Goal: Task Accomplishment & Management: Complete application form

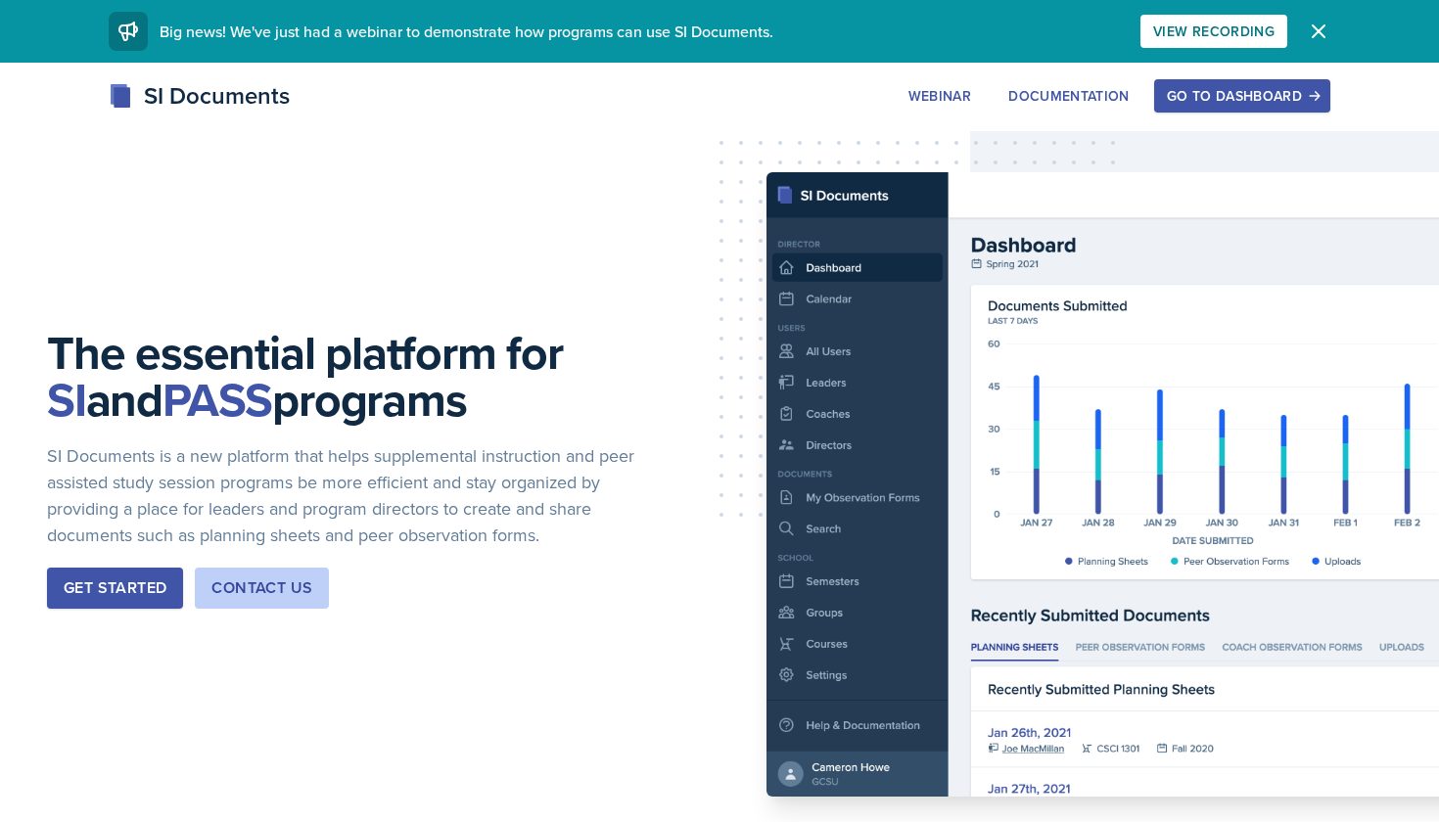
click at [1195, 103] on div "Go to Dashboard" at bounding box center [1242, 96] width 151 height 16
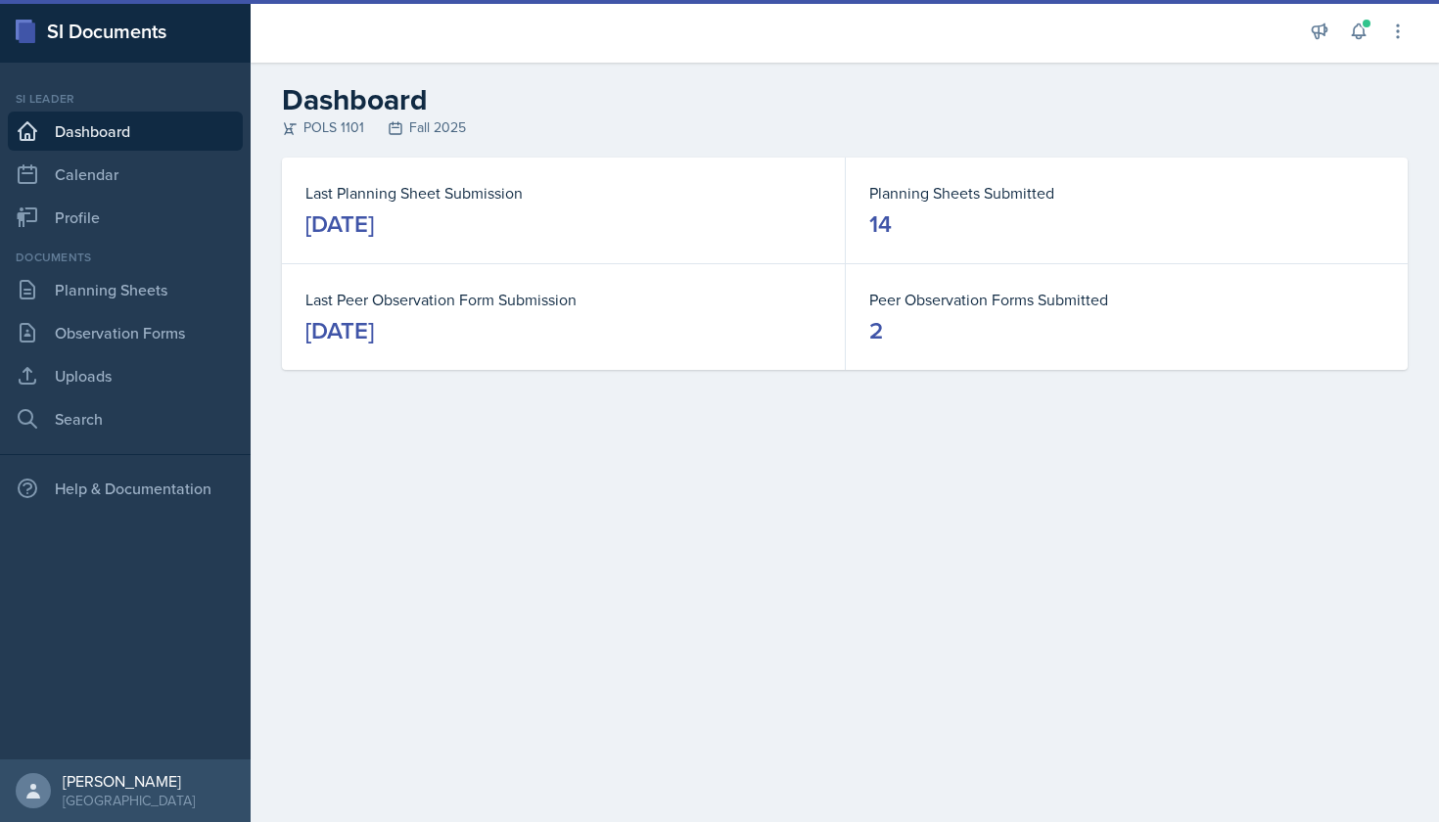
click at [153, 139] on link "Dashboard" at bounding box center [125, 131] width 235 height 39
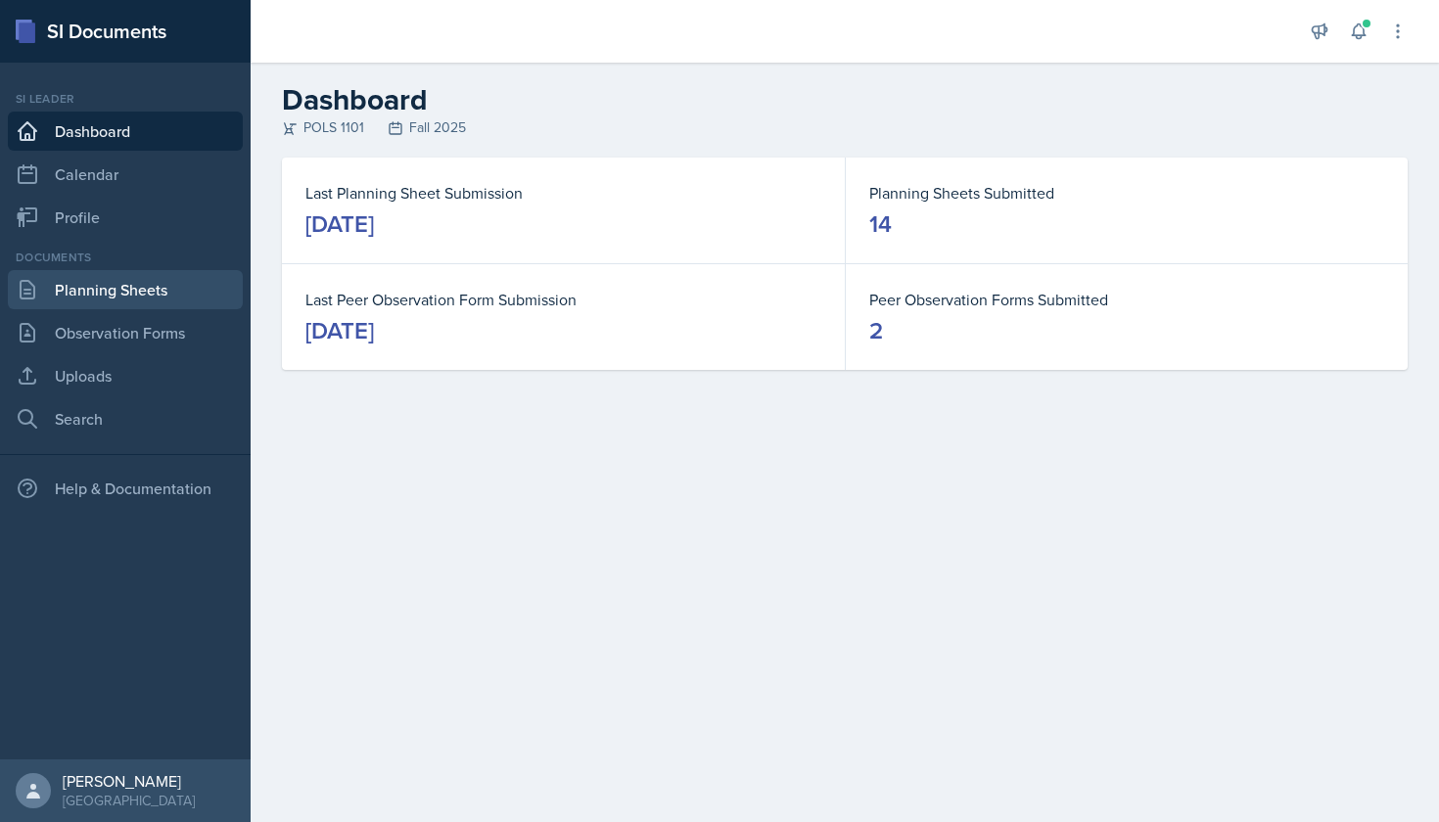
click at [162, 299] on link "Planning Sheets" at bounding box center [125, 289] width 235 height 39
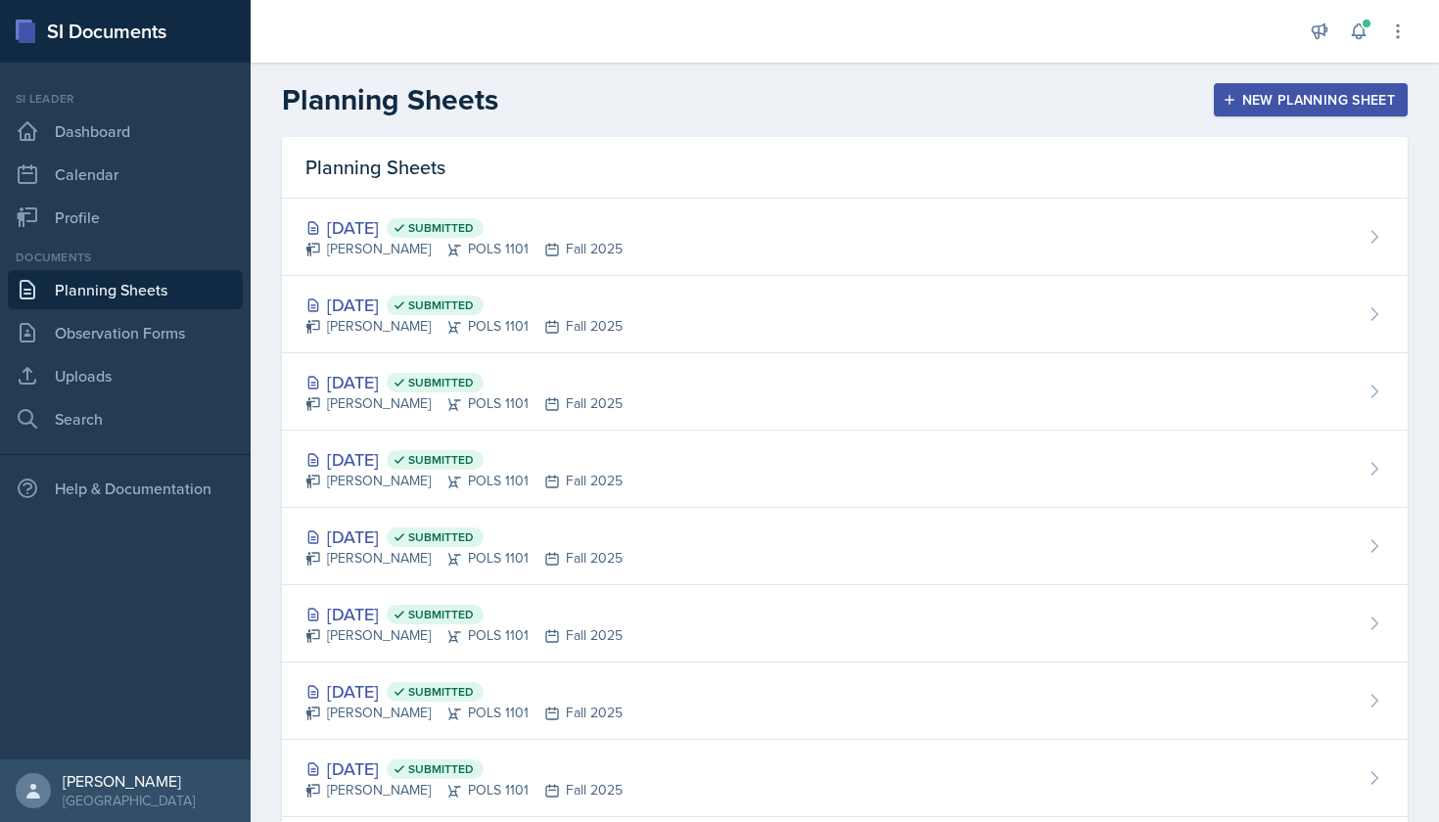
click at [1274, 104] on div "New Planning Sheet" at bounding box center [1310, 100] width 168 height 16
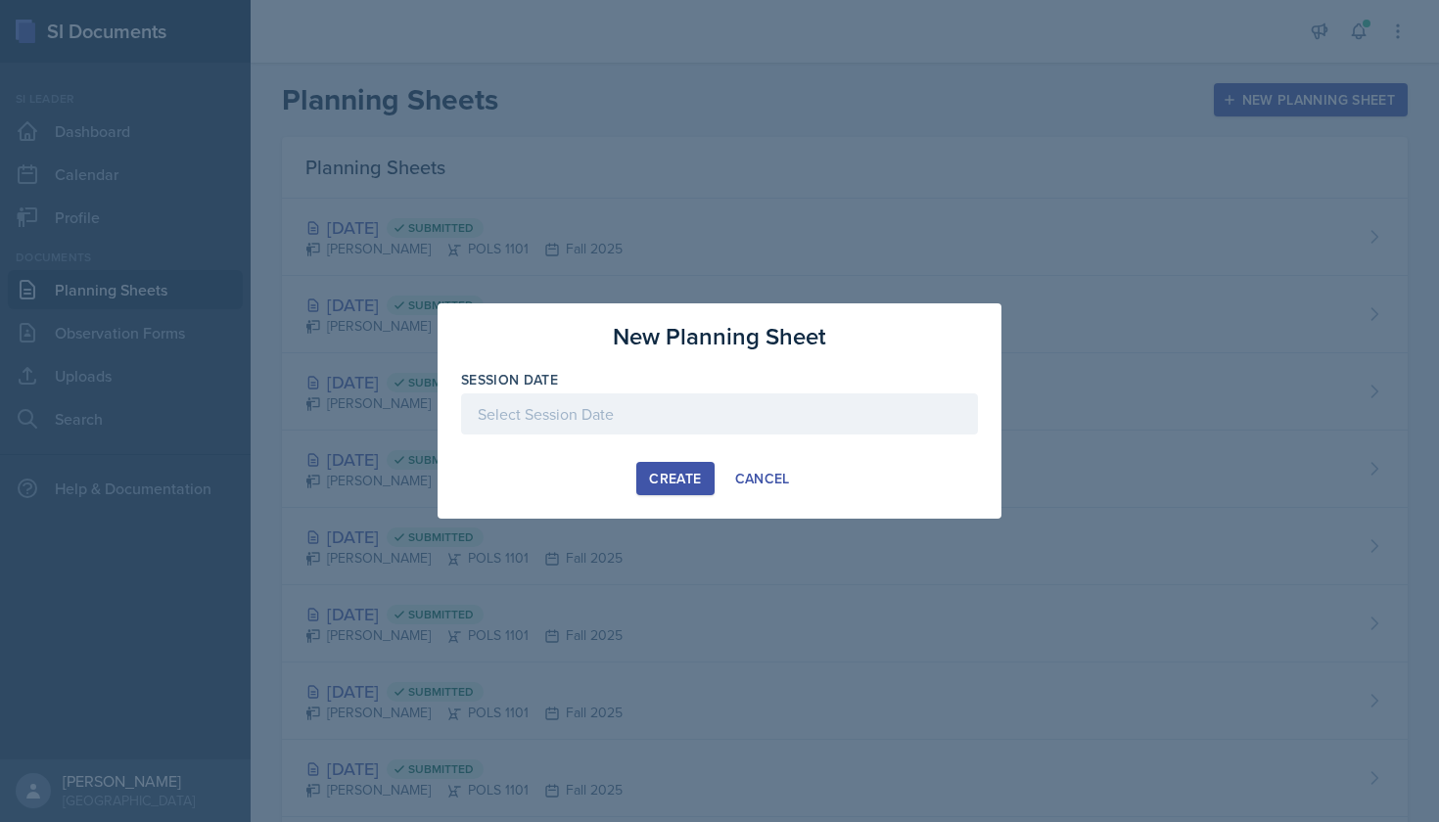
click at [688, 387] on div "Session Date" at bounding box center [719, 380] width 517 height 20
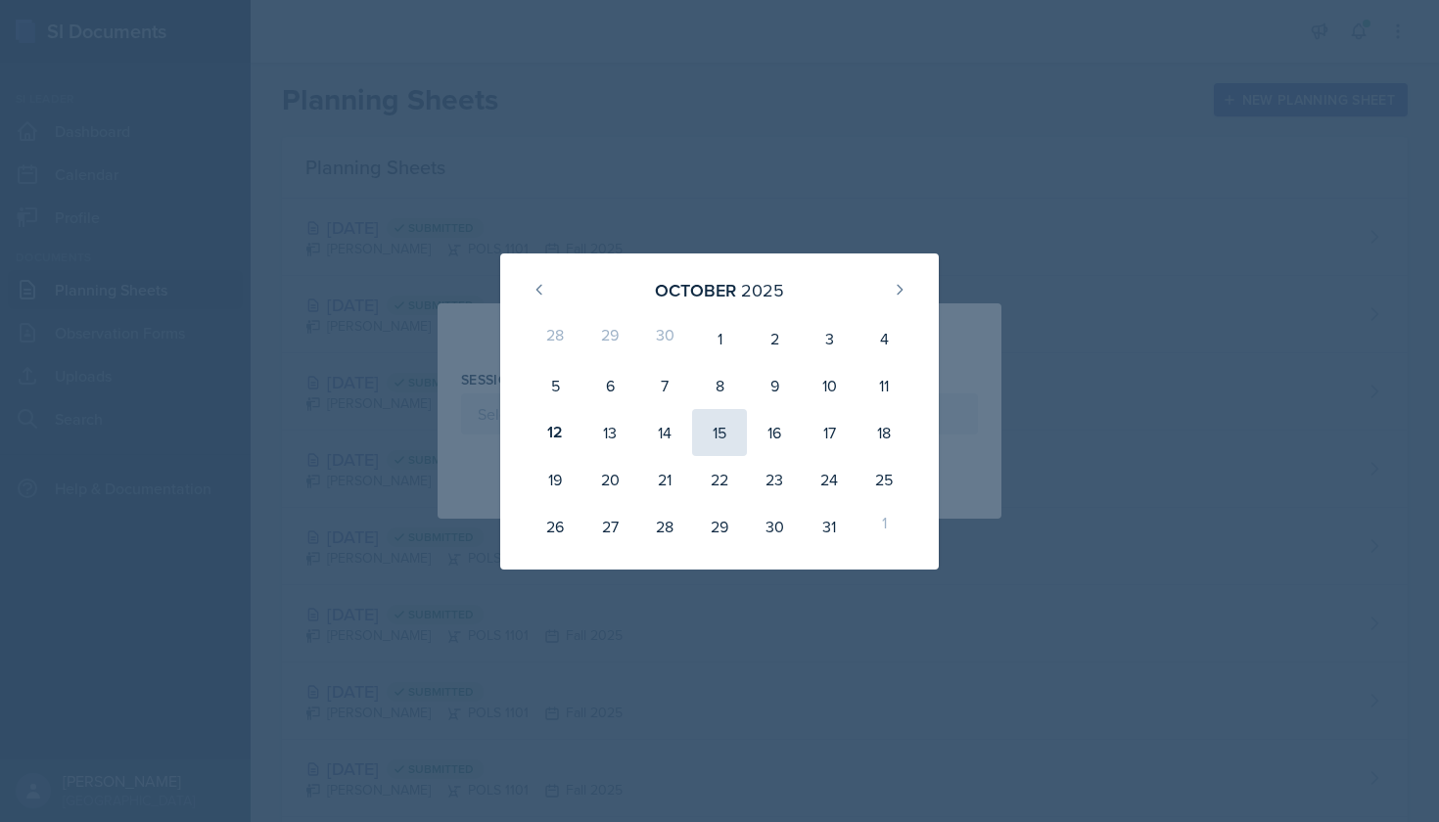
click at [719, 434] on div "15" at bounding box center [719, 432] width 55 height 47
type input "[DATE]"
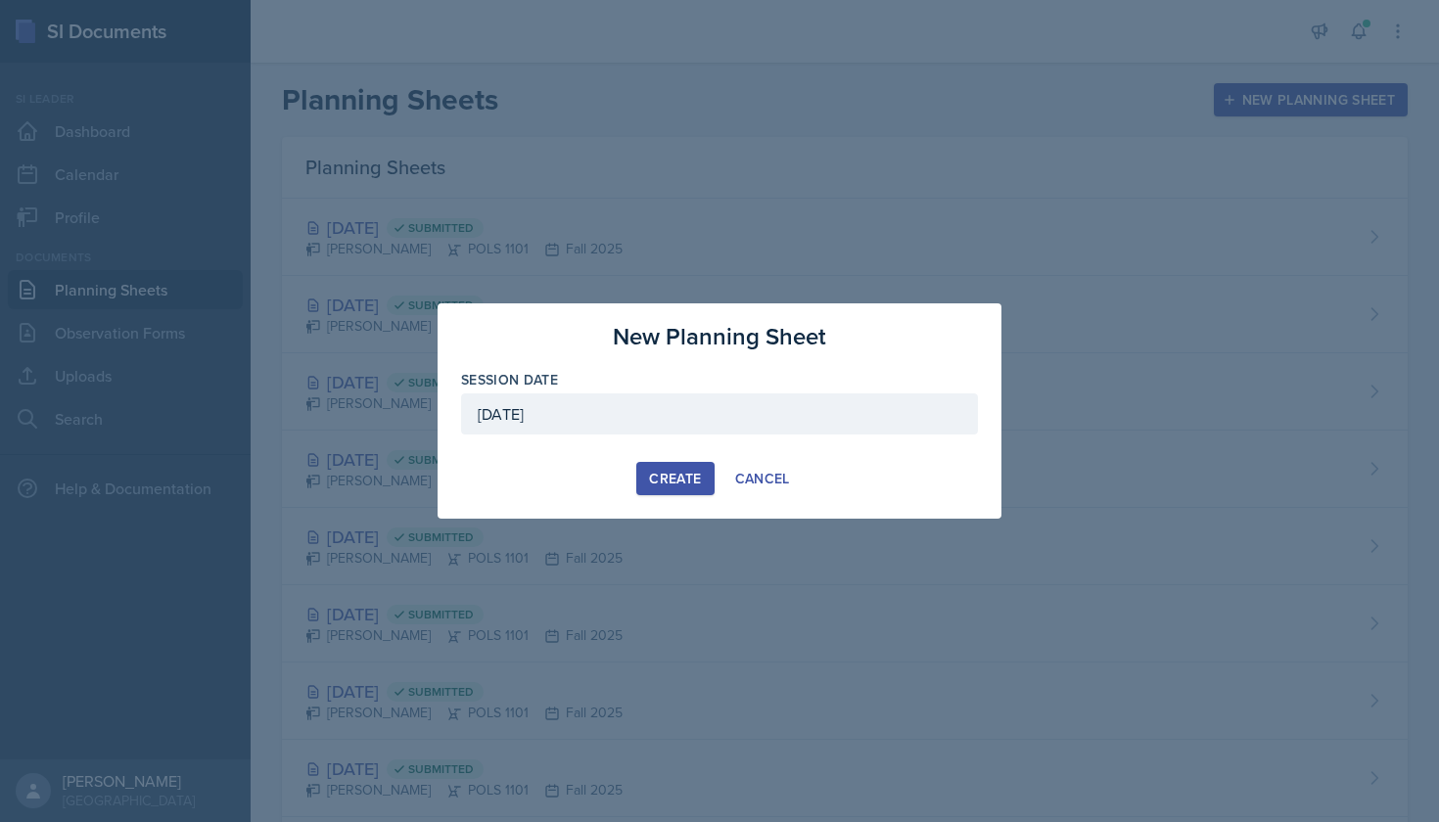
click at [681, 478] on div "Create" at bounding box center [675, 479] width 52 height 16
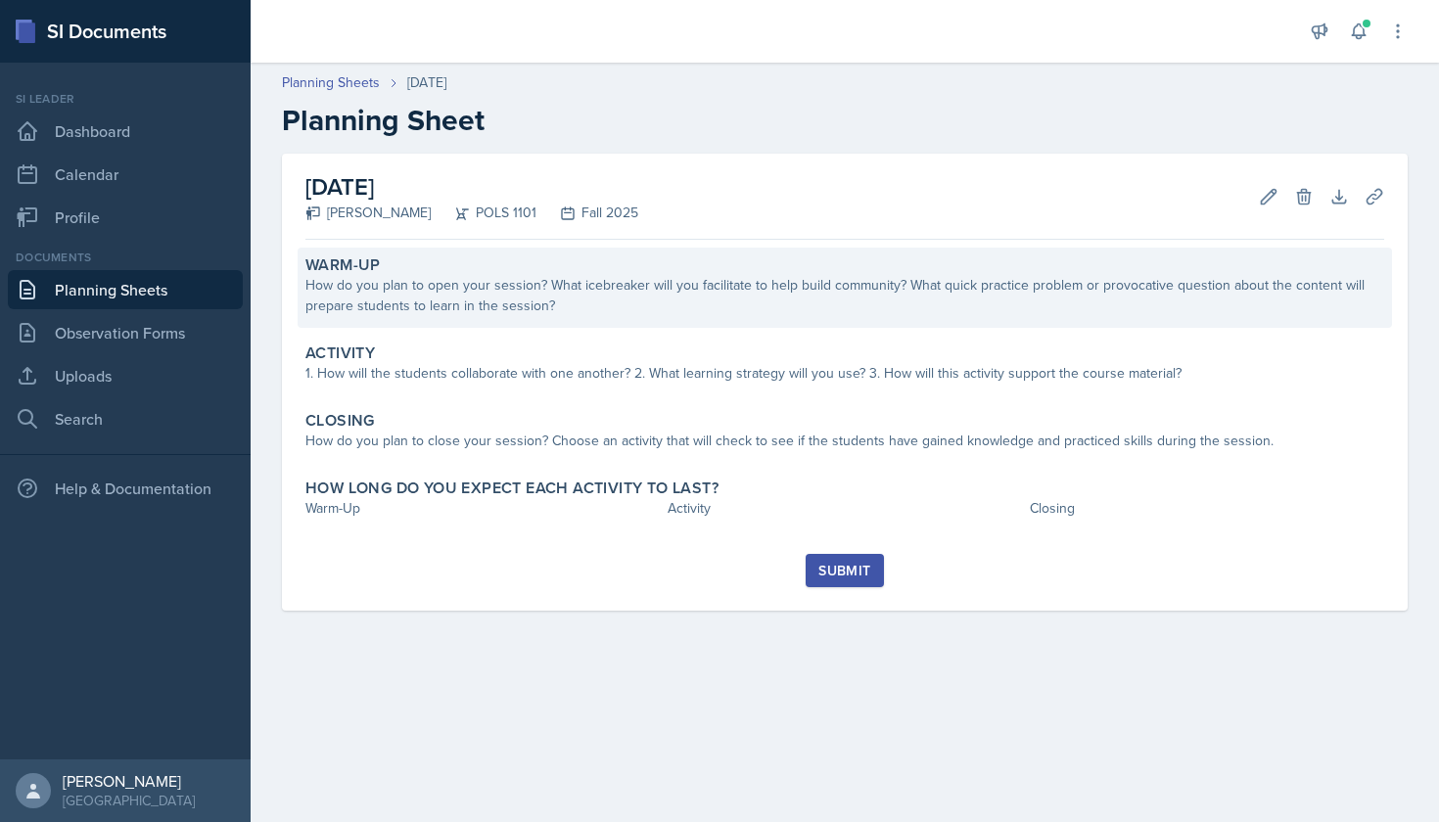
click at [650, 286] on div "How do you plan to open your session? What icebreaker will you facilitate to he…" at bounding box center [844, 295] width 1079 height 41
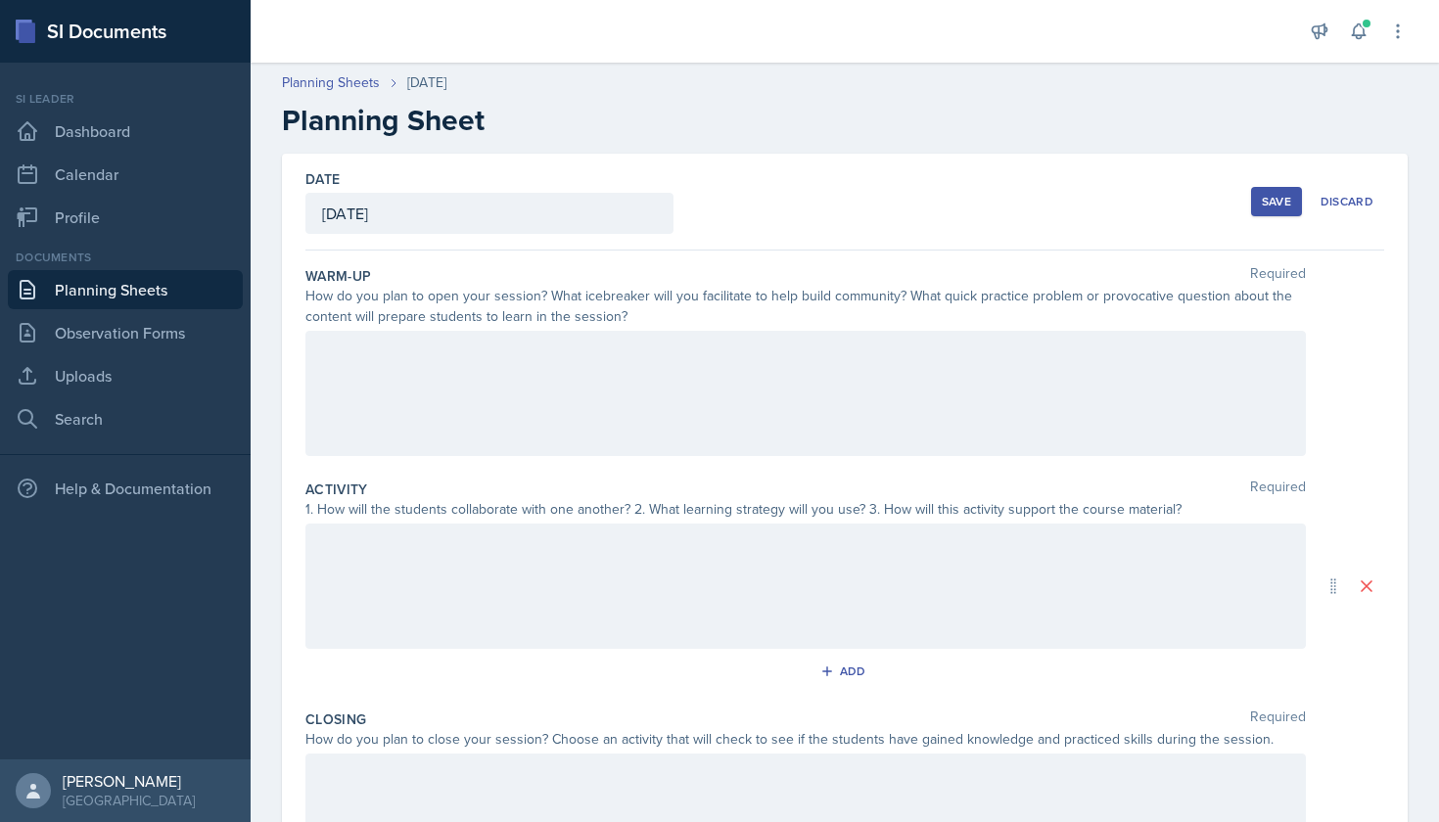
click at [679, 365] on div at bounding box center [805, 393] width 1000 height 125
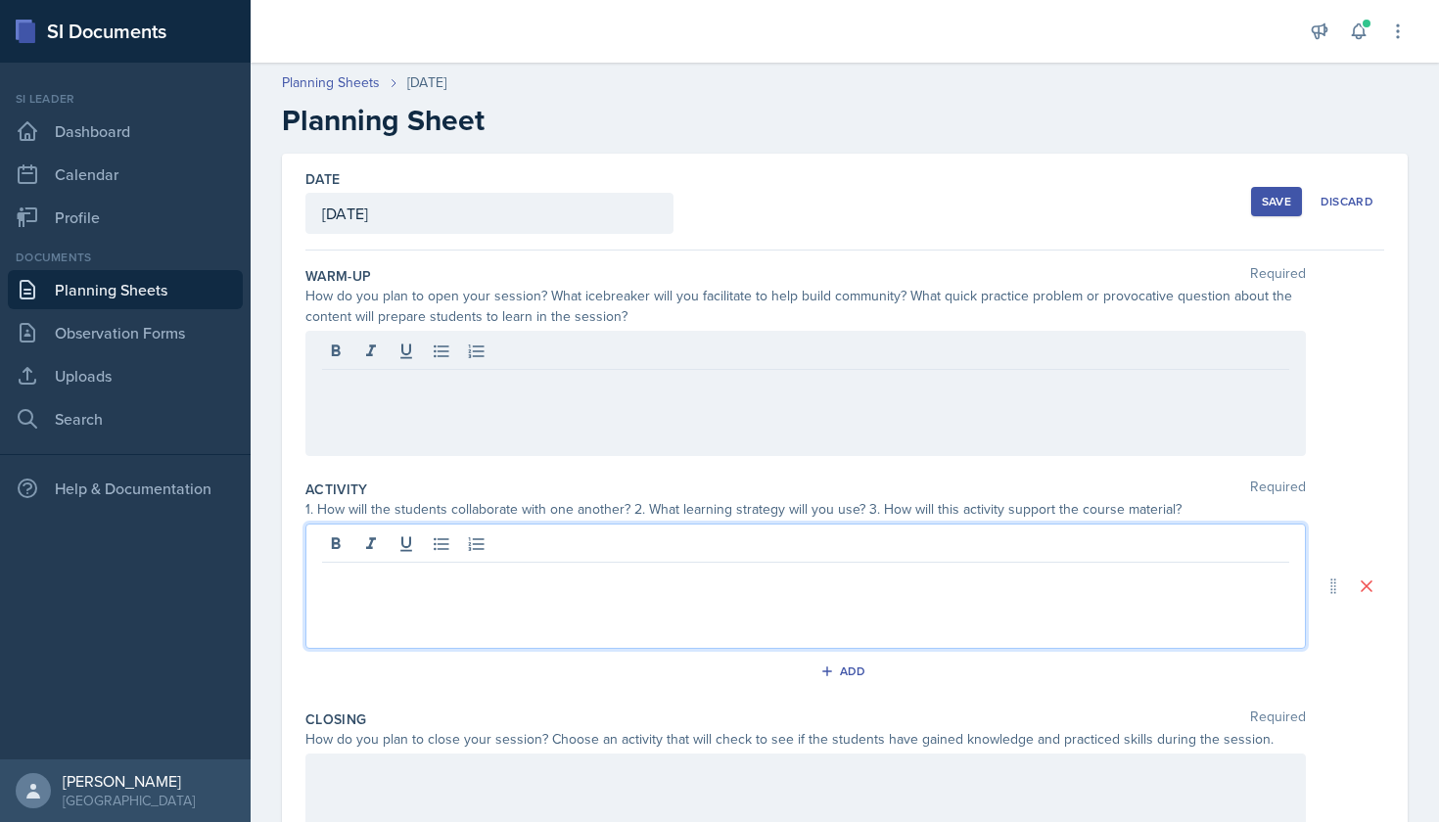
click at [754, 548] on div at bounding box center [805, 586] width 1000 height 125
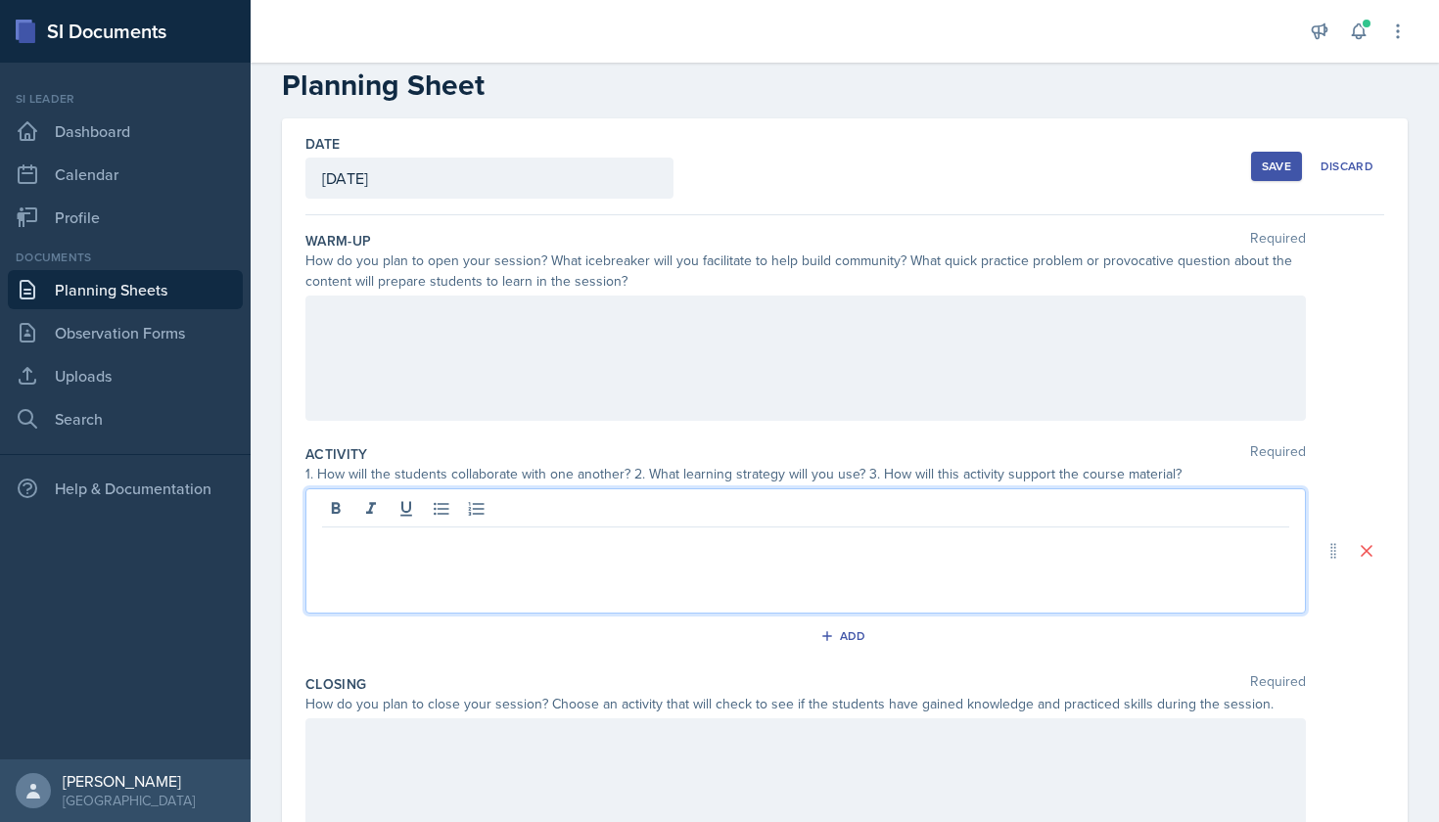
scroll to position [36, 0]
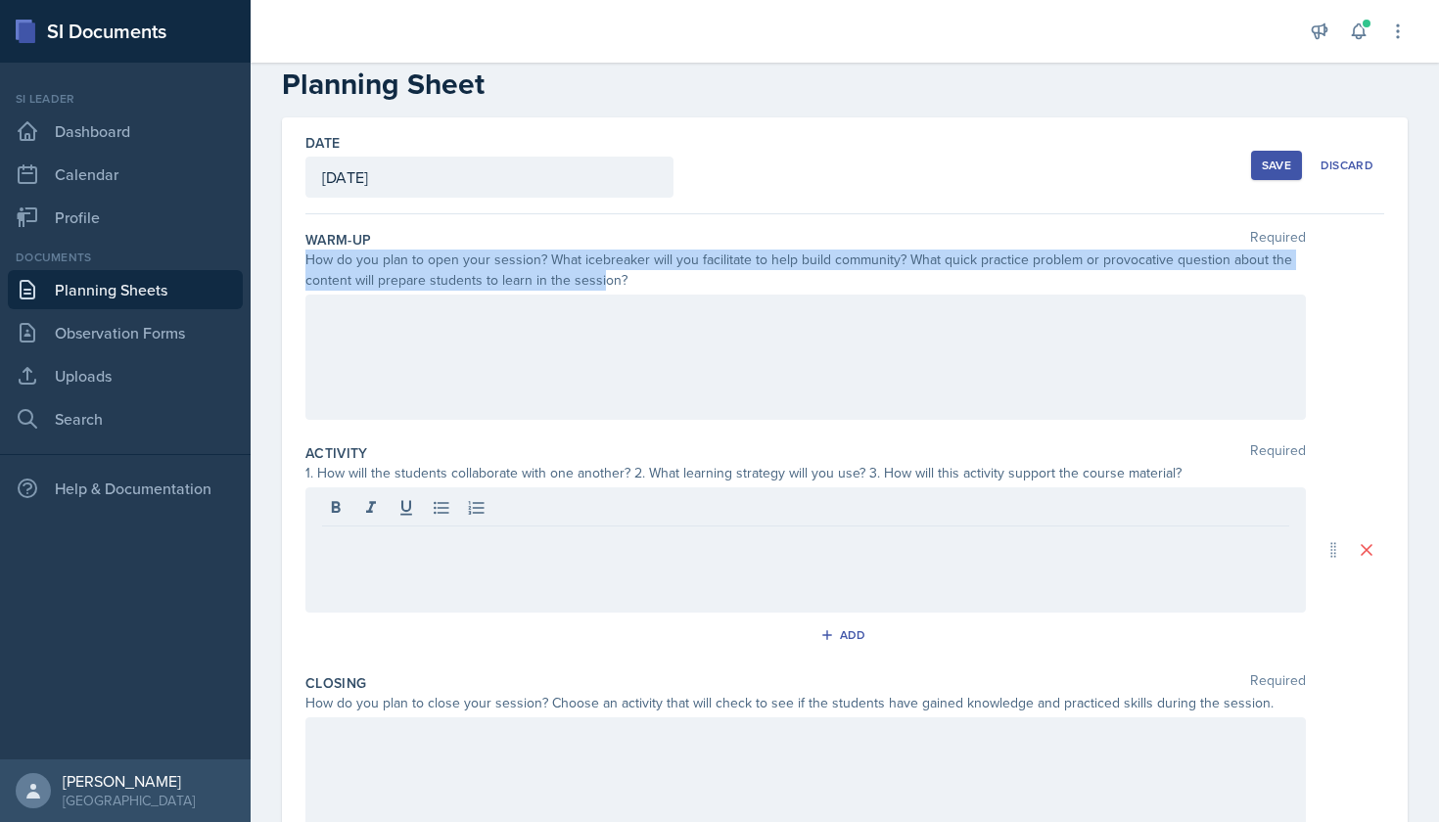
drag, startPoint x: 300, startPoint y: 257, endPoint x: 601, endPoint y: 278, distance: 301.2
click at [601, 278] on div "Date [DATE] [DATE] 28 29 30 1 2 3 4 5 6 7 8 9 10 11 12 13 14 15 16 17 18 19 20 …" at bounding box center [845, 549] width 1126 height 865
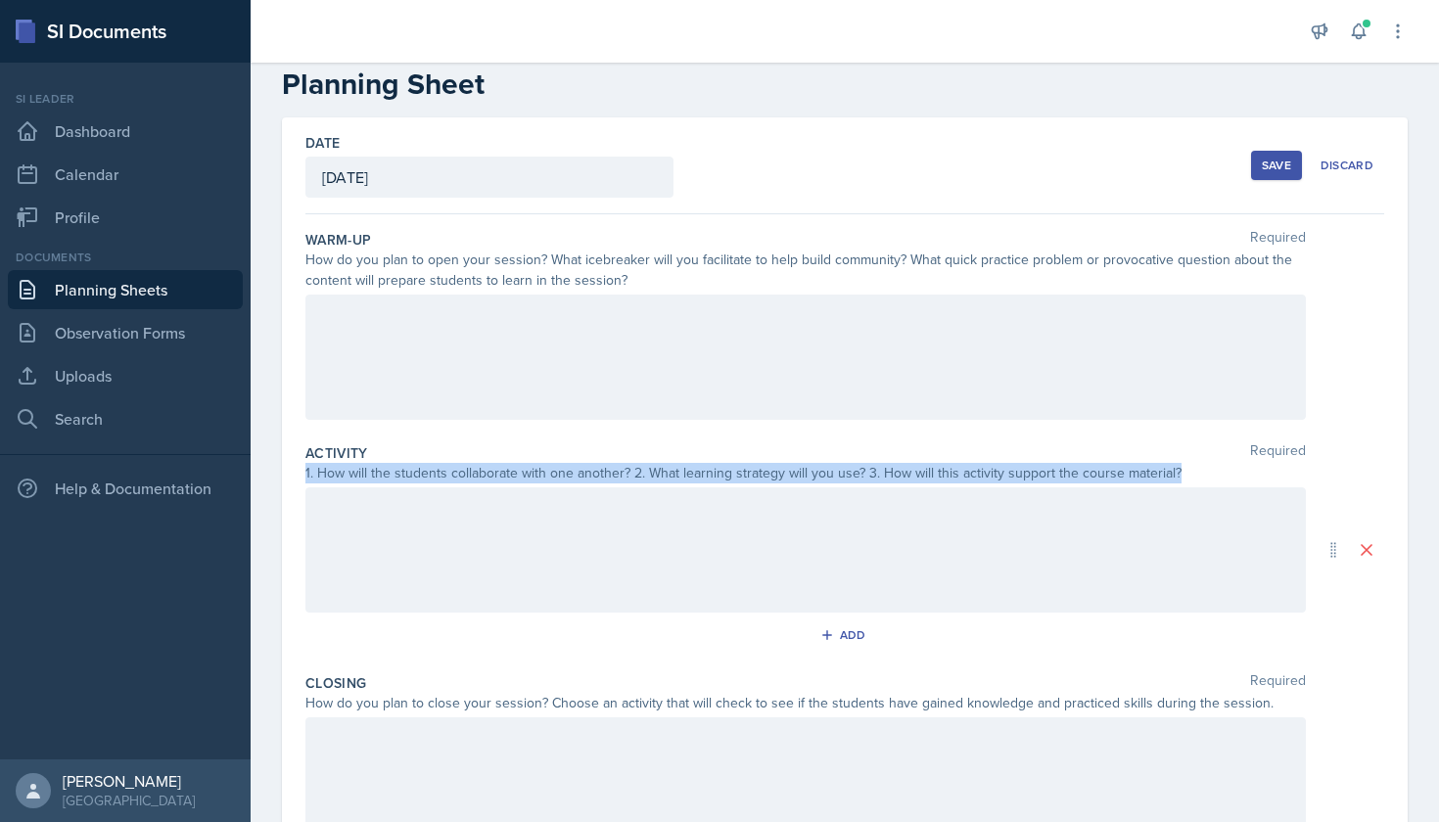
drag, startPoint x: 304, startPoint y: 472, endPoint x: 1226, endPoint y: 477, distance: 922.0
click at [1226, 477] on div "Date [DATE] [DATE] 28 29 30 1 2 3 4 5 6 7 8 9 10 11 12 13 14 15 16 17 18 19 20 …" at bounding box center [845, 549] width 1126 height 865
copy div "1. How will the students collaborate with one another? 2. What learning strateg…"
click at [780, 535] on div at bounding box center [805, 549] width 1000 height 125
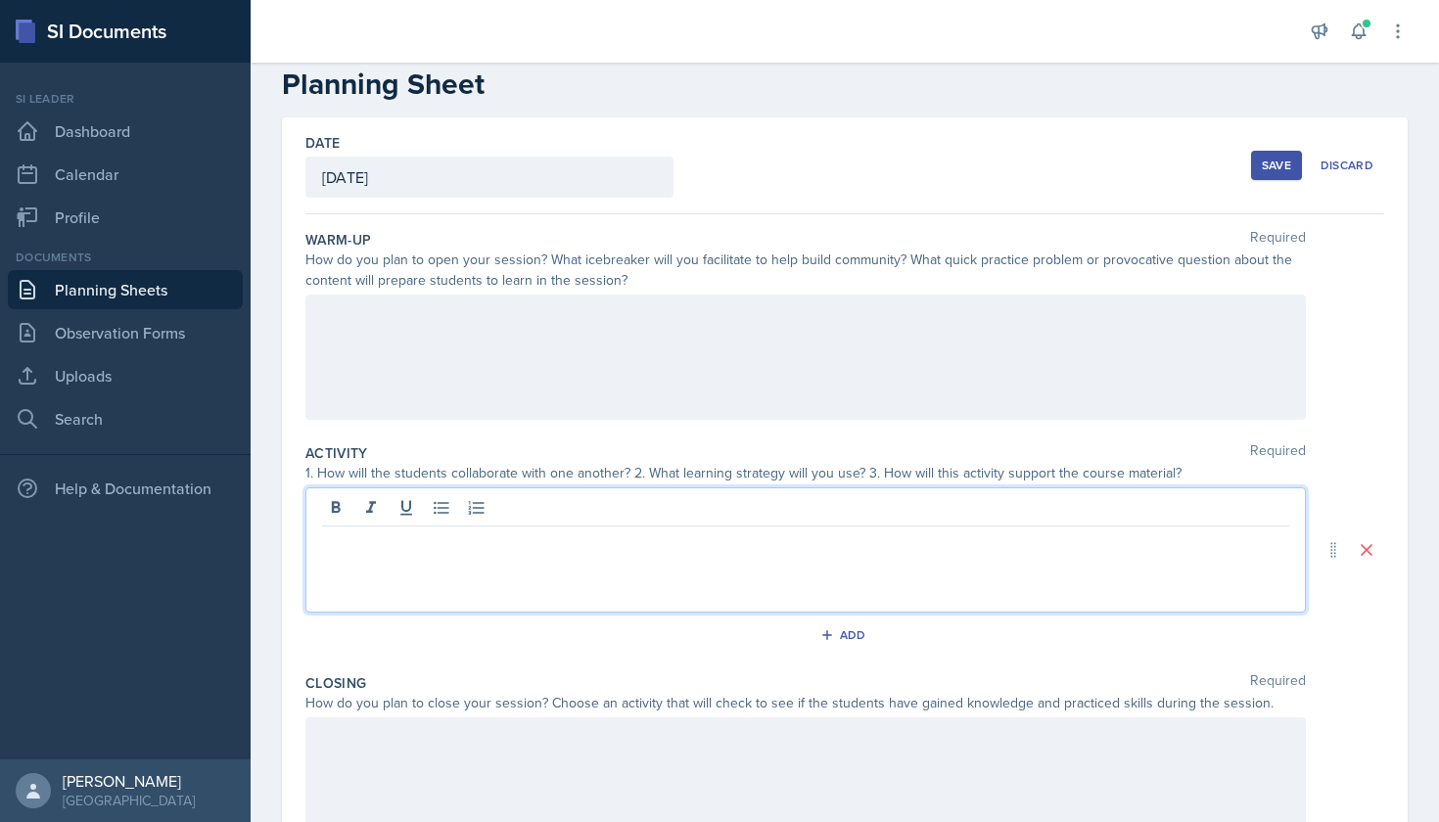
scroll to position [41, 0]
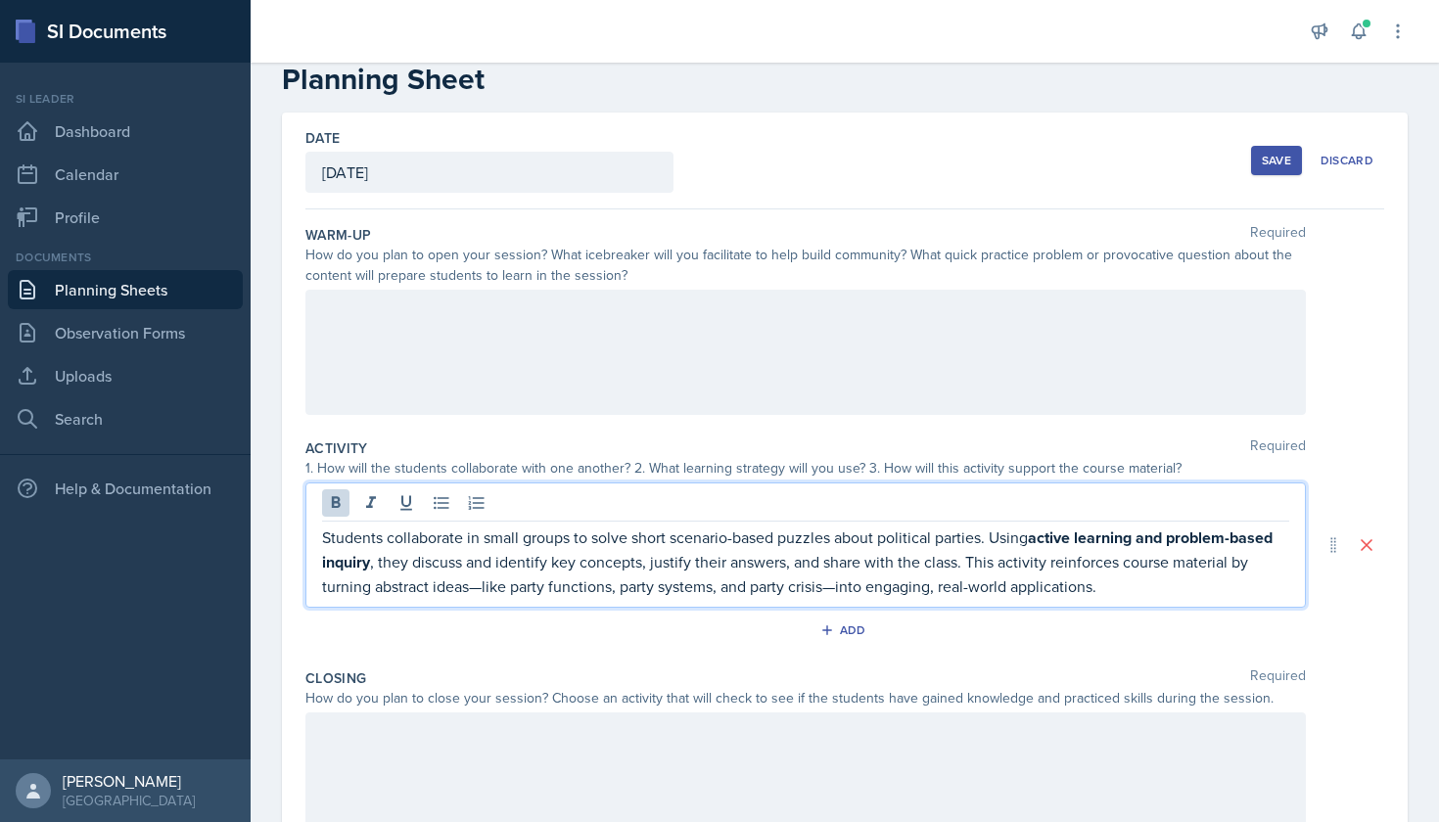
drag, startPoint x: 1038, startPoint y: 538, endPoint x: 372, endPoint y: 554, distance: 666.7
click at [372, 554] on p "Students collaborate in small groups to solve short scenario-based puzzles abou…" at bounding box center [805, 562] width 967 height 72
click at [332, 491] on button at bounding box center [335, 502] width 27 height 27
click at [535, 581] on p "Students collaborate in small groups to solve short scenario-based puzzles abou…" at bounding box center [805, 561] width 967 height 70
click at [358, 562] on p "Students collaborate in small groups to solve short scenario-based puzzles abou…" at bounding box center [805, 561] width 967 height 70
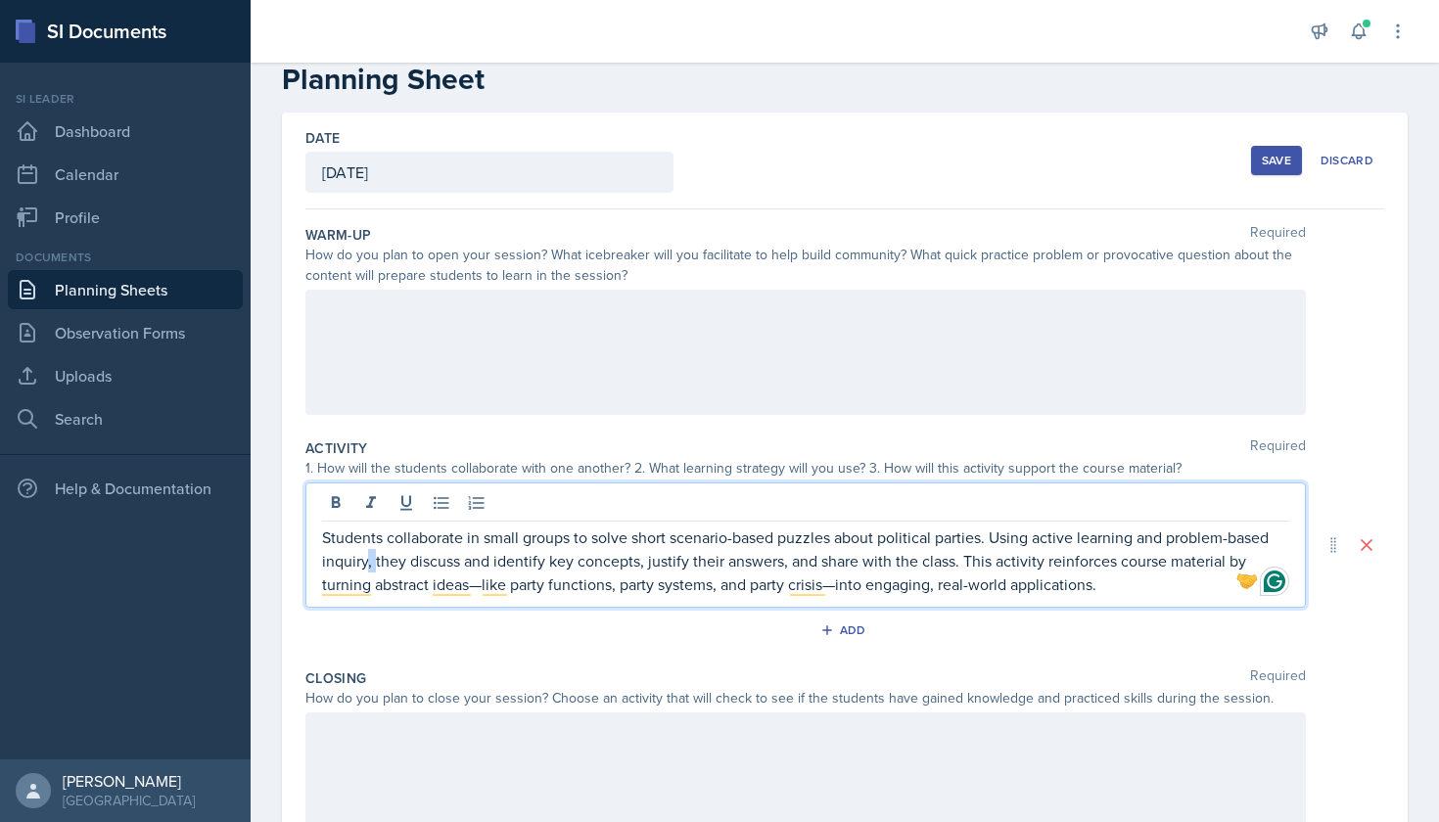
click at [368, 562] on p "Students collaborate in small groups to solve short scenario-based puzzles abou…" at bounding box center [805, 561] width 967 height 70
click at [550, 573] on p "Students collaborate in small groups to solve short scenario-based puzzles abou…" at bounding box center [805, 561] width 967 height 70
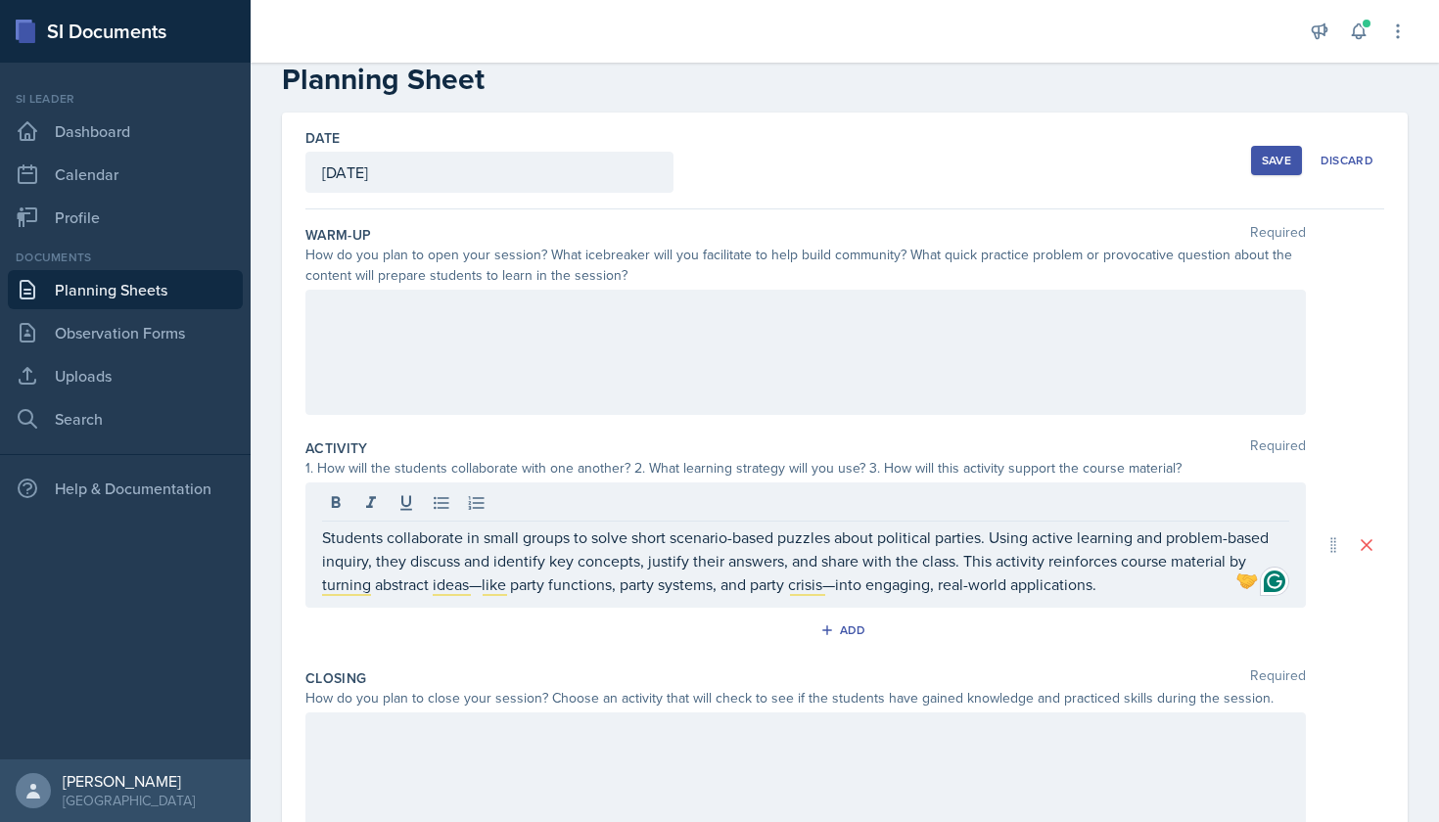
click at [321, 536] on div "Students collaborate in small groups to solve short scenario-based puzzles abou…" at bounding box center [805, 545] width 1000 height 125
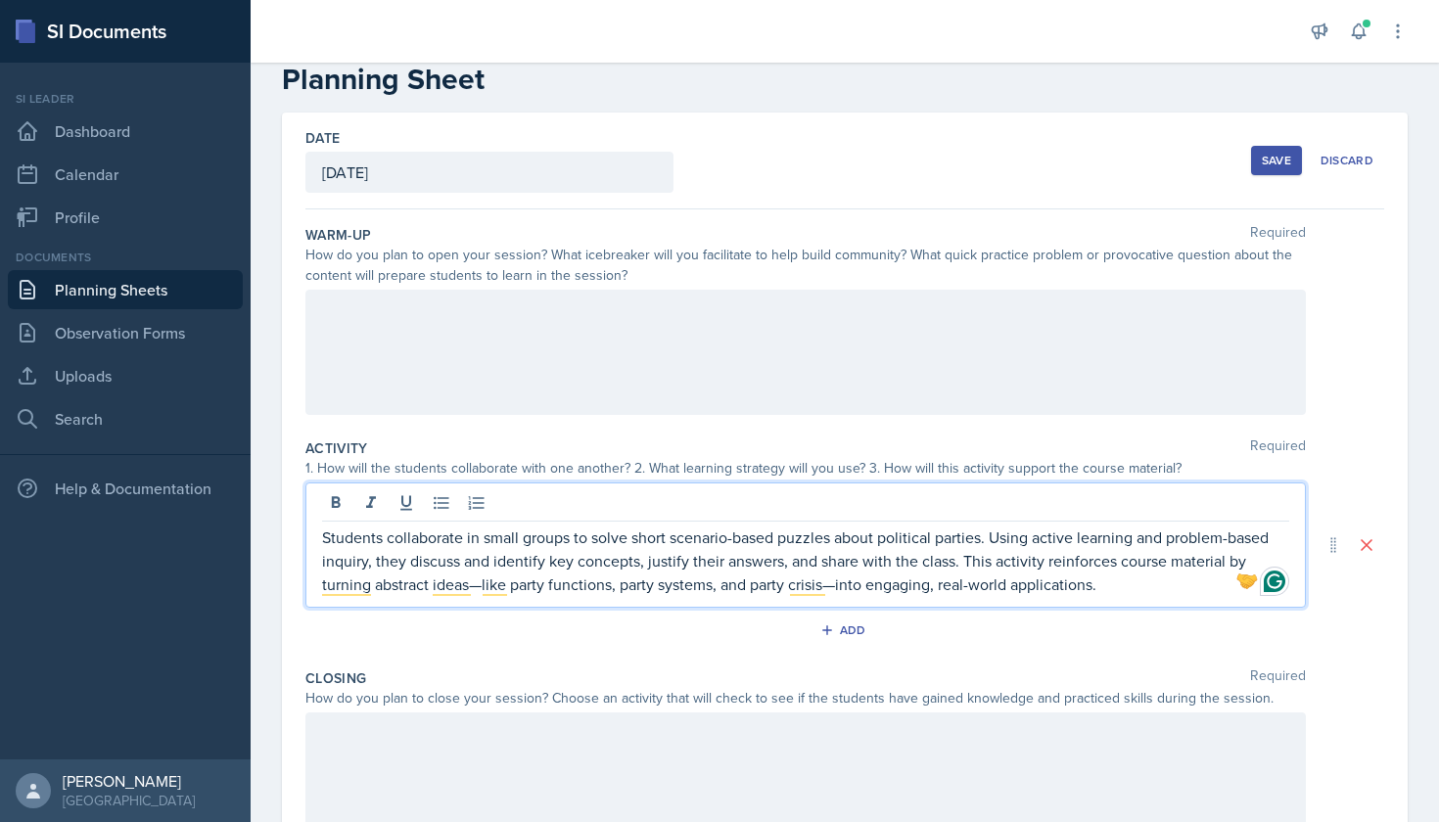
click at [322, 531] on p "Students collaborate in small groups to solve short scenario-based puzzles abou…" at bounding box center [805, 561] width 967 height 70
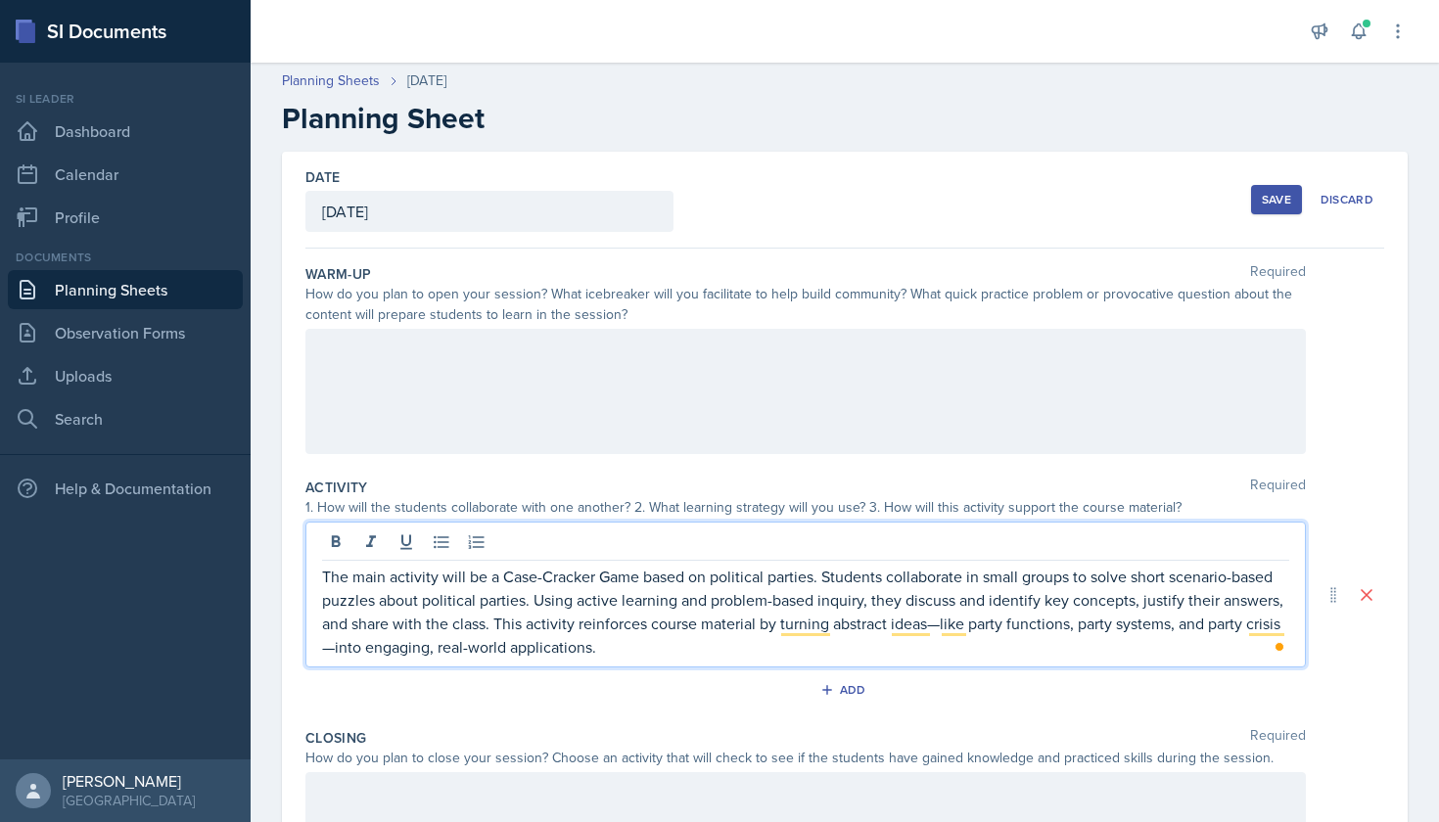
scroll to position [8, 0]
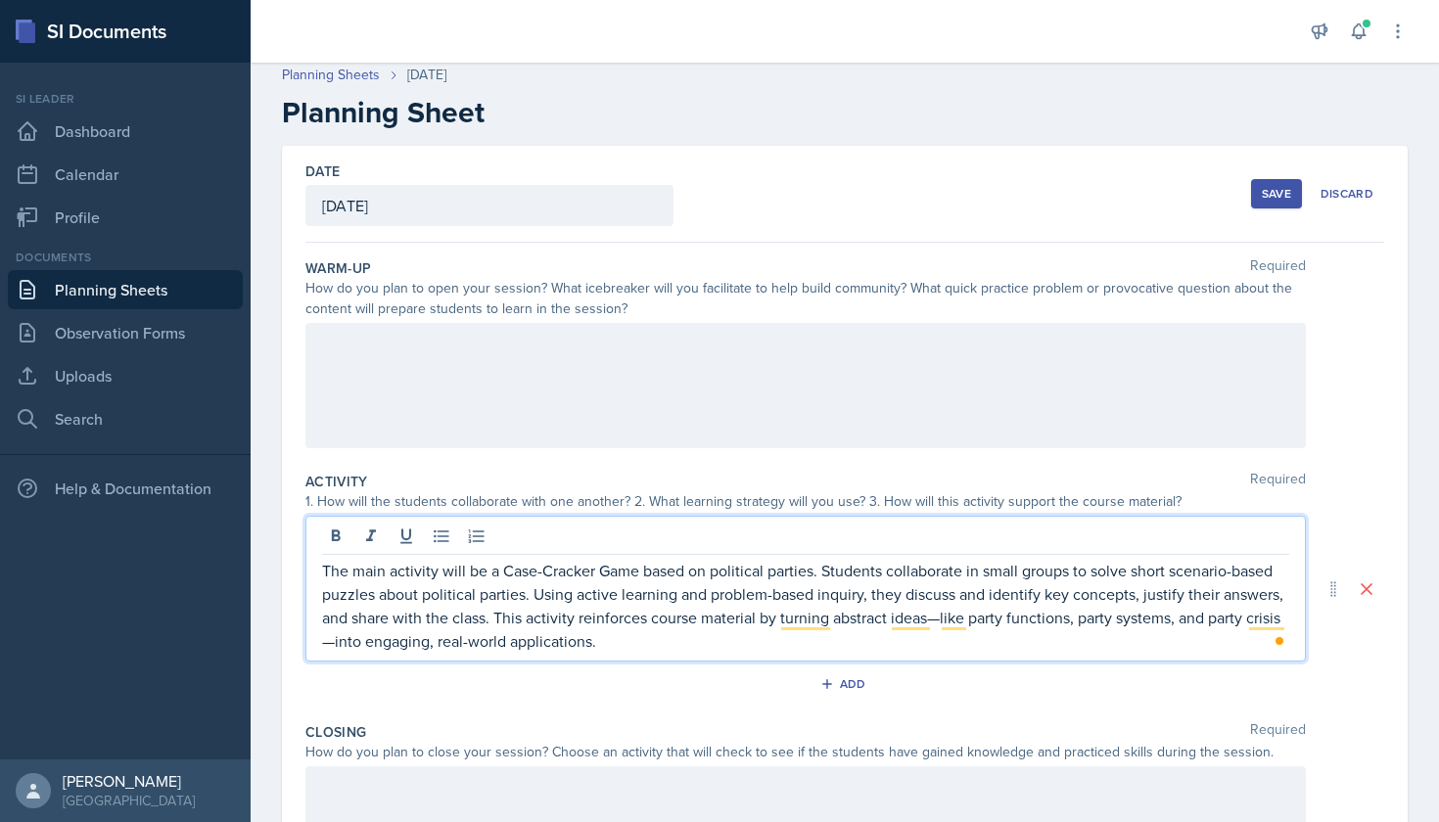
click at [626, 394] on div at bounding box center [805, 385] width 1000 height 125
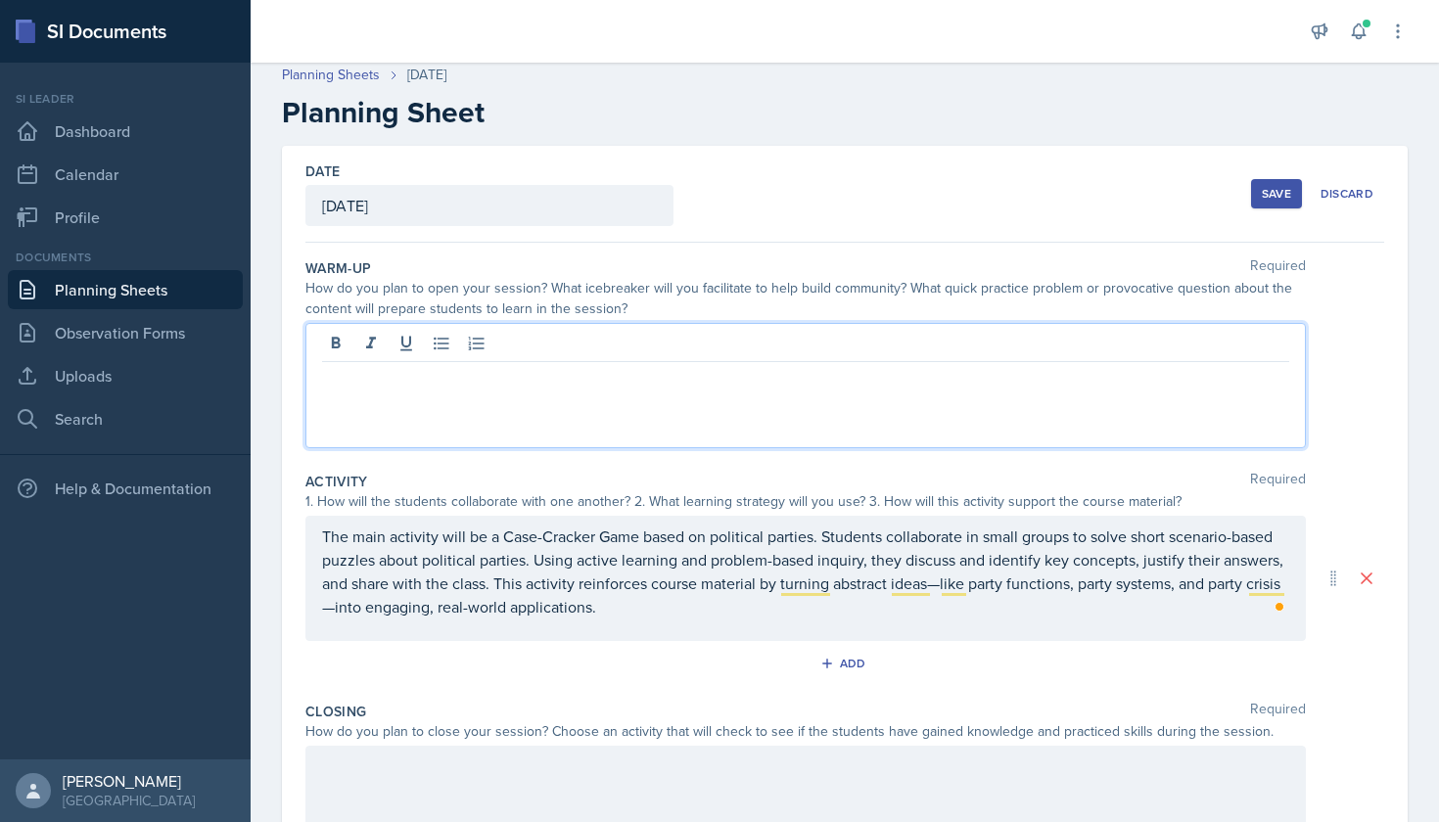
click at [325, 534] on div "The main activity will be a Case-Cracker Game based on political parties. Stude…" at bounding box center [805, 578] width 1000 height 125
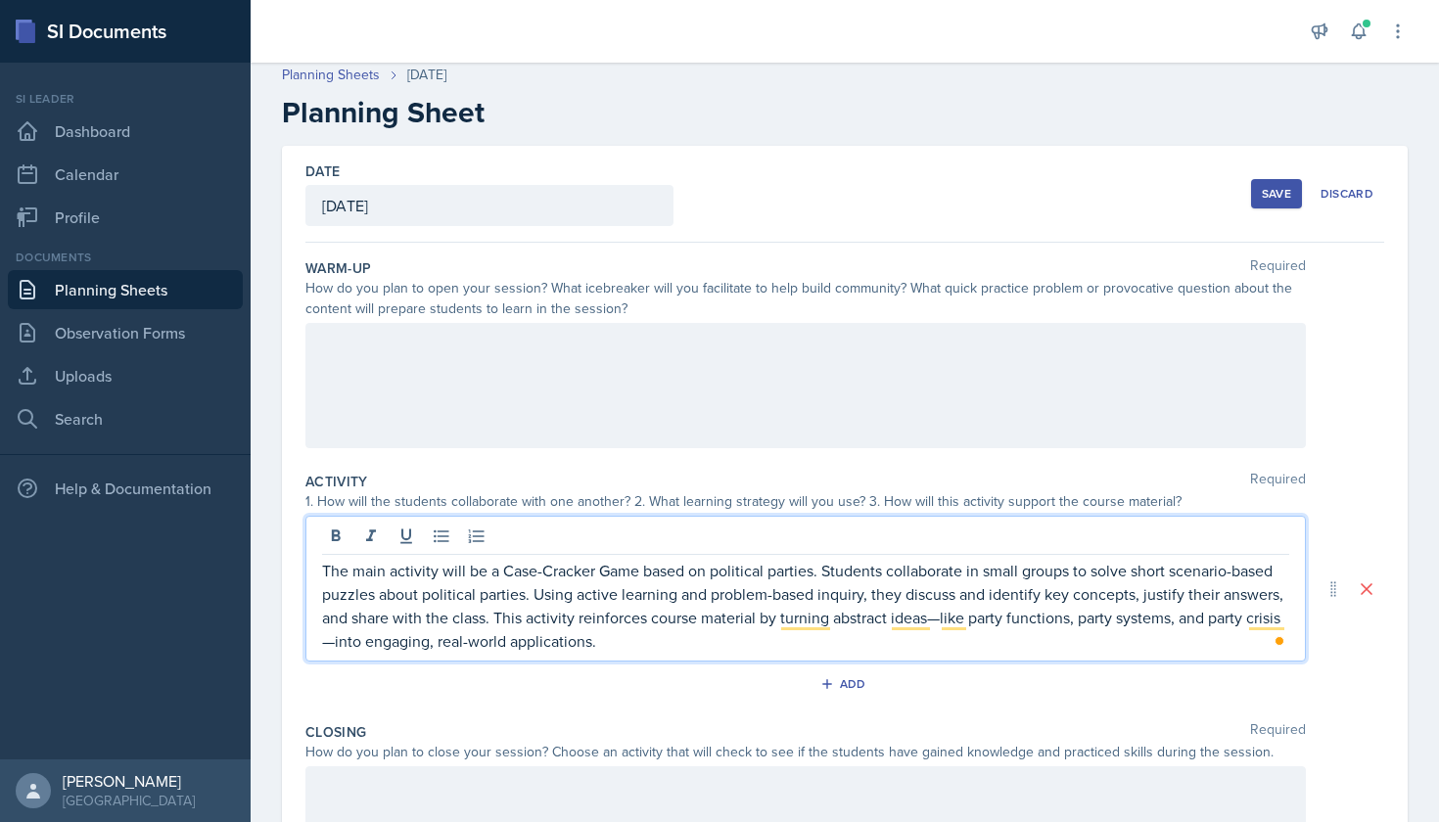
click at [392, 374] on div at bounding box center [805, 385] width 1000 height 125
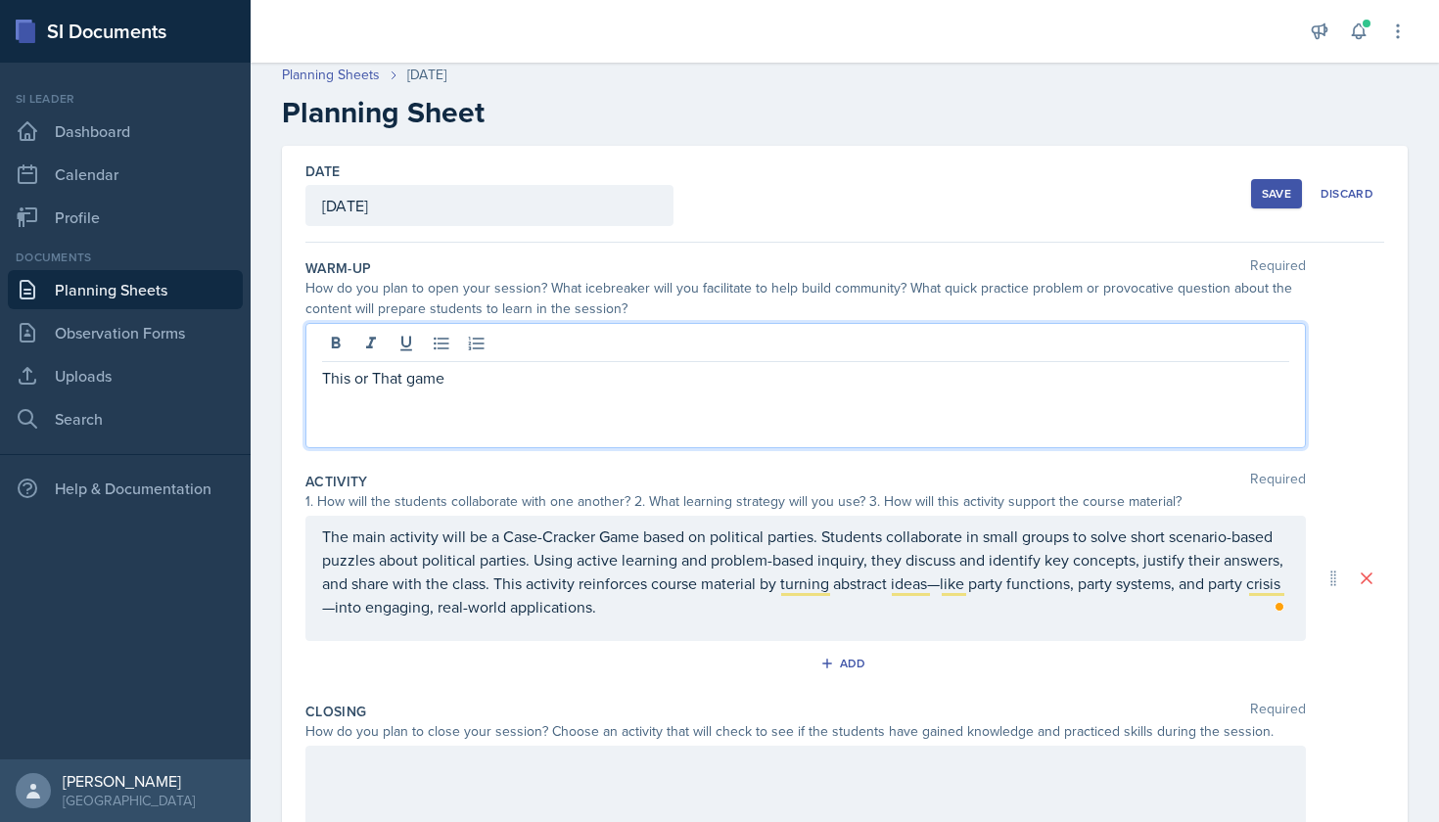
click at [325, 382] on p "This or That game" at bounding box center [805, 377] width 967 height 23
click at [751, 380] on p "I plan to open my session with a This or That game" at bounding box center [805, 377] width 967 height 23
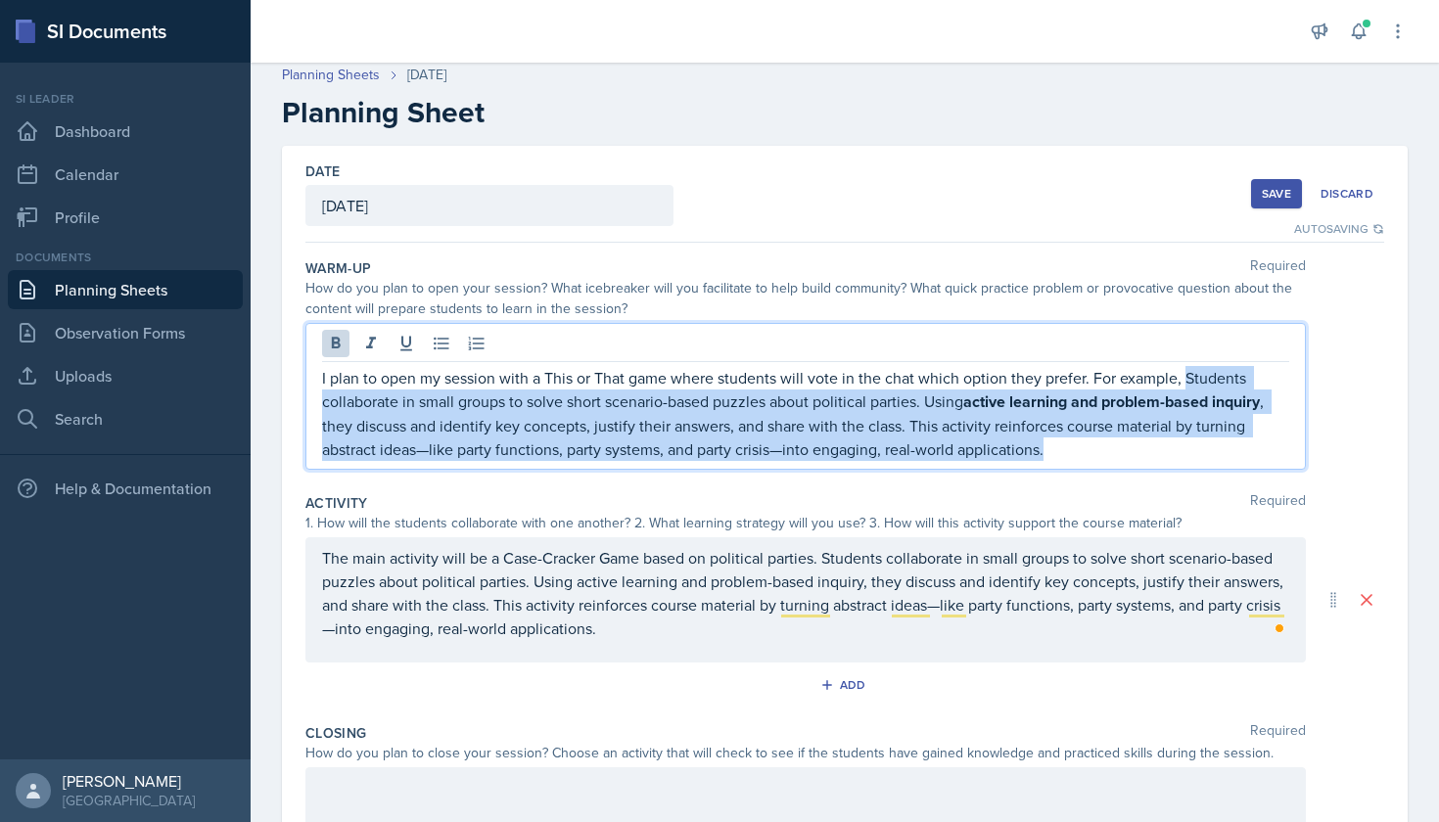
drag, startPoint x: 1105, startPoint y: 453, endPoint x: 1185, endPoint y: 365, distance: 119.2
click at [1185, 366] on p "I plan to open my session with a This or That game where students will vote in …" at bounding box center [805, 413] width 967 height 95
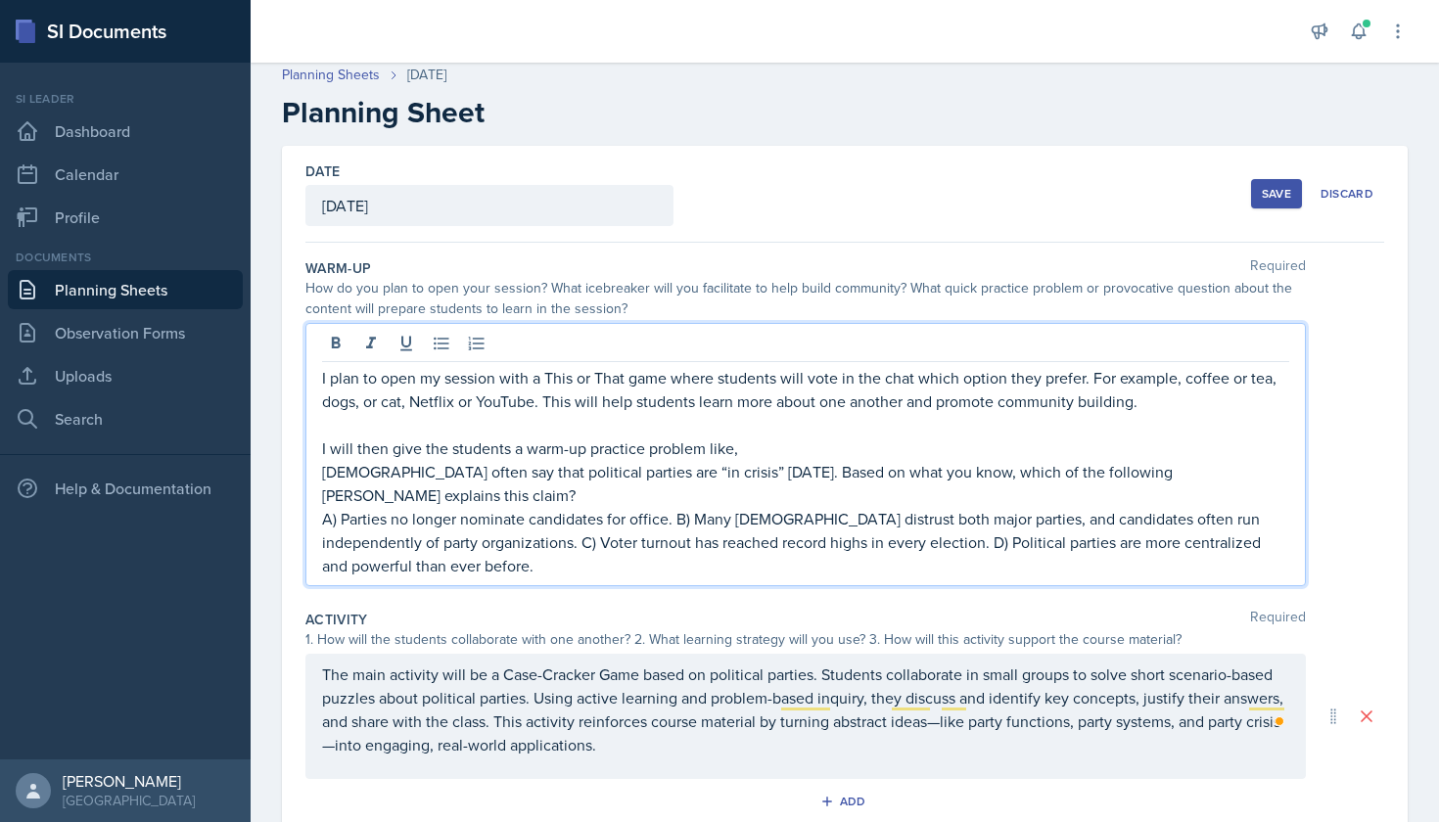
click at [676, 507] on p "A) Parties no longer nominate candidates for office. B) Many [DEMOGRAPHIC_DATA]…" at bounding box center [805, 542] width 967 height 70
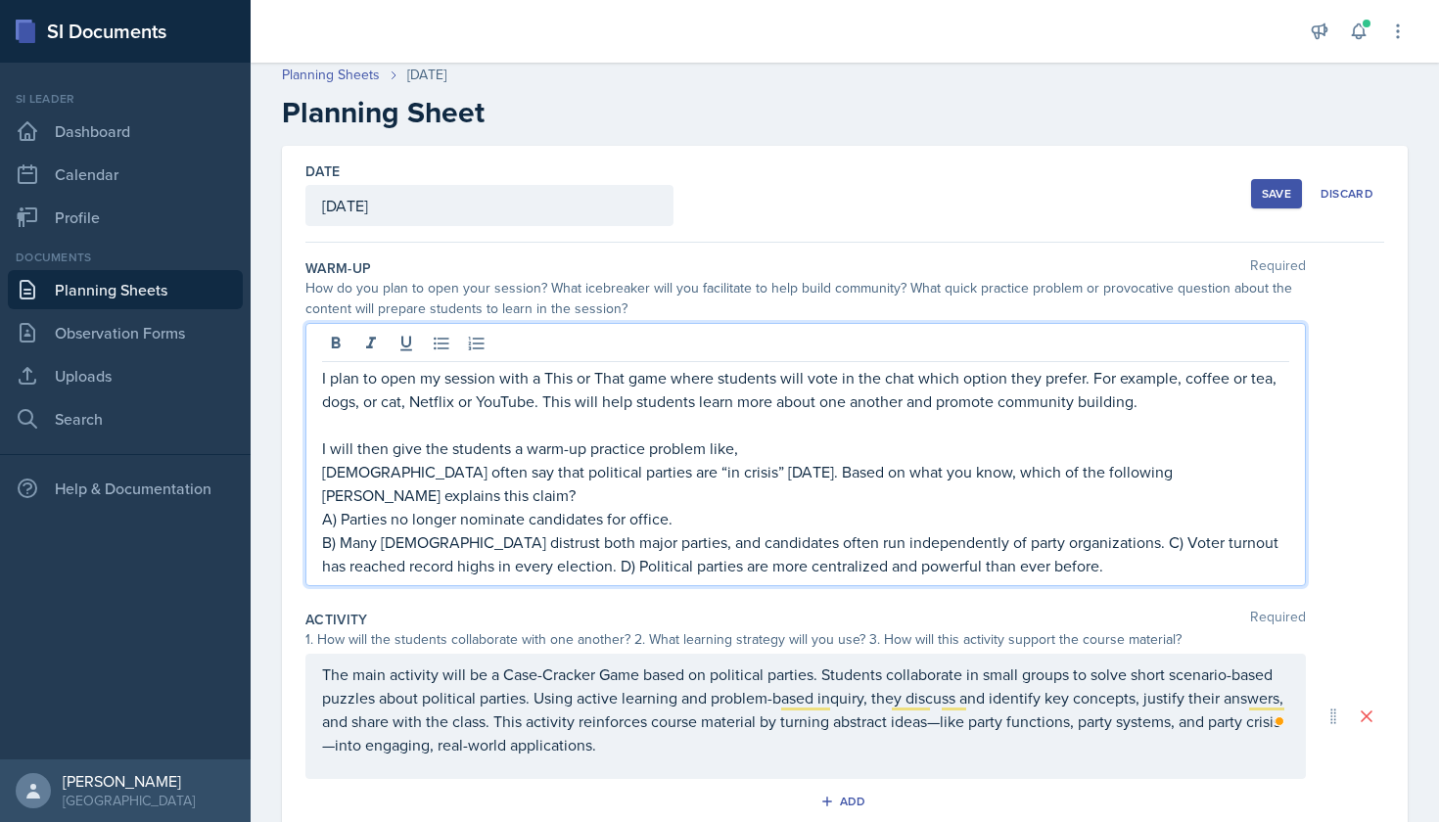
click at [1082, 531] on p "B) Many [DEMOGRAPHIC_DATA] distrust both major parties, and candidates often ru…" at bounding box center [805, 554] width 967 height 47
click at [735, 554] on p "C) Voter turnout has reached record highs in every election. D) Political parti…" at bounding box center [805, 565] width 967 height 23
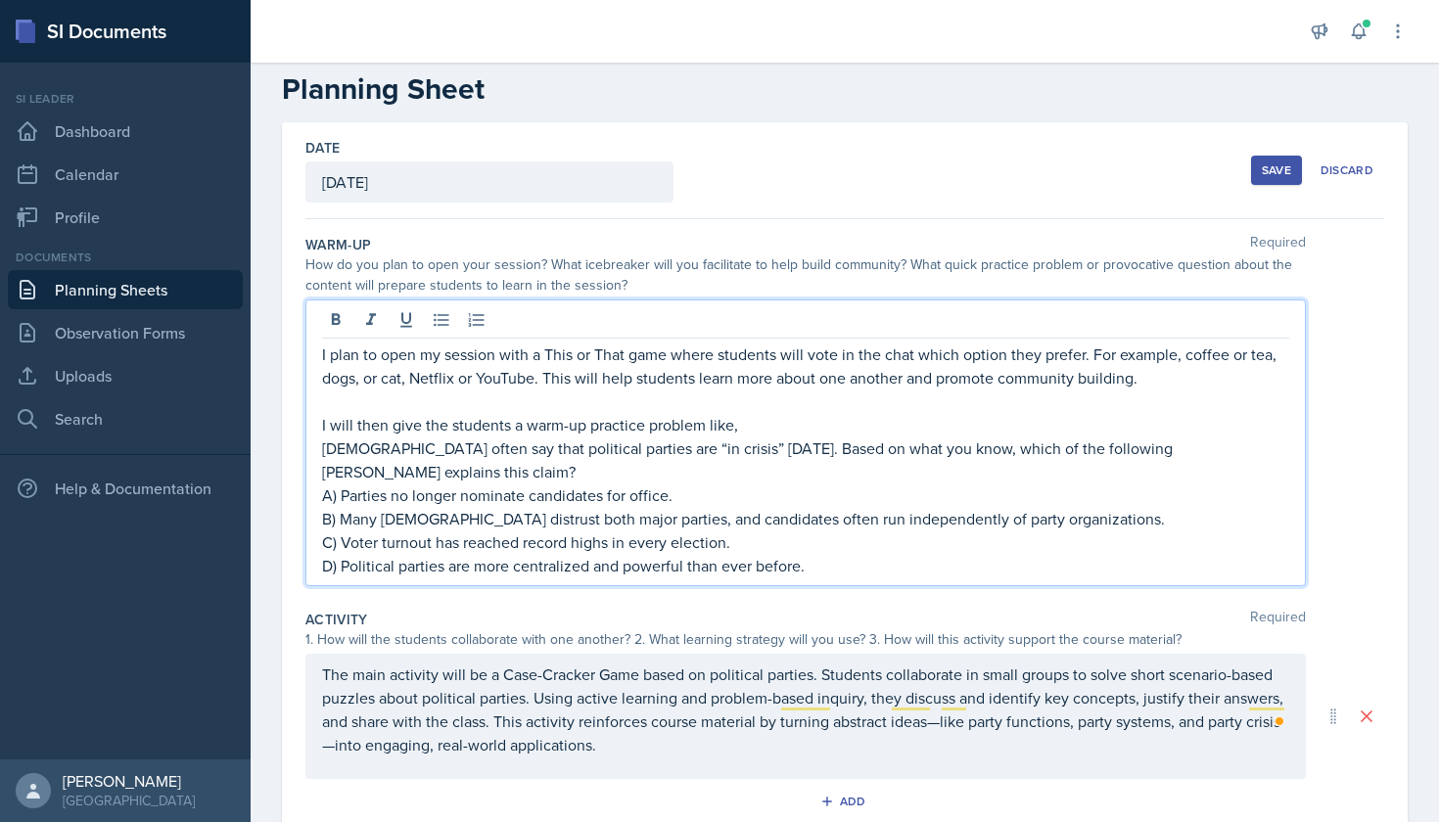
scroll to position [29, 0]
click at [755, 423] on p "I will then give the students a warm-up practice problem like," at bounding box center [805, 426] width 967 height 23
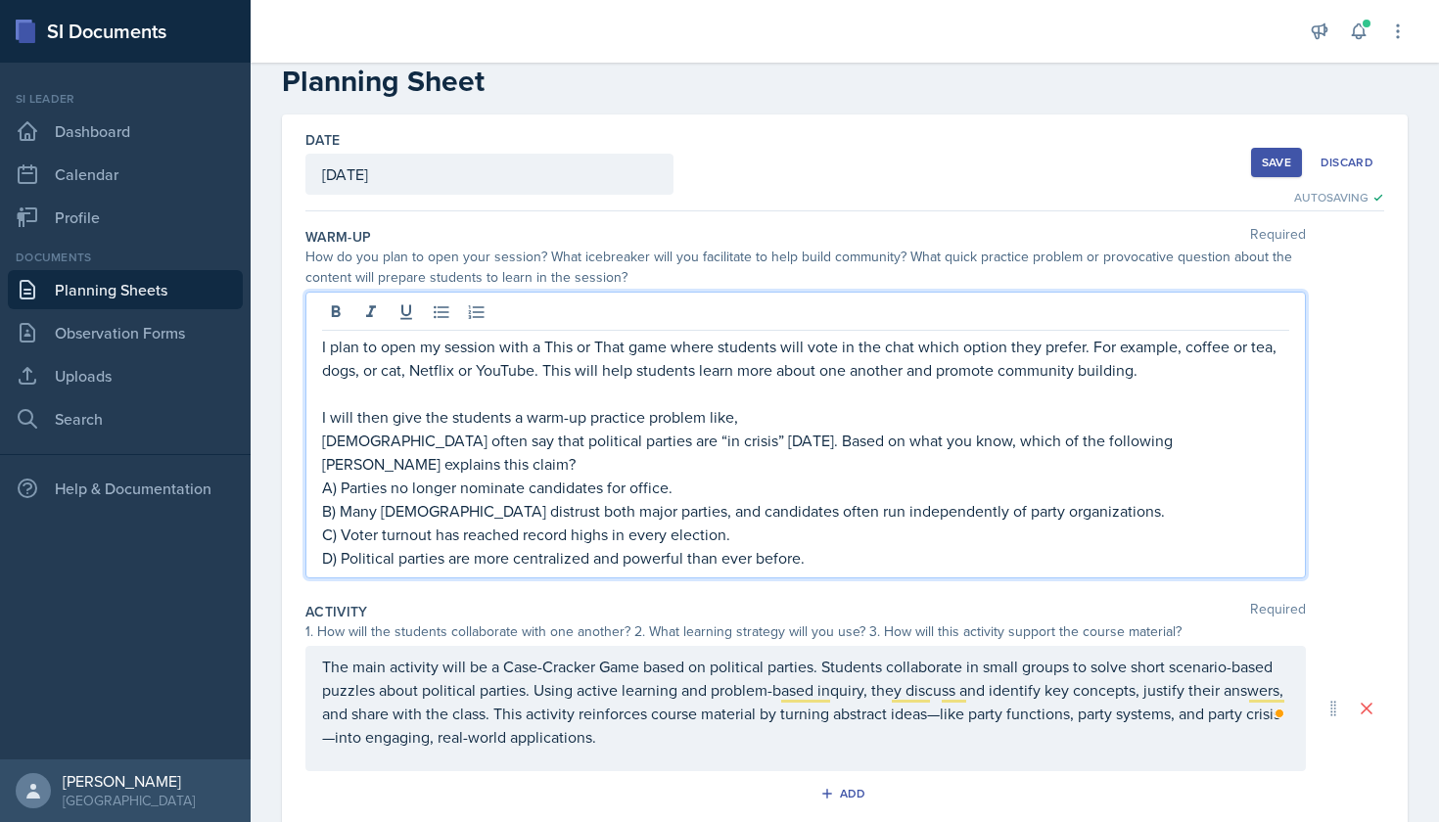
scroll to position [41, 0]
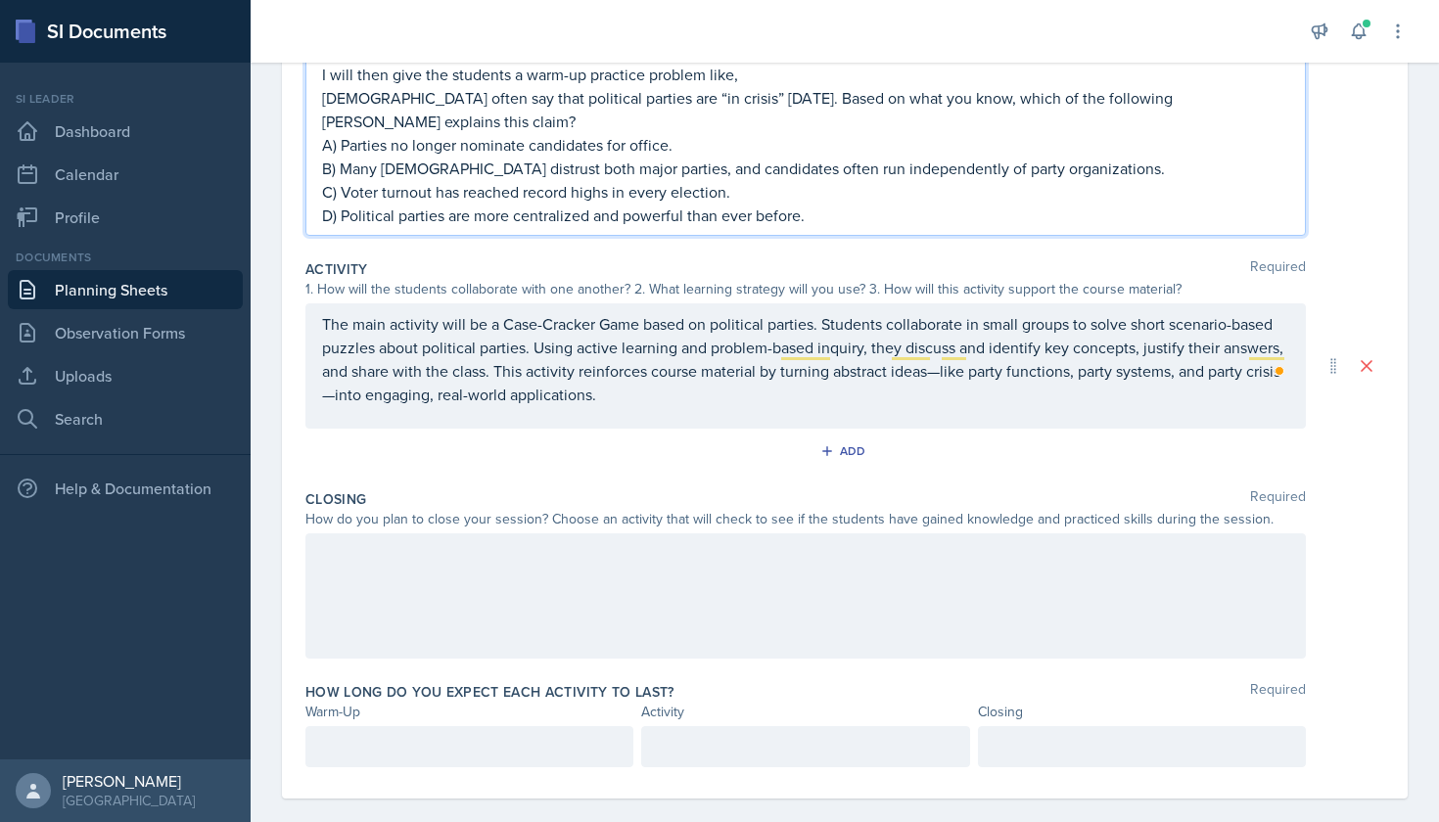
click at [740, 587] on div at bounding box center [805, 595] width 1000 height 125
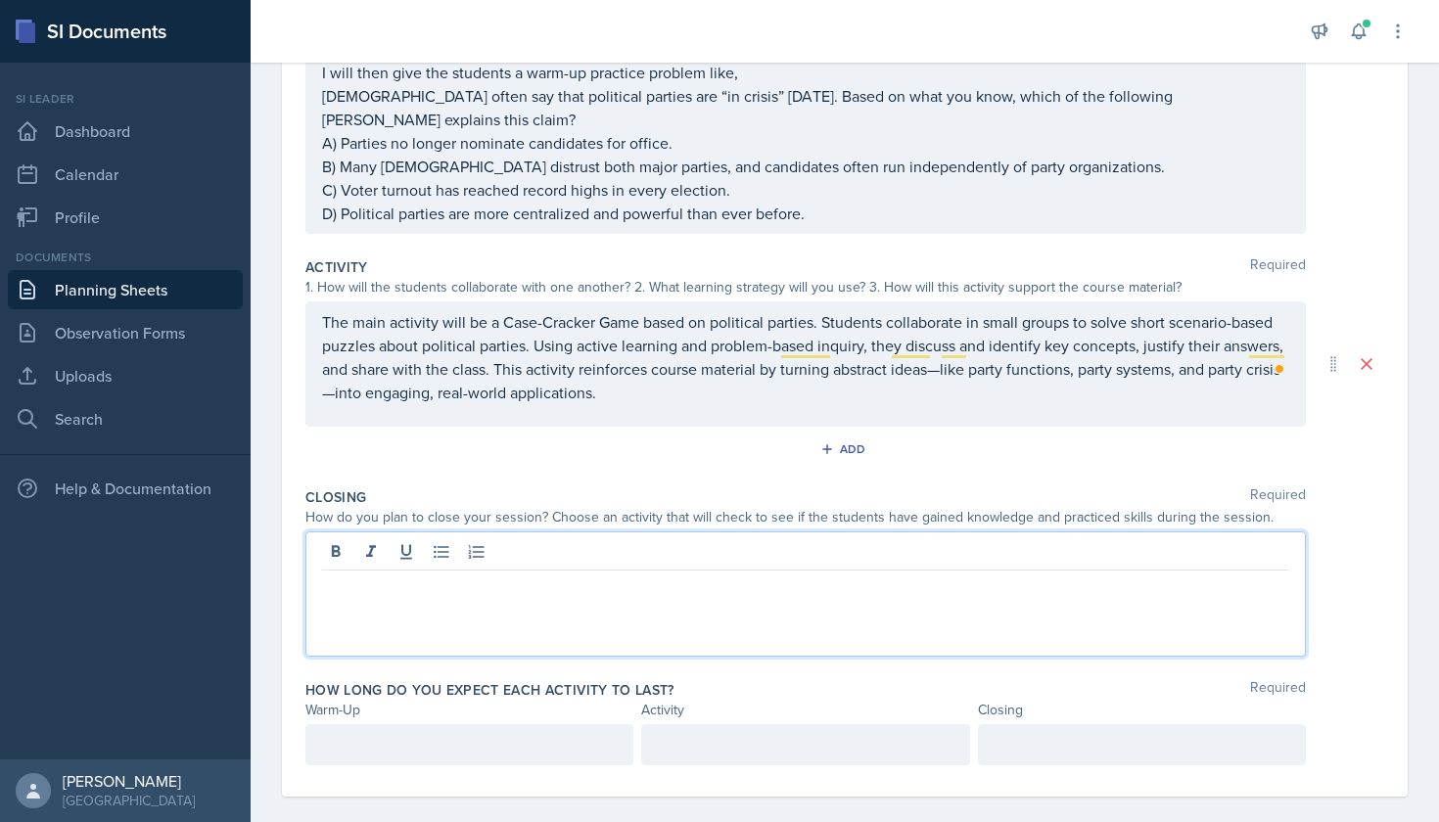
scroll to position [347, 0]
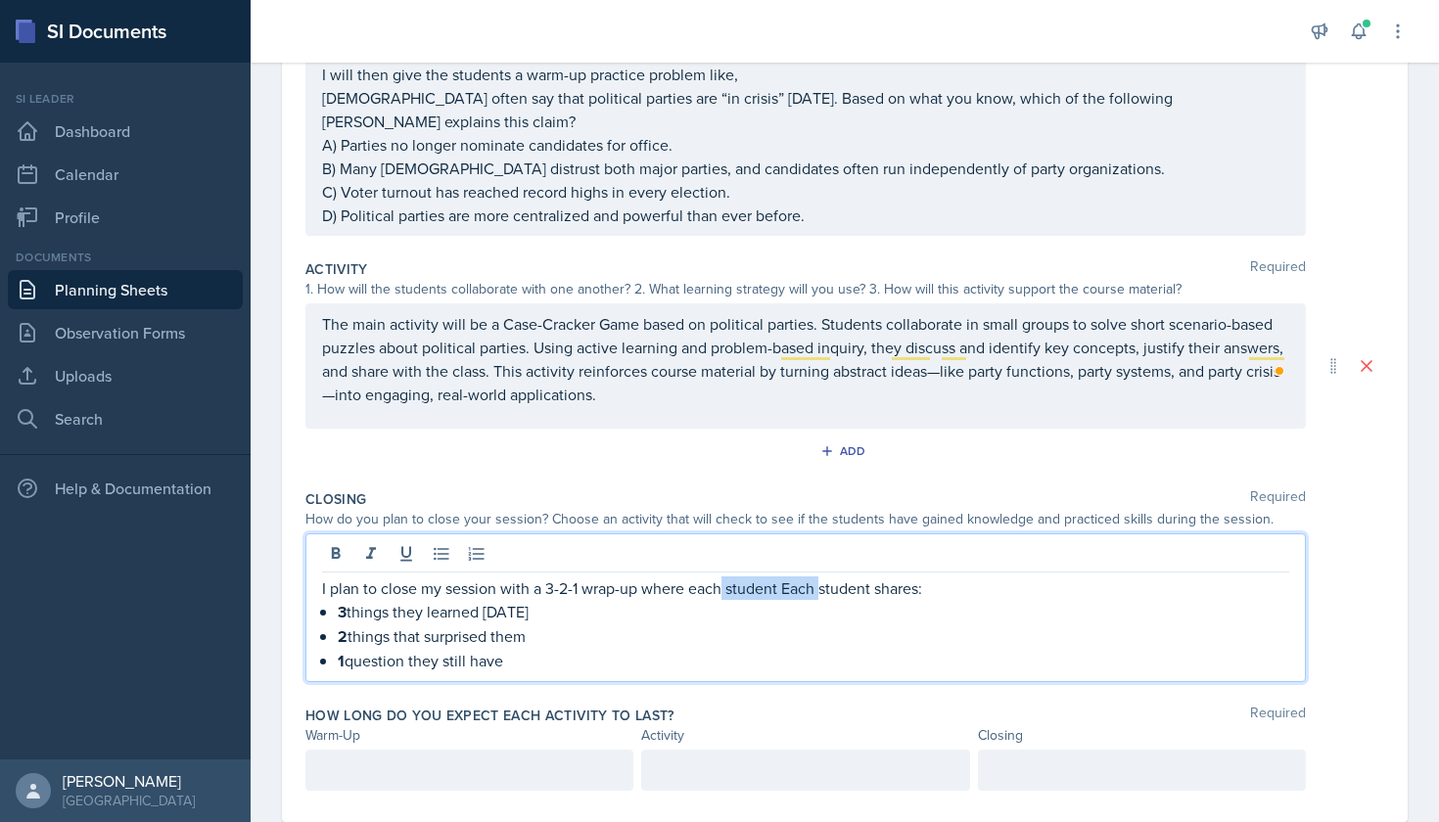
drag, startPoint x: 823, startPoint y: 569, endPoint x: 724, endPoint y: 562, distance: 99.1
click at [724, 577] on p "I plan to close my session with a 3-2-1 wrap-up where each student Each student…" at bounding box center [805, 588] width 967 height 23
click at [899, 577] on p "I plan to close my session with a 3-2-1 wrap-up where each student shares:" at bounding box center [805, 588] width 967 height 23
click at [349, 600] on p "3 things they learned [DATE]" at bounding box center [813, 612] width 951 height 24
click at [352, 623] on p "2 things that surprised them" at bounding box center [813, 635] width 951 height 24
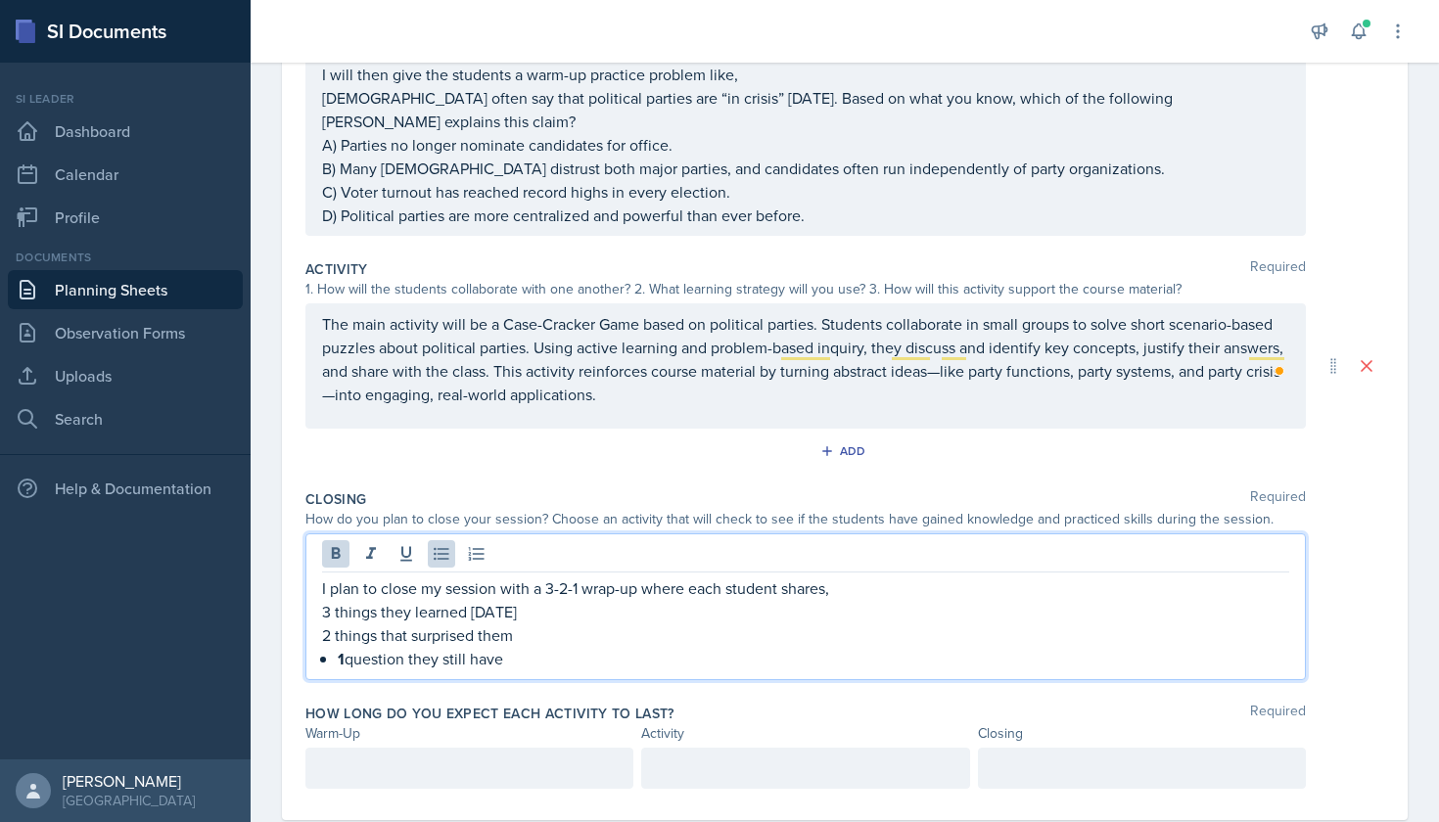
click at [346, 647] on p "1 question they still have" at bounding box center [813, 659] width 951 height 24
click at [642, 577] on p "I plan to close my session with a 3-2-1 wrap-up where each student shares," at bounding box center [805, 588] width 967 height 23
click at [499, 647] on p "1 question they still have" at bounding box center [805, 658] width 967 height 23
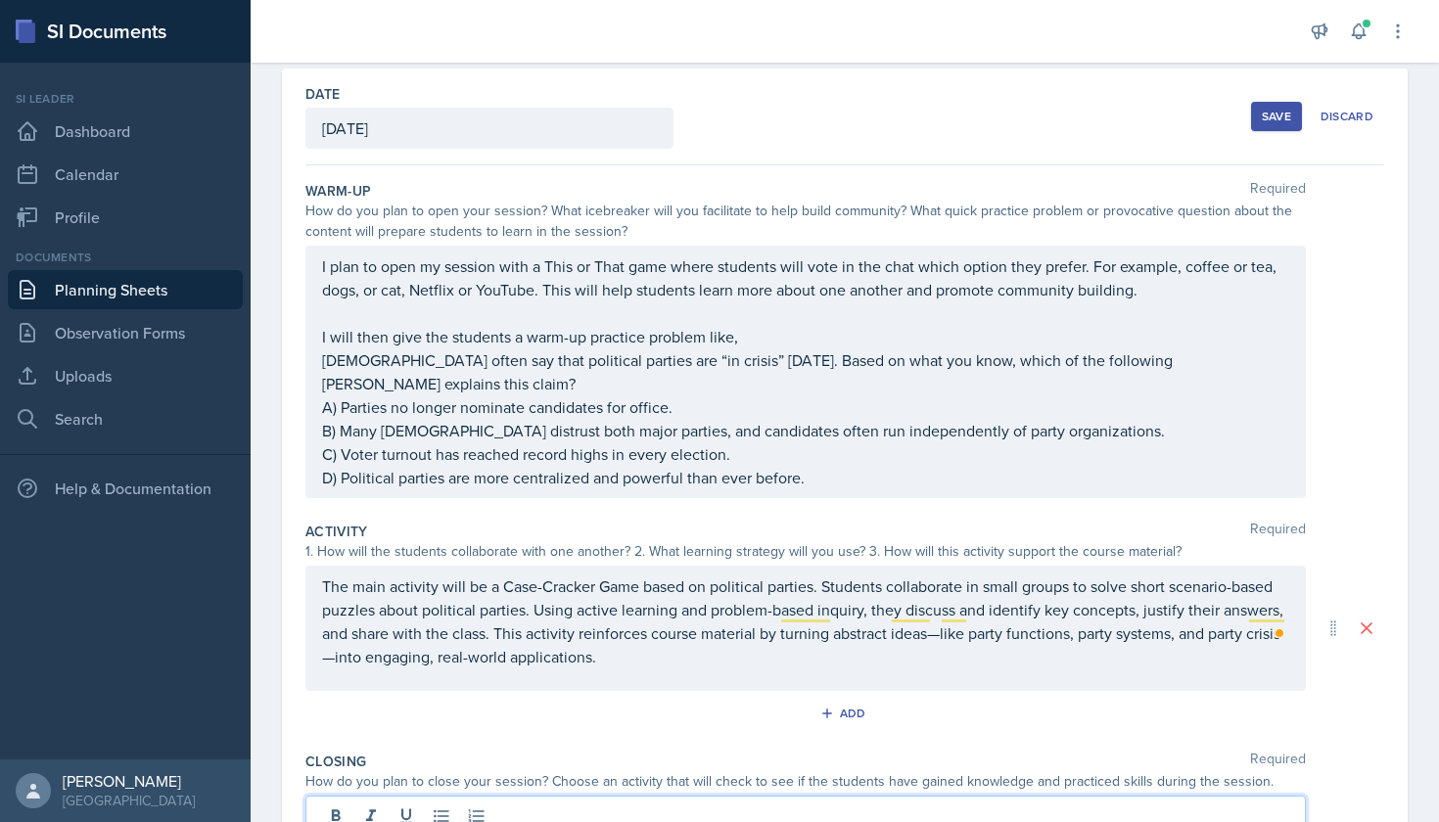
scroll to position [0, 0]
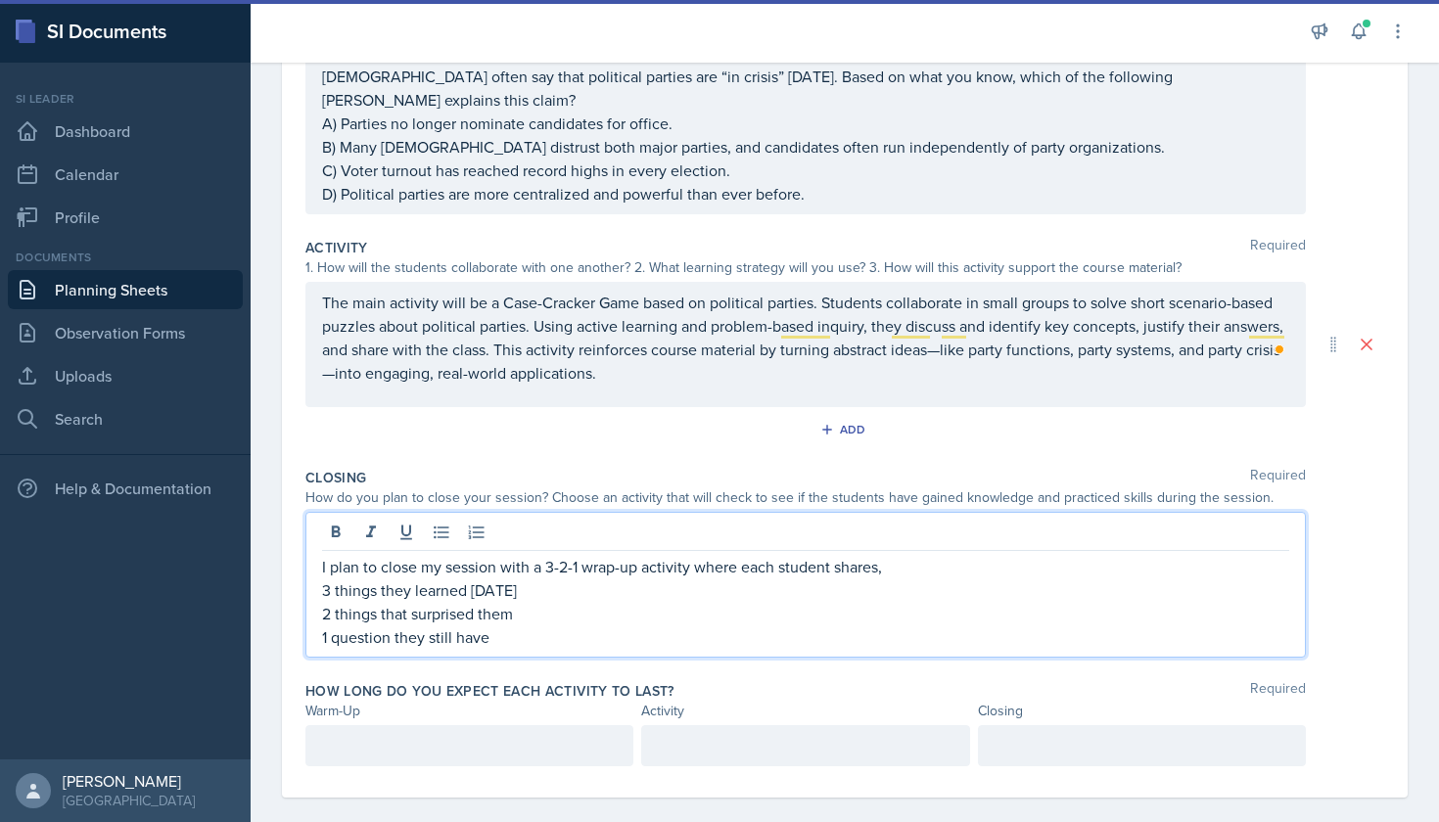
click at [522, 727] on div at bounding box center [469, 745] width 328 height 41
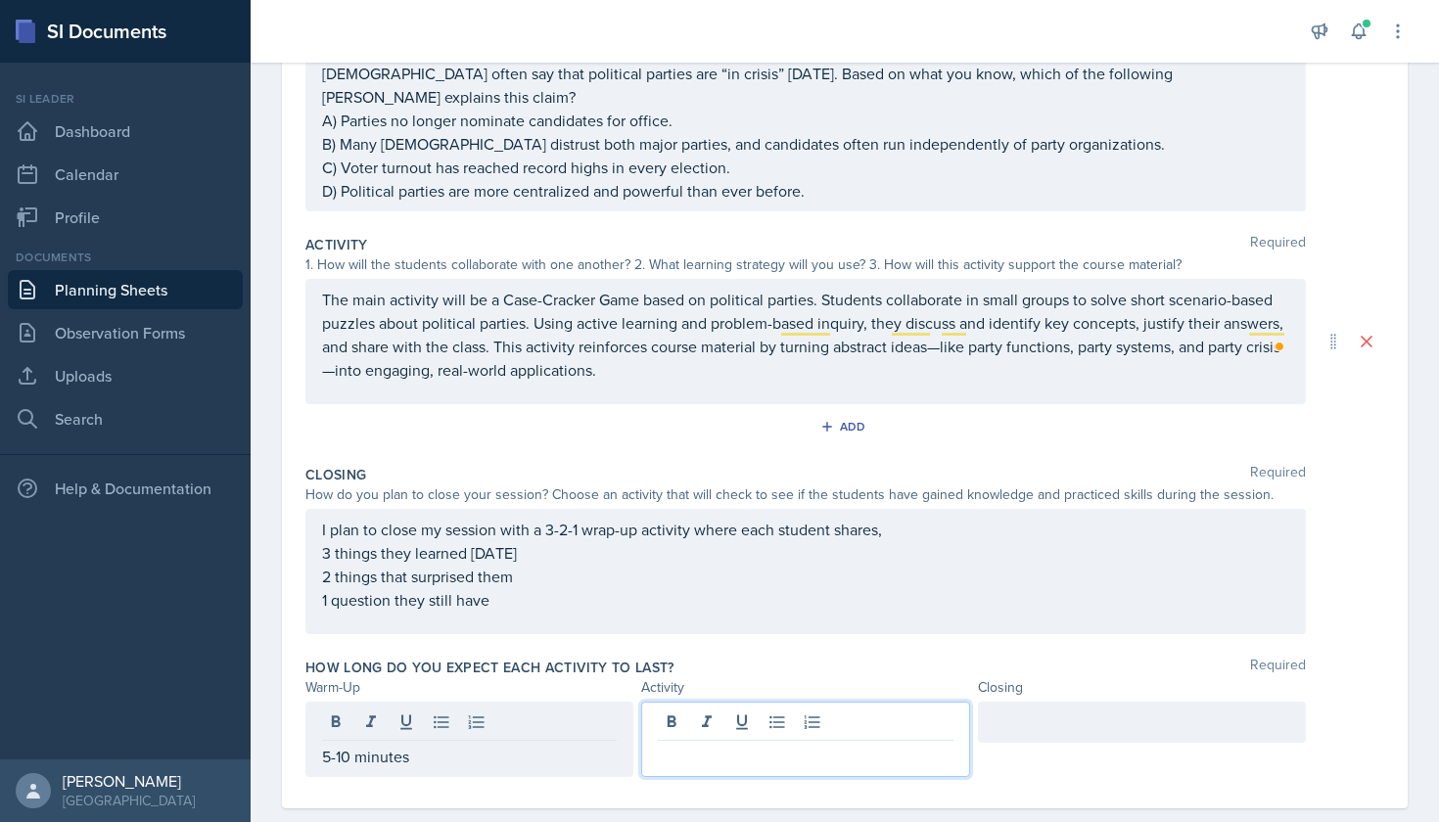
click at [757, 702] on div at bounding box center [805, 739] width 328 height 75
click at [1071, 711] on div at bounding box center [1142, 722] width 328 height 41
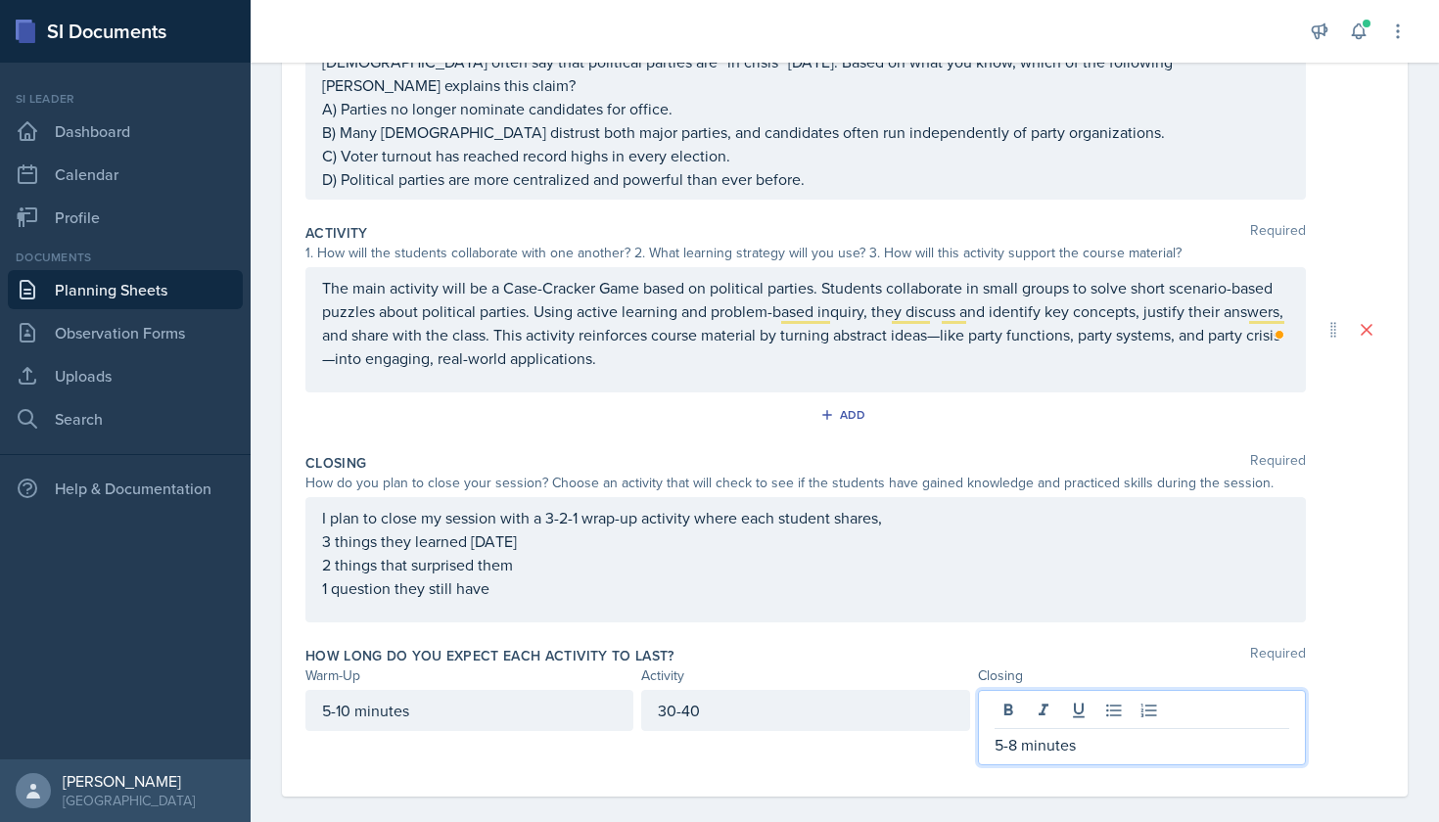
scroll to position [382, 0]
click at [797, 692] on div "30-40" at bounding box center [805, 712] width 328 height 41
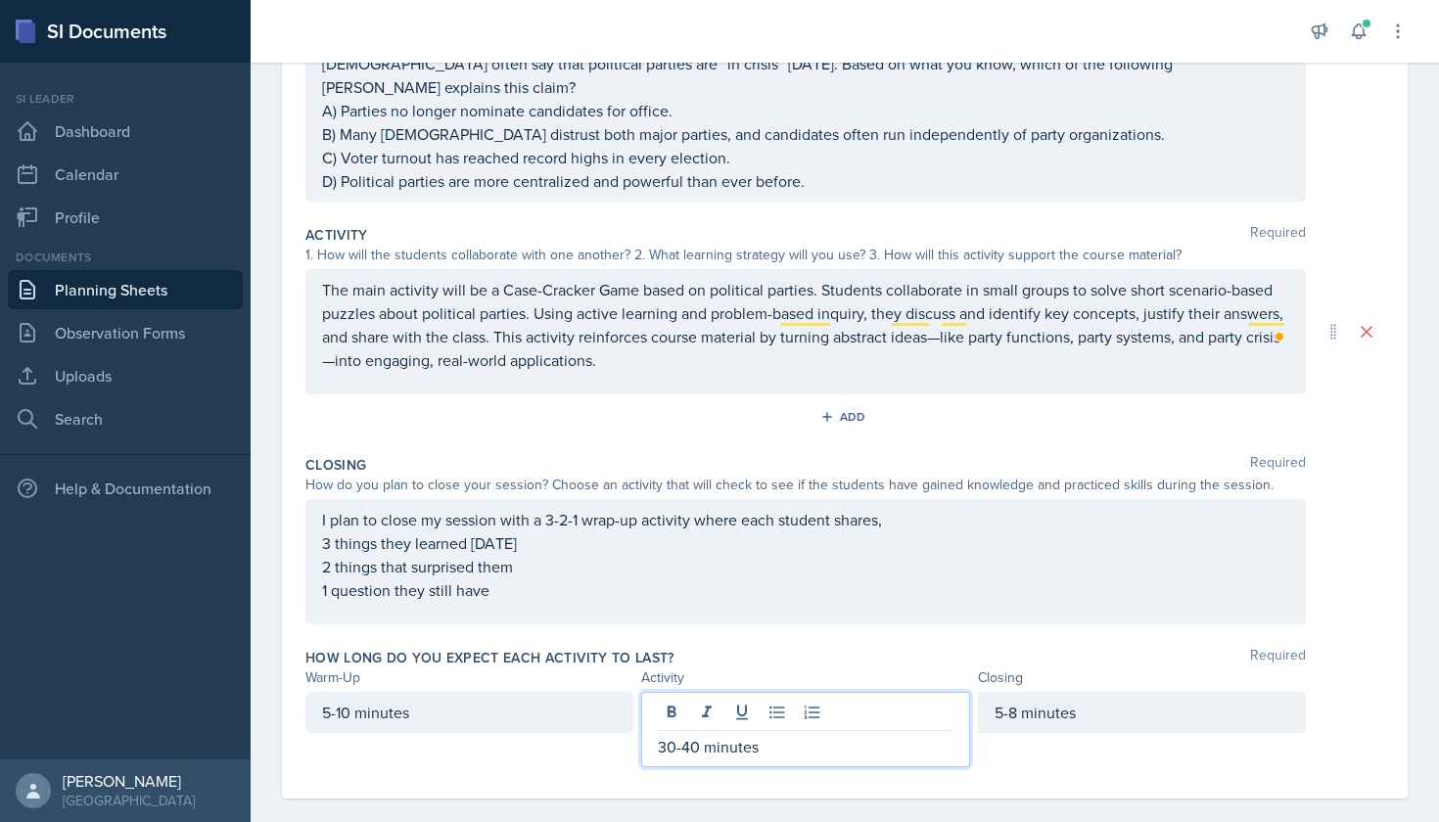
click at [882, 605] on div "Closing Required How do you plan to close your session? Choose an activity that…" at bounding box center [844, 543] width 1079 height 193
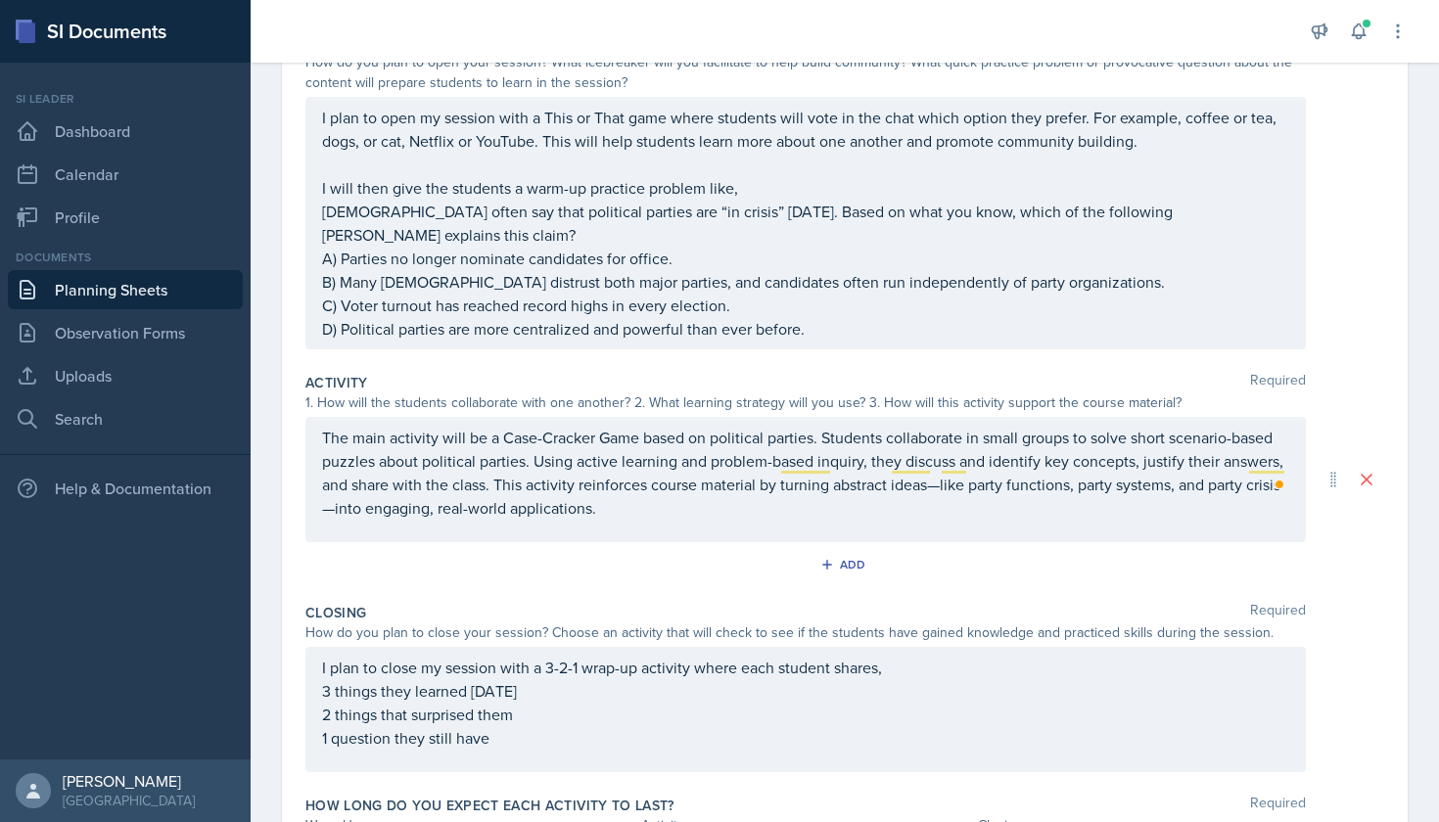
scroll to position [237, 0]
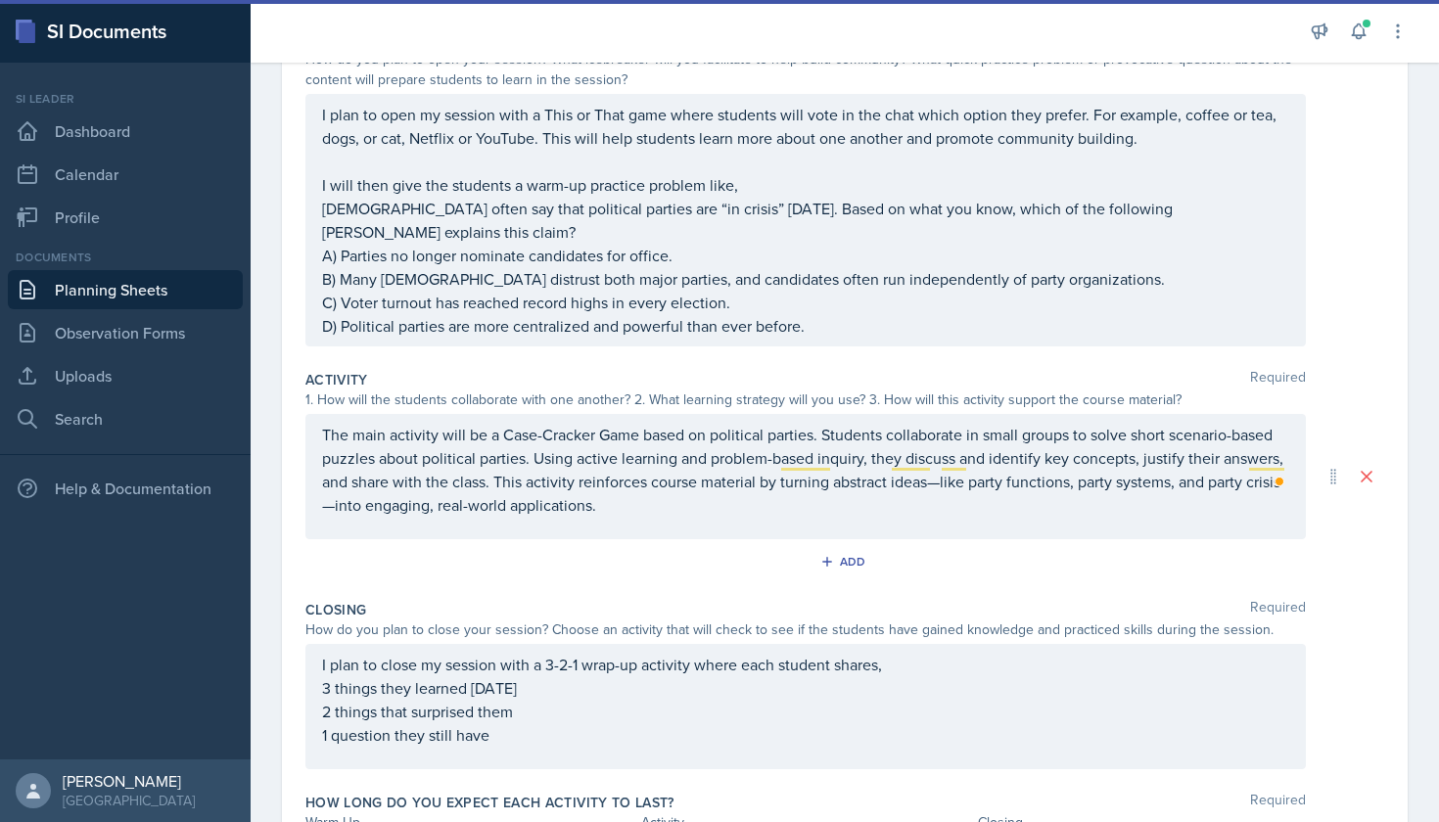
click at [734, 723] on div "I plan to close my session with a 3-2-1 wrap-up activity where each student sha…" at bounding box center [805, 706] width 1000 height 125
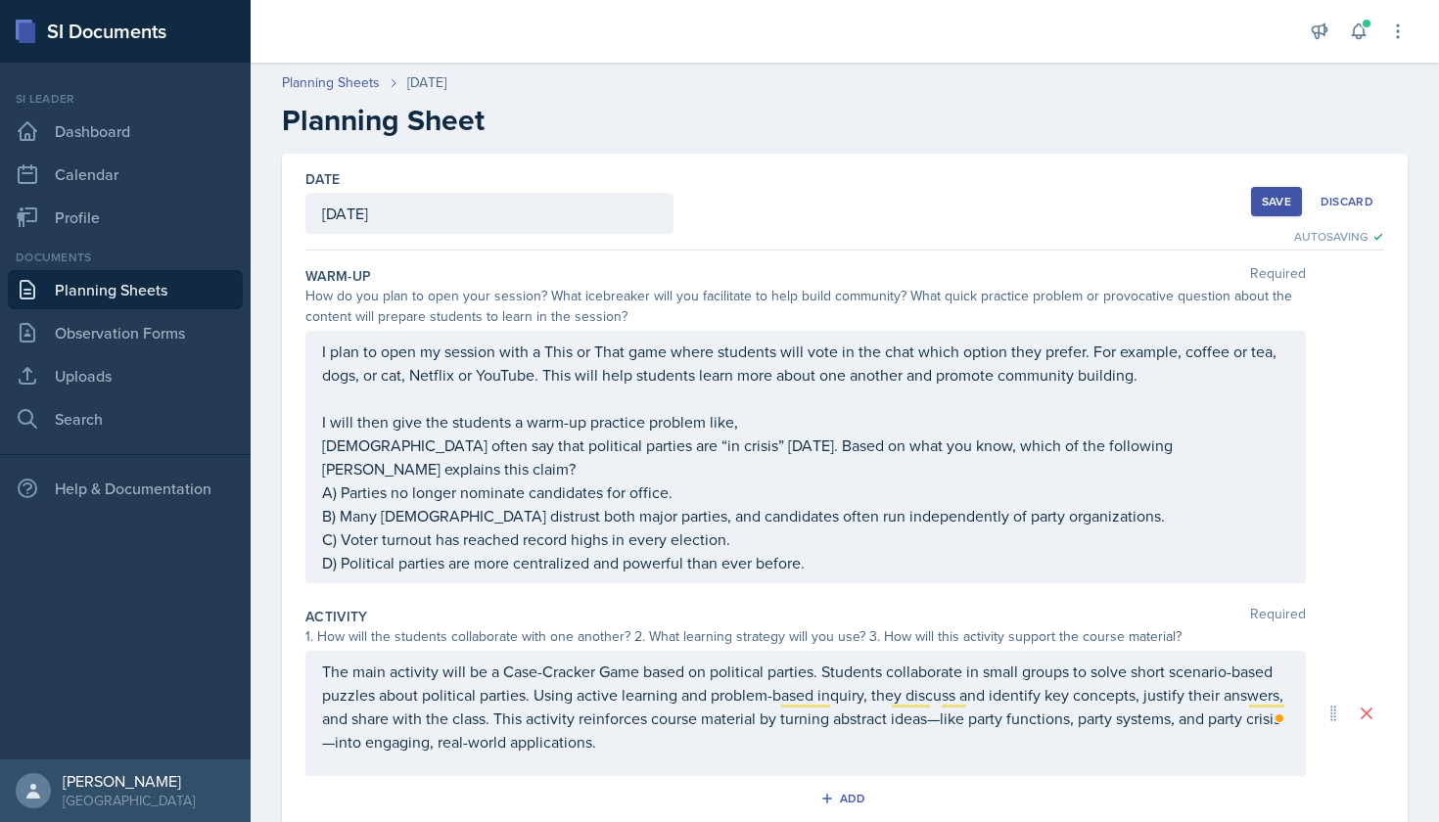
scroll to position [0, 0]
click at [1280, 205] on div "Save" at bounding box center [1276, 202] width 29 height 16
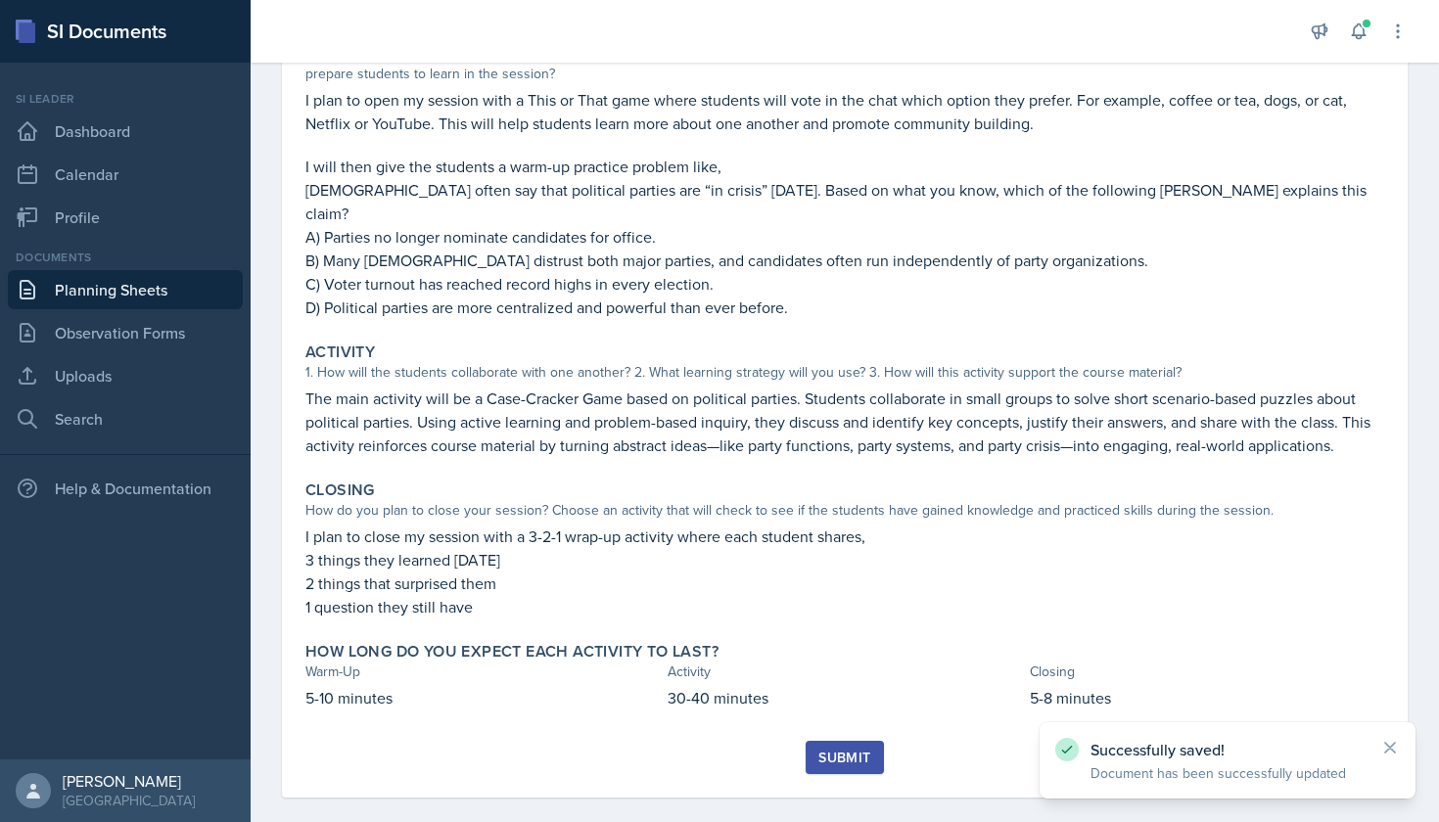
scroll to position [231, 0]
click at [840, 751] on div "Submit" at bounding box center [844, 759] width 52 height 16
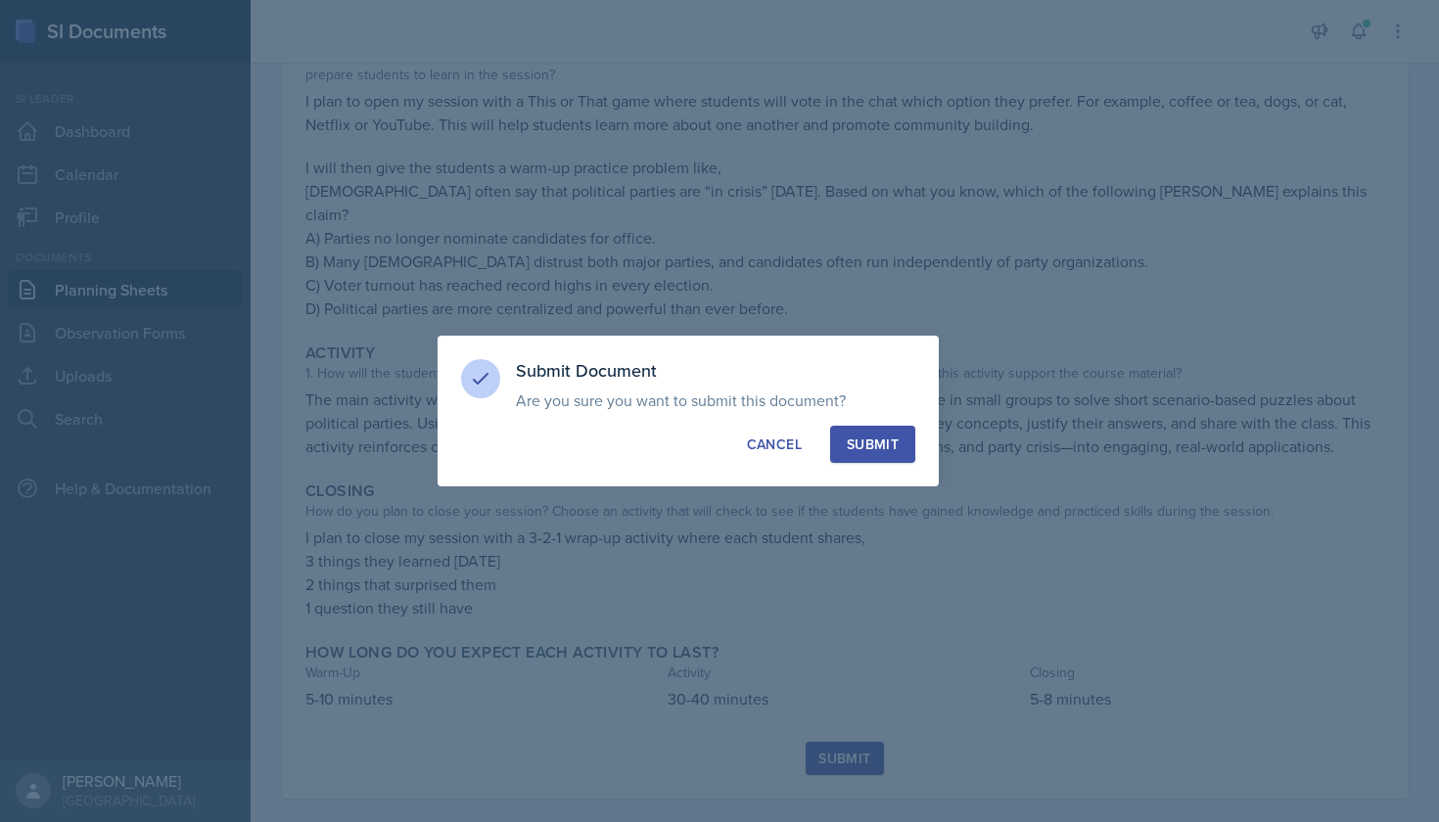
click at [882, 448] on div "Submit" at bounding box center [873, 445] width 52 height 20
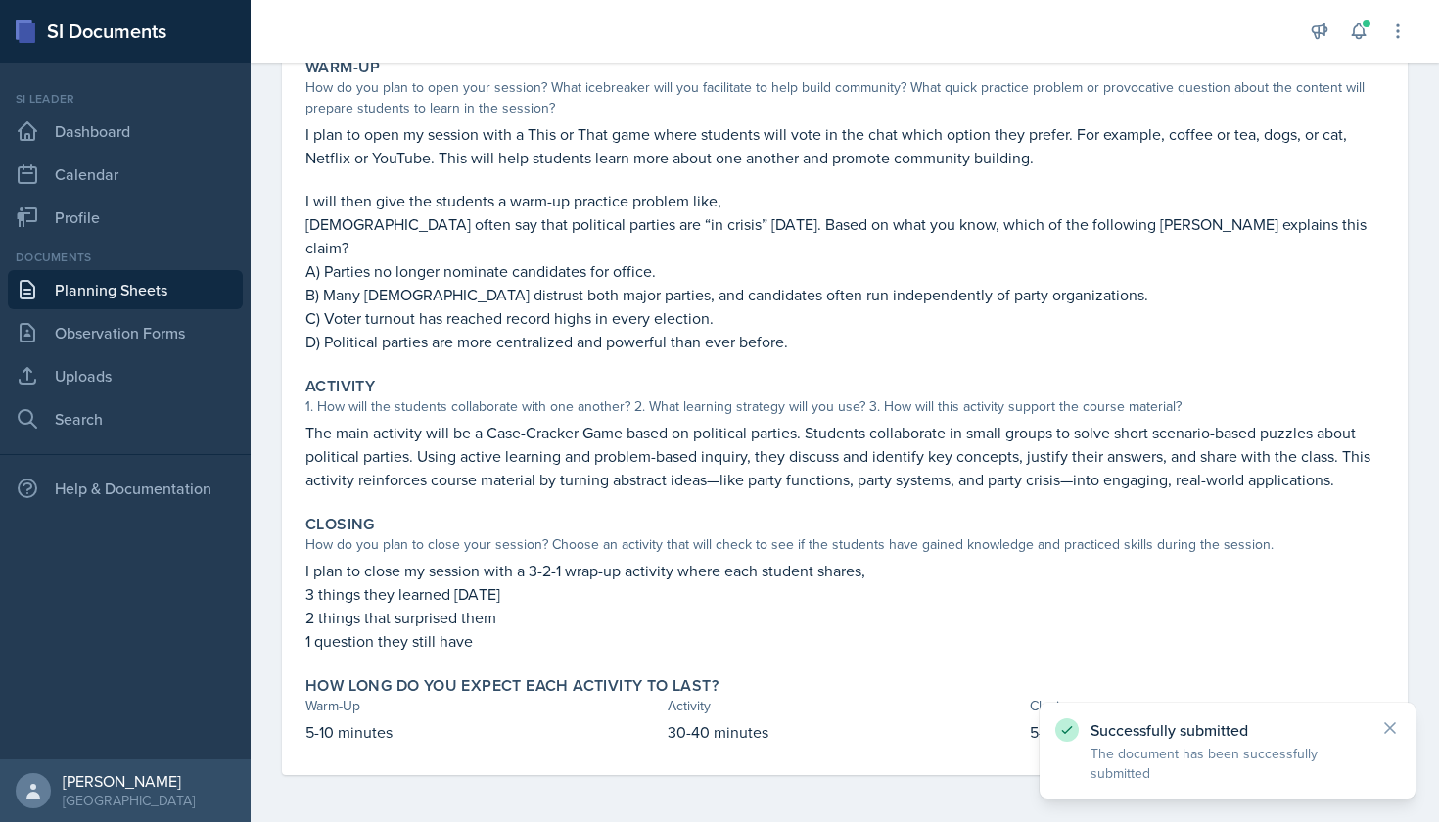
scroll to position [174, 0]
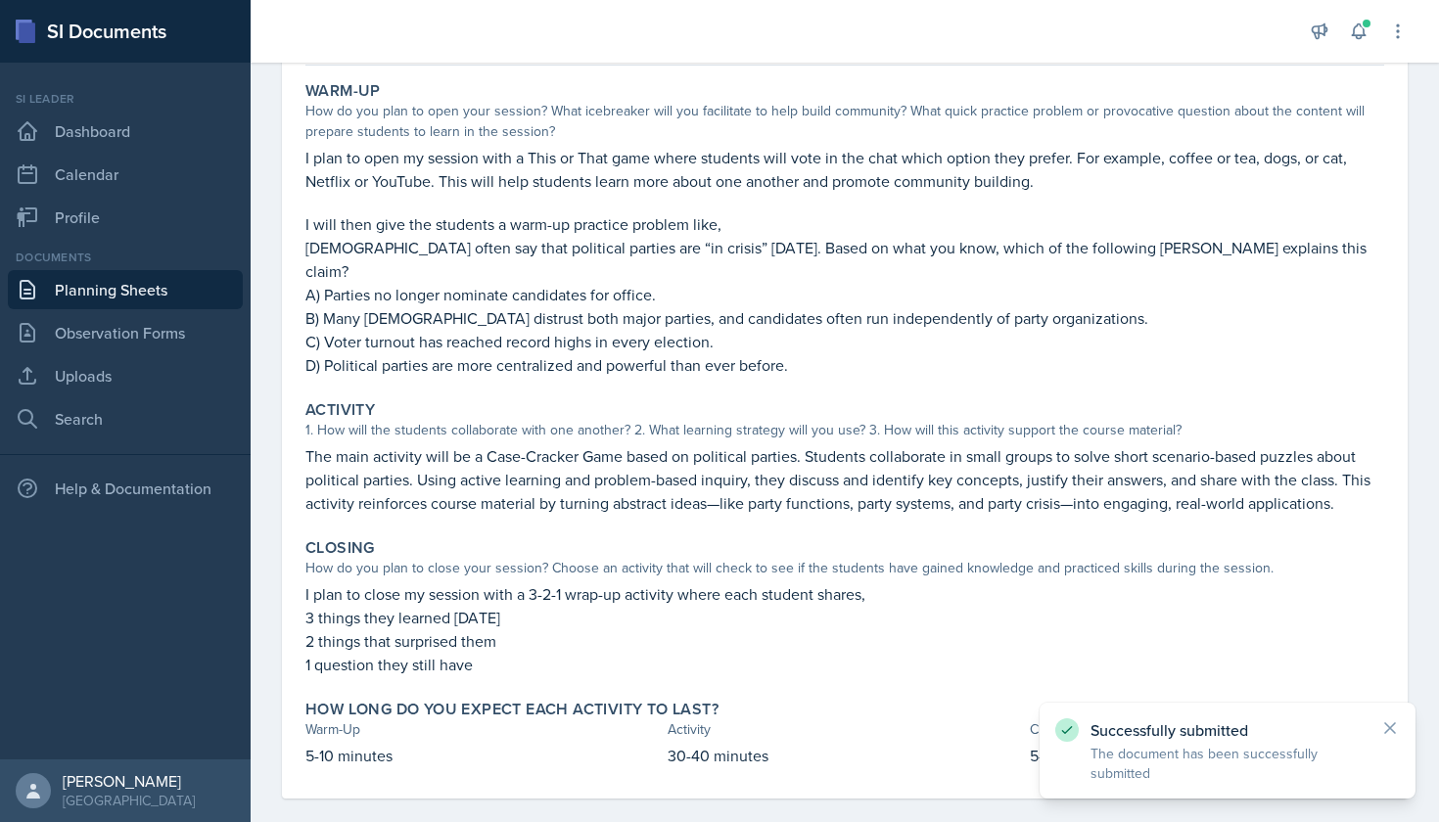
click at [475, 2] on div at bounding box center [776, 31] width 1020 height 63
click at [120, 297] on link "Planning Sheets" at bounding box center [125, 289] width 235 height 39
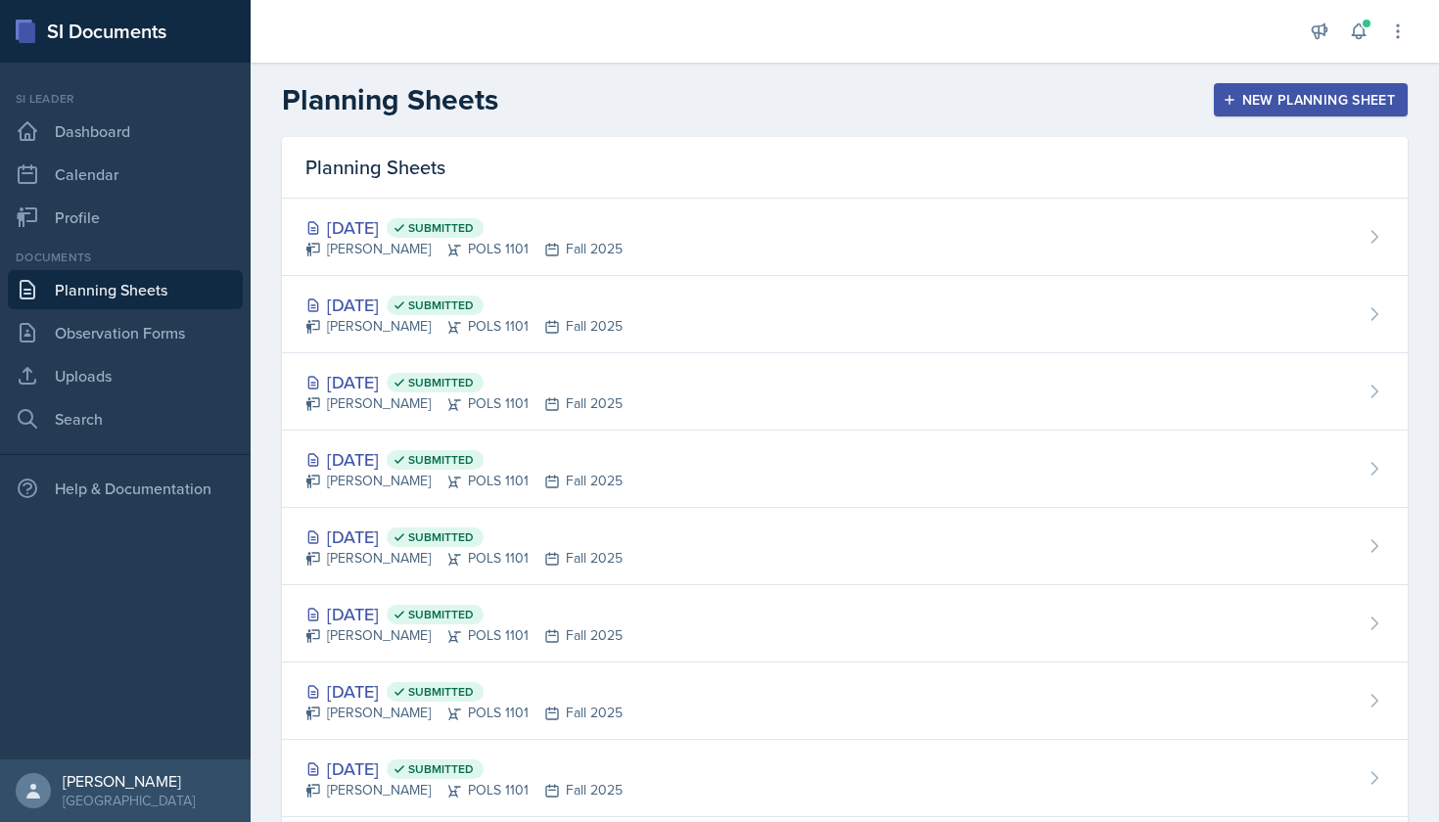
click at [1252, 103] on div "New Planning Sheet" at bounding box center [1310, 100] width 168 height 16
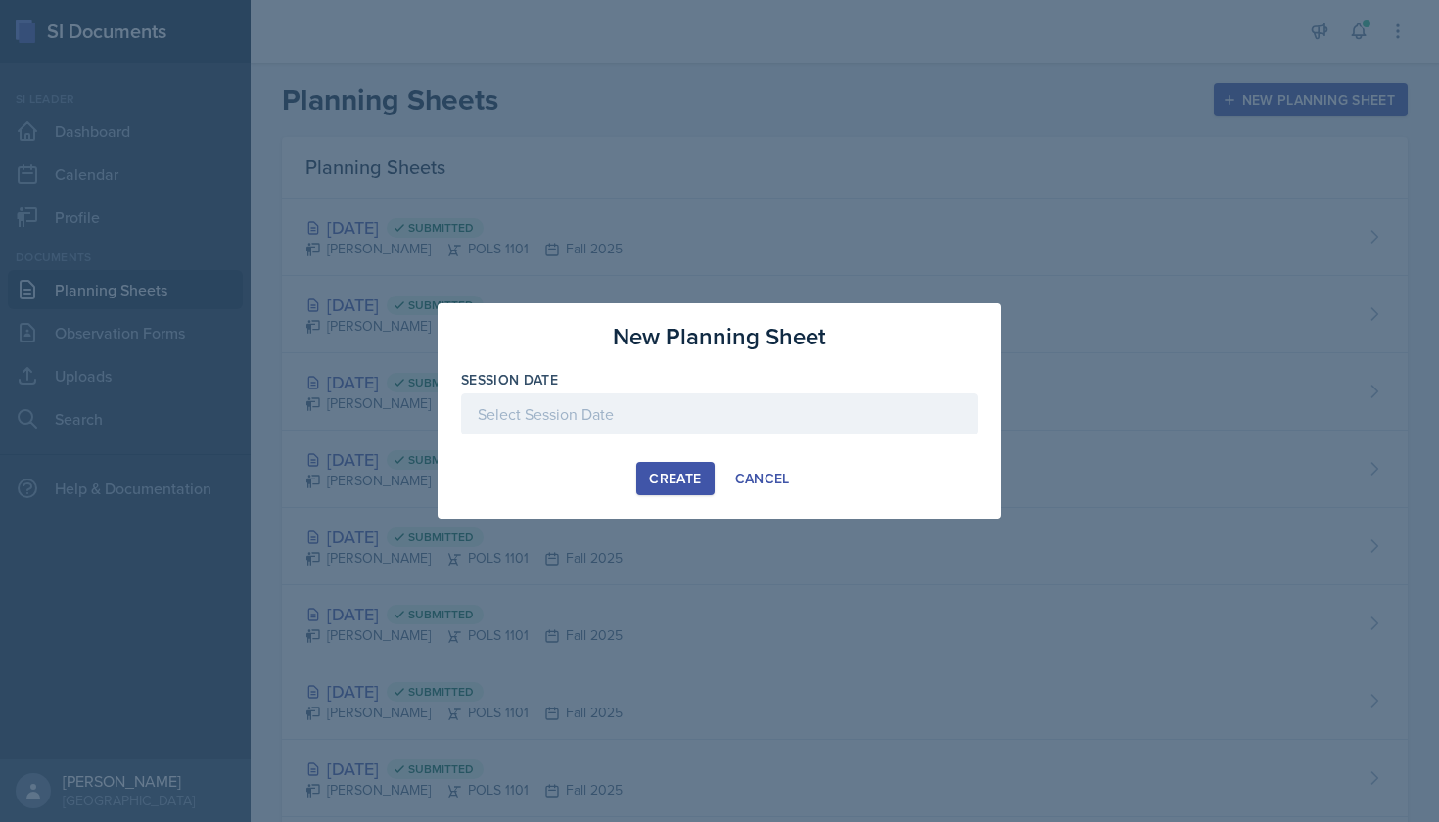
click at [672, 489] on button "Create" at bounding box center [674, 478] width 77 height 33
click at [729, 406] on div at bounding box center [719, 413] width 517 height 41
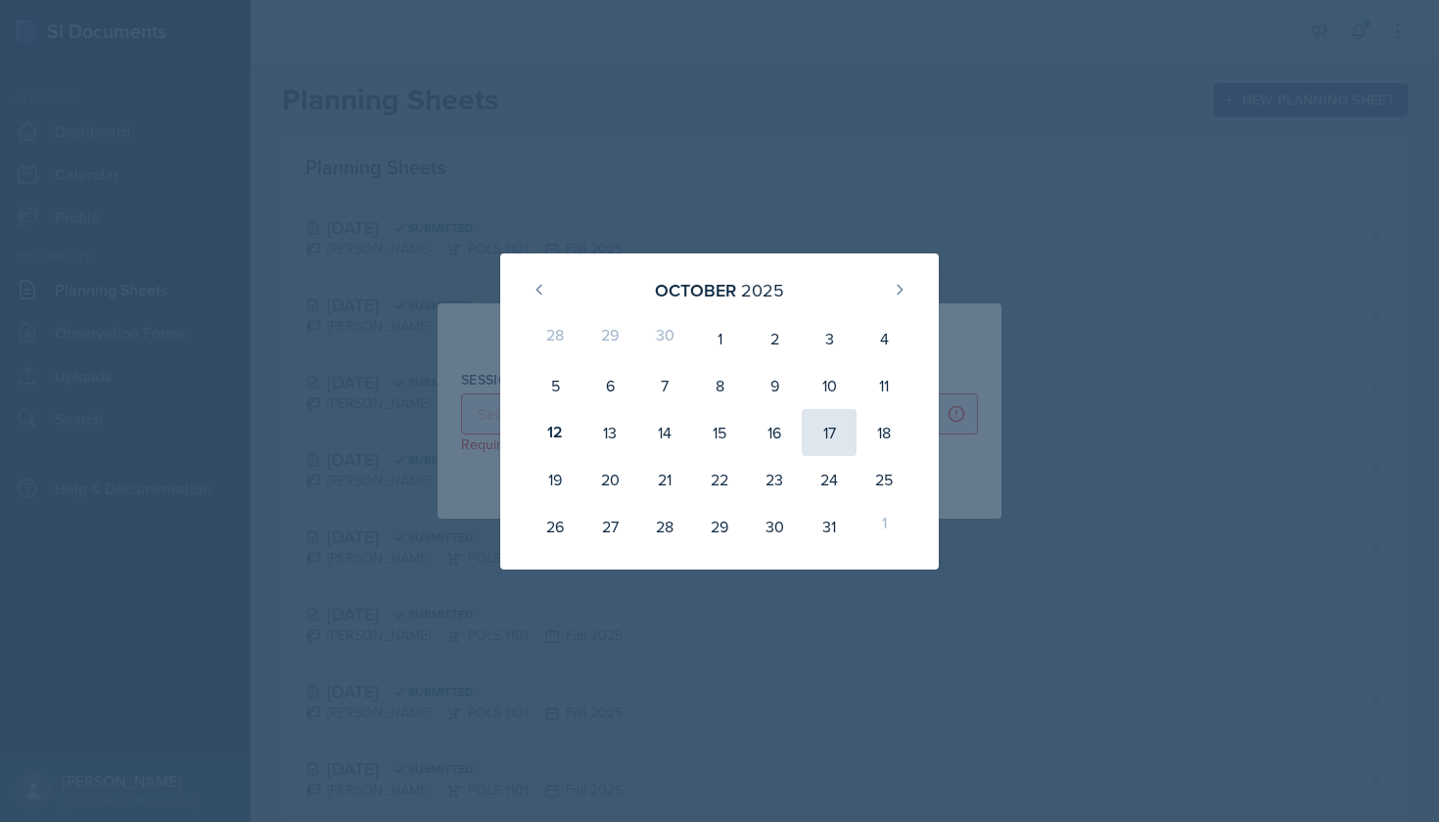
click at [820, 437] on div "17" at bounding box center [829, 432] width 55 height 47
type input "[DATE]"
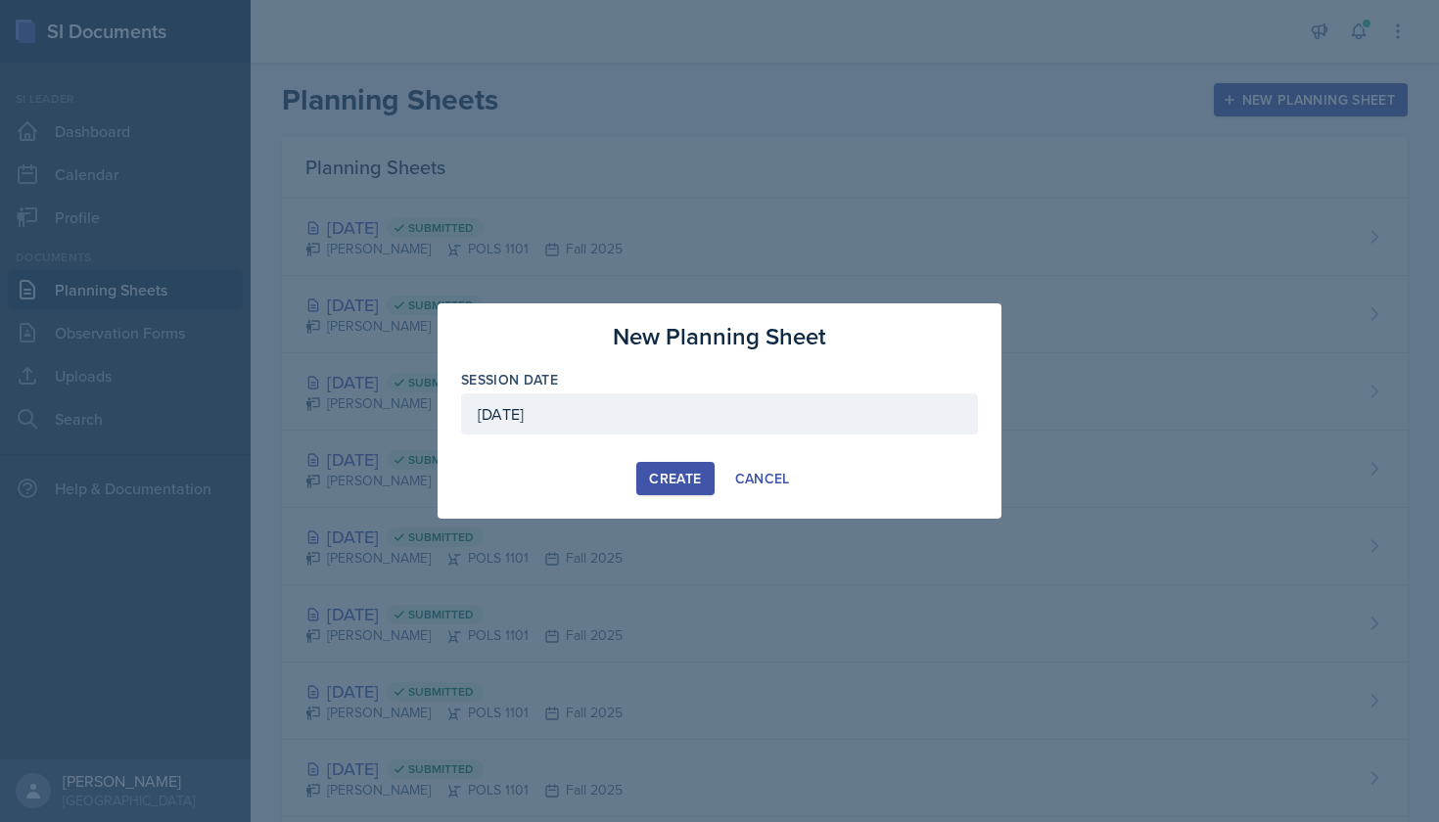
click at [660, 481] on div "Create" at bounding box center [675, 479] width 52 height 16
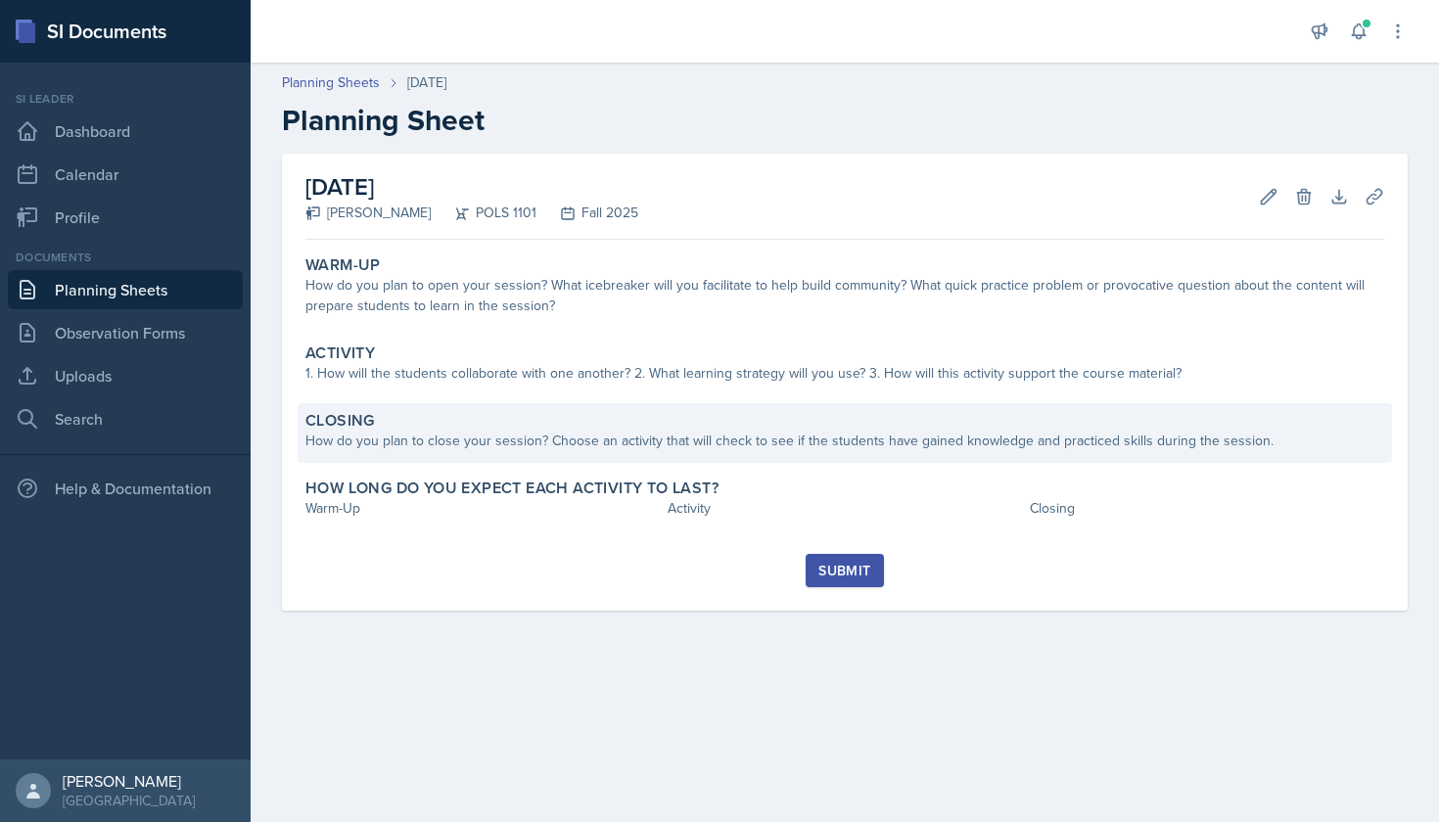
click at [627, 406] on div "Closing How do you plan to close your session? Choose an activity that will che…" at bounding box center [845, 433] width 1094 height 60
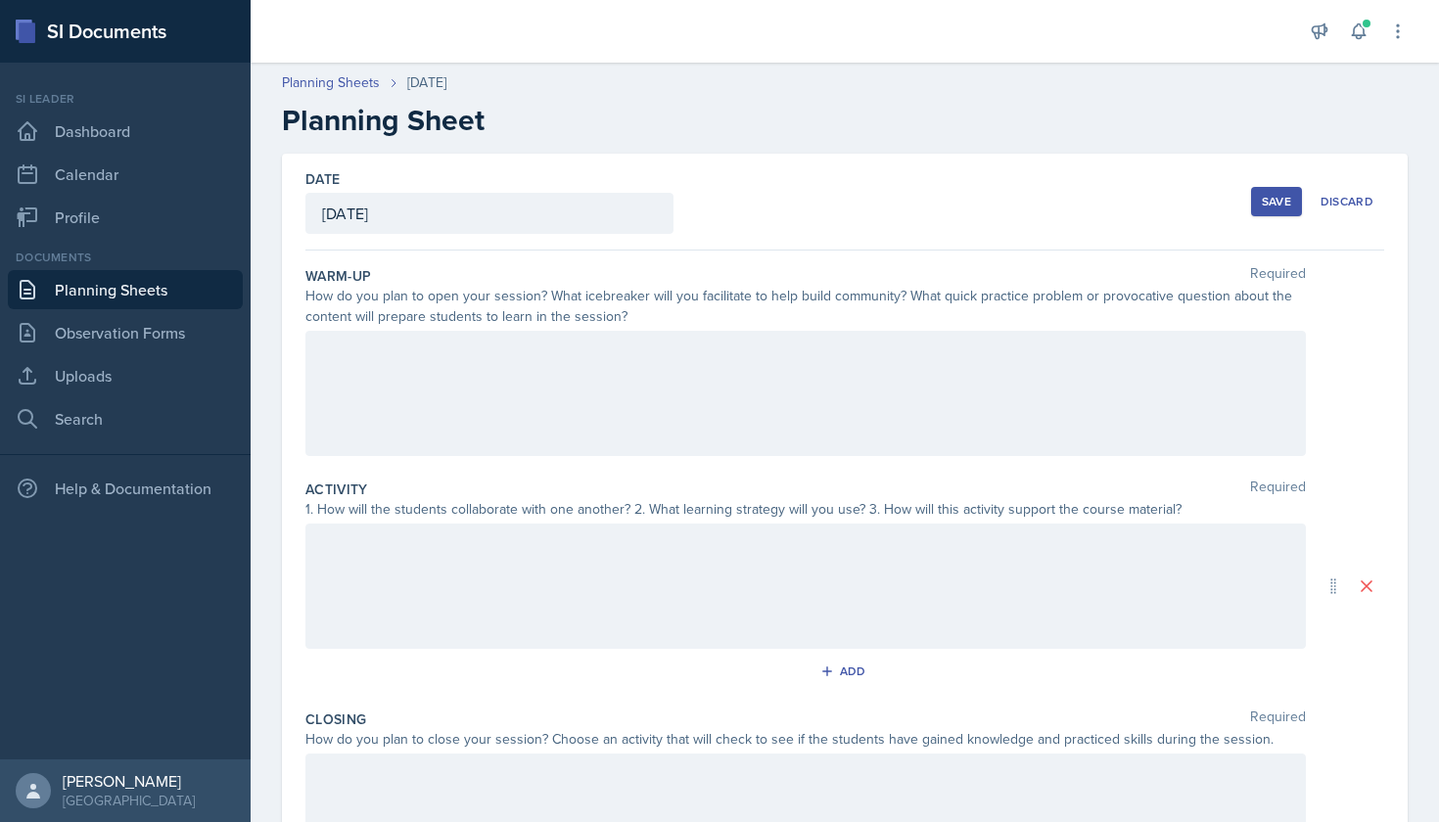
click at [605, 526] on div at bounding box center [805, 586] width 1000 height 125
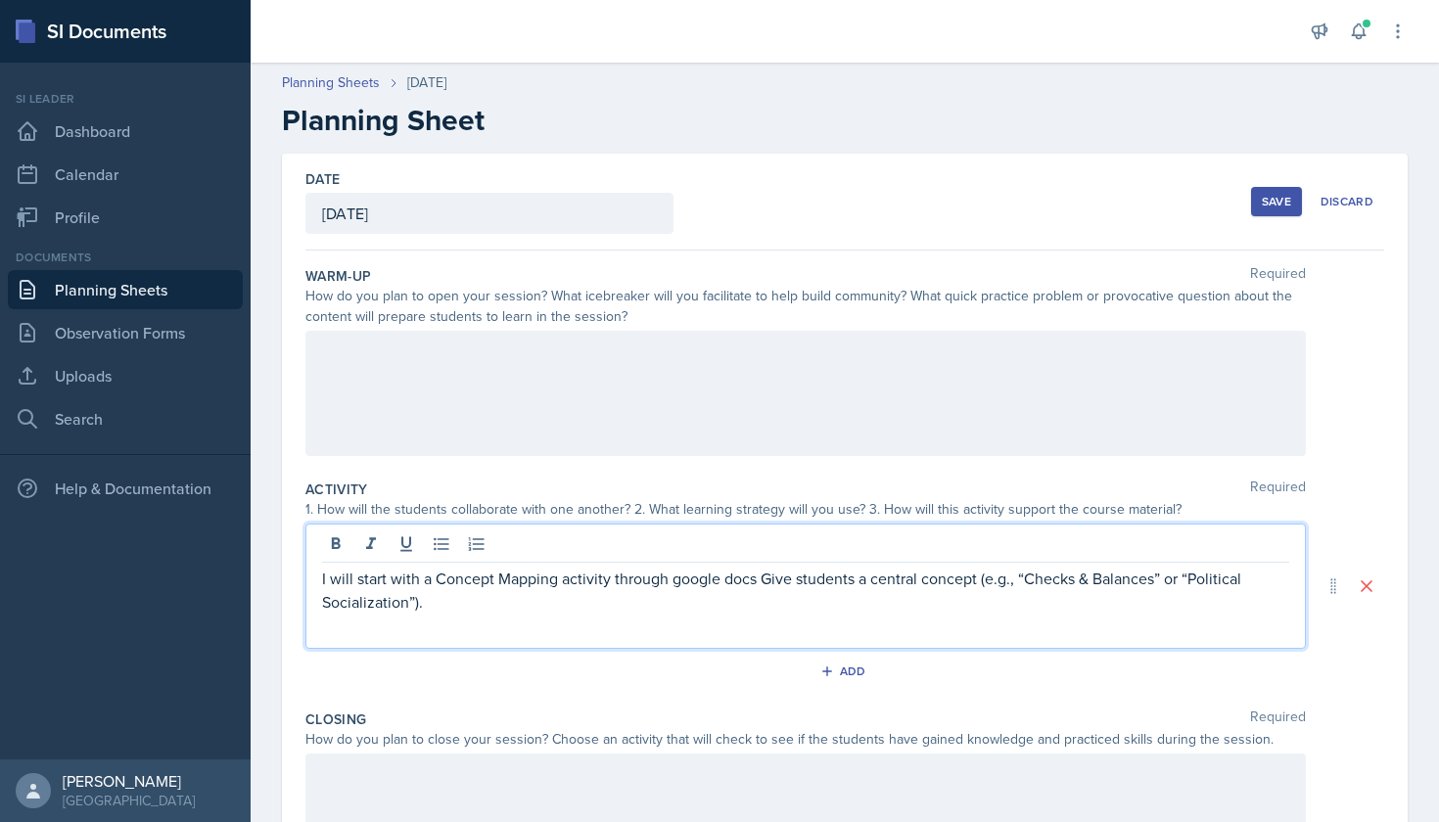
click at [765, 577] on p "I will start with a Concept Mapping activity through google docs Give students …" at bounding box center [805, 590] width 967 height 47
click at [626, 594] on p "I will start with a Concept Mapping activity through google docs where I give s…" at bounding box center [805, 590] width 967 height 47
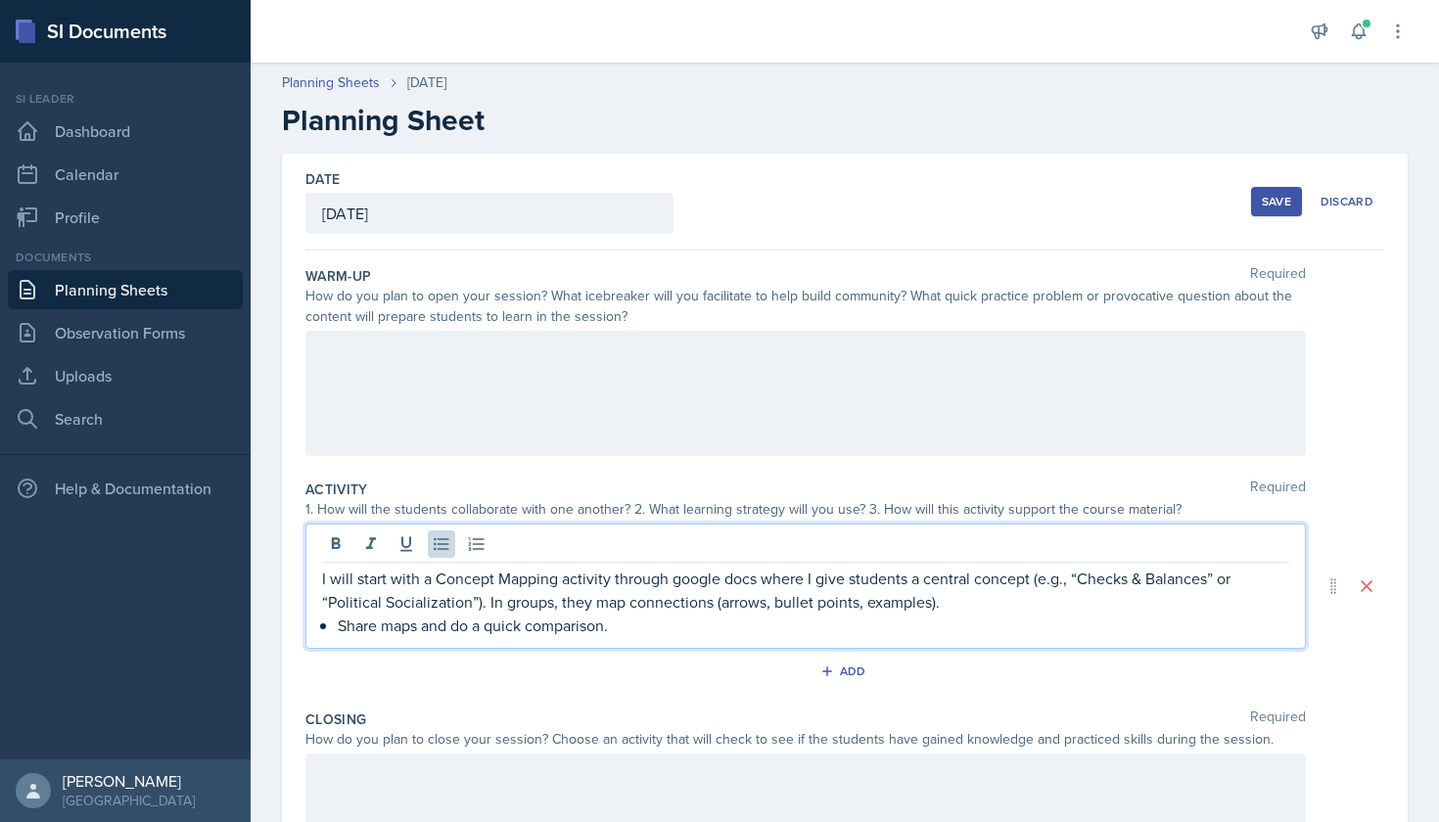
click at [341, 621] on p "Share maps and do a quick comparison." at bounding box center [813, 625] width 951 height 23
click at [719, 607] on p "I will start with a Concept Mapping activity through google docs where I give s…" at bounding box center [805, 590] width 967 height 47
click at [971, 602] on p "I will start with a Concept Mapping activity through google docs where I give s…" at bounding box center [805, 590] width 967 height 47
click at [1020, 605] on p "I will start with a Concept Mapping activity through google docs where I give s…" at bounding box center [805, 590] width 967 height 47
click at [1181, 606] on p "I will start with a Concept Mapping activity through google docs where I give s…" at bounding box center [805, 602] width 967 height 70
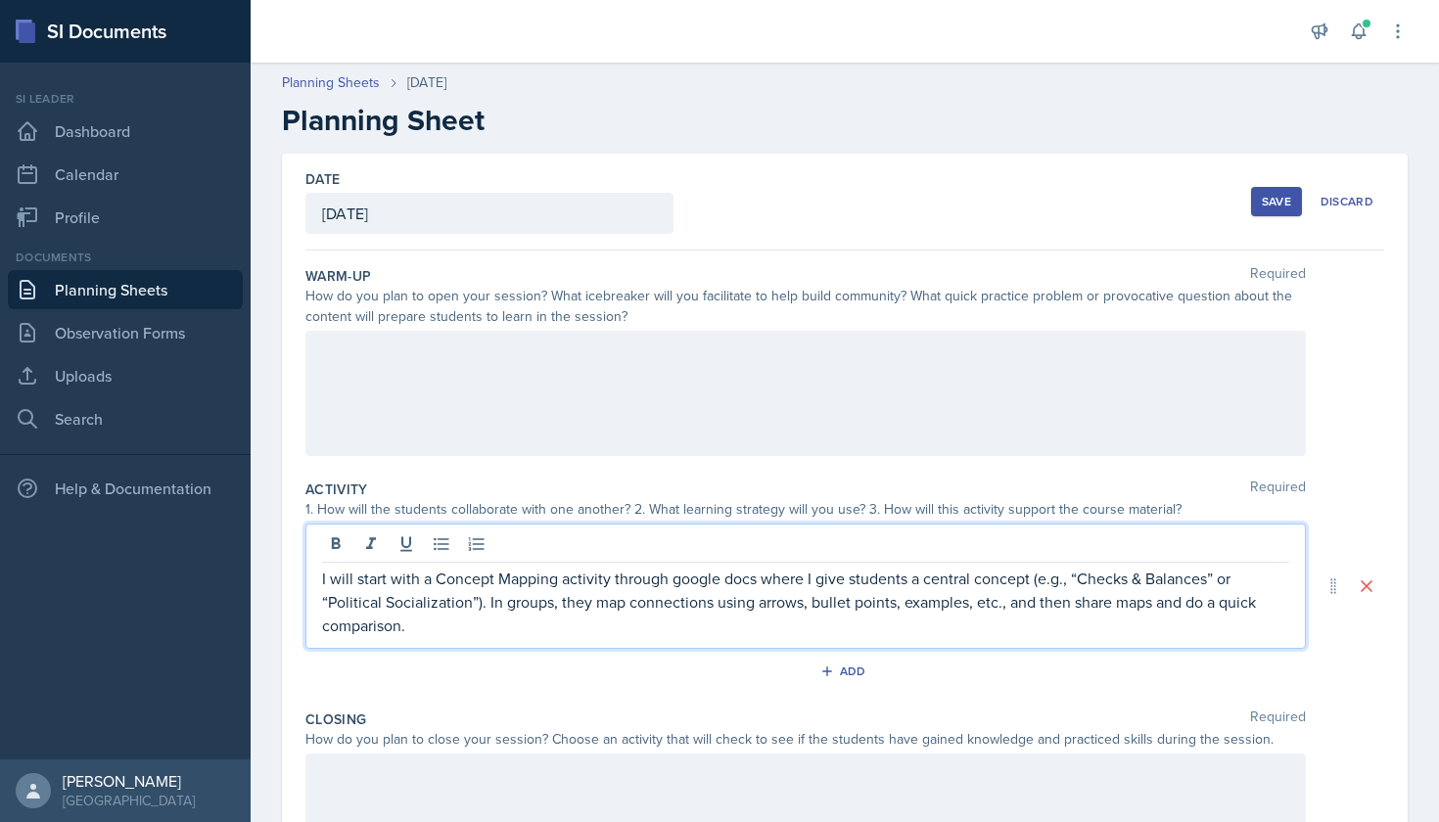
click at [1180, 619] on p "I will start with a Concept Mapping activity through google docs where I give s…" at bounding box center [805, 602] width 967 height 70
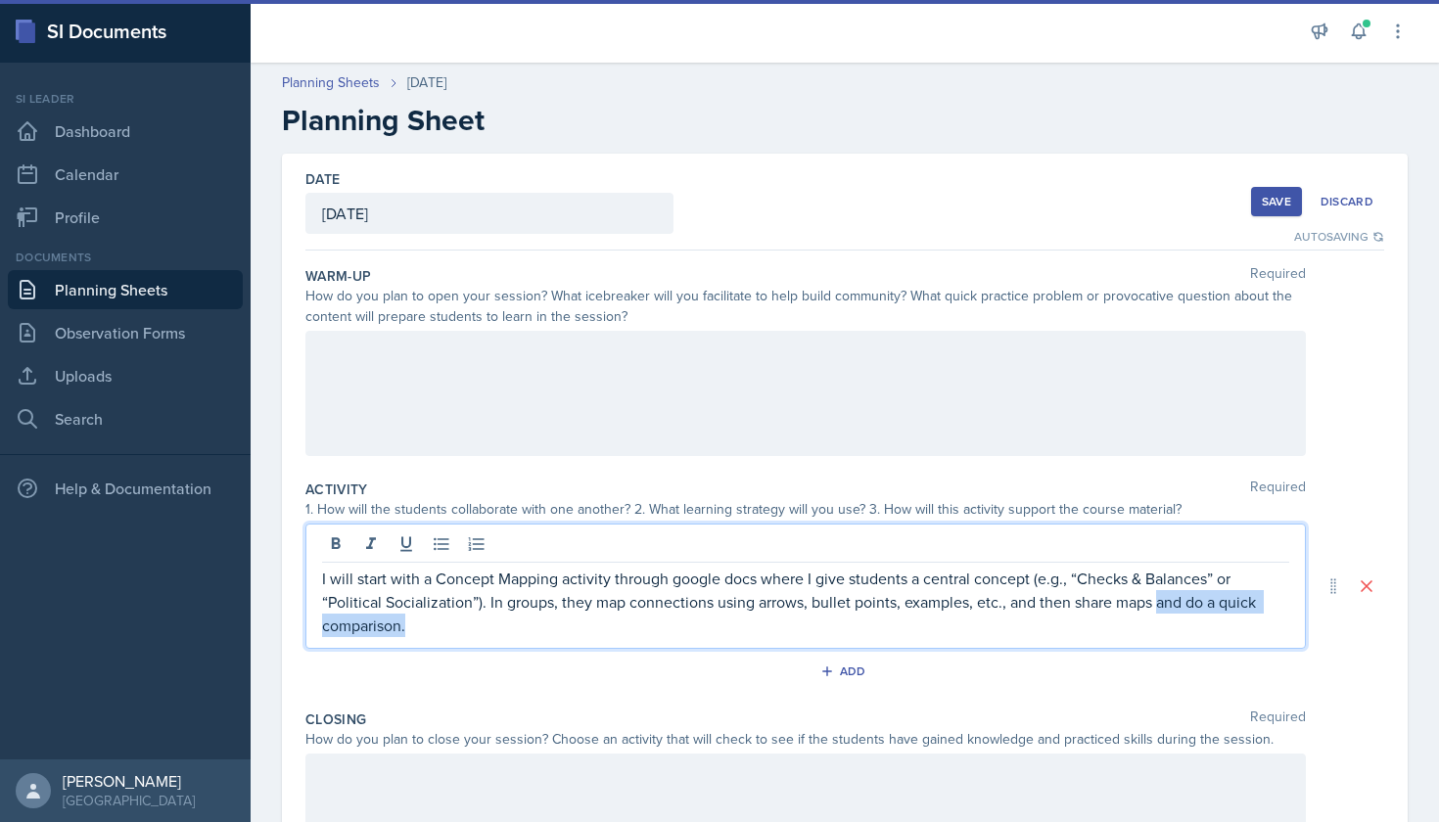
drag, startPoint x: 1187, startPoint y: 622, endPoint x: 1157, endPoint y: 603, distance: 35.6
click at [1157, 603] on p "I will start with a Concept Mapping activity through google docs where I give s…" at bounding box center [805, 602] width 967 height 70
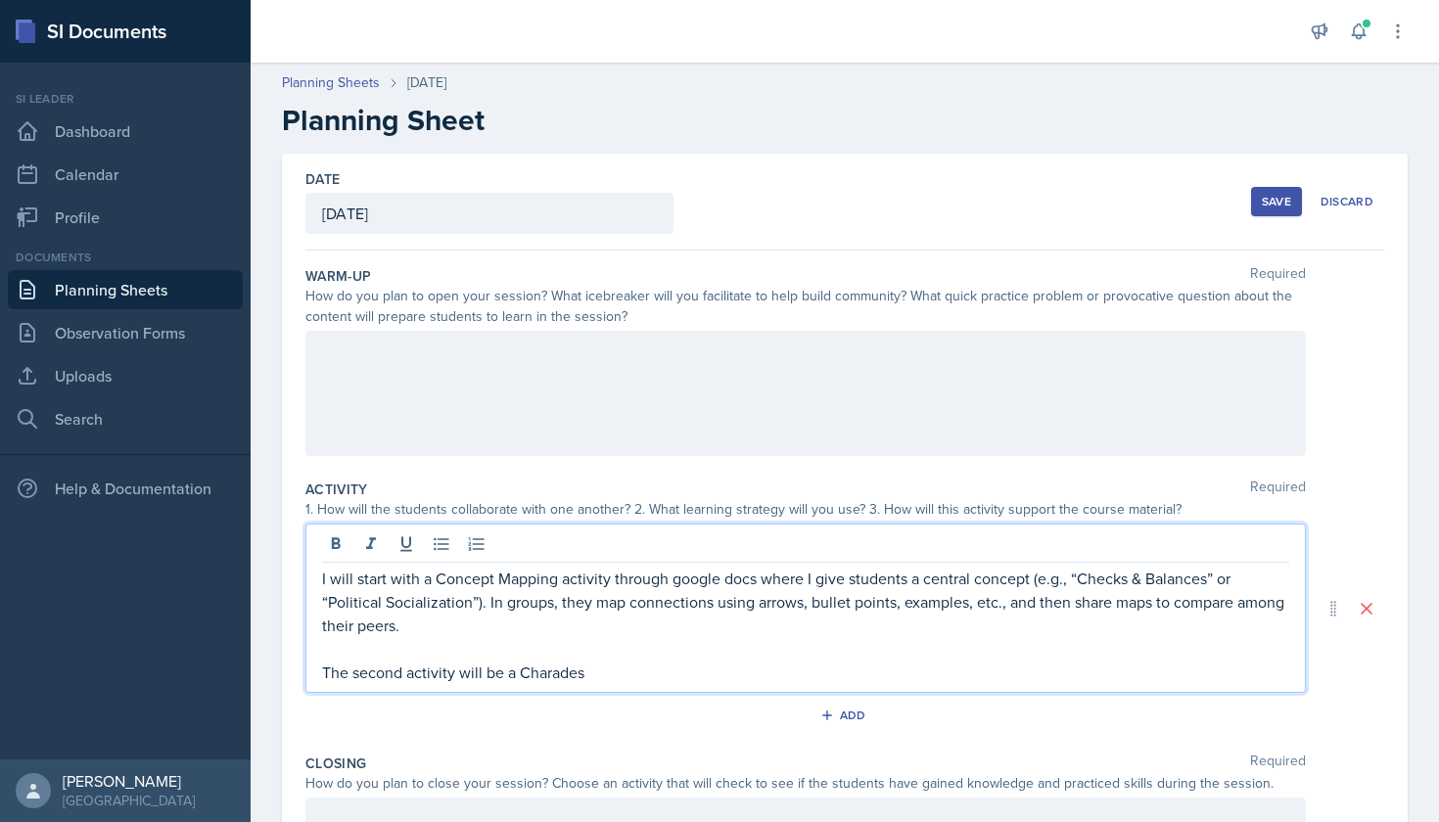
click at [159, 291] on link "Planning Sheets" at bounding box center [125, 289] width 235 height 39
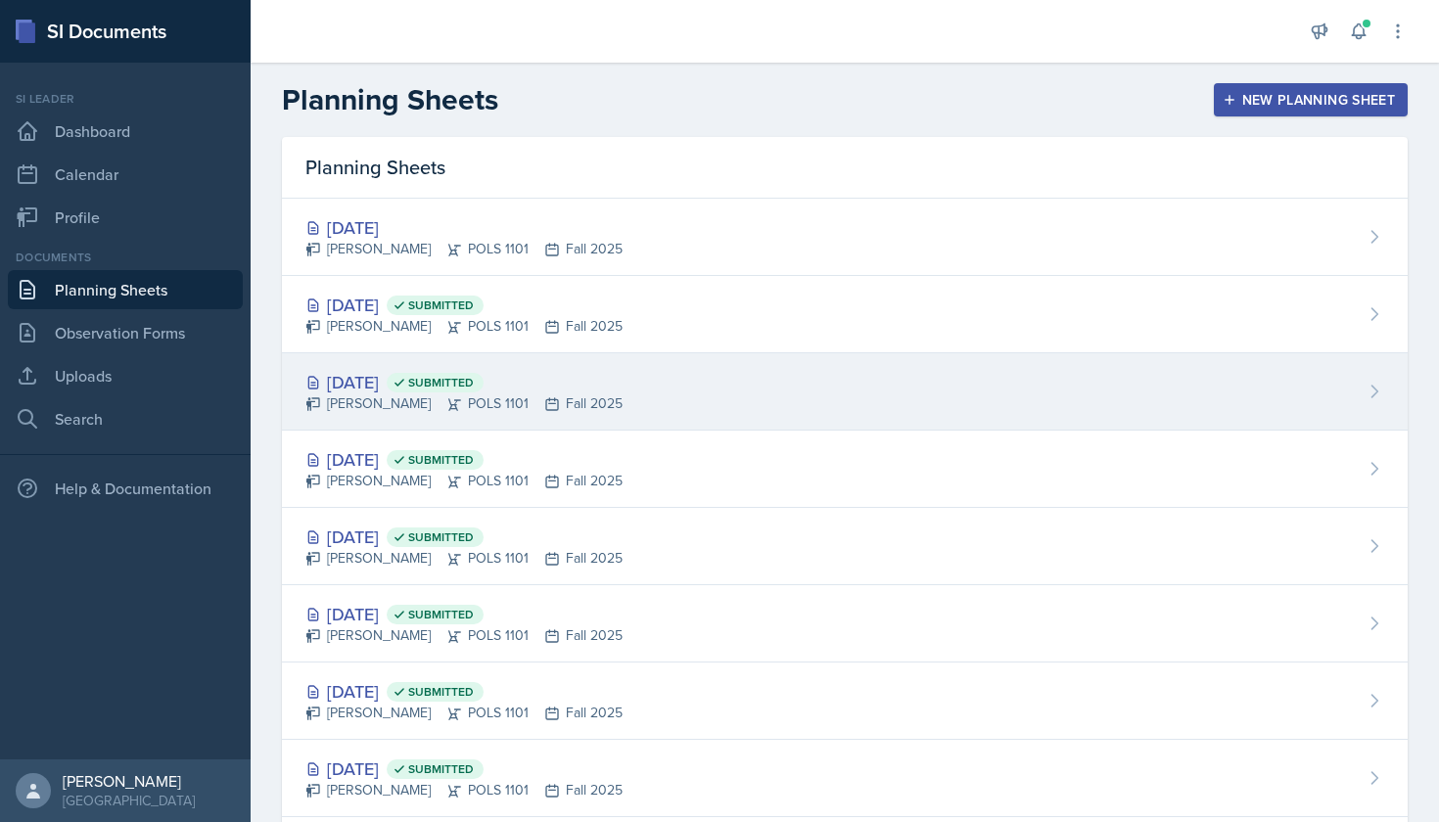
click at [495, 403] on div "[PERSON_NAME] POLS 1101 Fall 2025" at bounding box center [463, 403] width 317 height 21
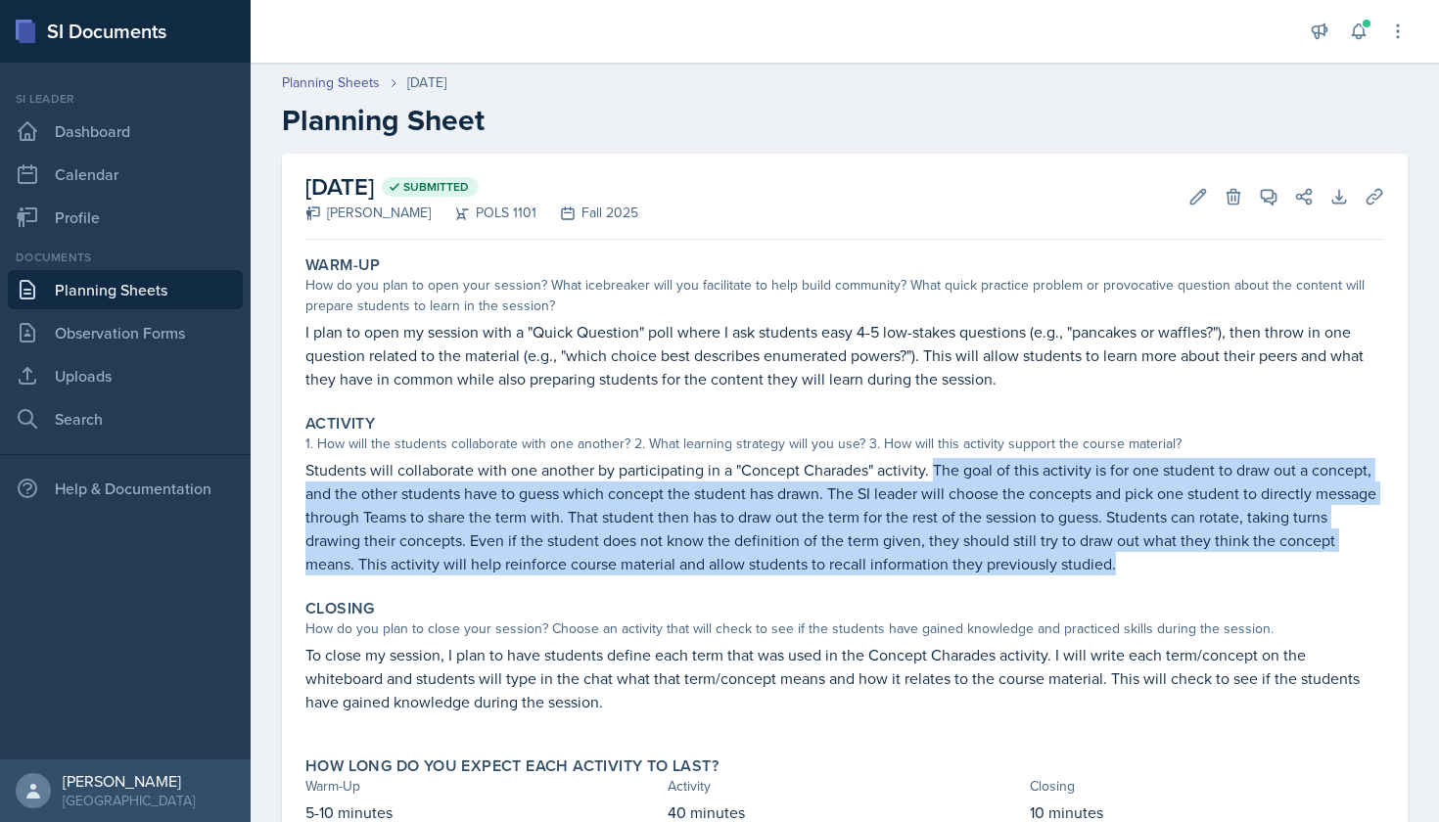
drag, startPoint x: 932, startPoint y: 466, endPoint x: 1090, endPoint y: 566, distance: 187.4
click at [1090, 566] on p "Students will collaborate with one another by participating in a "Concept Chara…" at bounding box center [844, 516] width 1079 height 117
copy p "The goal of this activity is for one student to draw out a concept, and the oth…"
click at [101, 282] on link "Planning Sheets" at bounding box center [125, 289] width 235 height 39
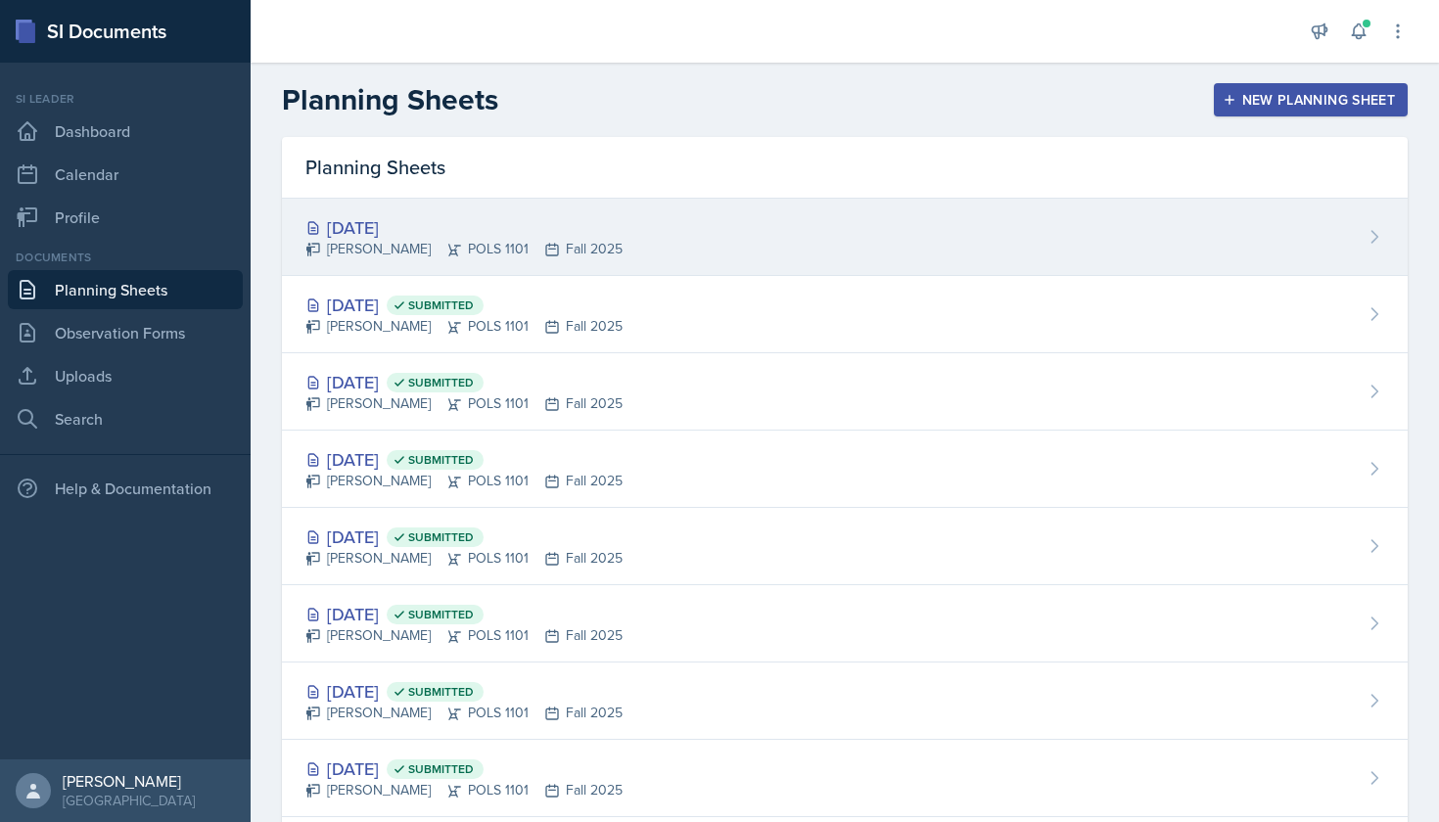
click at [509, 224] on div "[DATE]" at bounding box center [463, 227] width 317 height 26
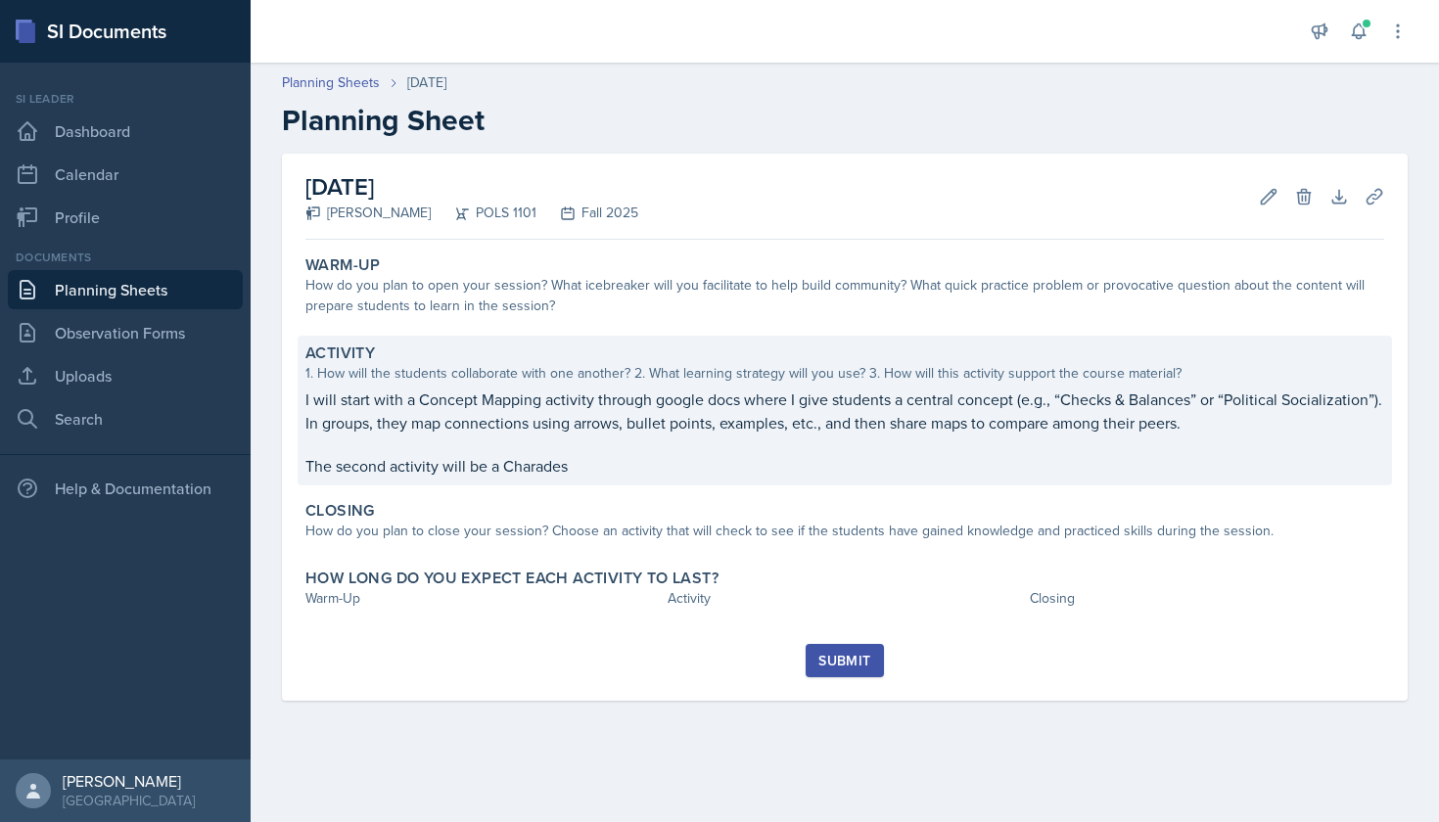
click at [678, 404] on p "I will start with a Concept Mapping activity through google docs where I give s…" at bounding box center [844, 411] width 1079 height 47
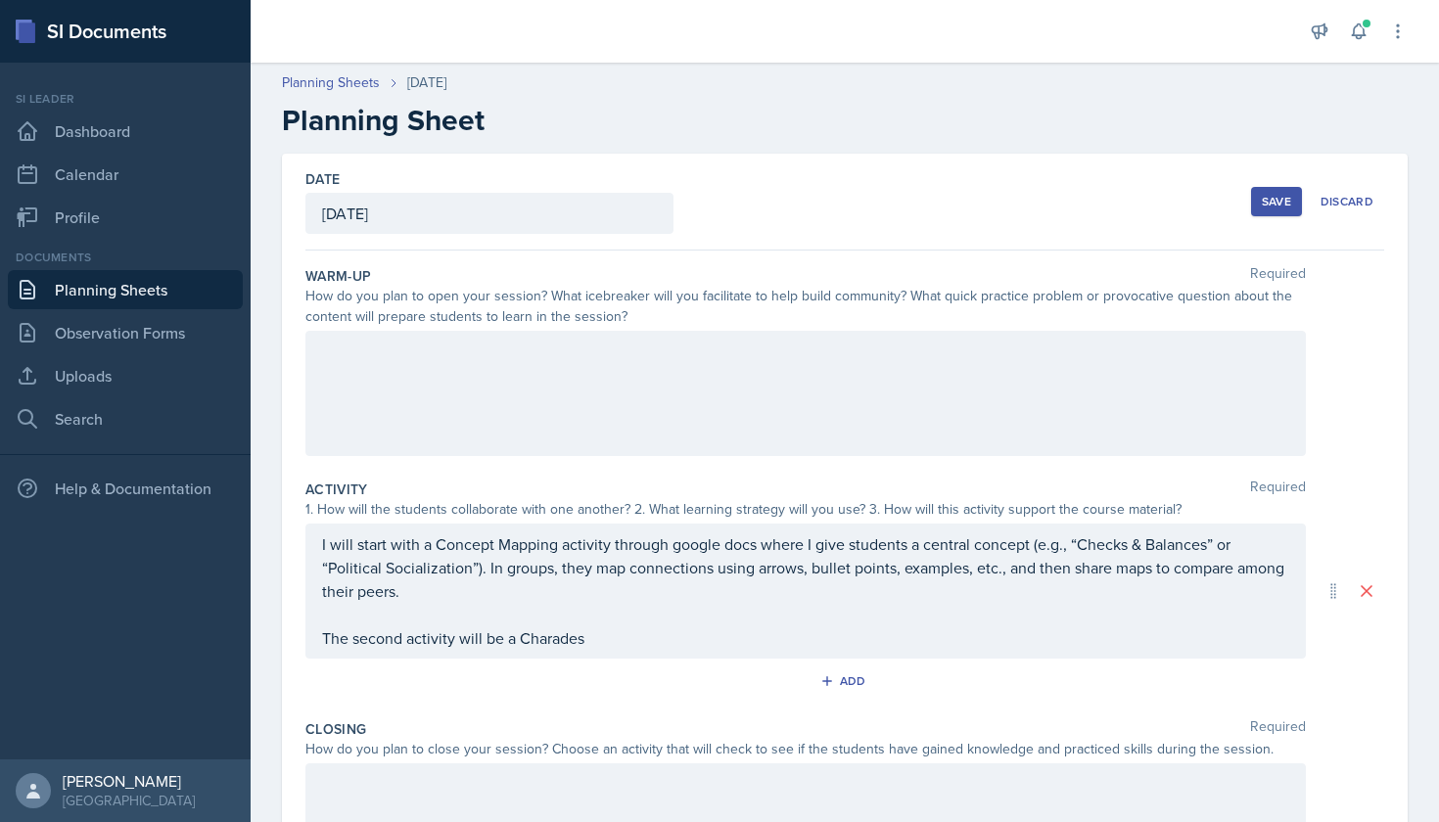
click at [622, 639] on div "I will start with a Concept Mapping activity through google docs where I give s…" at bounding box center [805, 590] width 967 height 117
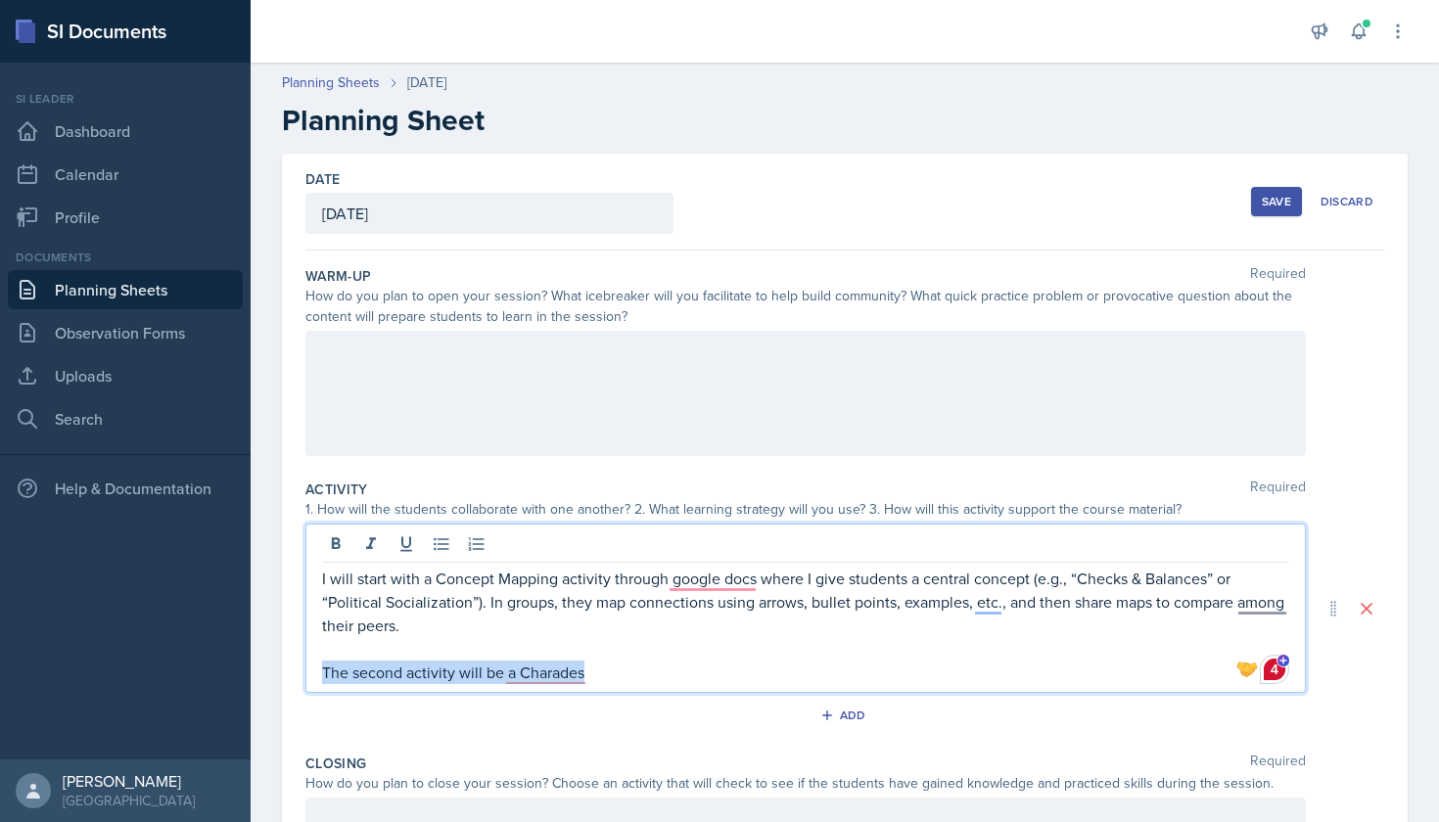
drag, startPoint x: 613, startPoint y: 670, endPoint x: 311, endPoint y: 671, distance: 301.5
click at [311, 671] on div "I will start with a Concept Mapping activity through google docs where I give s…" at bounding box center [805, 608] width 1000 height 169
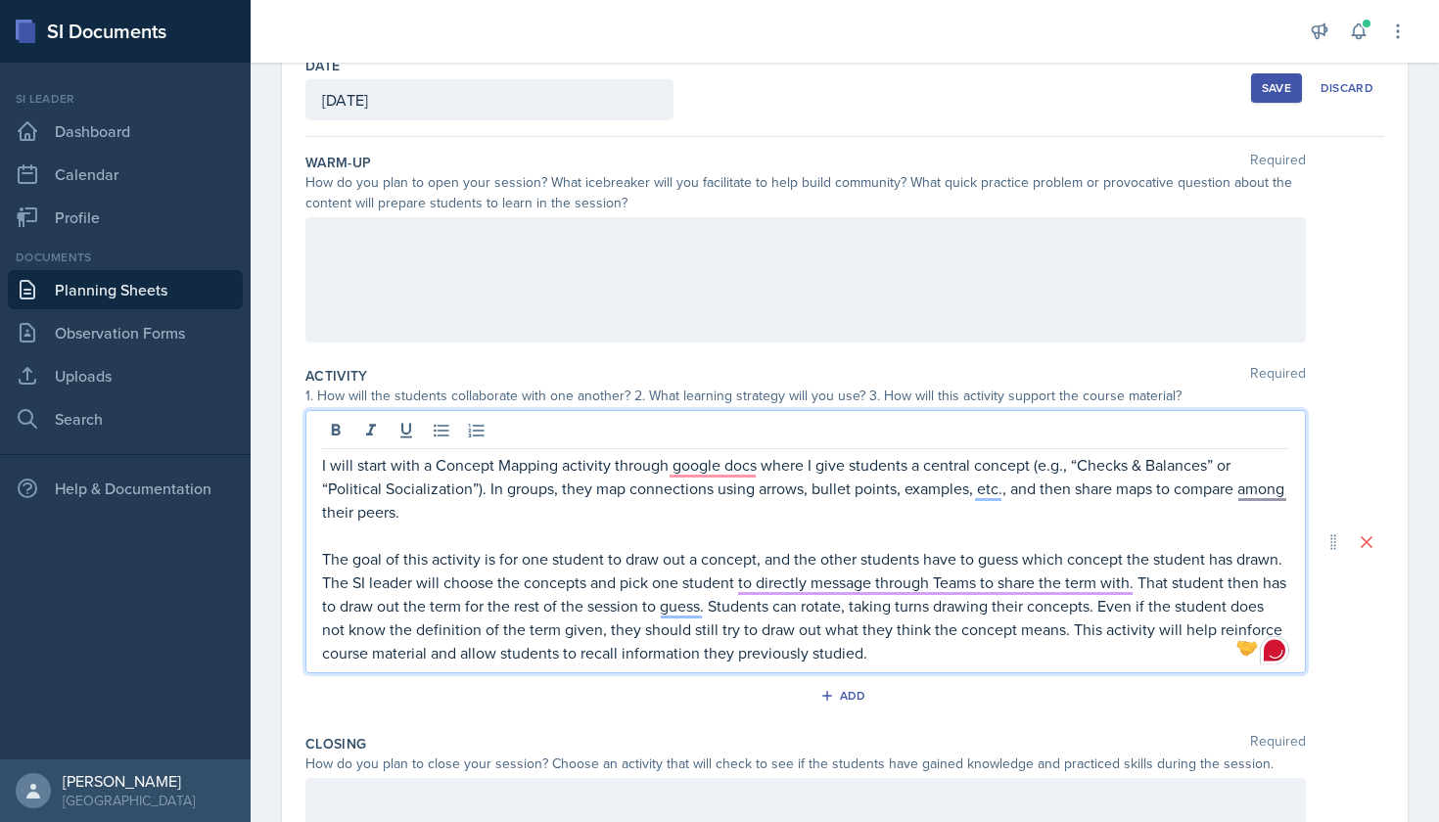
scroll to position [116, 0]
click at [322, 553] on p "The goal of this activity is for one student to draw out a concept, and the oth…" at bounding box center [805, 602] width 967 height 117
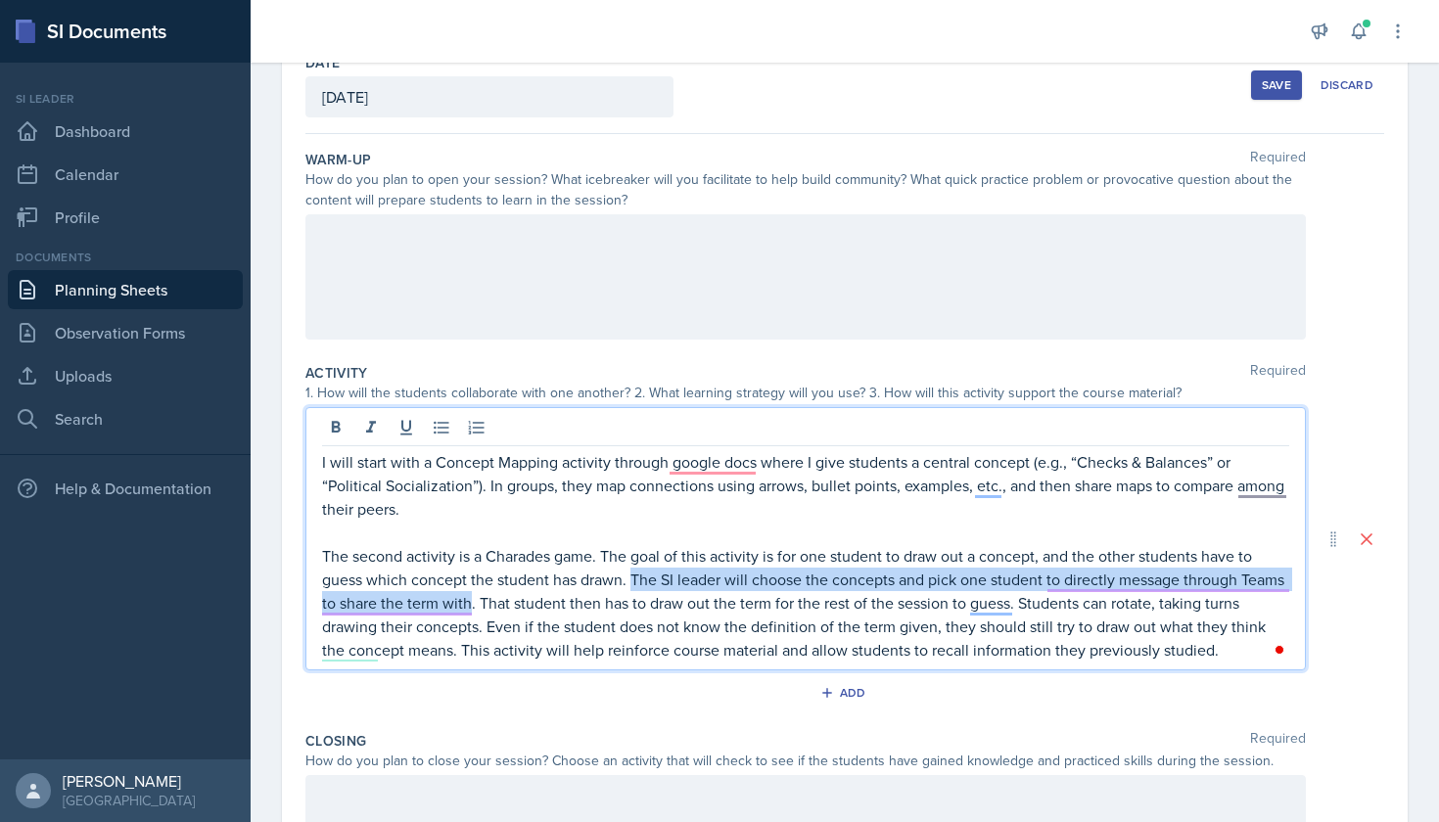
drag, startPoint x: 470, startPoint y: 606, endPoint x: 632, endPoint y: 582, distance: 164.2
click at [632, 582] on p "The second activity is a Charades game. The goal of this activity is for one st…" at bounding box center [805, 602] width 967 height 117
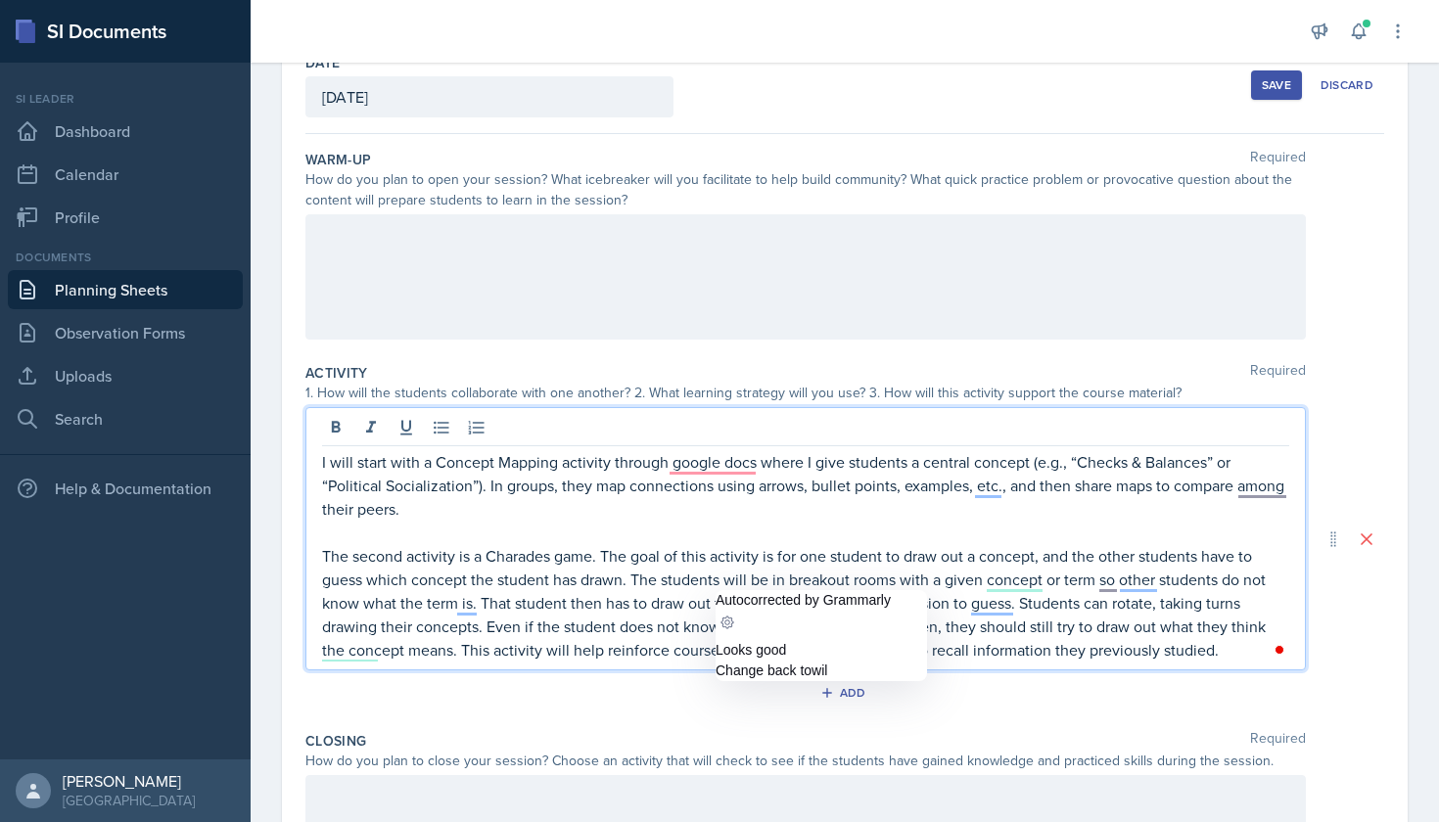
click at [720, 582] on p "The second activity is a Charades game. The goal of this activity is for one st…" at bounding box center [805, 602] width 967 height 117
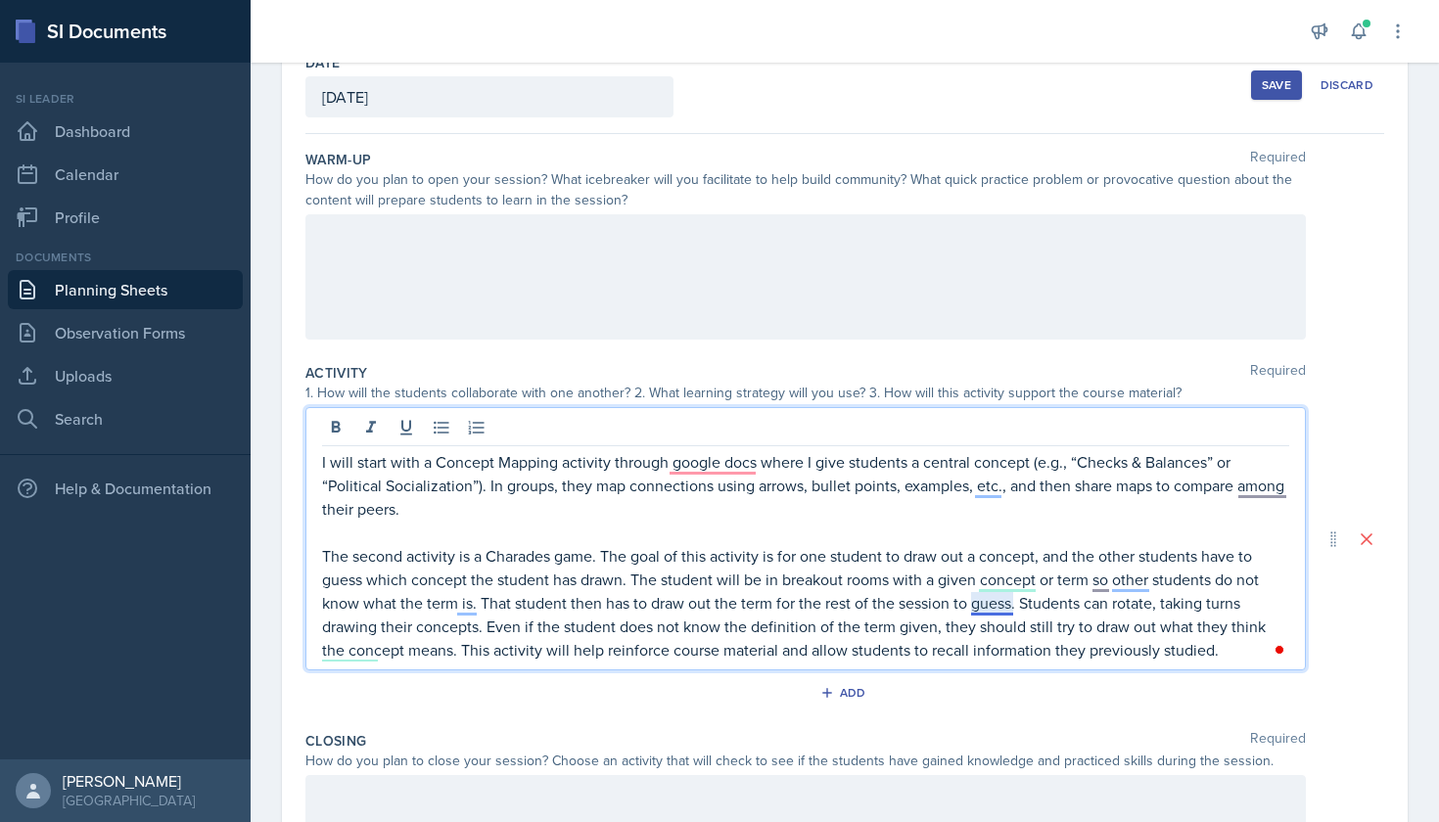
click at [1002, 609] on p "The second activity is a Charades game. The goal of this activity is for one st…" at bounding box center [805, 602] width 967 height 117
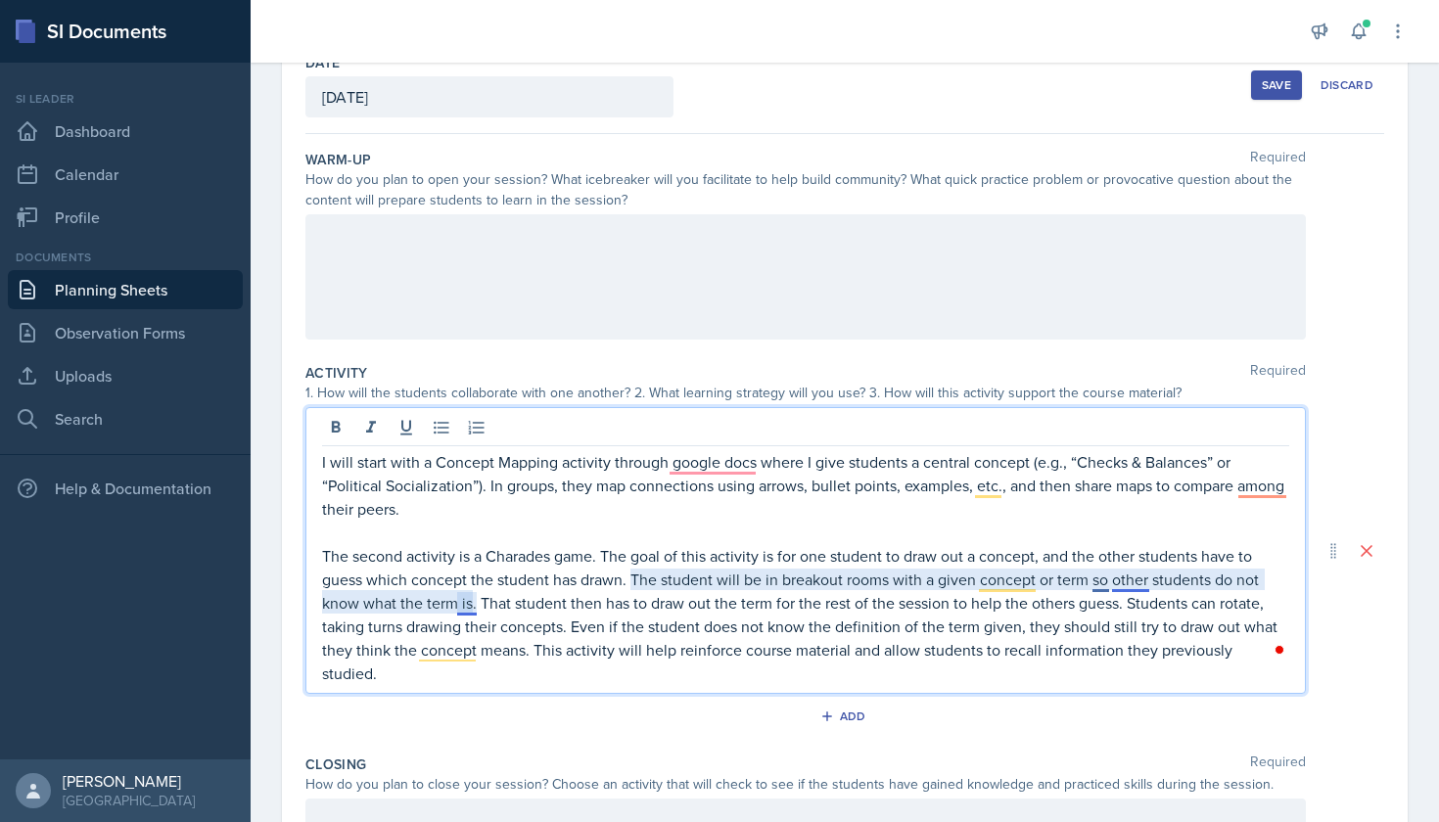
click at [467, 609] on p "The second activity is a Charades game. The goal of this activity is for one st…" at bounding box center [805, 614] width 967 height 141
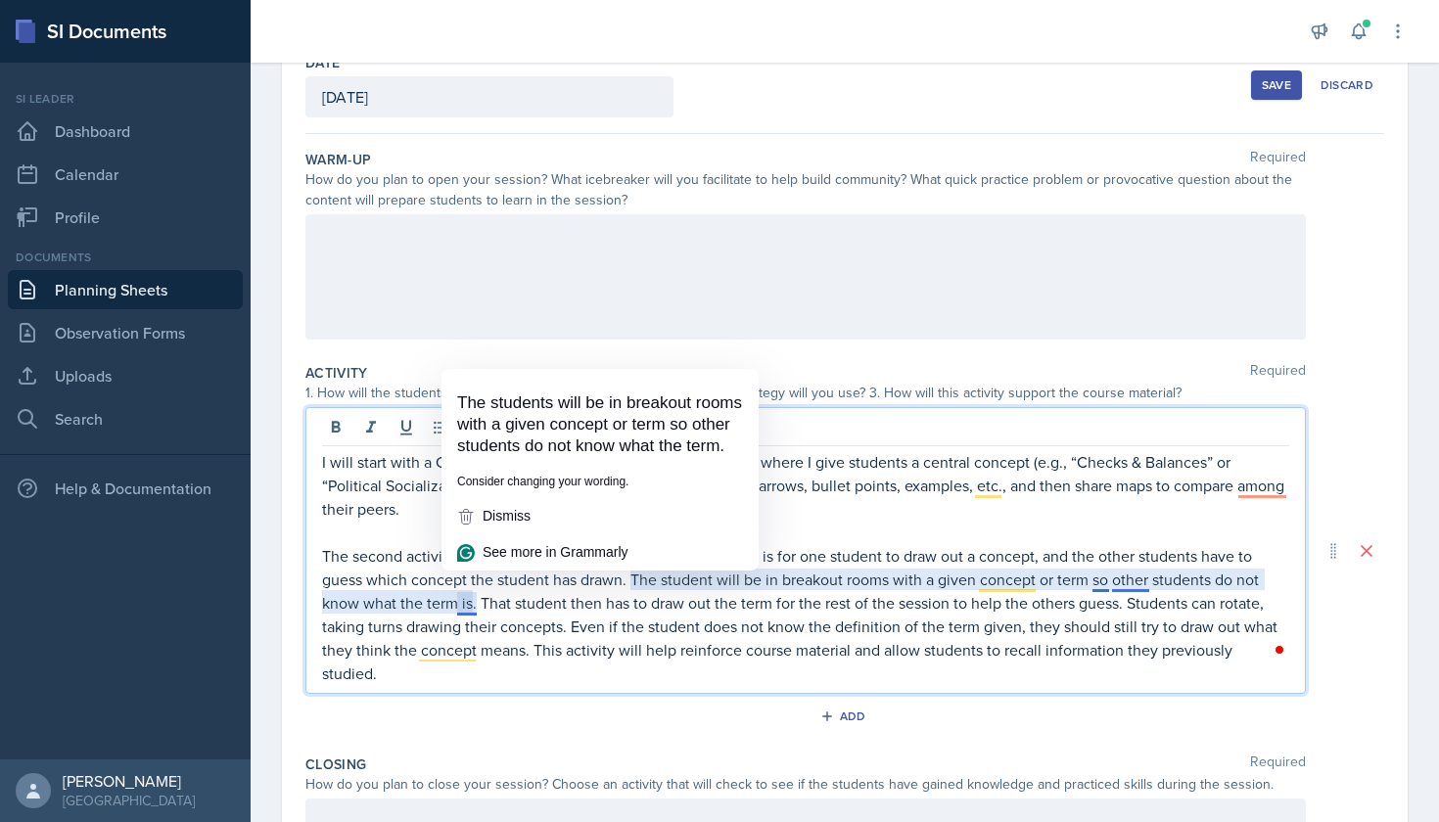
click at [587, 465] on div "The students will be in breakout rooms with a given concept or term so other st…" at bounding box center [599, 425] width 317 height 80
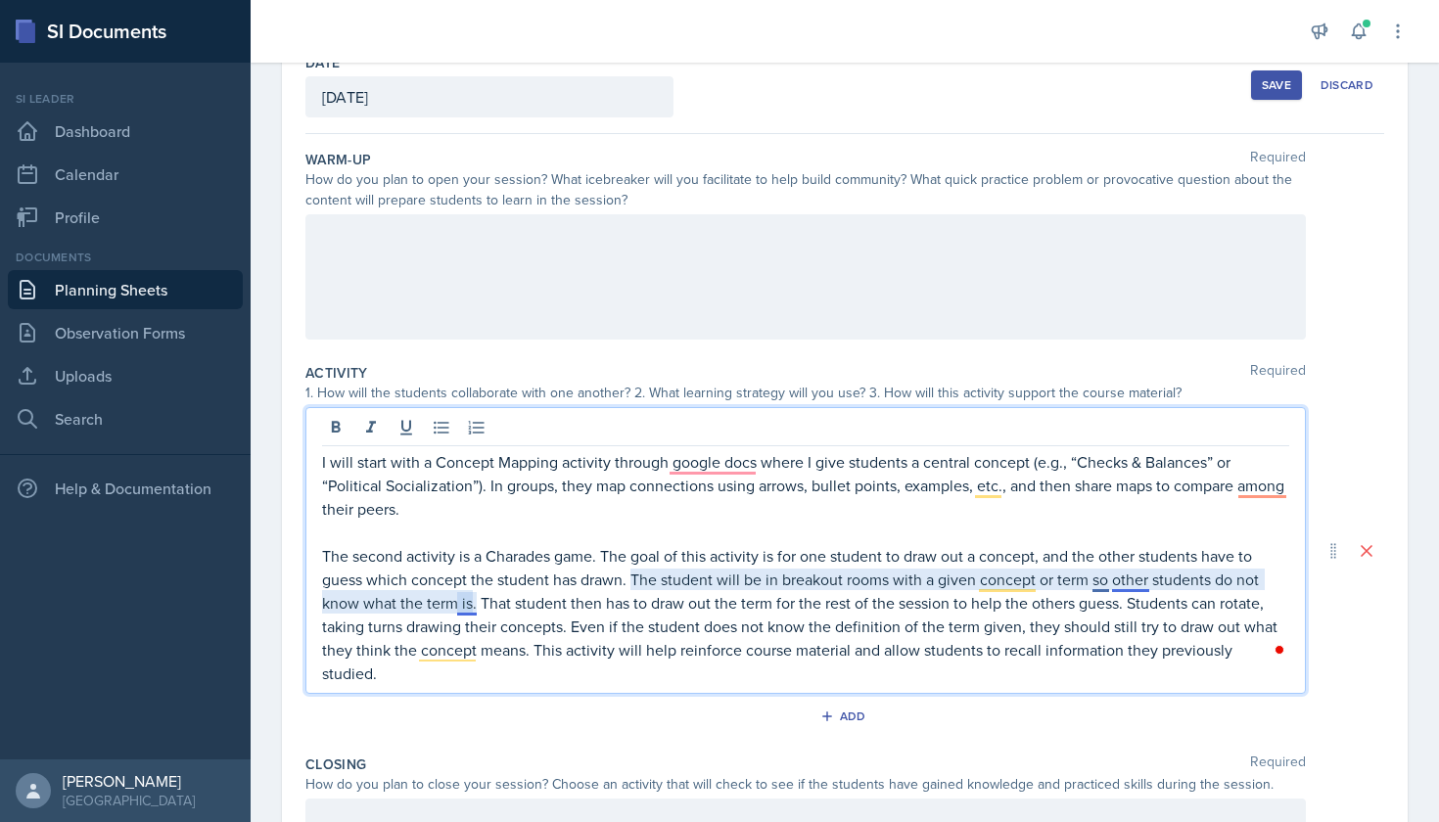
click at [474, 608] on p "The second activity is a Charades game. The goal of this activity is for one st…" at bounding box center [805, 614] width 967 height 141
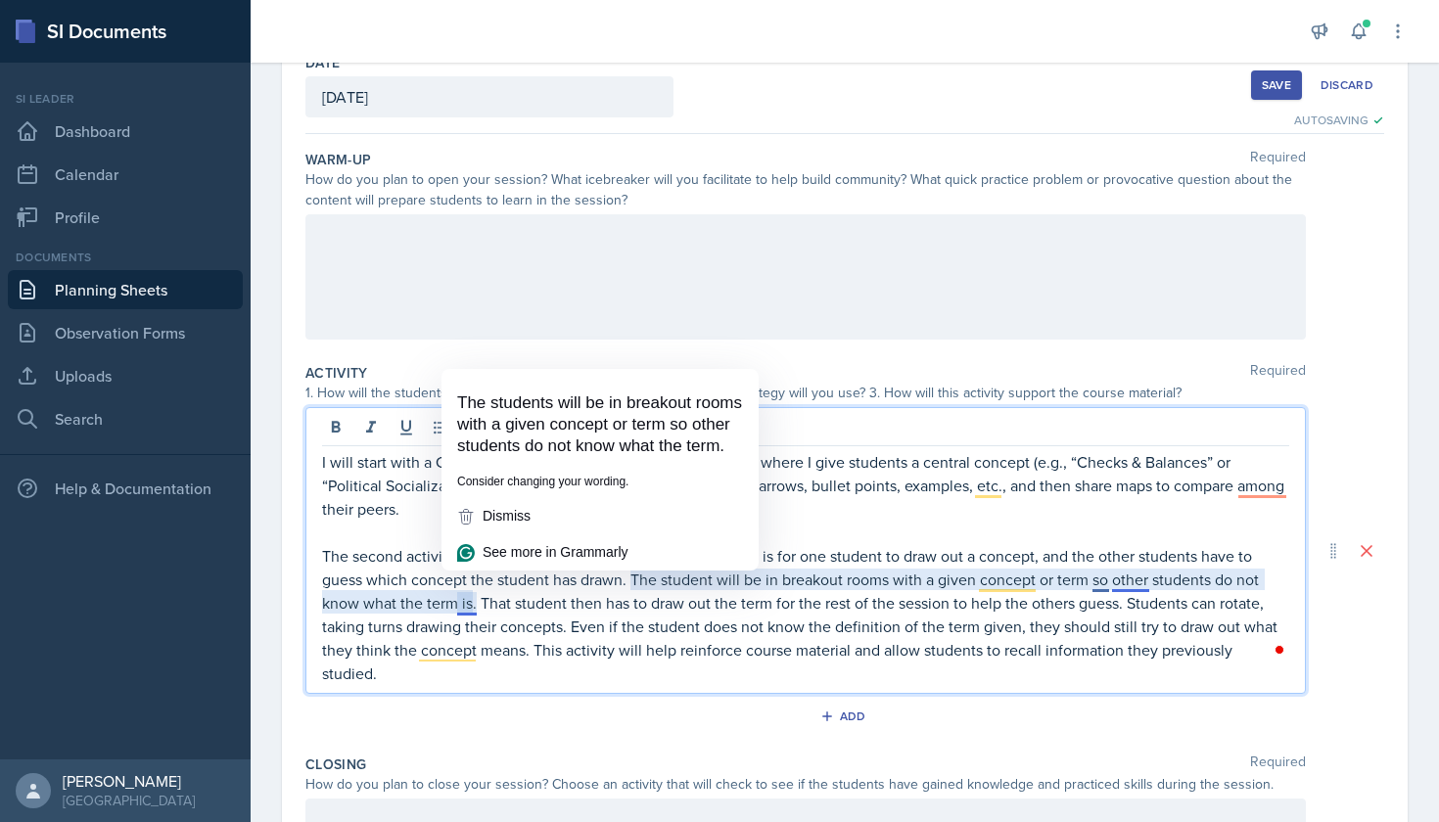
click at [577, 637] on p "The second activity is a Charades game. The goal of this activity is for one st…" at bounding box center [805, 614] width 967 height 141
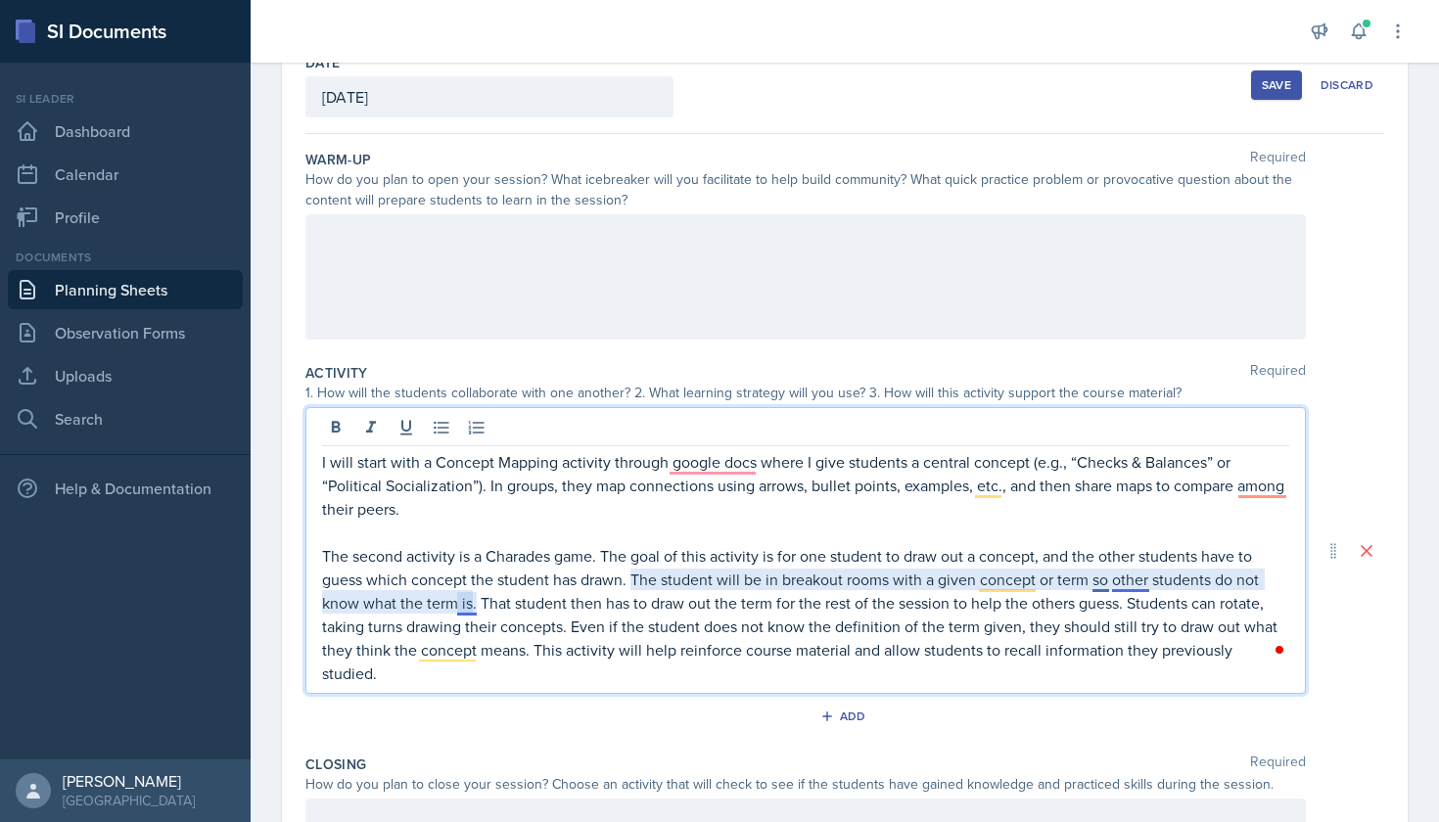
click at [1127, 577] on p "The second activity is a Charades game. The goal of this activity is for one st…" at bounding box center [805, 614] width 967 height 141
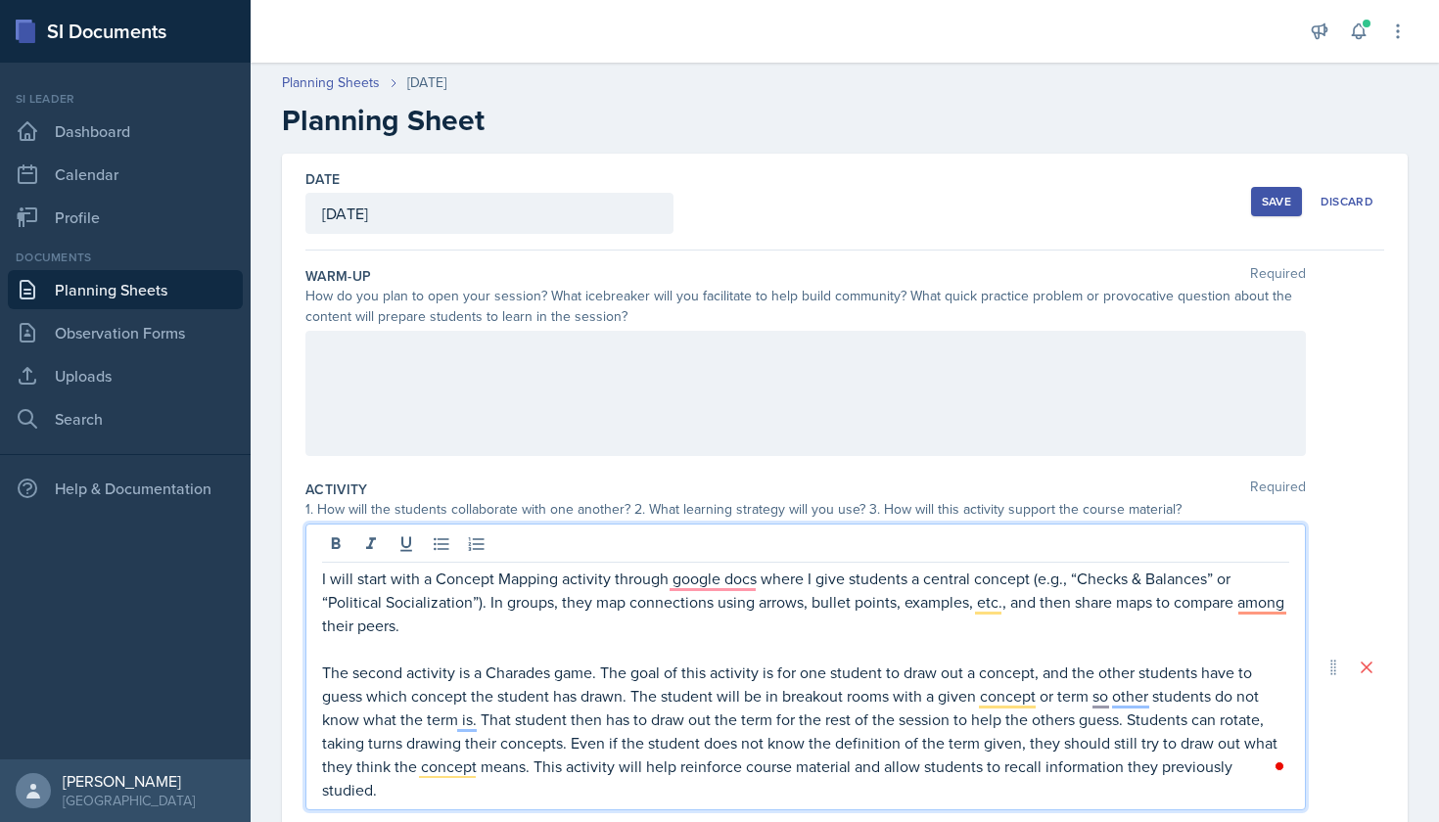
scroll to position [-1, 0]
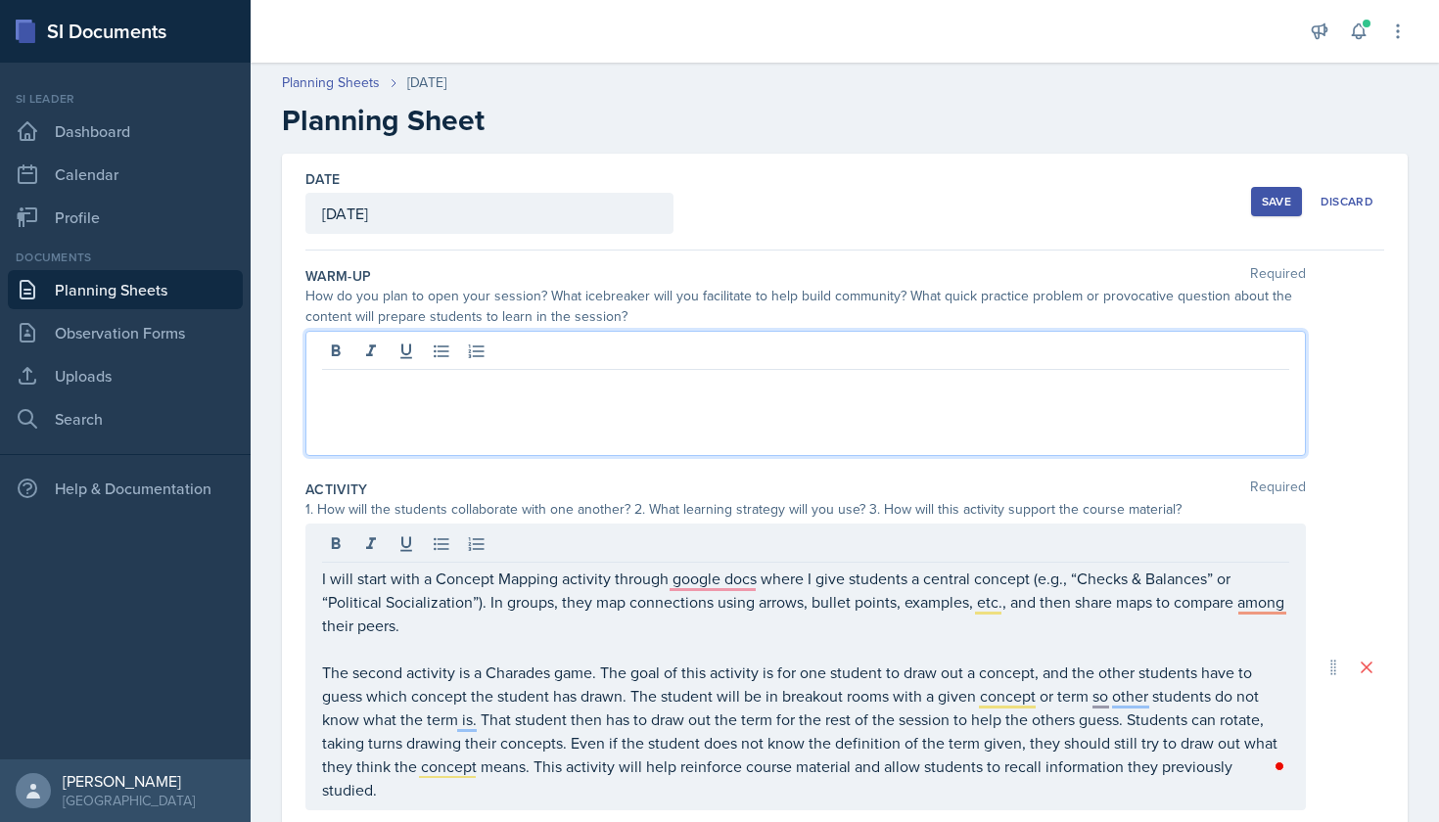
click at [905, 361] on div at bounding box center [805, 393] width 1000 height 125
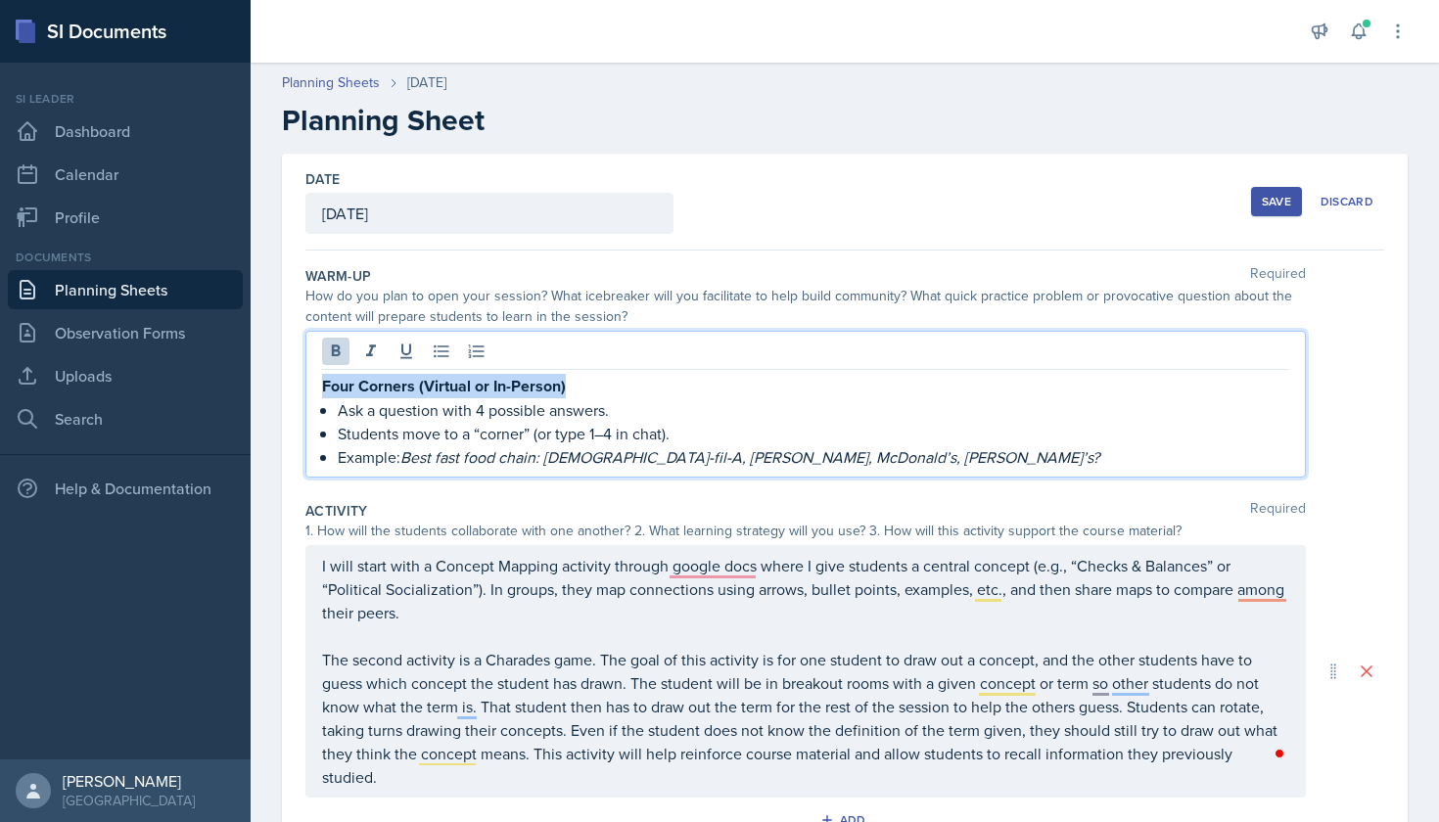
drag, startPoint x: 585, startPoint y: 388, endPoint x: 298, endPoint y: 384, distance: 287.8
click at [298, 384] on div "Date [DATE] [DATE] 28 29 30 1 2 3 4 5 6 7 8 9 10 11 12 13 14 15 16 17 18 19 20 …" at bounding box center [845, 661] width 1126 height 1014
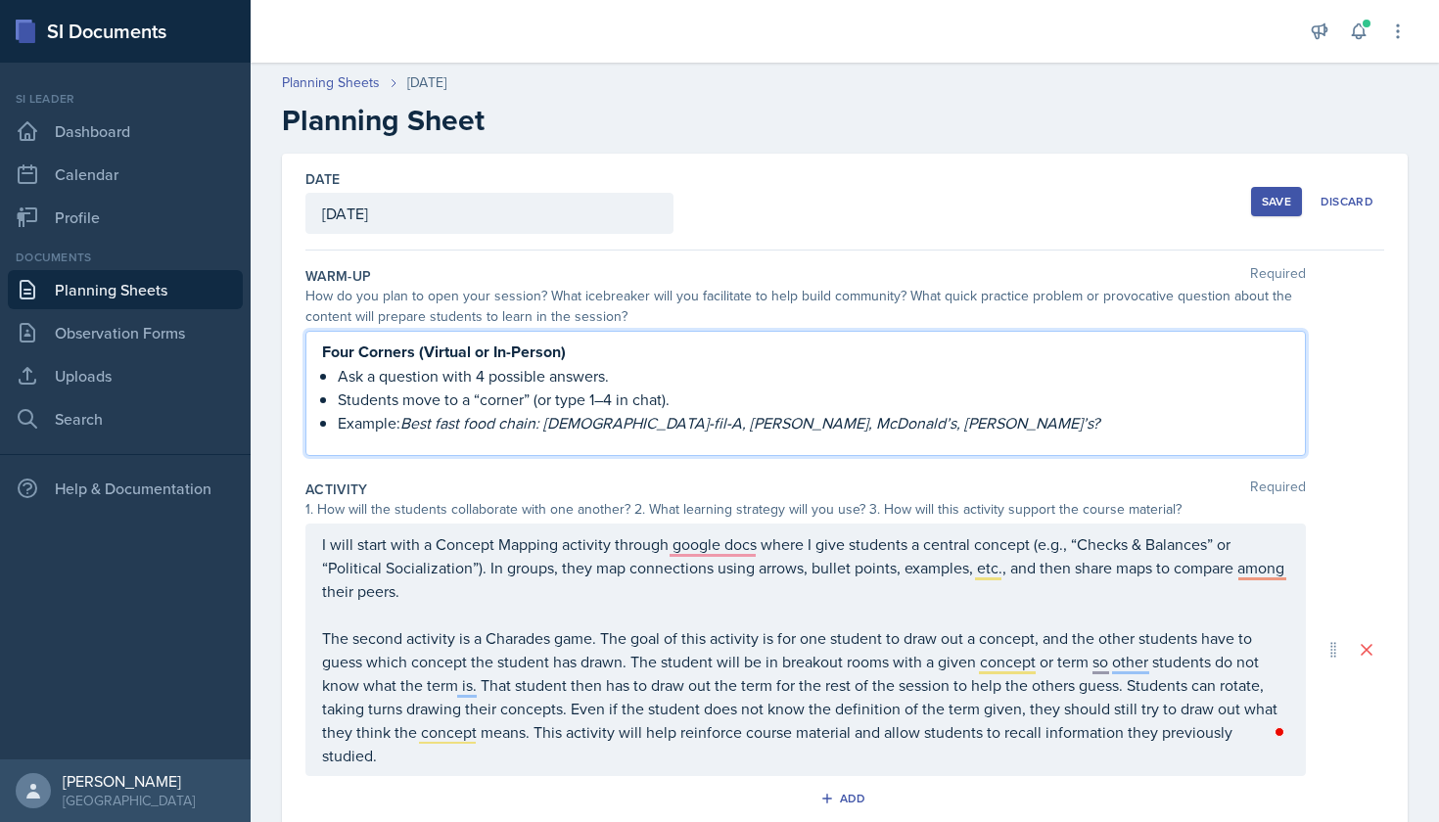
click at [393, 414] on p "Example: Best fast food chain: [DEMOGRAPHIC_DATA]-fil-A, [PERSON_NAME], McDonal…" at bounding box center [813, 422] width 951 height 23
click at [404, 369] on p "Ask a question with 4 possible answers." at bounding box center [813, 375] width 951 height 23
click at [394, 336] on div "Four Corners (Virtual or In-Person) Ask a question with 4 possible answers. Stu…" at bounding box center [805, 393] width 1000 height 125
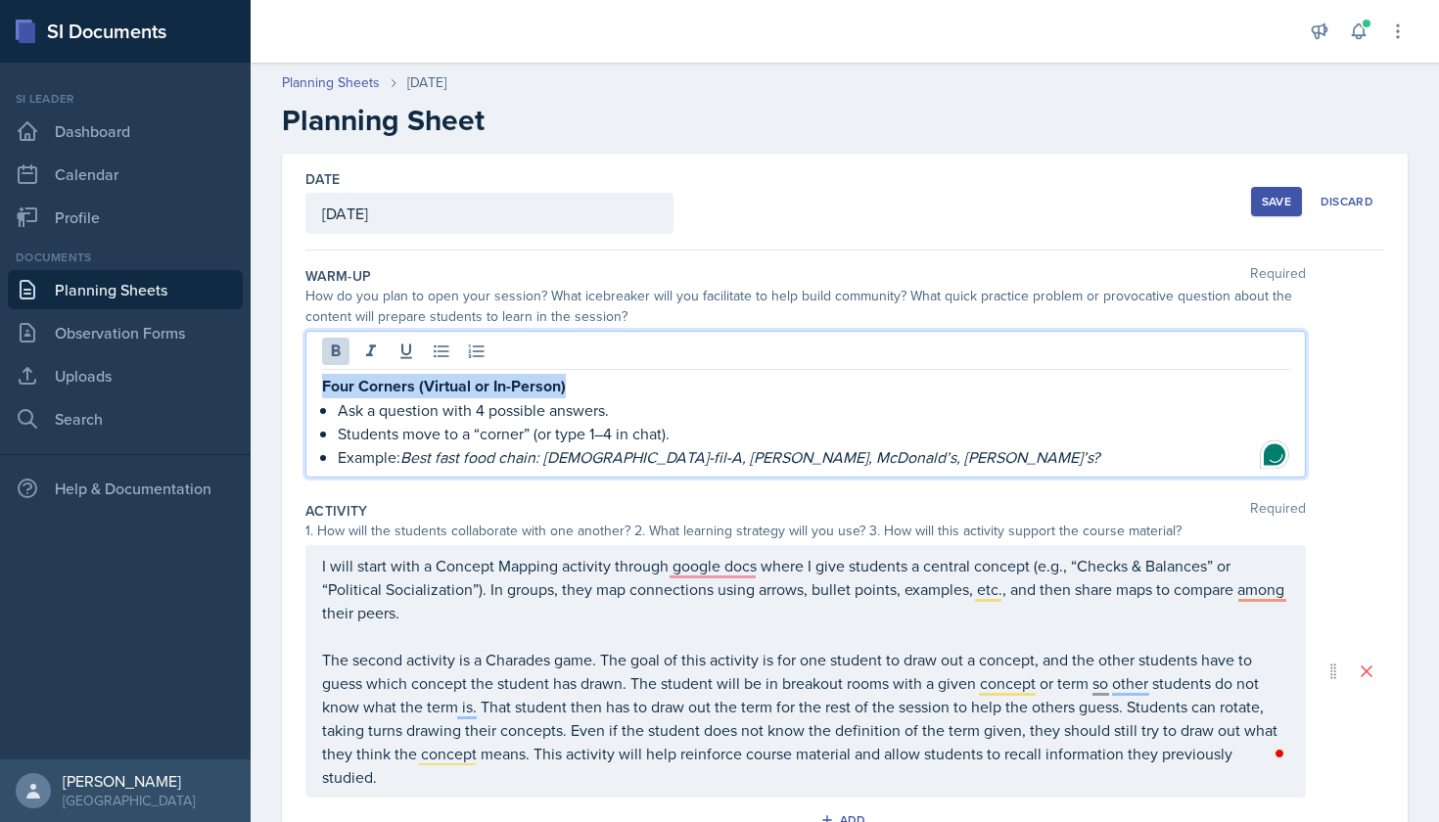
drag, startPoint x: 578, startPoint y: 390, endPoint x: 315, endPoint y: 385, distance: 263.3
click at [315, 385] on div "Four Corners (Virtual or In-Person) Ask a question with 4 possible answers. Stu…" at bounding box center [805, 404] width 1000 height 147
click at [338, 359] on icon at bounding box center [336, 352] width 20 height 20
click at [594, 399] on p "Ask a question with 4 possible answers." at bounding box center [813, 408] width 951 height 23
drag, startPoint x: 551, startPoint y: 386, endPoint x: 468, endPoint y: 386, distance: 83.2
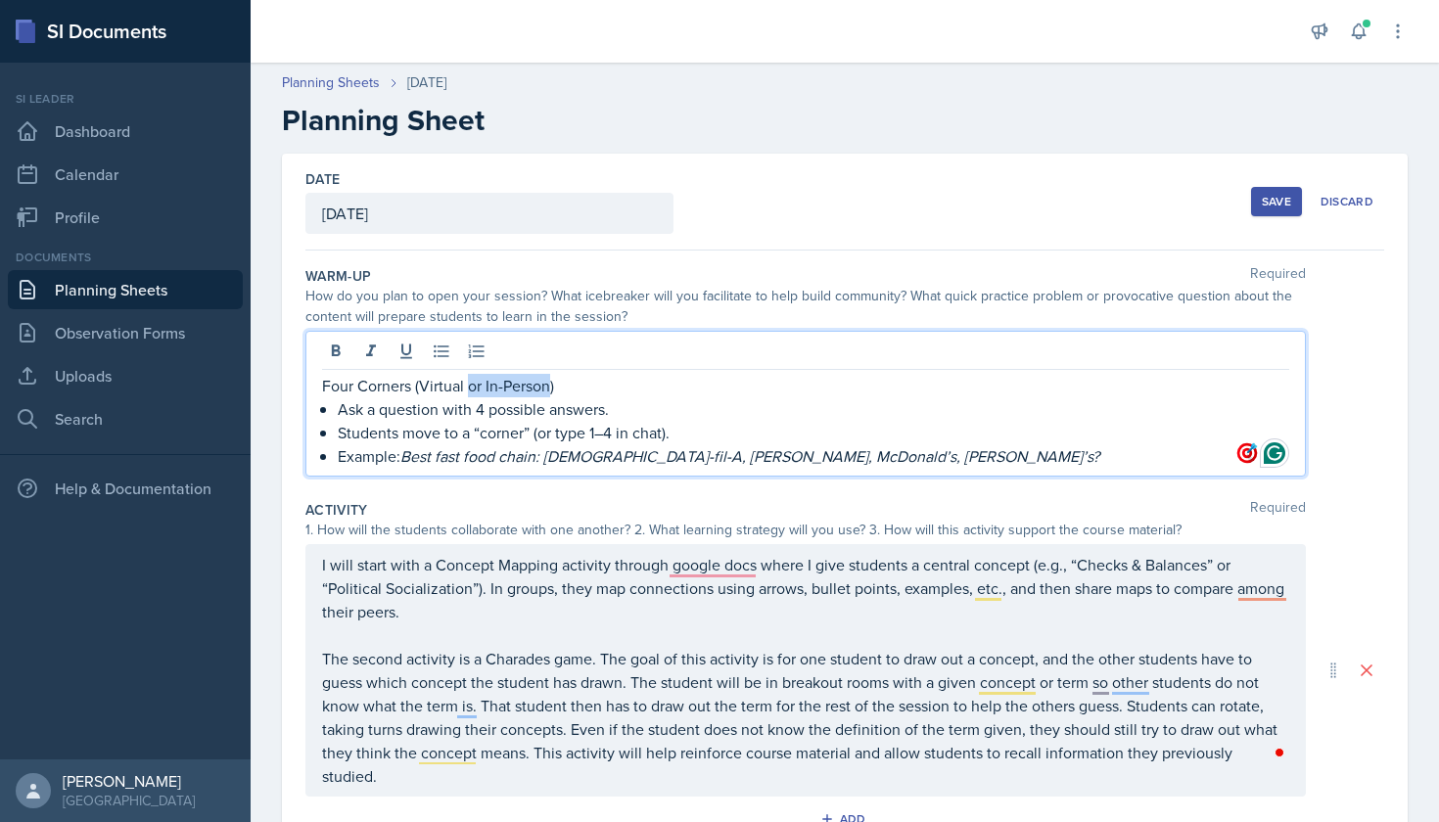
click at [468, 386] on p "Four Corners (Virtual or In-Person)" at bounding box center [805, 385] width 967 height 23
click at [413, 385] on p "Four Corners (virtually)" at bounding box center [805, 385] width 967 height 23
click at [575, 377] on p "Four Corners activity (virtually)" at bounding box center [805, 385] width 967 height 23
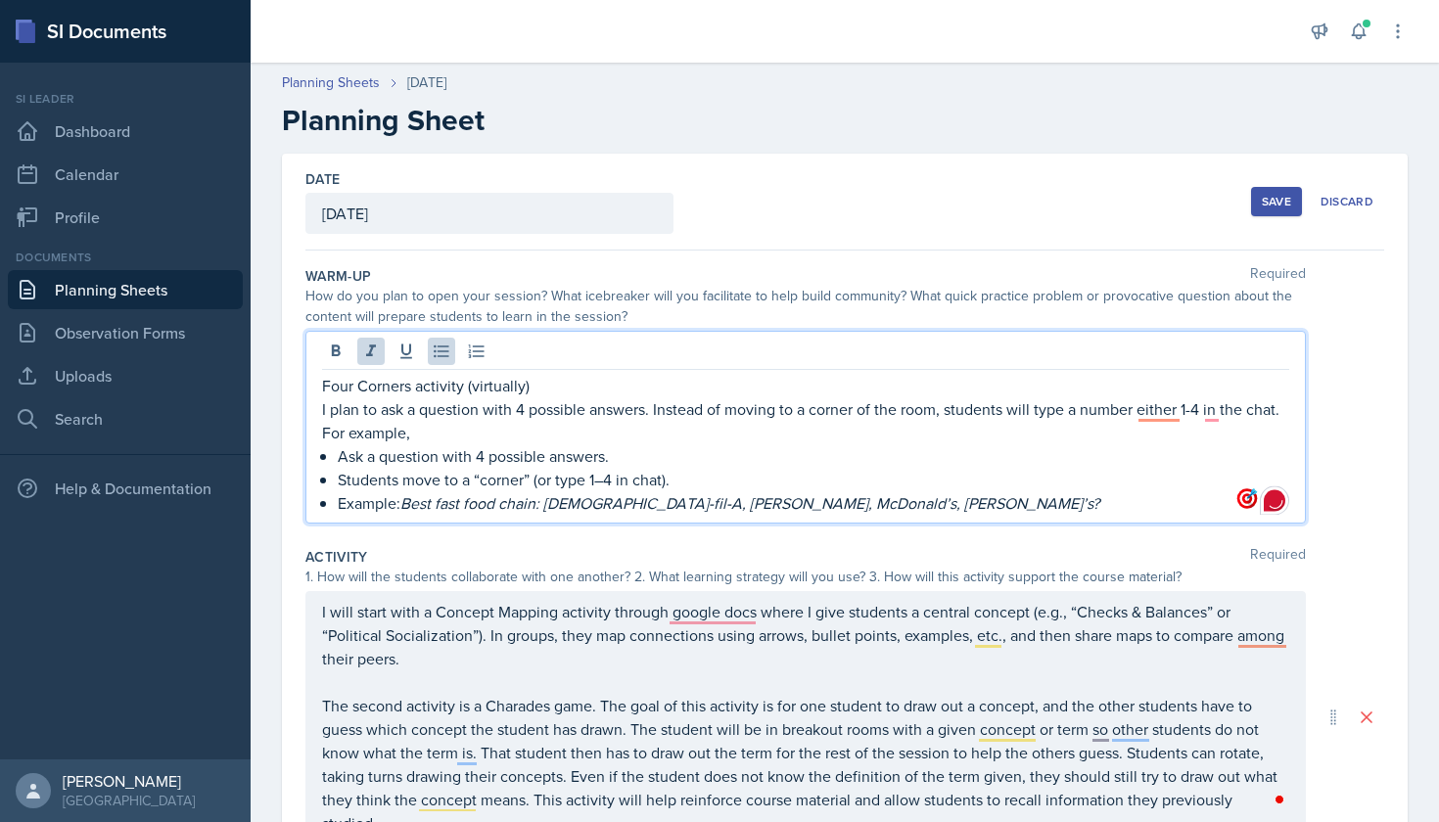
drag, startPoint x: 405, startPoint y: 501, endPoint x: 860, endPoint y: 488, distance: 455.3
click at [860, 489] on ul "Ask a question with 4 possible answers. Students move to a “corner” (or type 1–…" at bounding box center [813, 479] width 951 height 70
copy ul "Students move to a “corner” (or type 1–4 in chat). Example:"
click at [532, 425] on p "I plan to ask a question with 4 possible answers. Instead of moving to a corner…" at bounding box center [805, 420] width 967 height 47
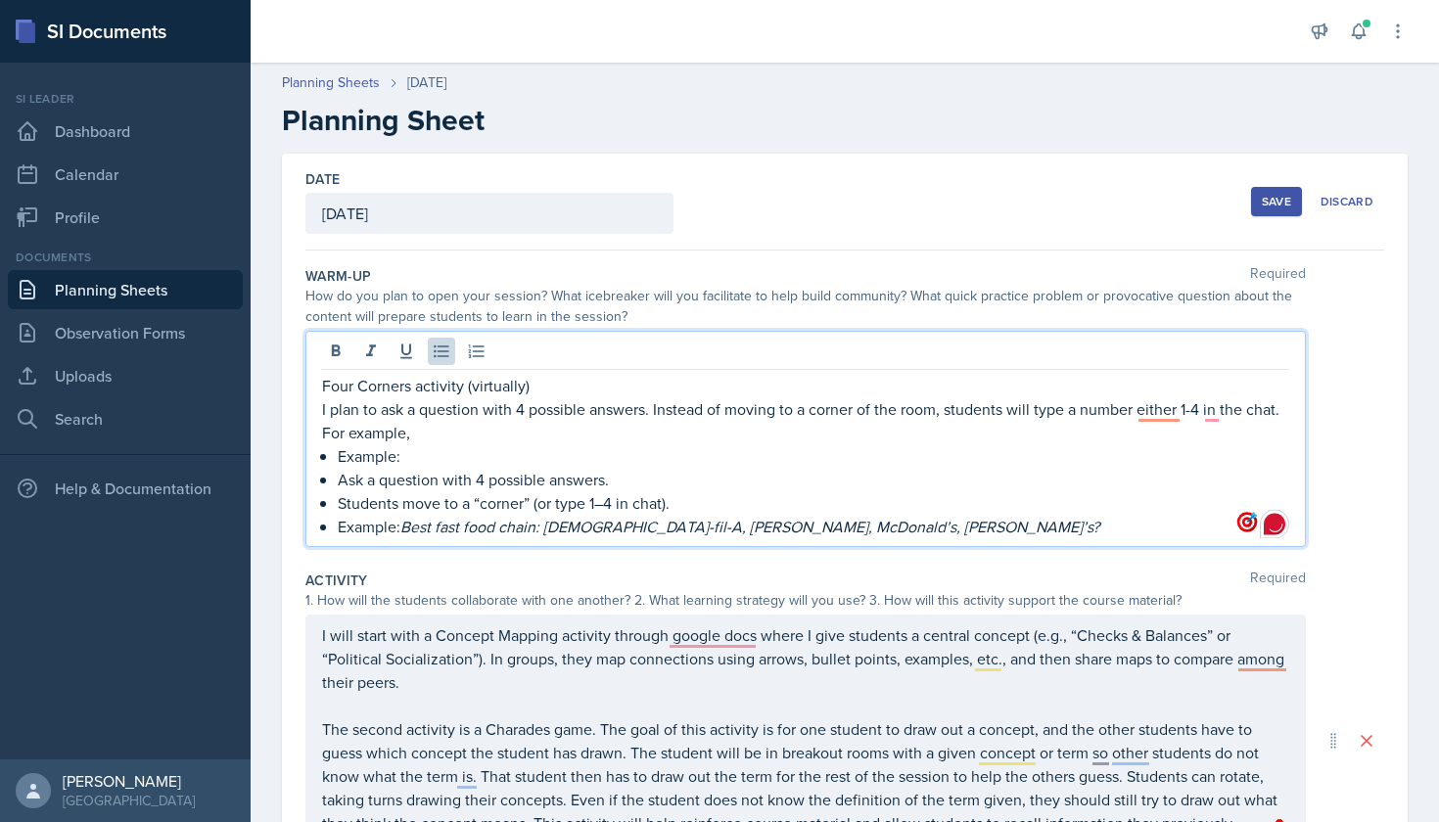
click at [533, 438] on p "I plan to ask a question with 4 possible answers. Instead of moving to a corner…" at bounding box center [805, 420] width 967 height 47
drag, startPoint x: 407, startPoint y: 530, endPoint x: 888, endPoint y: 520, distance: 480.7
click at [888, 520] on p "Example: Best fast food chain: [DEMOGRAPHIC_DATA]-fil-A, [PERSON_NAME], McDonal…" at bounding box center [813, 526] width 951 height 23
copy p "Example: Best fast food chain: [DEMOGRAPHIC_DATA]-fil-A, [PERSON_NAME], McDonal…"
click at [677, 427] on p "I plan to ask a question with 4 possible answers. Instead of moving to a corner…" at bounding box center [805, 420] width 967 height 47
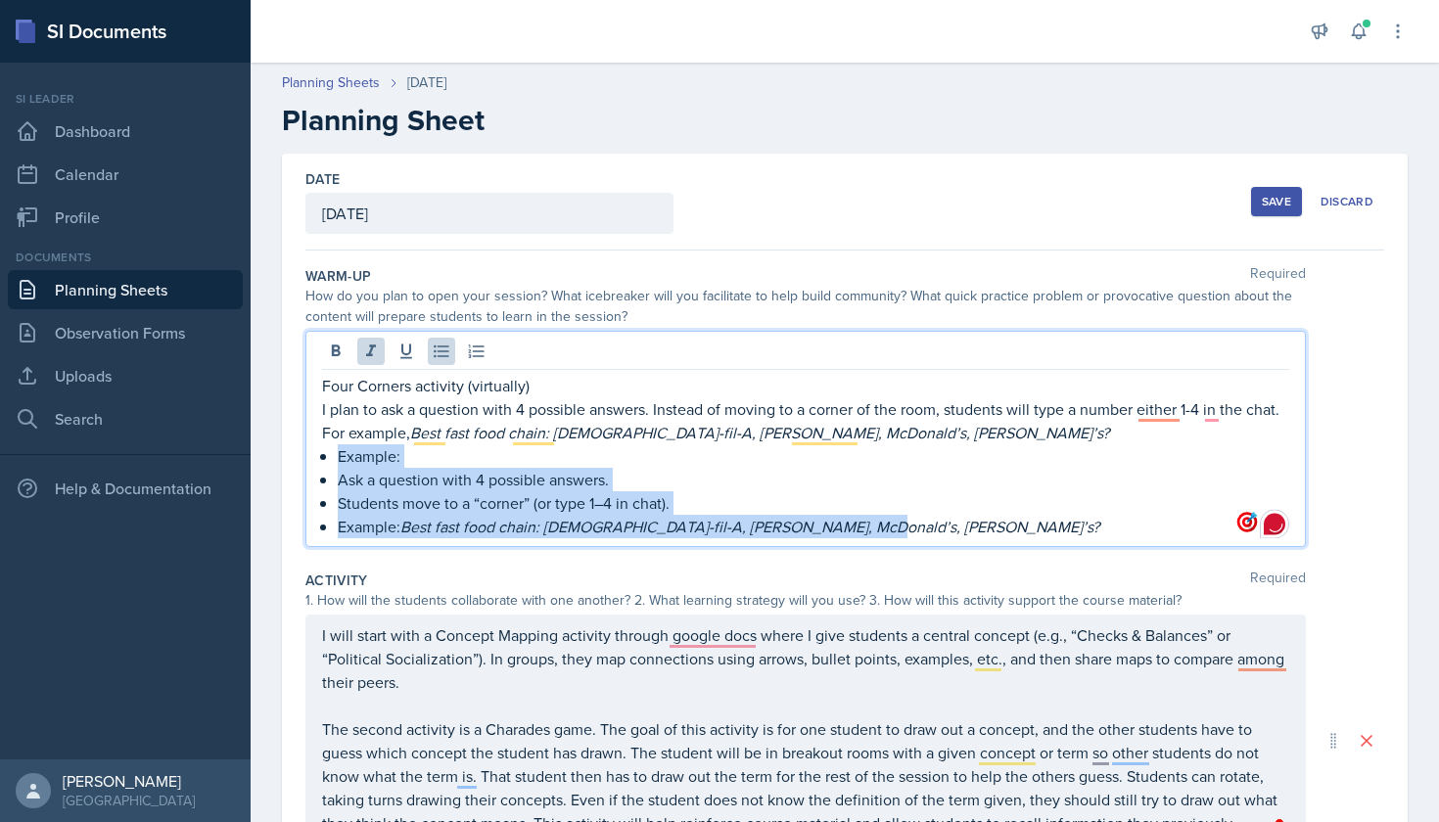
drag, startPoint x: 873, startPoint y: 521, endPoint x: 311, endPoint y: 455, distance: 565.6
click at [311, 455] on div "Four Corners activity (virtually) I plan to ask a question with 4 possible answ…" at bounding box center [805, 439] width 1000 height 216
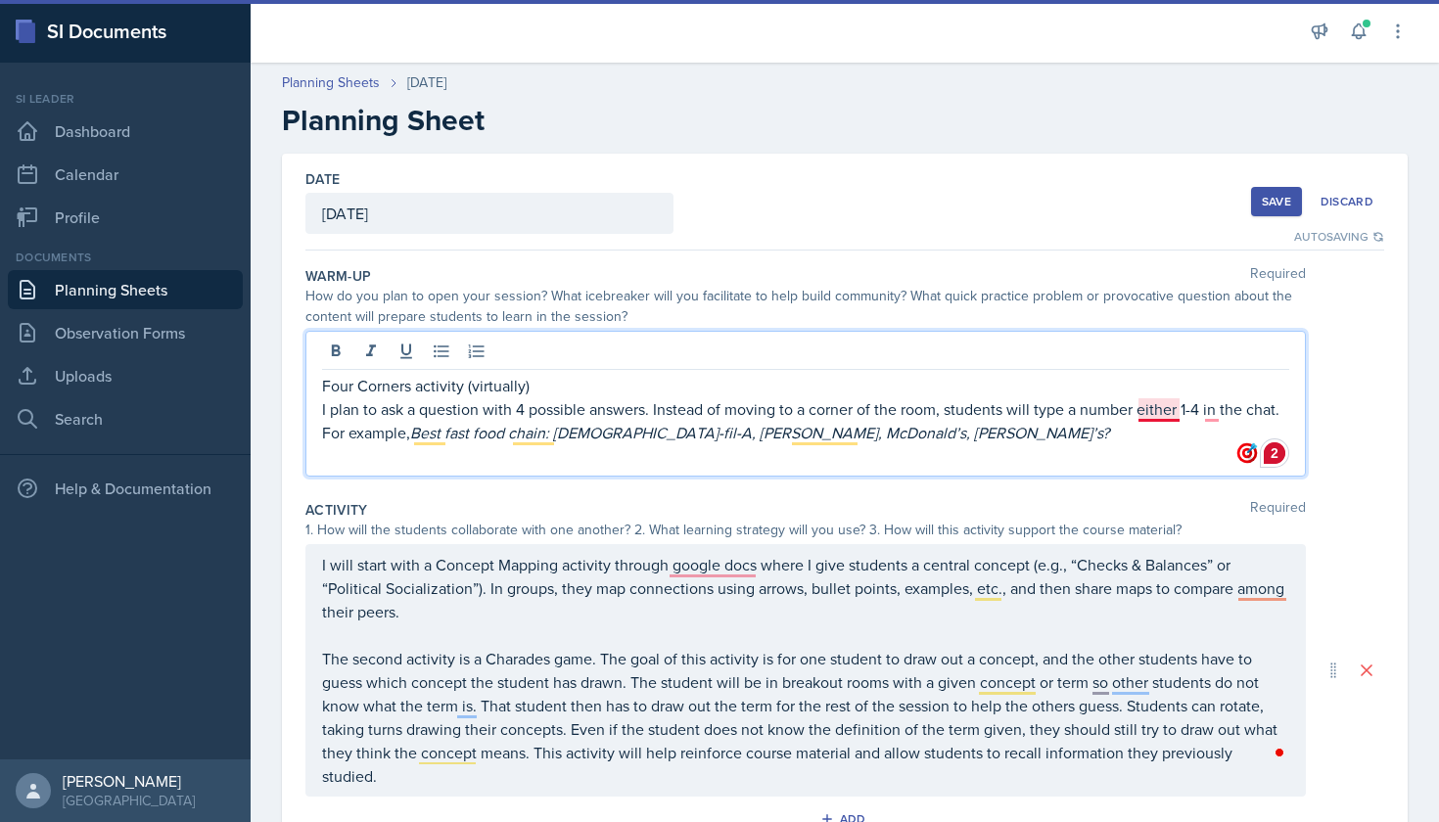
click at [1171, 403] on p "I plan to ask a question with 4 possible answers. Instead of moving to a corner…" at bounding box center [805, 420] width 967 height 47
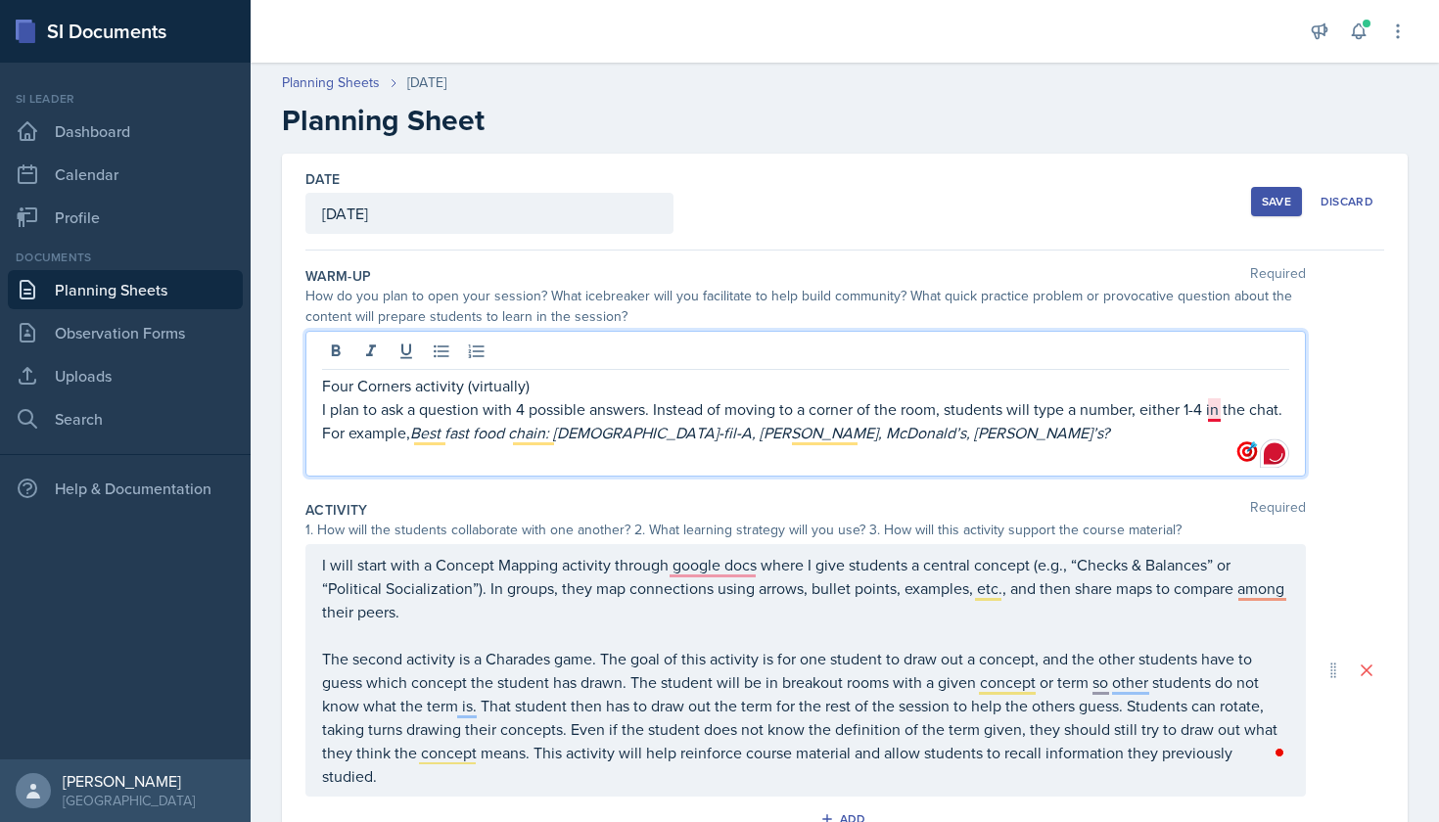
click at [1210, 416] on p "I plan to ask a question with 4 possible answers. Instead of moving to a corner…" at bounding box center [805, 420] width 967 height 47
click at [1286, 411] on p "I plan to ask a question with 4 possible answers. Instead of moving to a corner…" at bounding box center [805, 420] width 967 height 47
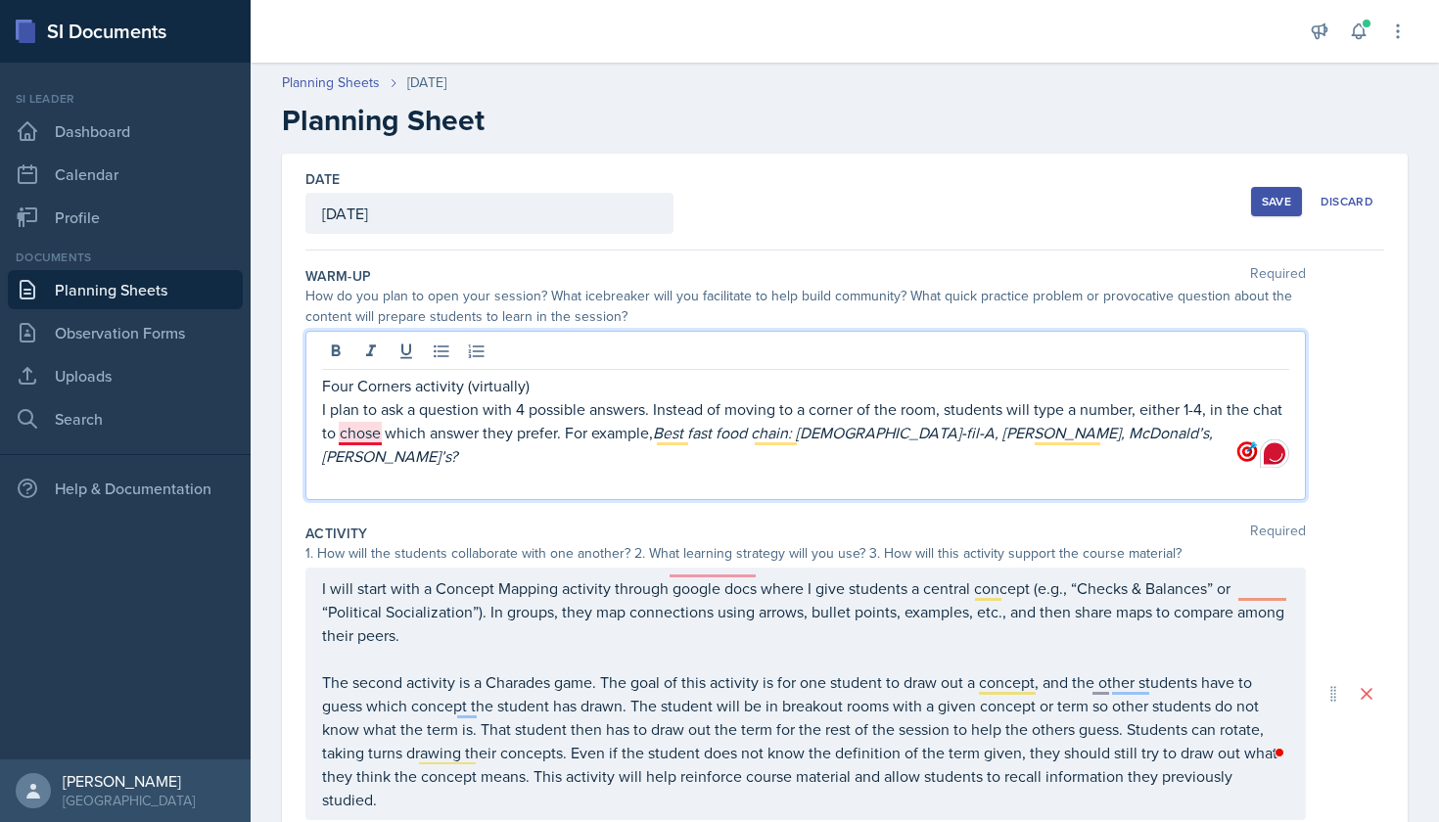
click at [368, 429] on p "I plan to ask a question with 4 possible answers. Instead of moving to a corner…" at bounding box center [805, 432] width 967 height 70
click at [1146, 428] on p "I plan to ask a question with 4 possible answers. Instead of moving to a corner…" at bounding box center [805, 432] width 967 height 70
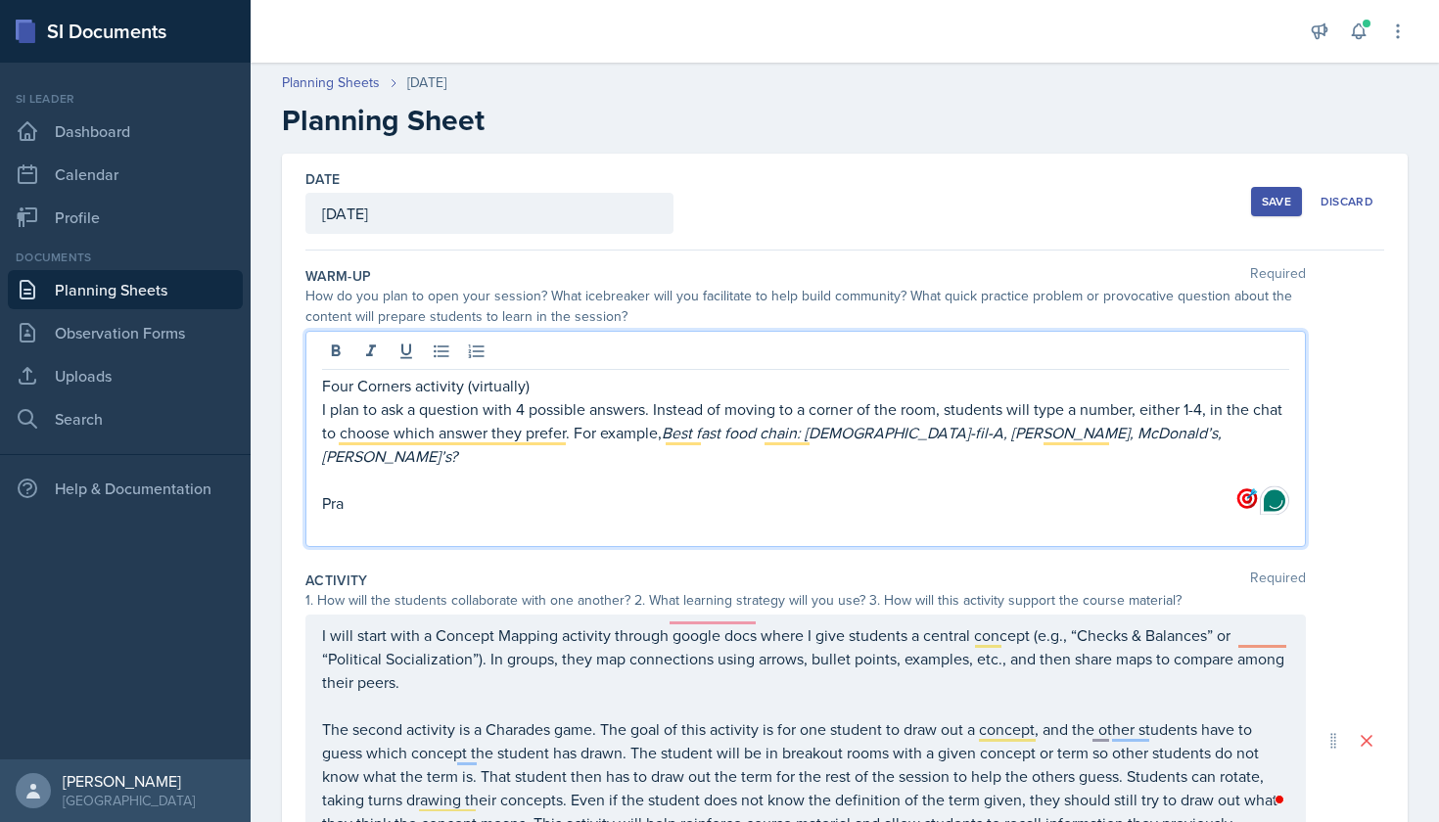
click at [192, 300] on link "Planning Sheets" at bounding box center [125, 289] width 235 height 39
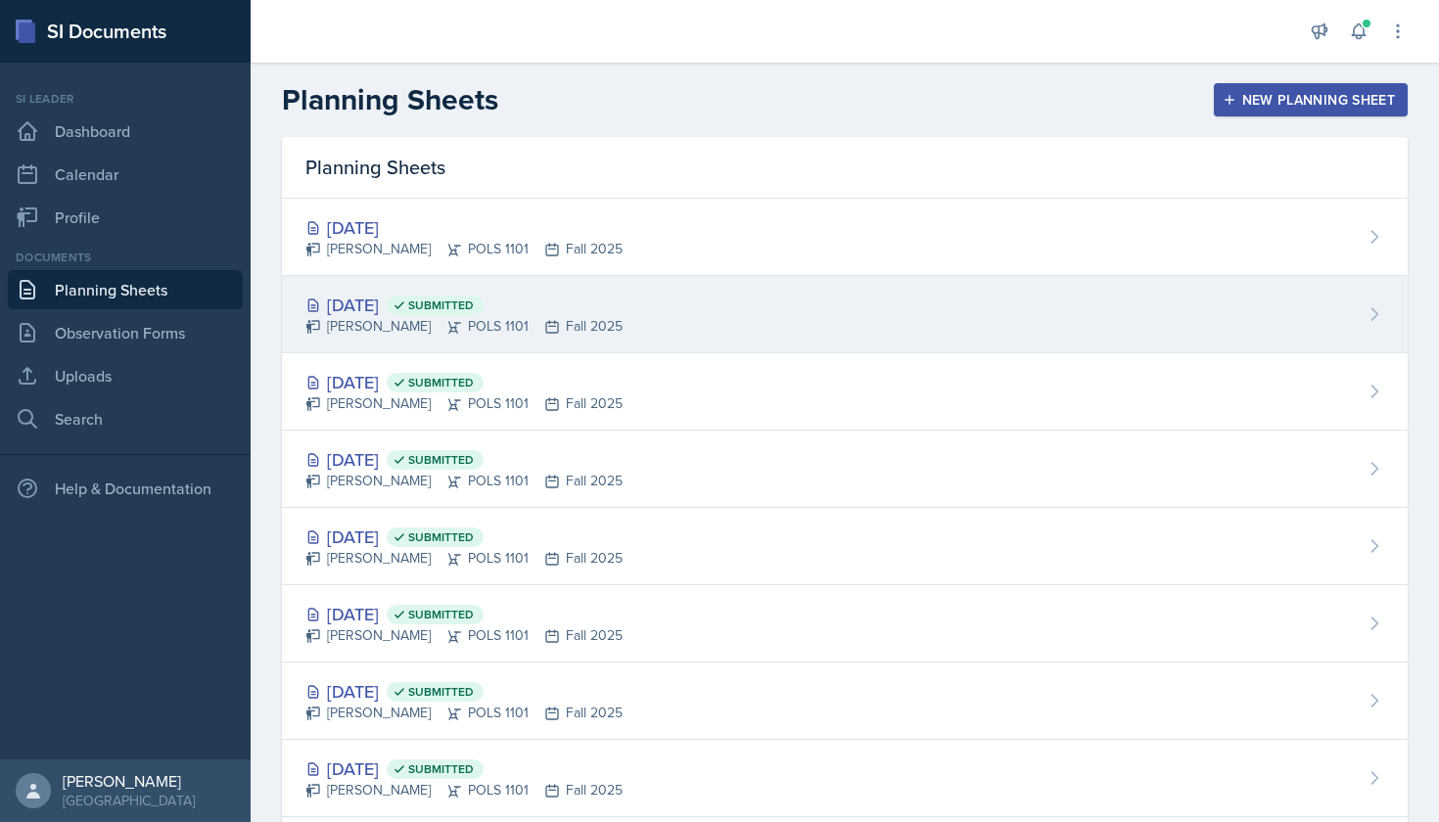
click at [474, 305] on span "Submitted" at bounding box center [441, 306] width 66 height 16
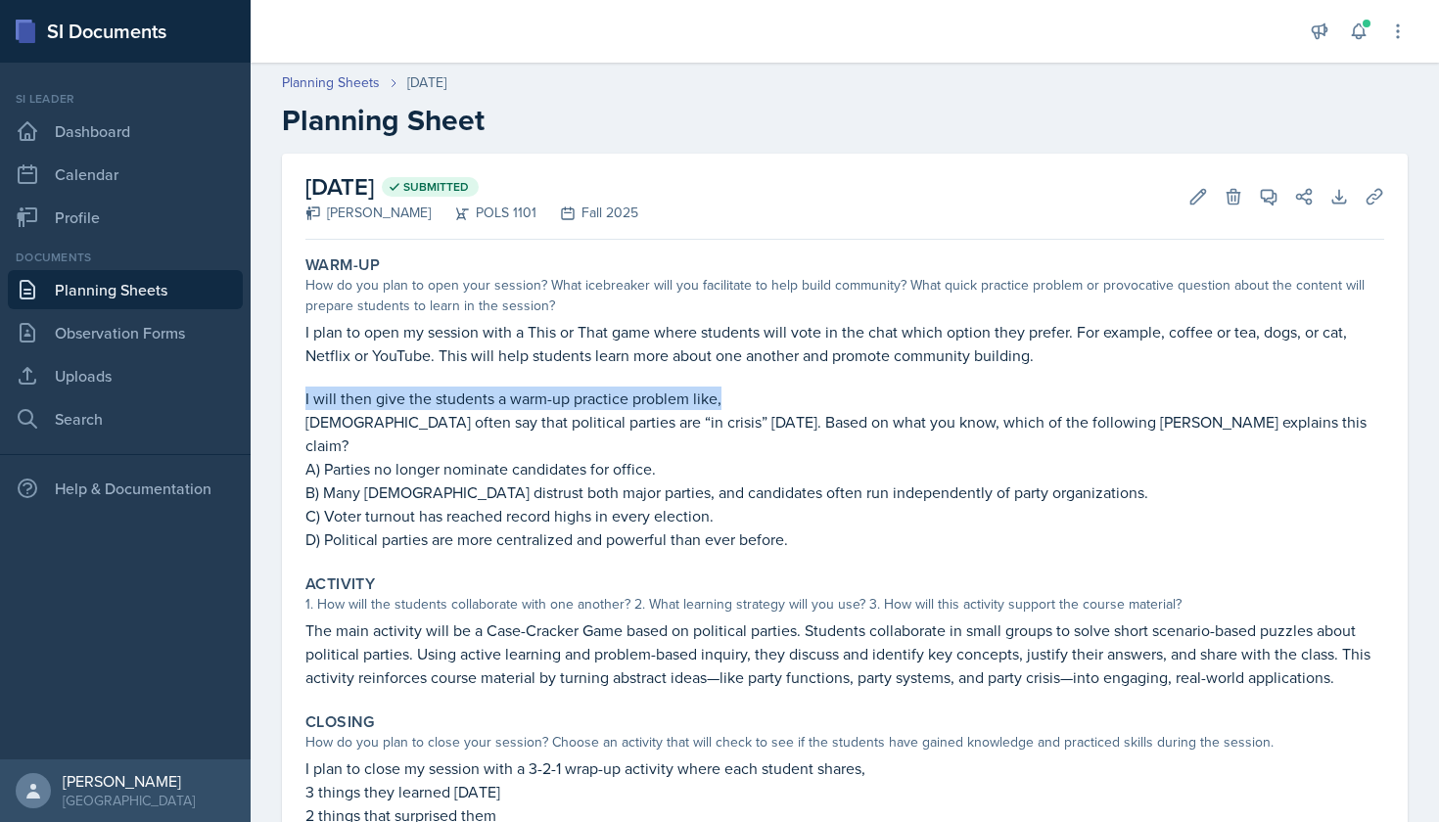
drag, startPoint x: 306, startPoint y: 397, endPoint x: 765, endPoint y: 394, distance: 459.1
click at [765, 394] on p "I will then give the students a warm-up practice problem like," at bounding box center [844, 398] width 1079 height 23
copy p "I will then give the students a warm-up practice problem like,"
click at [152, 290] on link "Planning Sheets" at bounding box center [125, 289] width 235 height 39
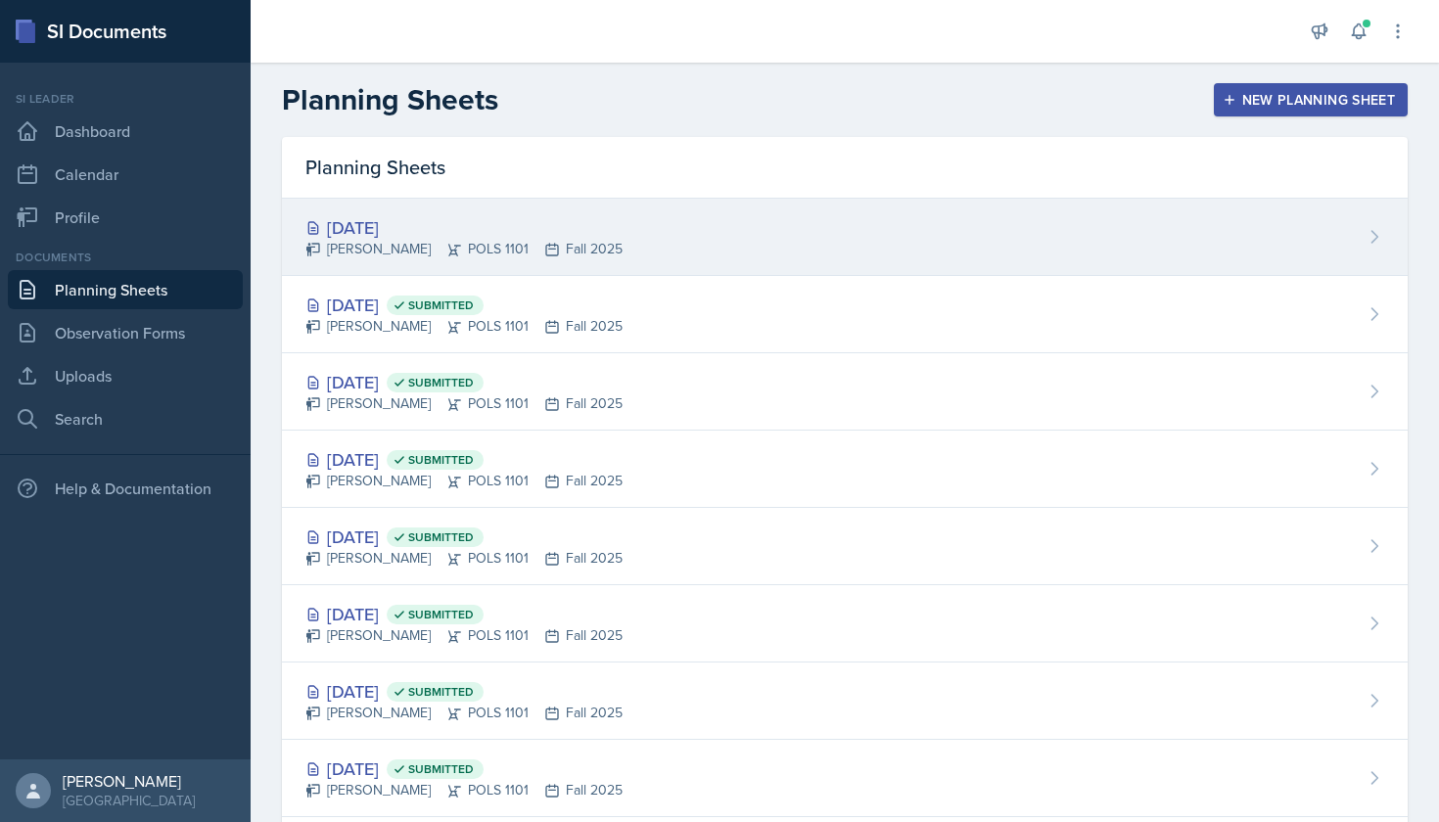
click at [399, 255] on div "[PERSON_NAME] POLS 1101 Fall 2025" at bounding box center [463, 249] width 317 height 21
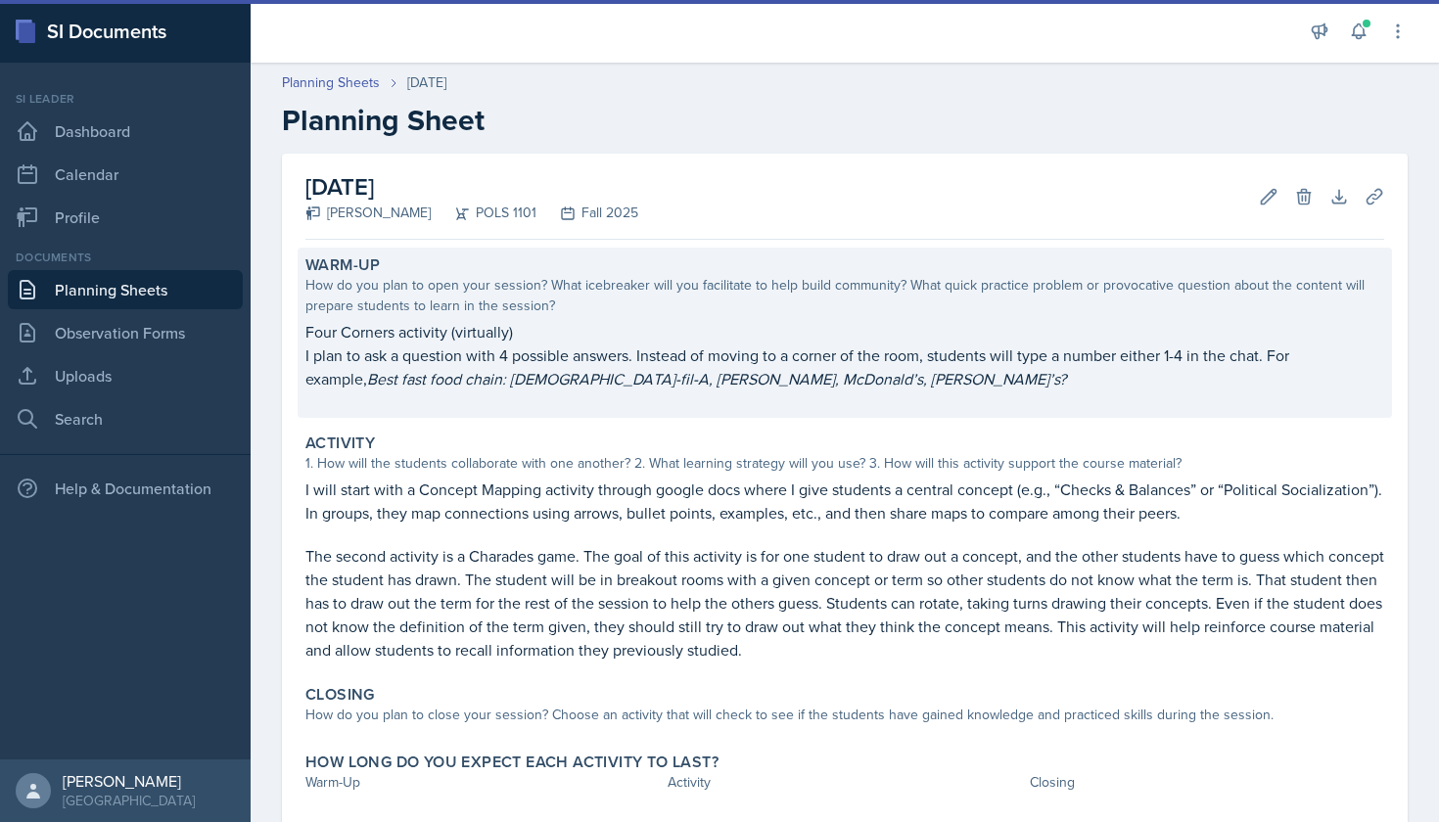
click at [739, 380] on em "Best fast food chain: [DEMOGRAPHIC_DATA]-fil-A, [PERSON_NAME], McDonald’s, [PER…" at bounding box center [716, 379] width 699 height 22
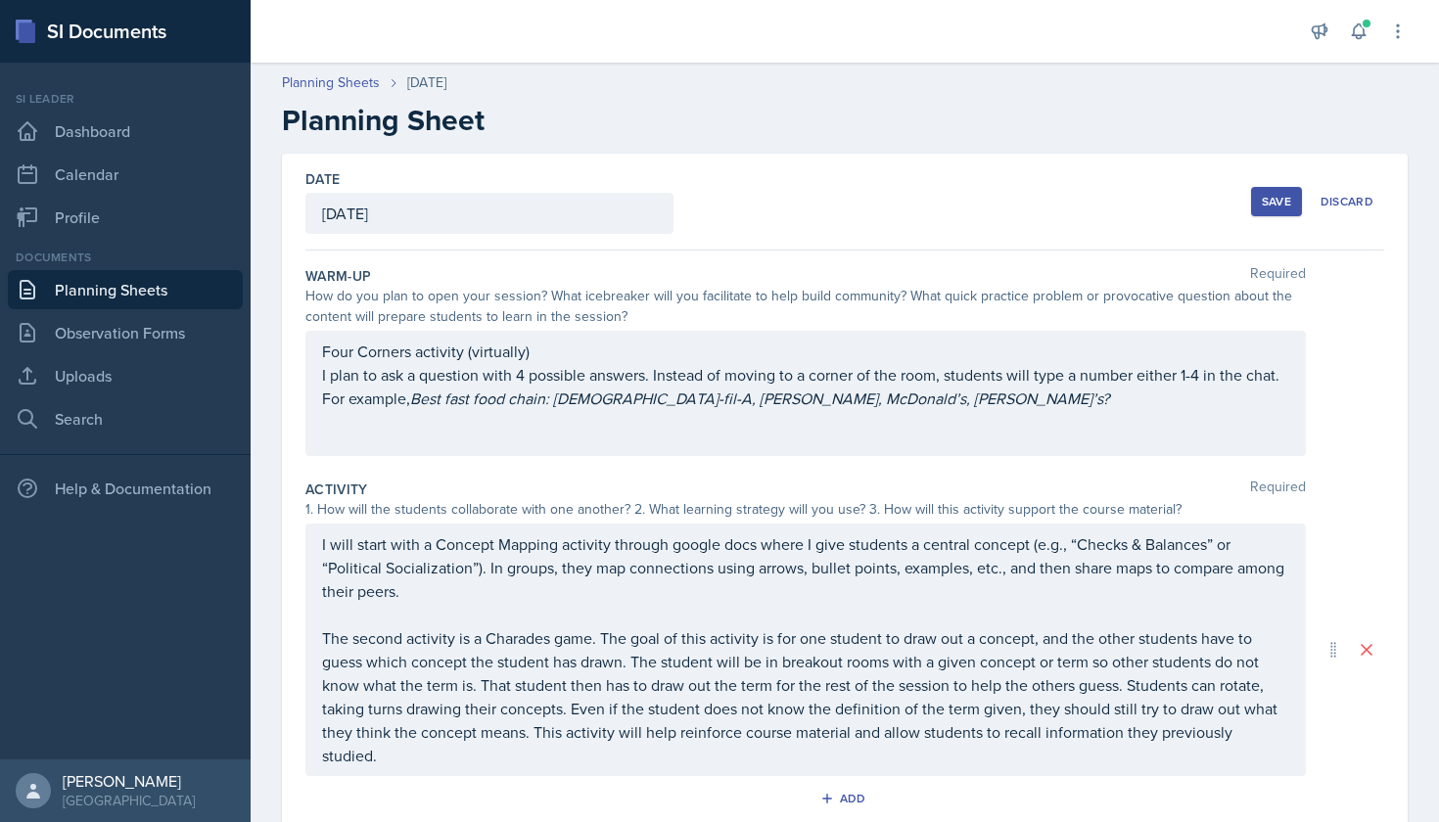
click at [874, 402] on p "I plan to ask a question with 4 possible answers. Instead of moving to a corner…" at bounding box center [805, 386] width 967 height 47
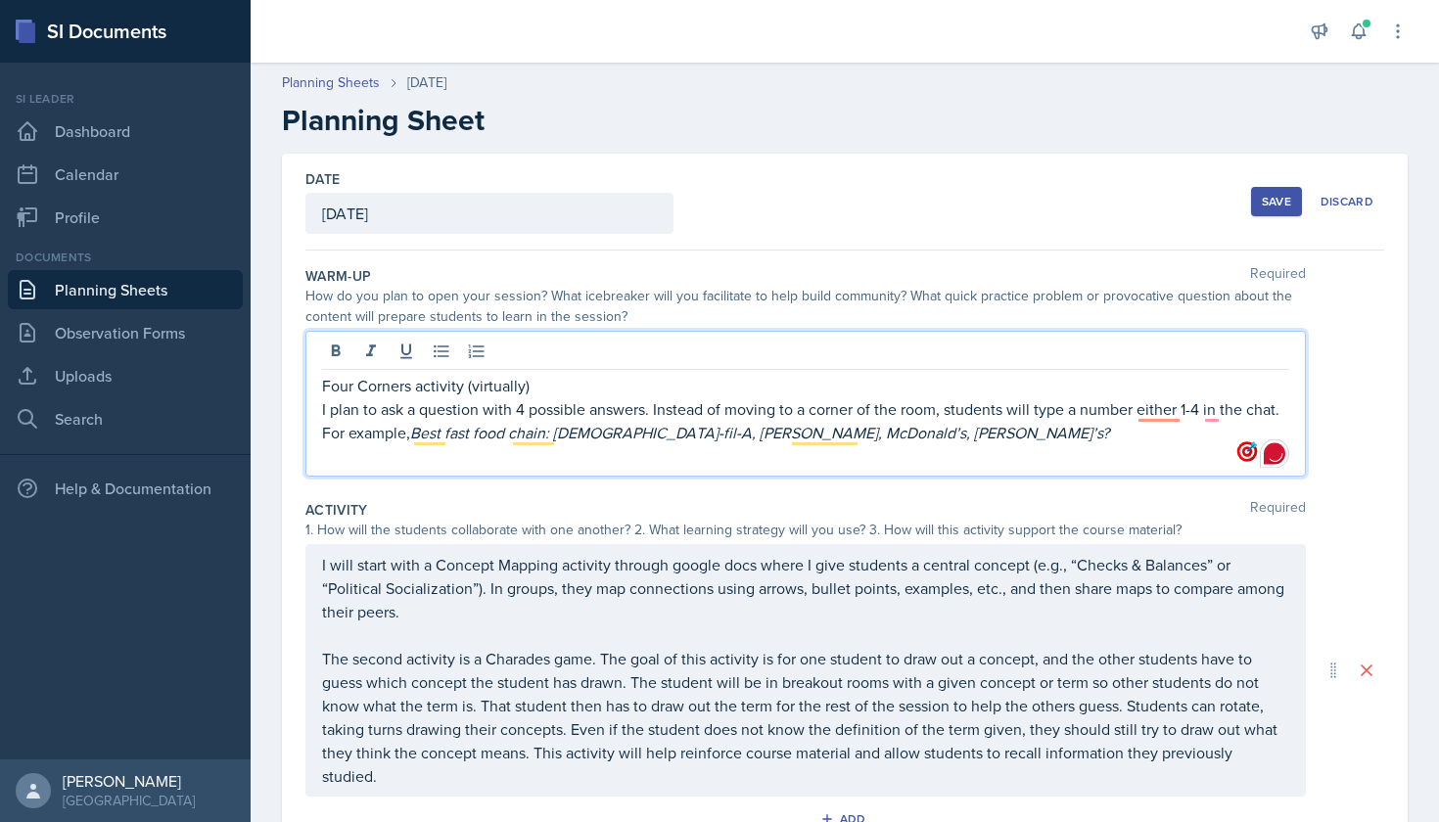
click at [1050, 417] on p "I plan to ask a question with 4 possible answers. Instead of moving to a corner…" at bounding box center [805, 420] width 967 height 47
click at [1048, 436] on p "I plan to ask a question with 4 possible answers. Instead of moving to a corner…" at bounding box center [805, 420] width 967 height 47
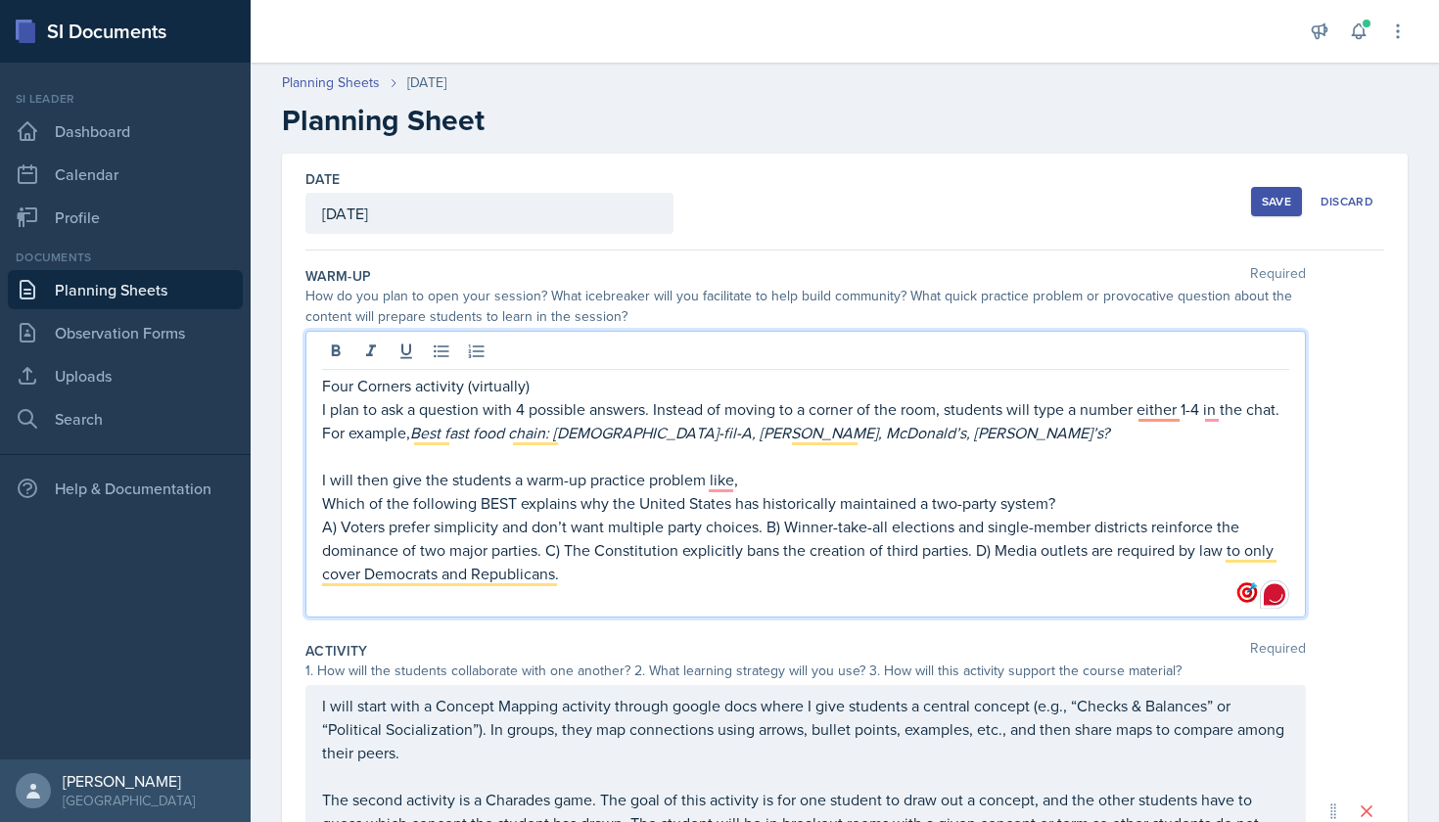
click at [761, 525] on p "A) Voters prefer simplicity and don’t want multiple party choices. B) Winner-ta…" at bounding box center [805, 550] width 967 height 70
click at [766, 523] on p "A) Voters prefer simplicity and don’t want multiple party choices. B) Winner-ta…" at bounding box center [805, 550] width 967 height 70
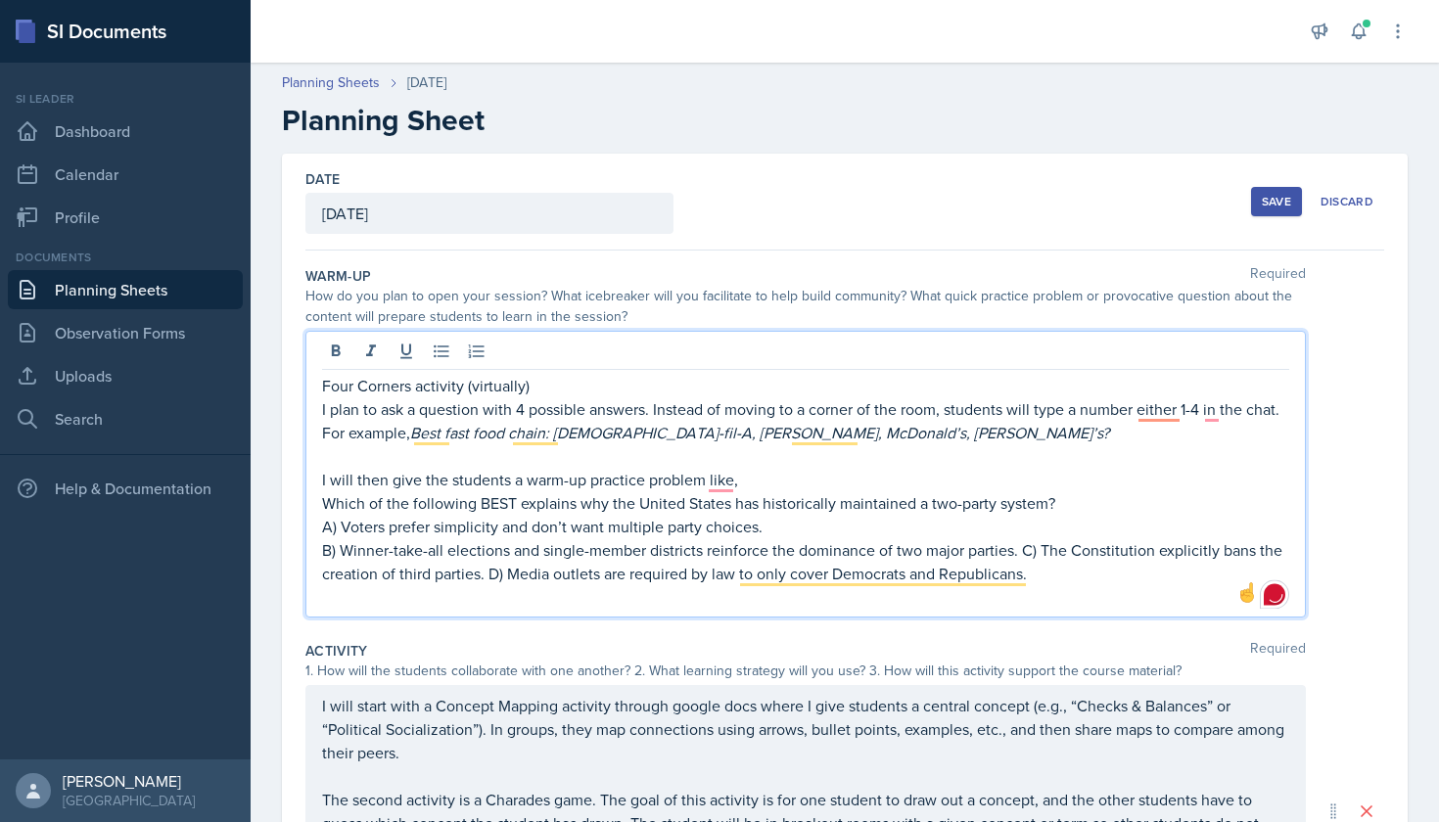
click at [1021, 549] on p "B) Winner-take-all elections and single-member districts reinforce the dominanc…" at bounding box center [805, 561] width 967 height 47
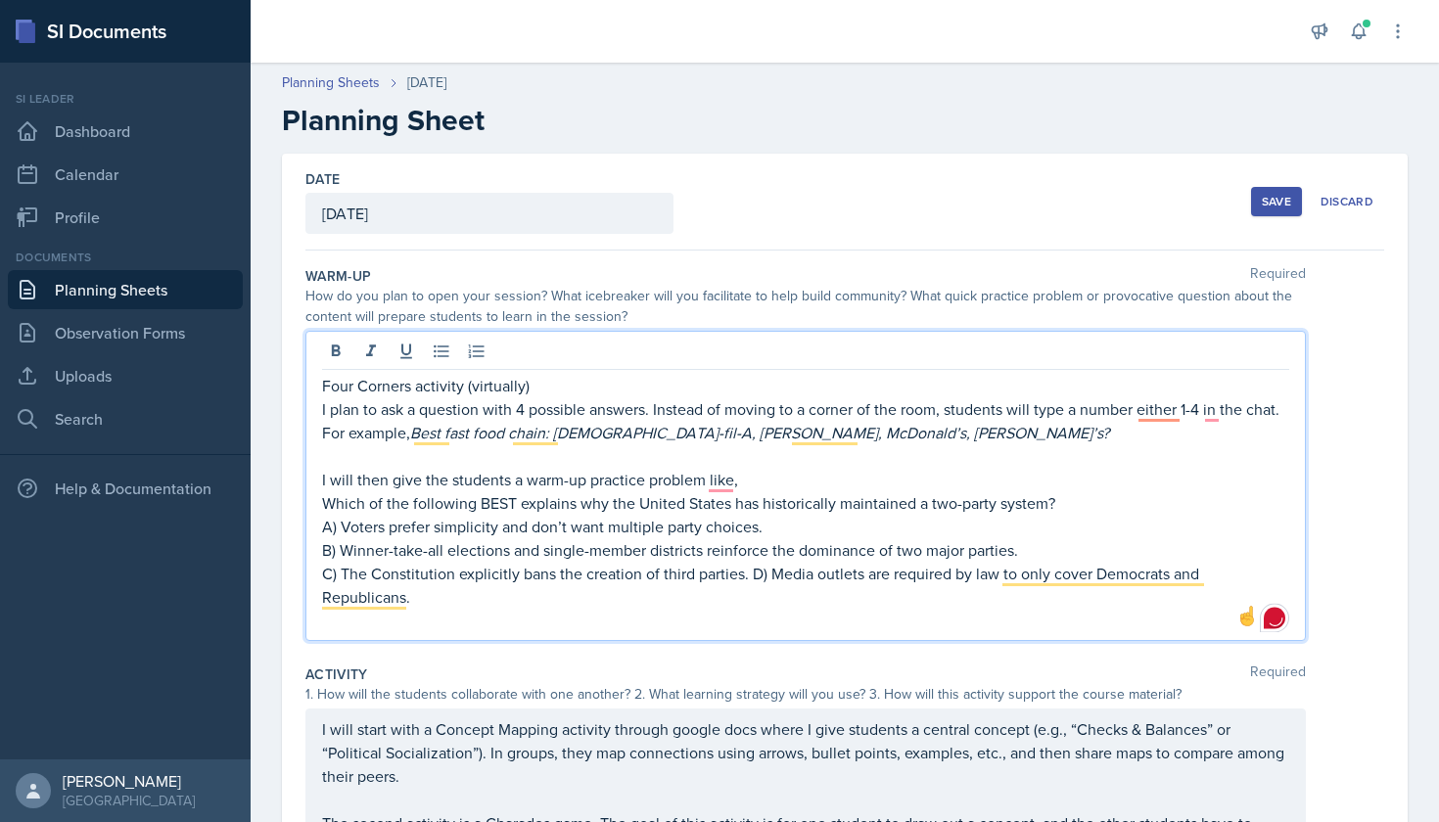
click at [753, 572] on p "C) The Constitution explicitly bans the creation of third parties. D) Media out…" at bounding box center [805, 585] width 967 height 47
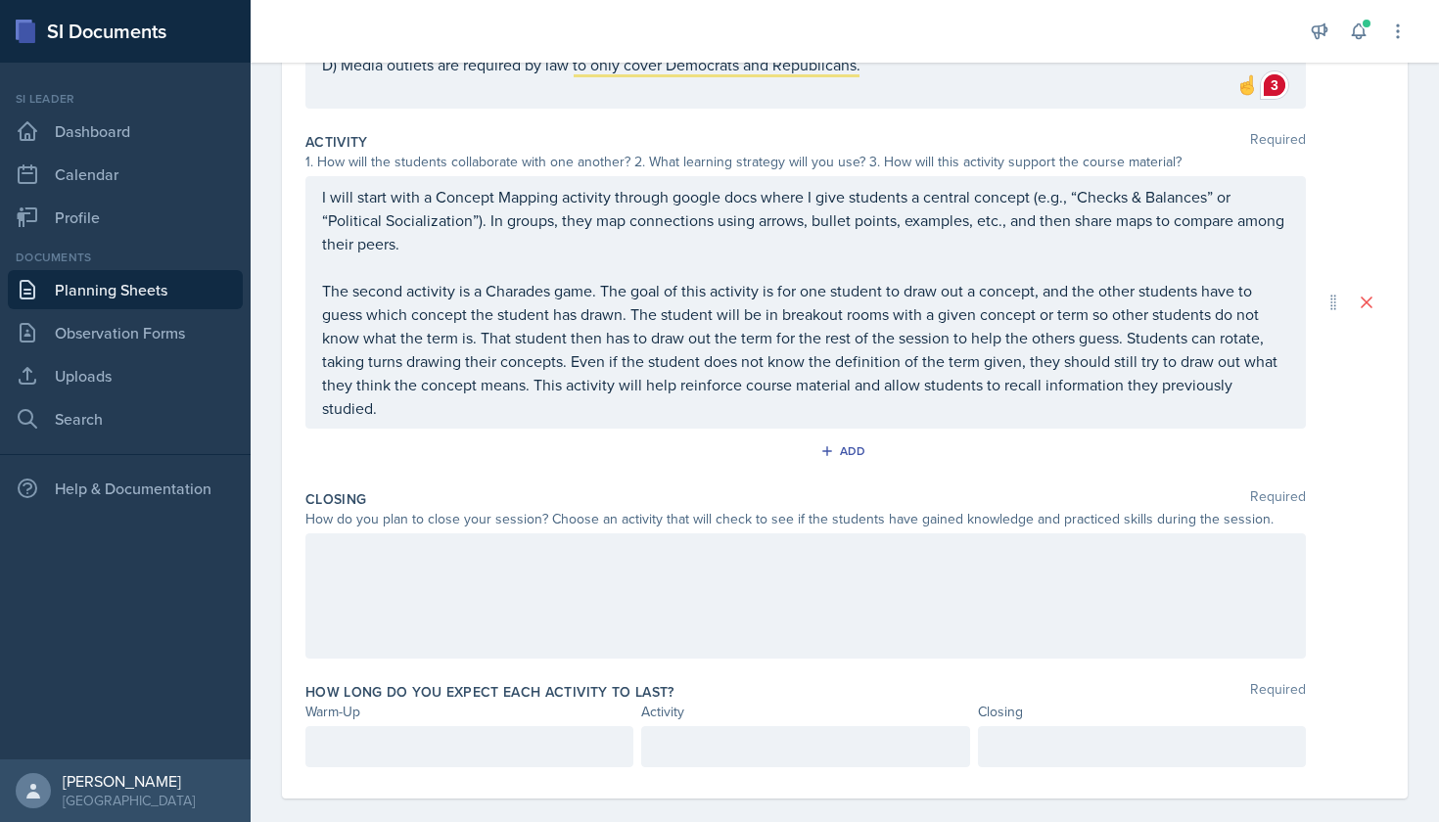
click at [745, 568] on div at bounding box center [805, 595] width 1000 height 125
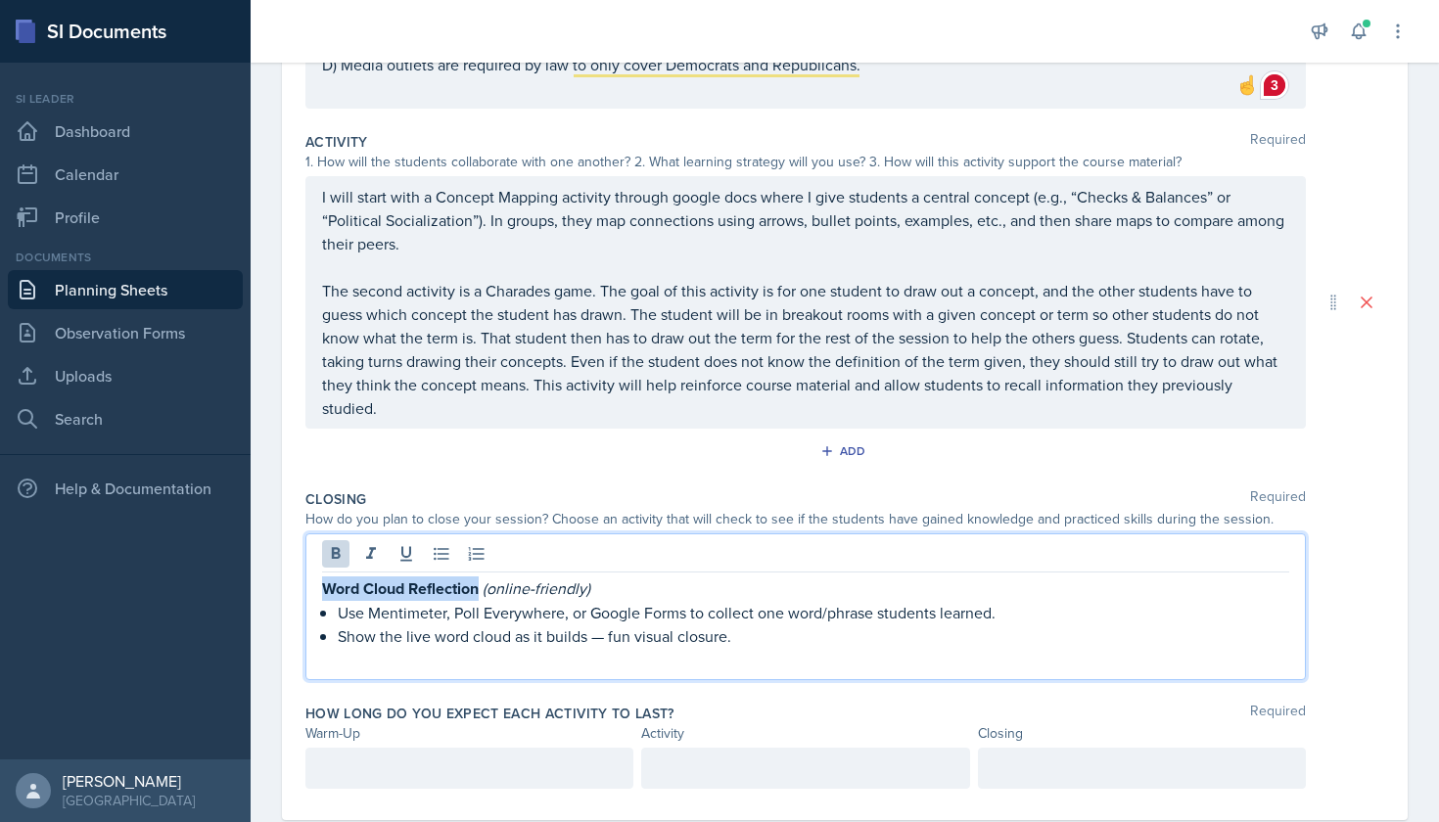
drag, startPoint x: 482, startPoint y: 570, endPoint x: 327, endPoint y: 567, distance: 154.7
click at [327, 577] on p "Word Cloud Reflection (online-friendly)" at bounding box center [805, 589] width 967 height 24
click at [336, 547] on icon at bounding box center [336, 553] width 9 height 12
click at [325, 577] on p "Word Cloud Reflection (online-friendly)" at bounding box center [805, 588] width 967 height 23
click at [705, 577] on em "(online-friendly)" at bounding box center [754, 588] width 108 height 22
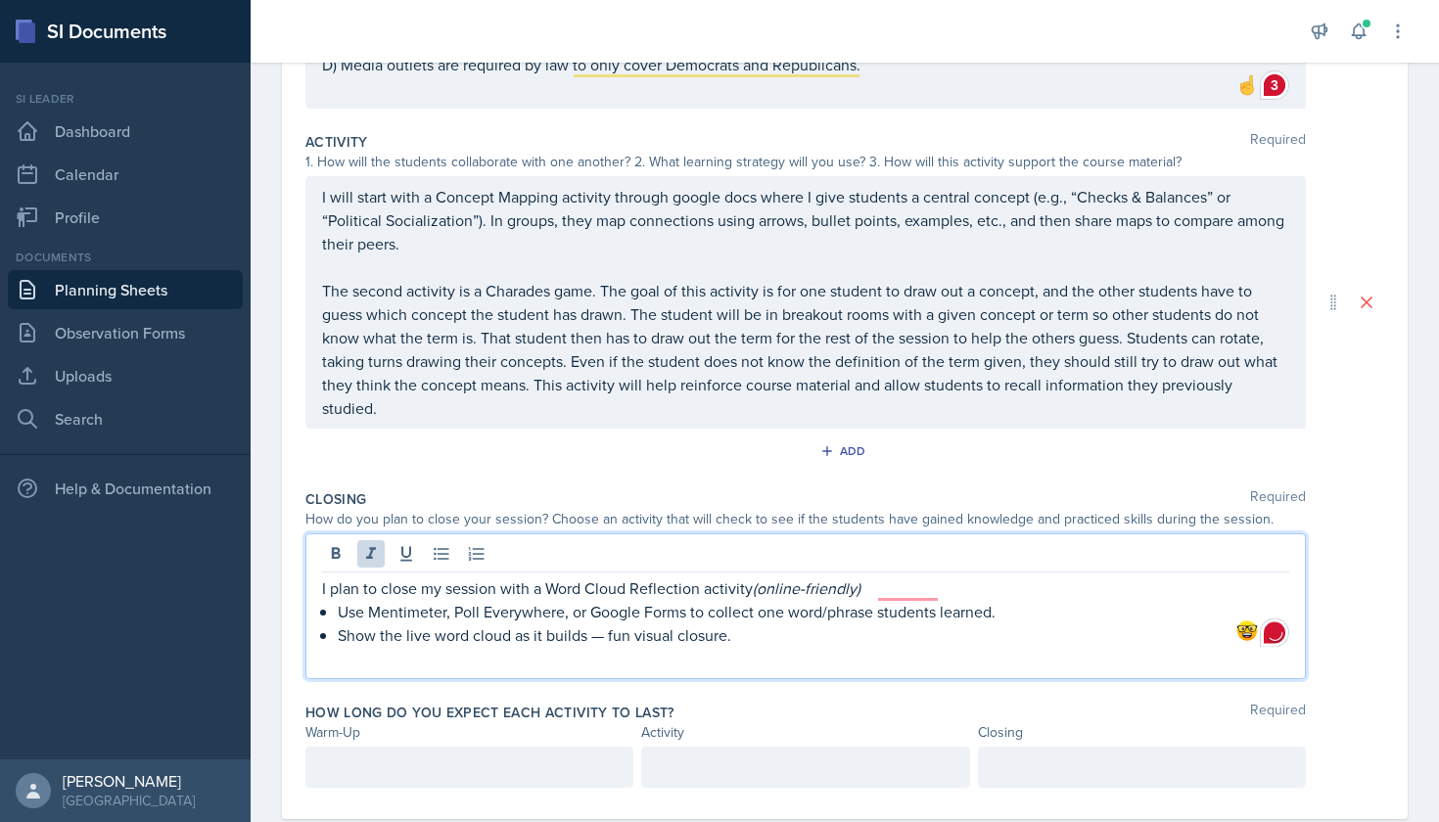
drag, startPoint x: 719, startPoint y: 565, endPoint x: 755, endPoint y: 568, distance: 35.4
click at [755, 577] on p "I plan to close my session with a Word Cloud Reflection activity (online-friend…" at bounding box center [805, 588] width 967 height 23
drag, startPoint x: 878, startPoint y: 564, endPoint x: 756, endPoint y: 563, distance: 122.4
click at [756, 577] on p "I plan to close my session with a Word Cloud Reflection activity (online-friend…" at bounding box center [805, 588] width 967 height 23
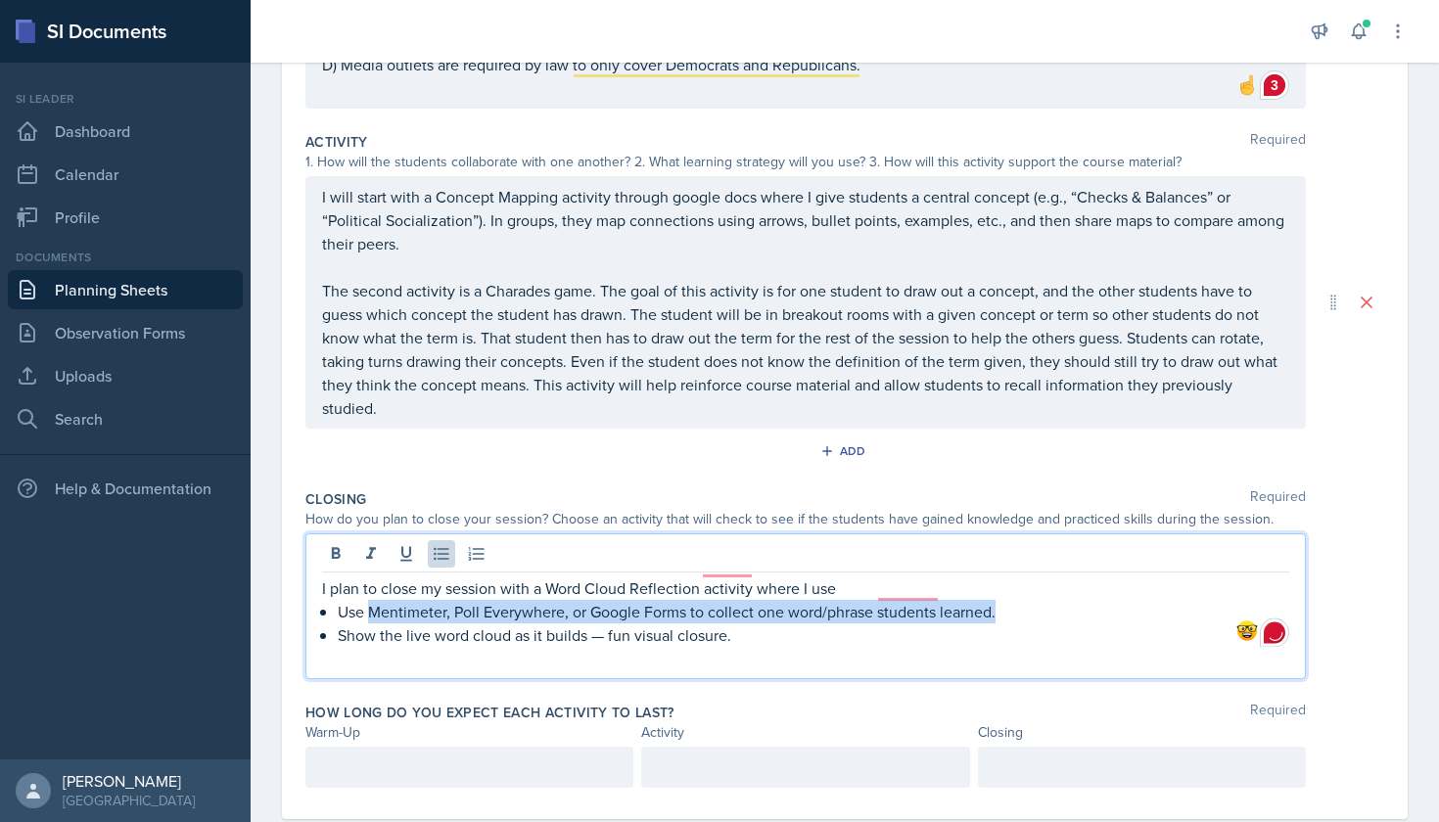
drag, startPoint x: 371, startPoint y: 590, endPoint x: 1000, endPoint y: 584, distance: 629.4
click at [1000, 600] on p "Use Mentimeter, Poll Everywhere, or Google Forms to collect one word/phrase stu…" at bounding box center [813, 611] width 951 height 23
copy p "Mentimeter, Poll Everywhere, or Google Forms to collect one word/phrase student…"
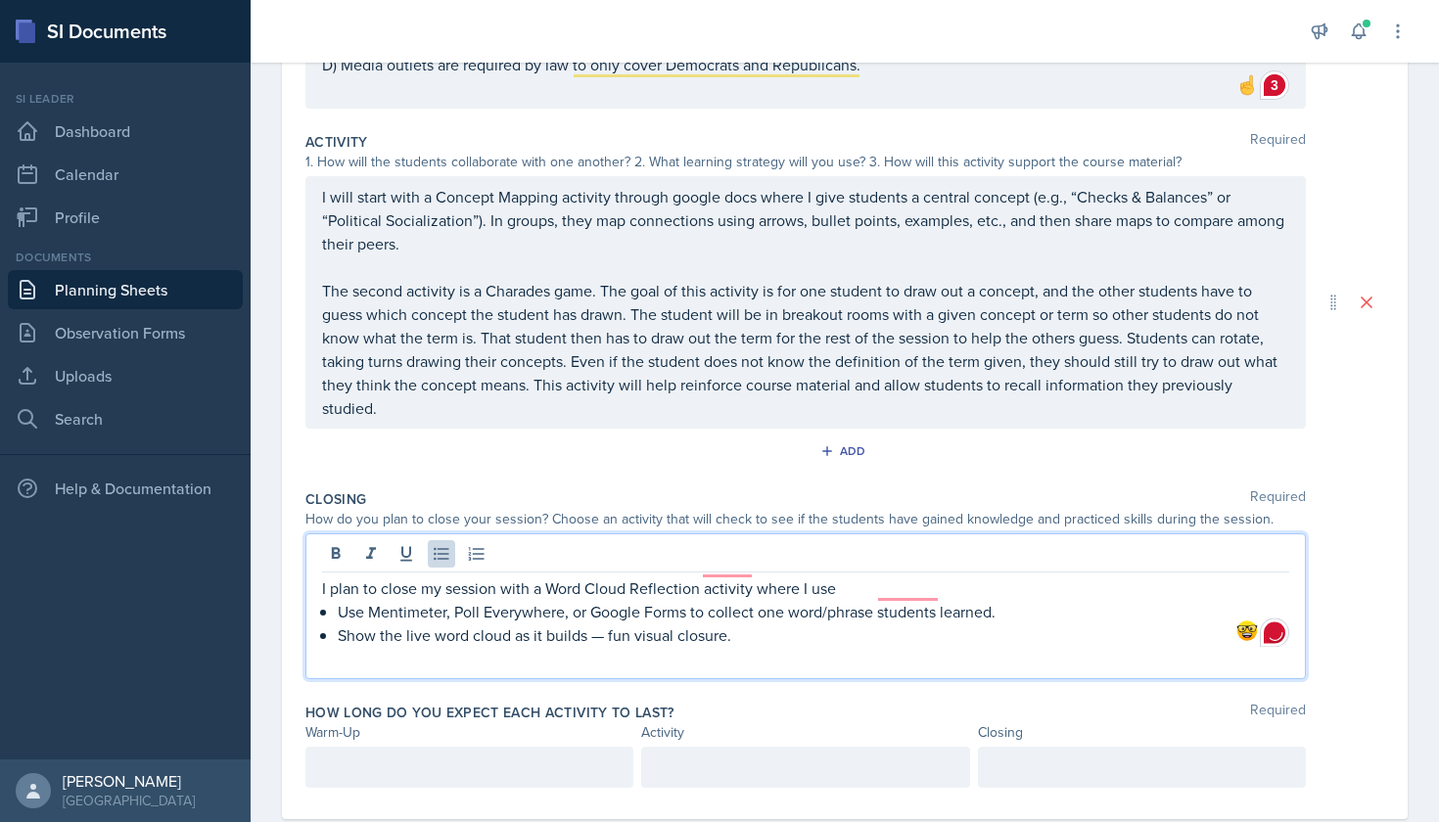
click at [930, 577] on p "I plan to close my session with a Word Cloud Reflection activity where I use" at bounding box center [805, 588] width 967 height 23
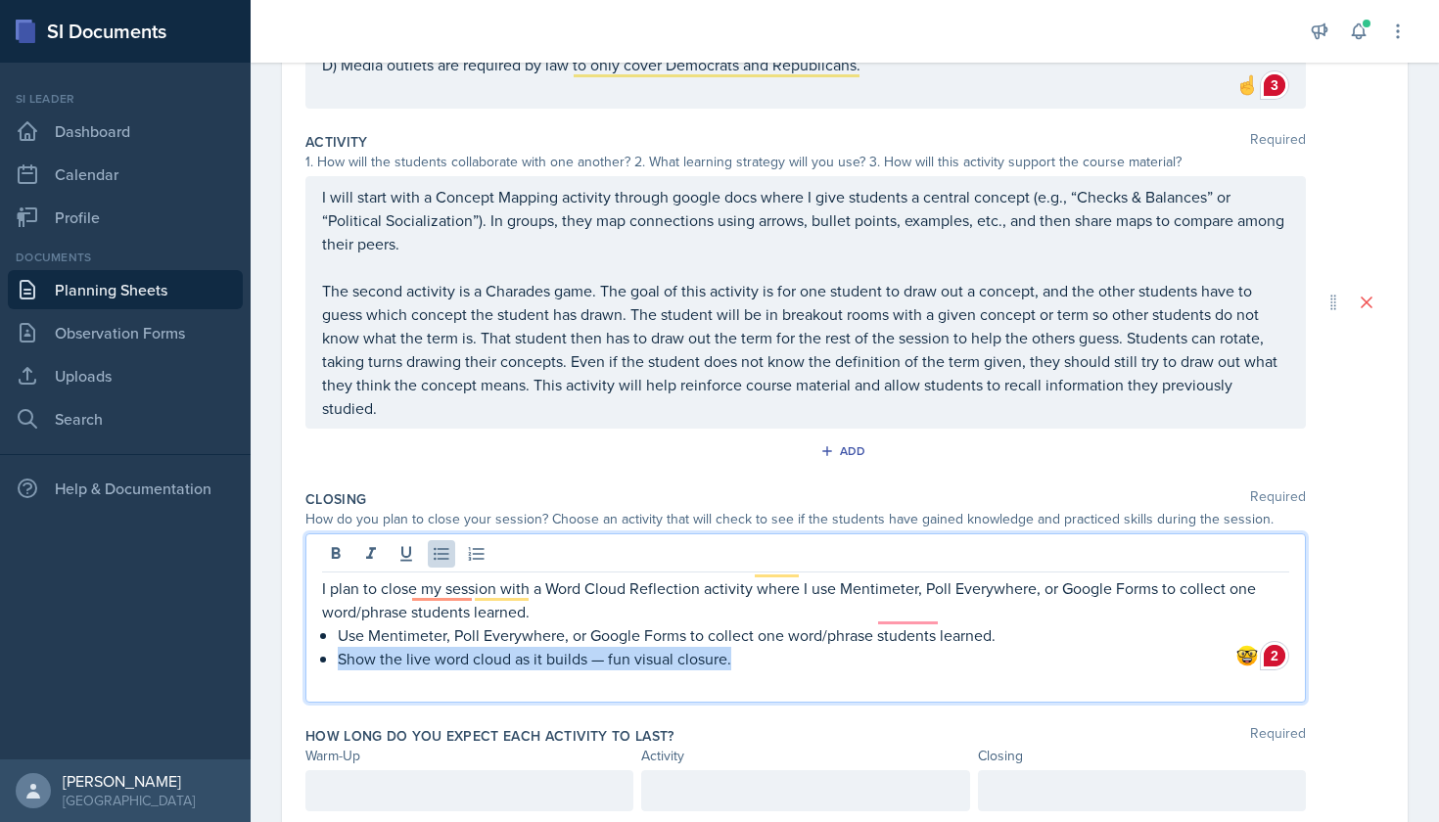
drag, startPoint x: 339, startPoint y: 634, endPoint x: 741, endPoint y: 633, distance: 402.3
click at [741, 647] on p "Show the live word cloud as it builds — fun visual closure." at bounding box center [813, 658] width 951 height 23
copy p "Show the live word cloud as it builds — fun visual closure."
click at [646, 584] on p "I plan to close my session with a Word Cloud Reflection activity where I use Me…" at bounding box center [805, 600] width 967 height 47
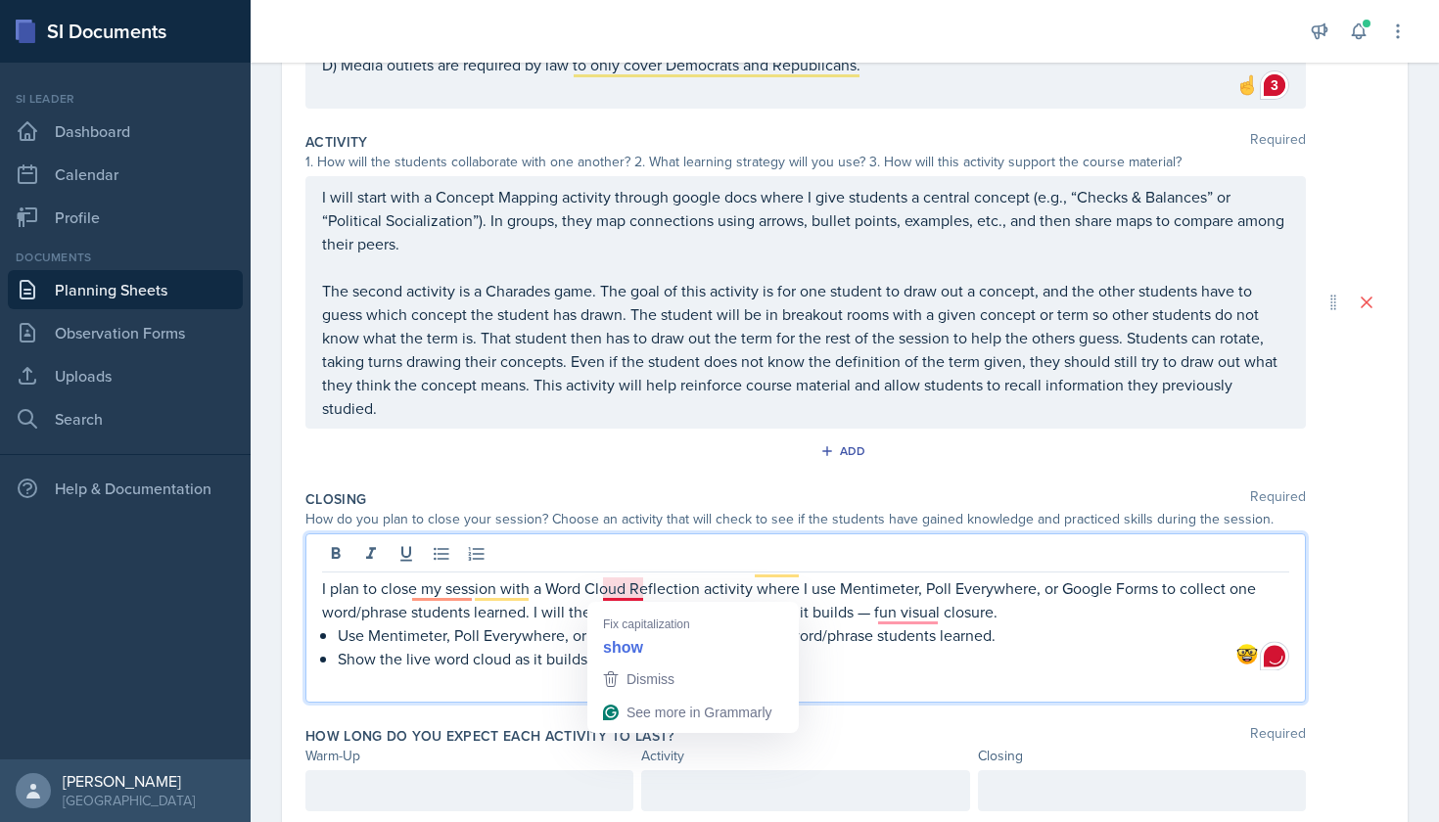
click at [613, 589] on p "I plan to close my session with a Word Cloud Reflection activity where I use Me…" at bounding box center [805, 600] width 967 height 47
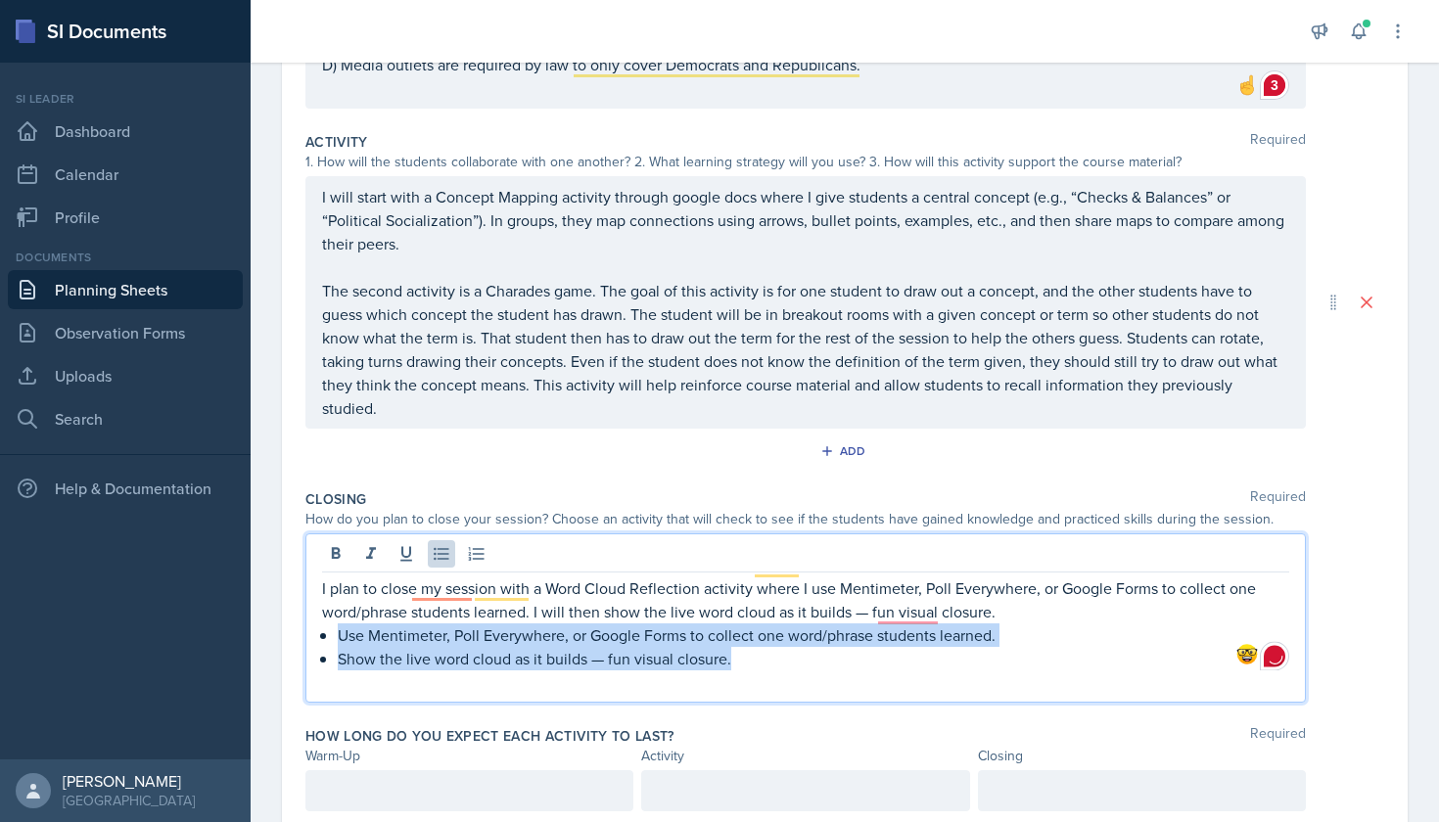
drag, startPoint x: 773, startPoint y: 636, endPoint x: 300, endPoint y: 611, distance: 474.4
click at [300, 611] on div "Date [DATE] [DATE] 28 29 30 1 2 3 4 5 6 7 8 9 10 11 12 13 14 15 16 17 18 19 20 …" at bounding box center [845, 248] width 1126 height 1187
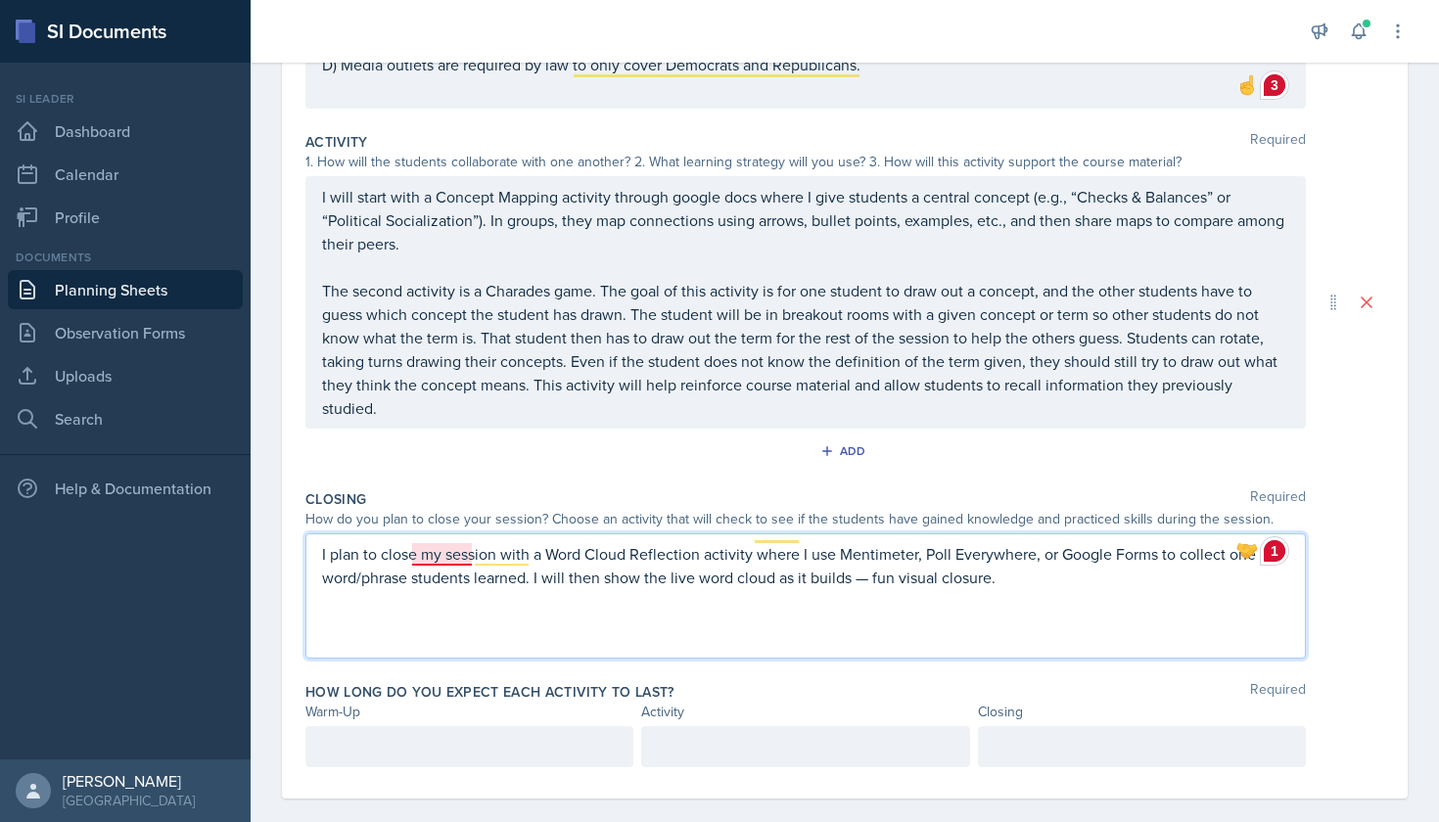
click at [446, 563] on p "I plan to close my session with a Word Cloud Reflection activity where I use Me…" at bounding box center [805, 565] width 967 height 47
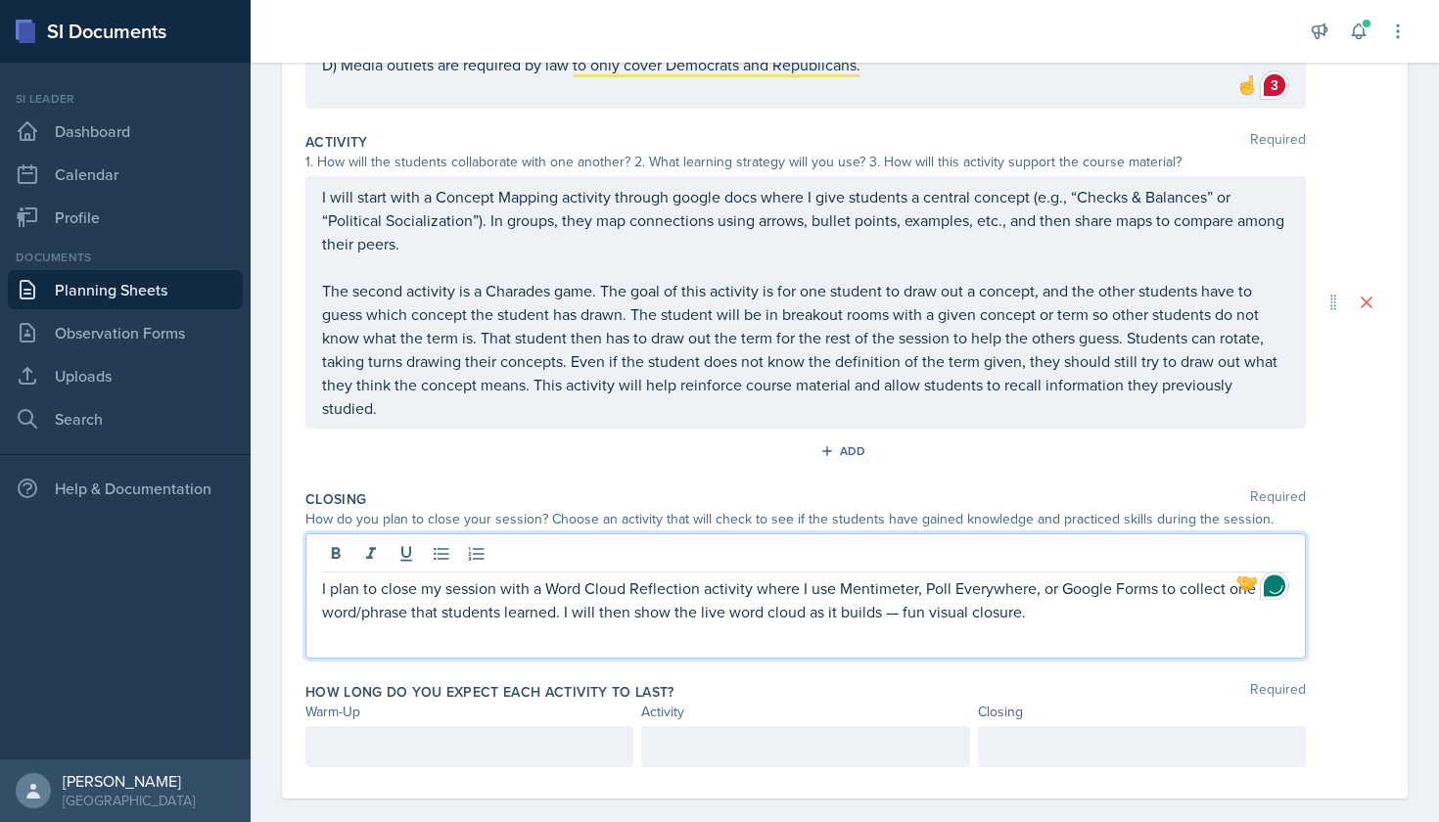
click at [900, 589] on p "I plan to close my session with a Word Cloud Reflection activity where I use Me…" at bounding box center [805, 600] width 967 height 47
click at [868, 600] on div "I plan to close my session with a Word Cloud Reflection activity where I use Me…" at bounding box center [805, 595] width 1000 height 125
click at [865, 592] on p "I plan to close my session with a Word Cloud Reflection activity where I use Me…" at bounding box center [805, 600] width 967 height 47
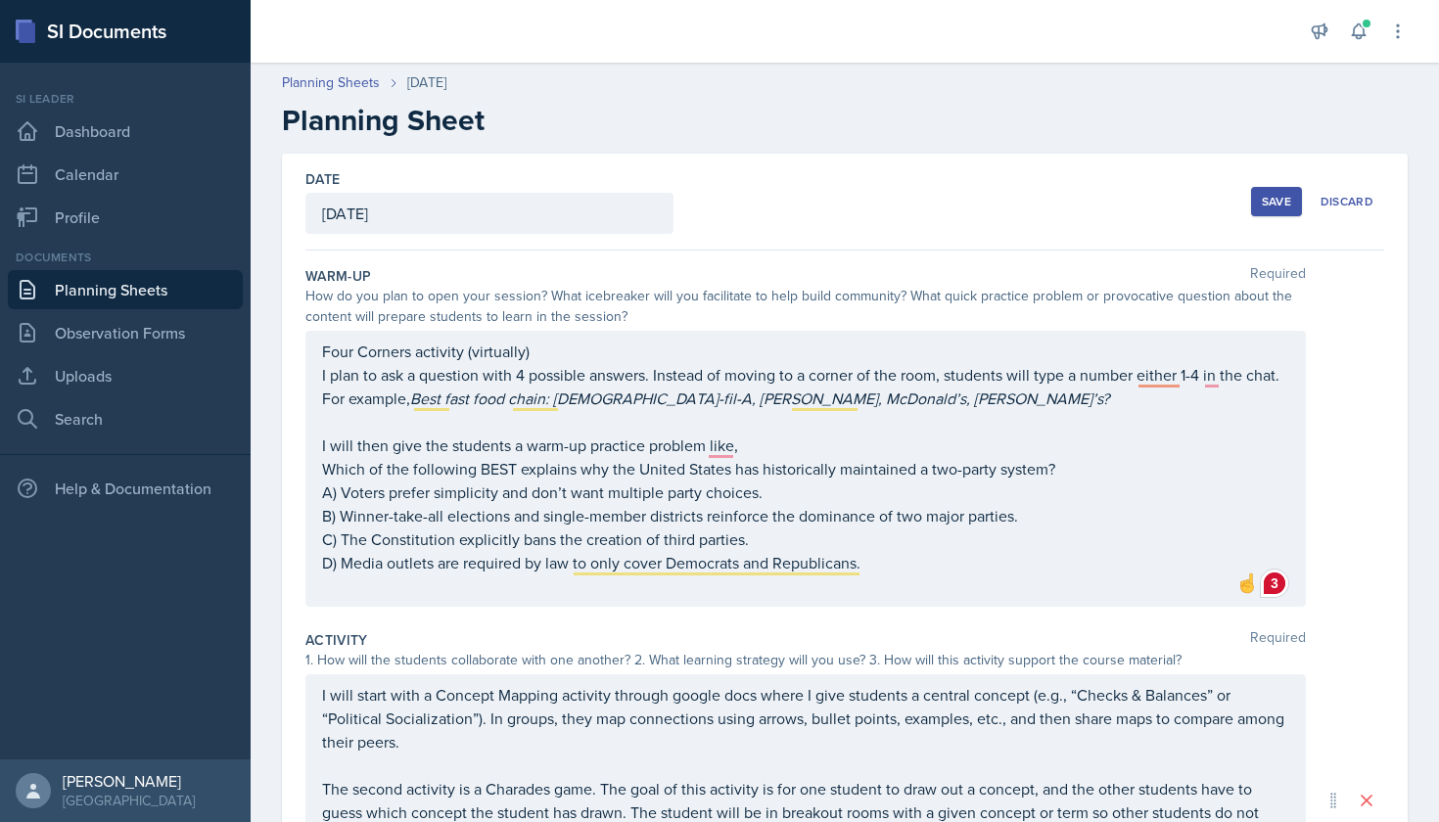
scroll to position [498, 0]
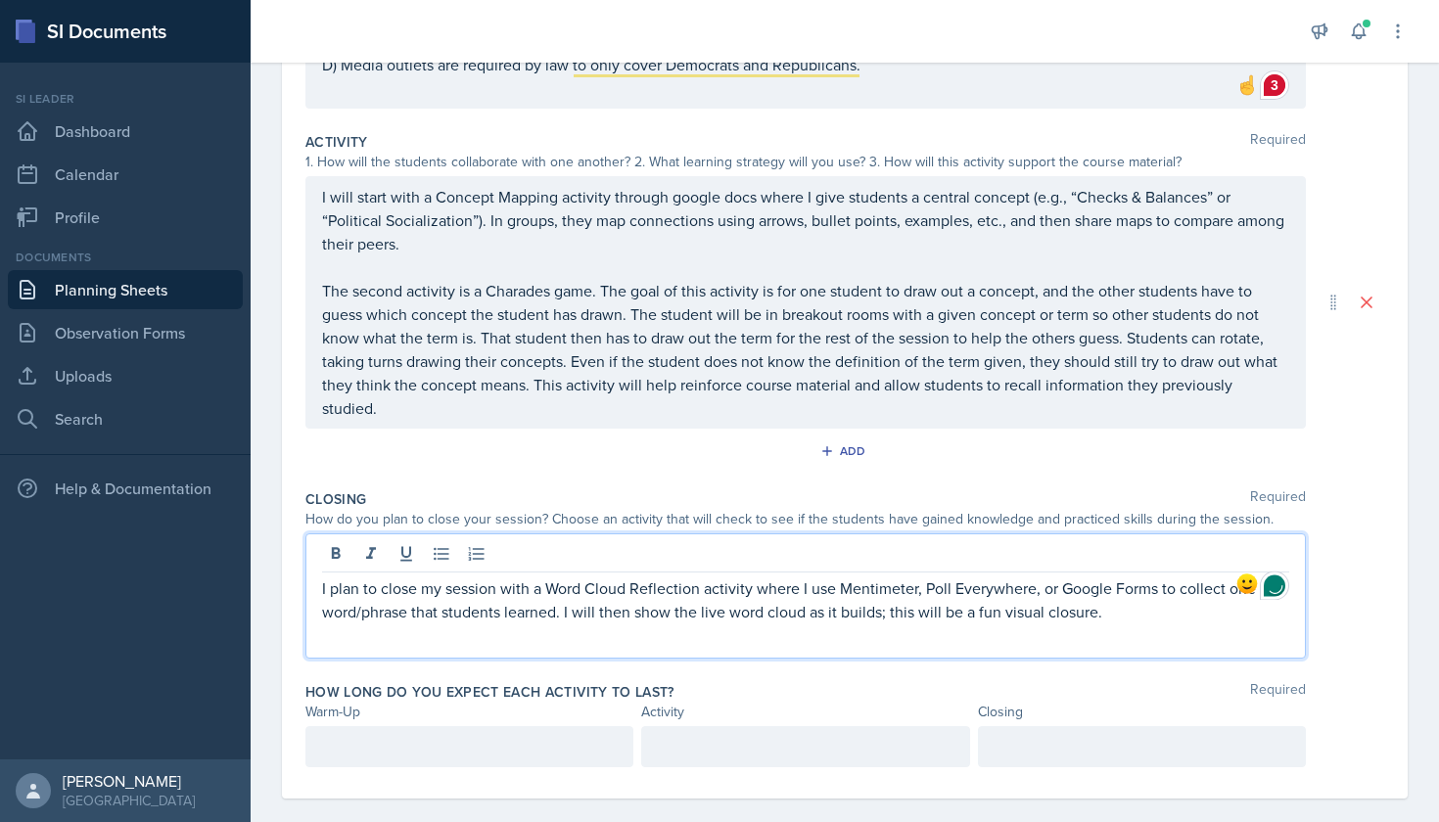
click at [1121, 588] on p "I plan to close my session with a Word Cloud Reflection activity where I use Me…" at bounding box center [805, 600] width 967 height 47
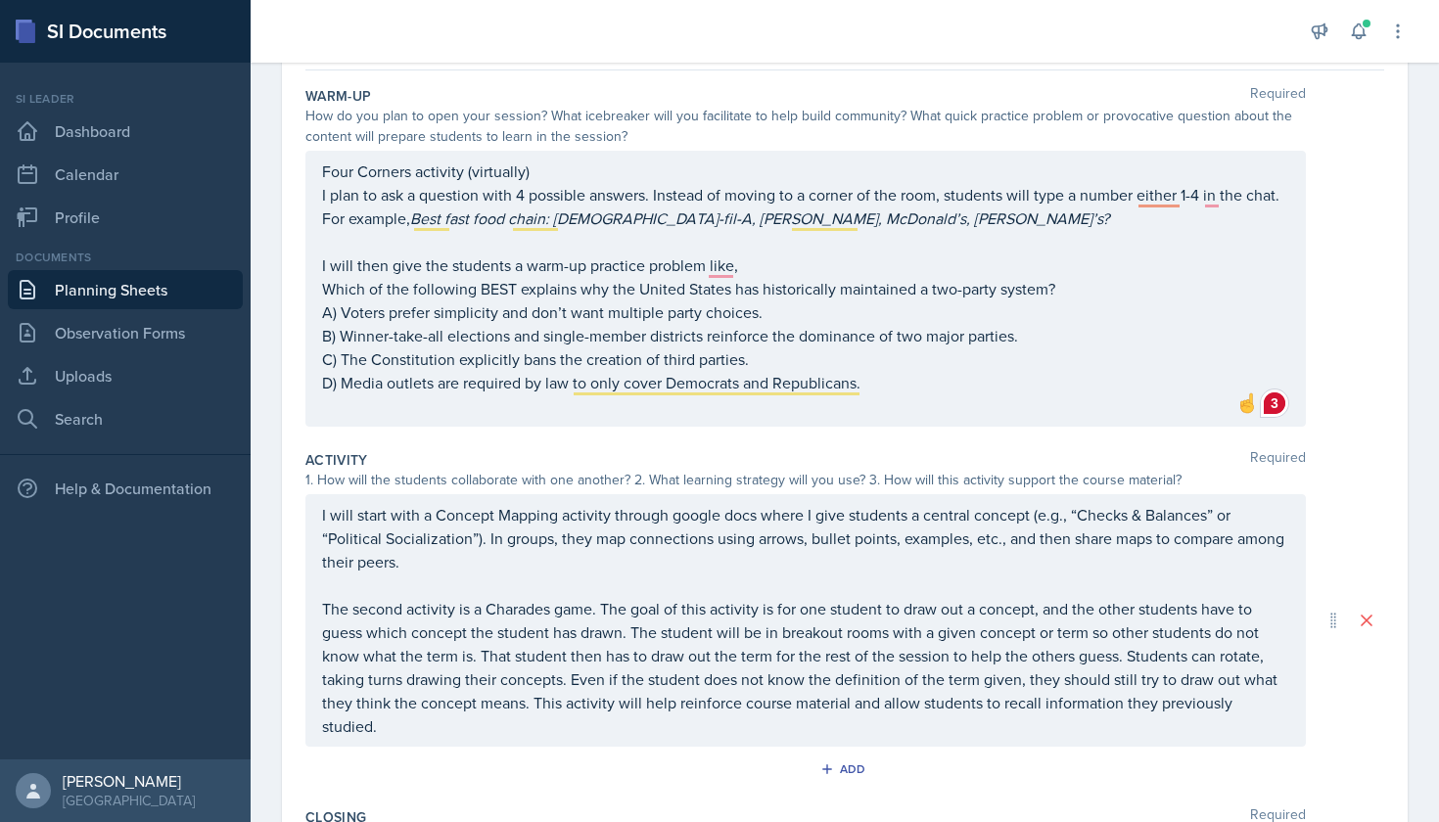
scroll to position [45, 0]
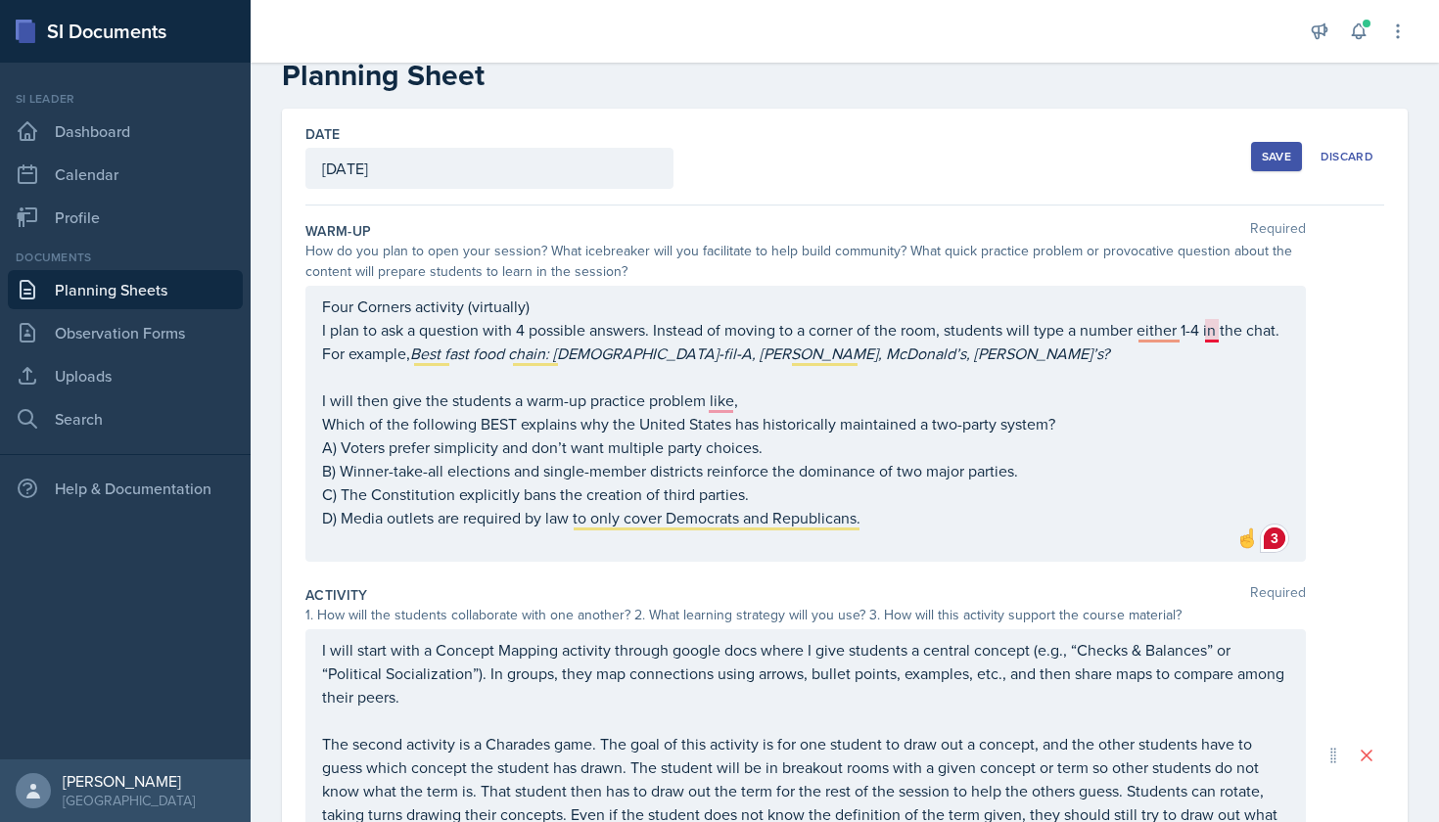
click at [1168, 334] on div "Four Corners activity (virtually) I plan to ask a question with 4 possible answ…" at bounding box center [805, 424] width 967 height 258
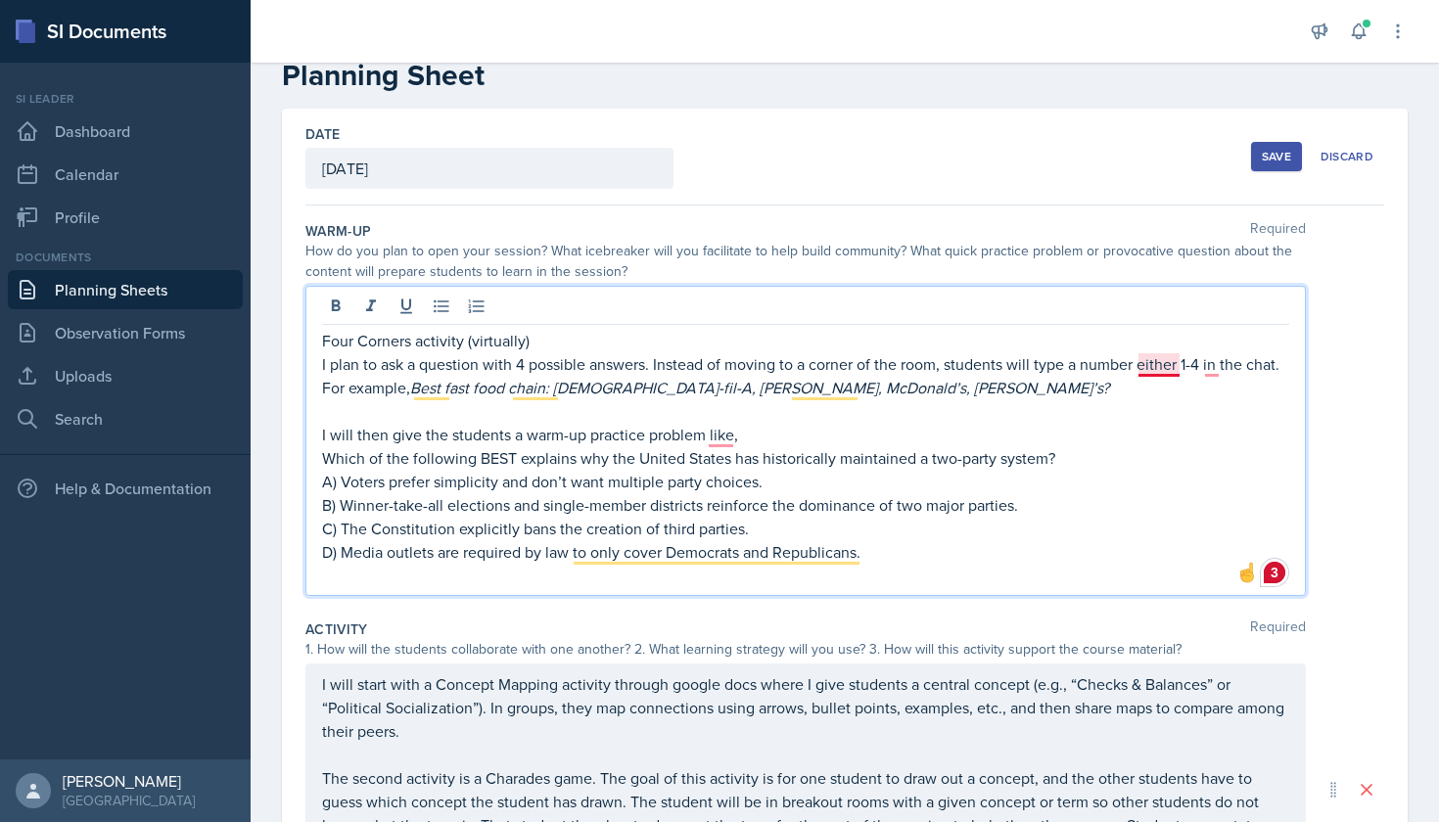
click at [1147, 365] on p "I plan to ask a question with 4 possible answers. Instead of moving to a corner…" at bounding box center [805, 375] width 967 height 47
click at [1216, 364] on p "I plan to ask a question with 4 possible answers. Instead of moving to a corner…" at bounding box center [805, 375] width 967 height 47
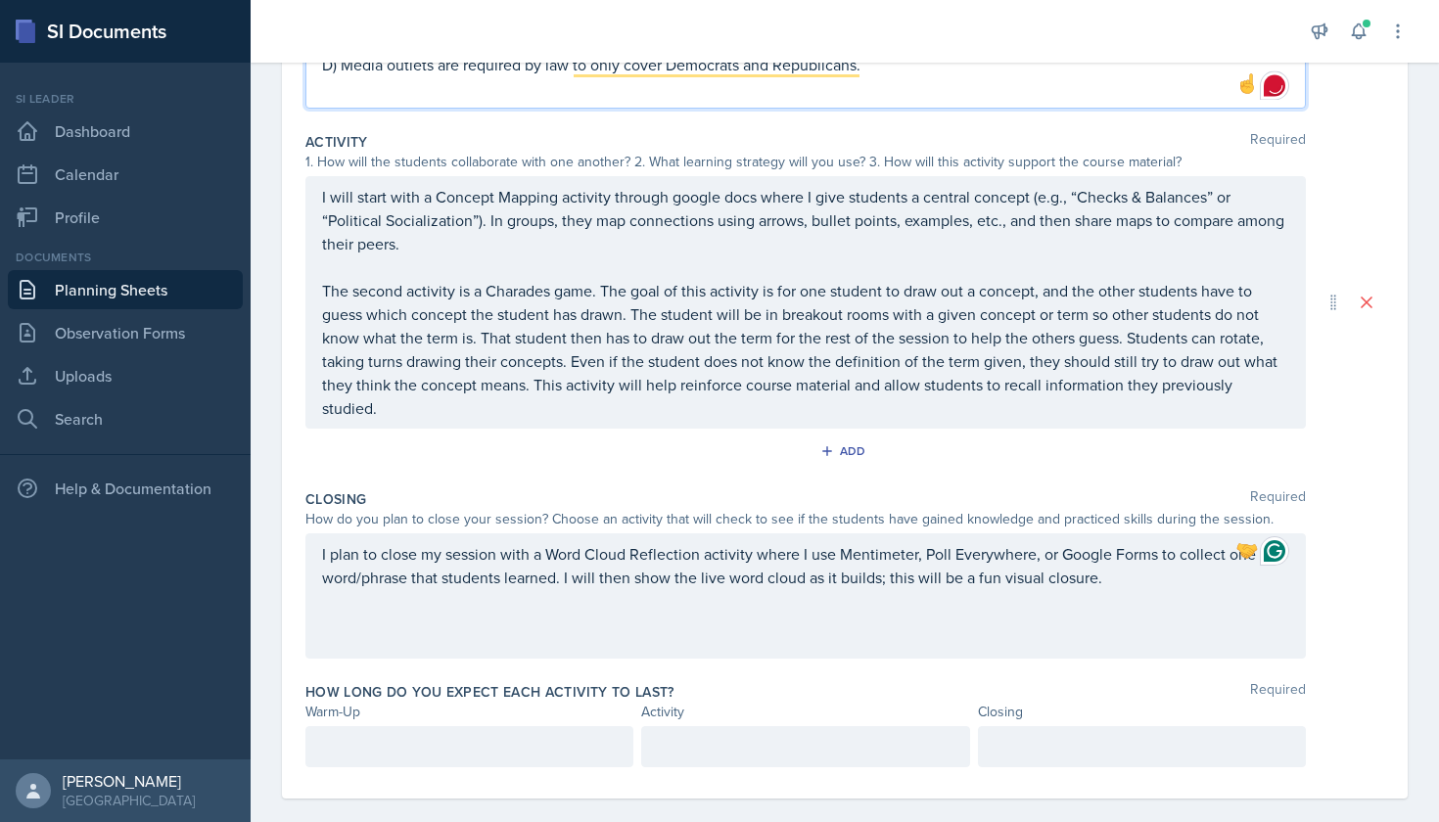
click at [578, 726] on div at bounding box center [469, 746] width 328 height 41
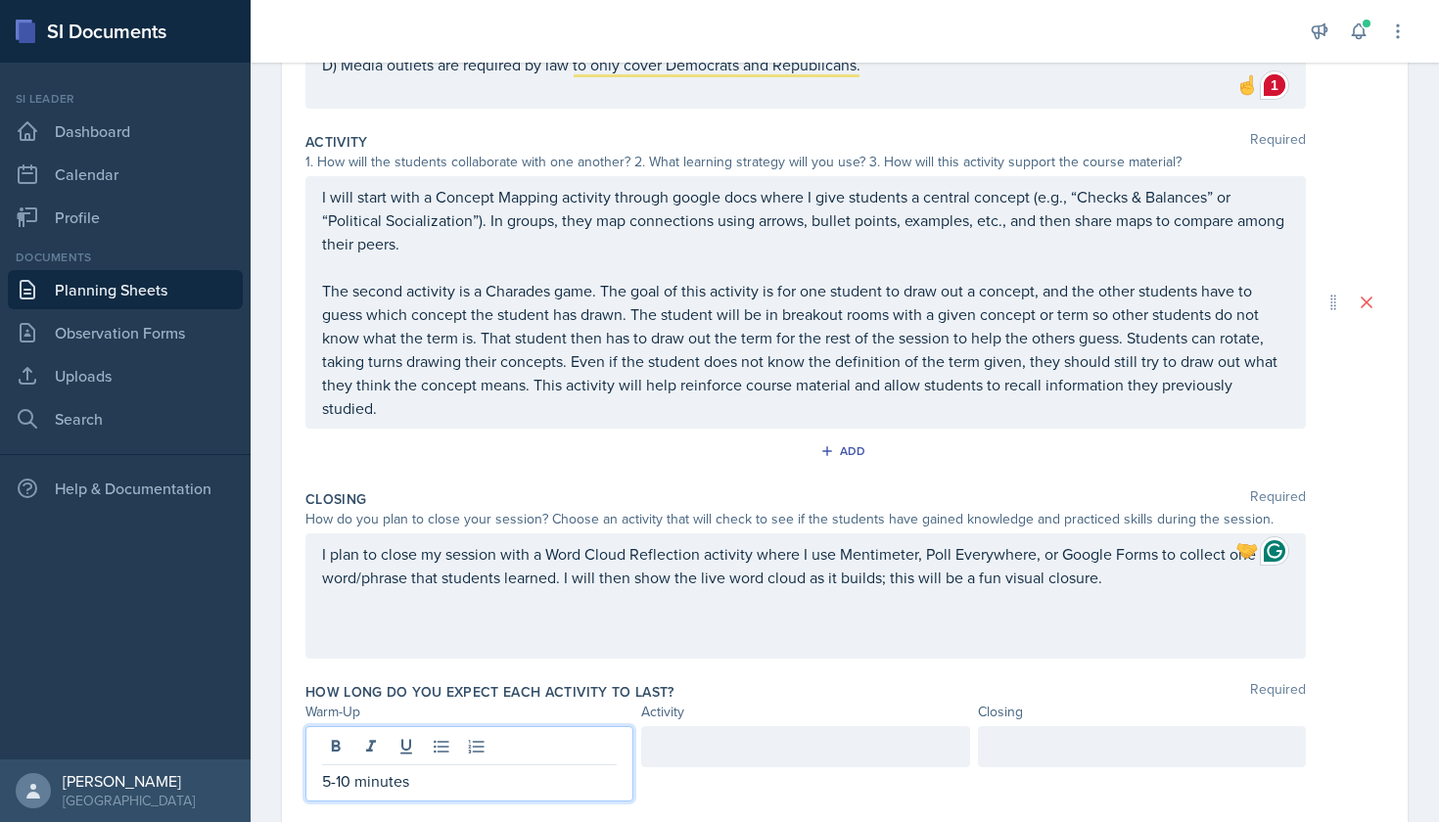
click at [819, 726] on div at bounding box center [805, 746] width 328 height 41
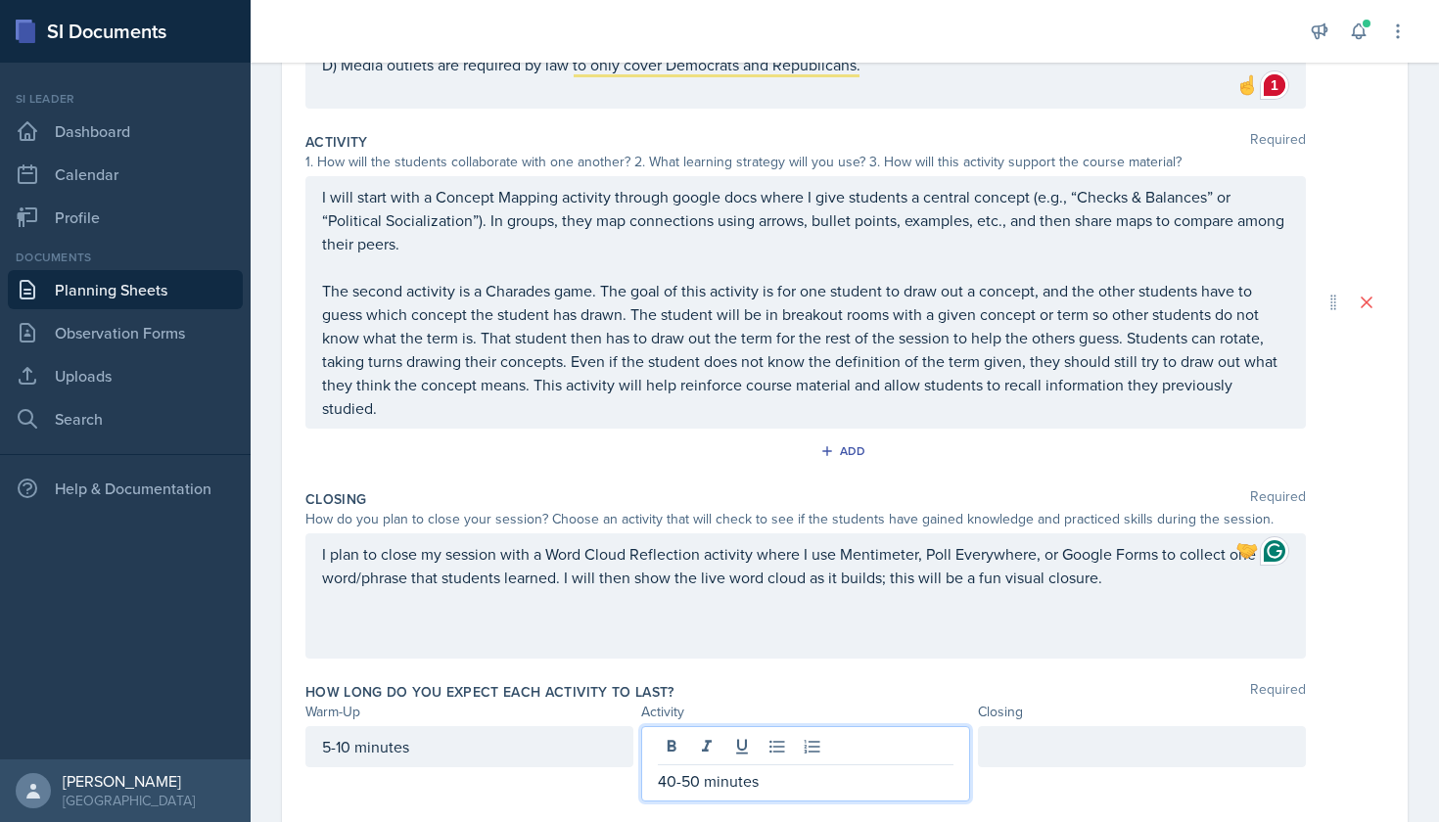
click at [1039, 735] on div at bounding box center [1142, 746] width 328 height 41
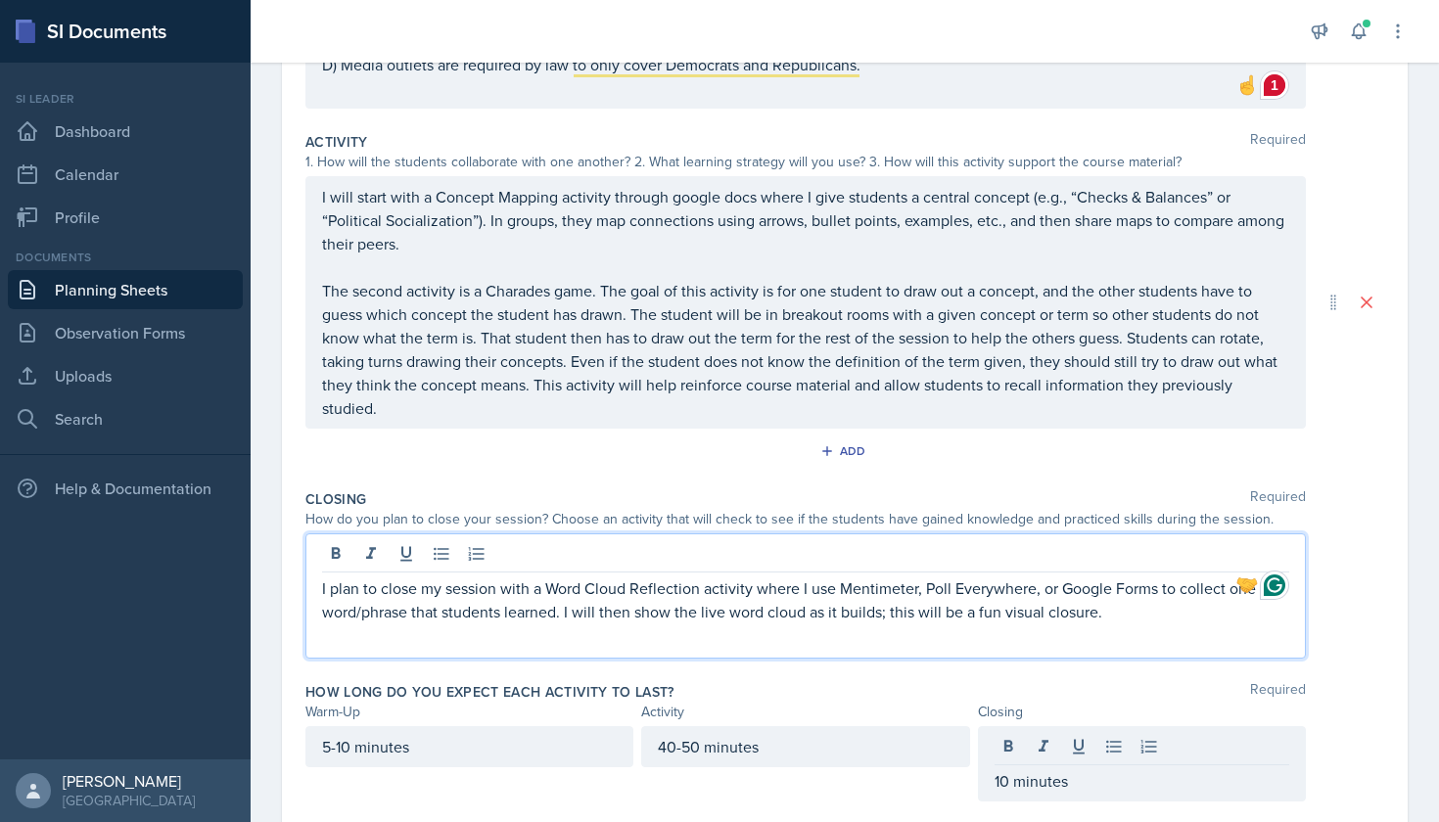
click at [1028, 545] on div "I plan to close my session with a Word Cloud Reflection activity where I use Me…" at bounding box center [805, 595] width 1000 height 125
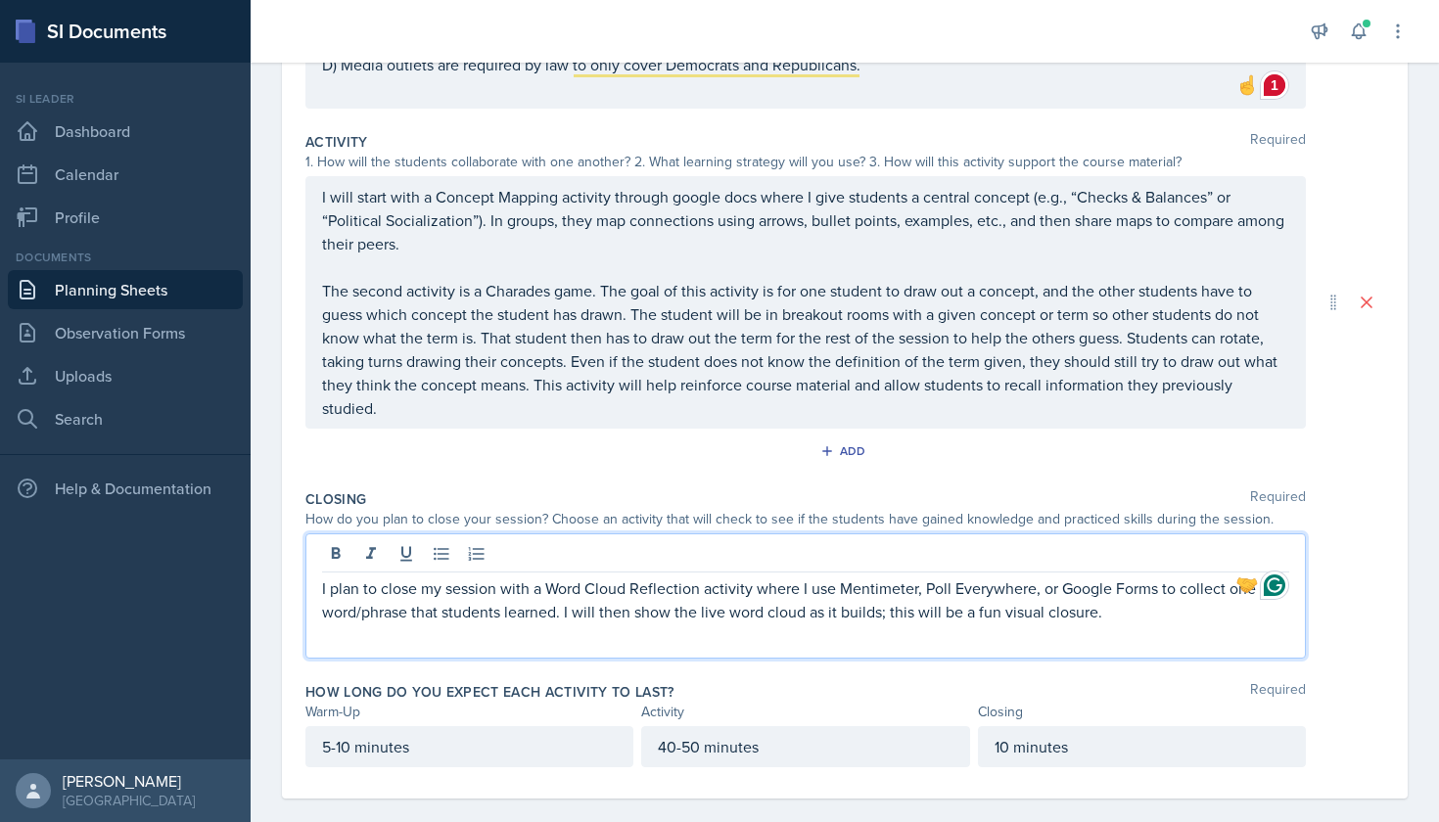
click at [1007, 726] on div "10 minutes" at bounding box center [1142, 746] width 328 height 41
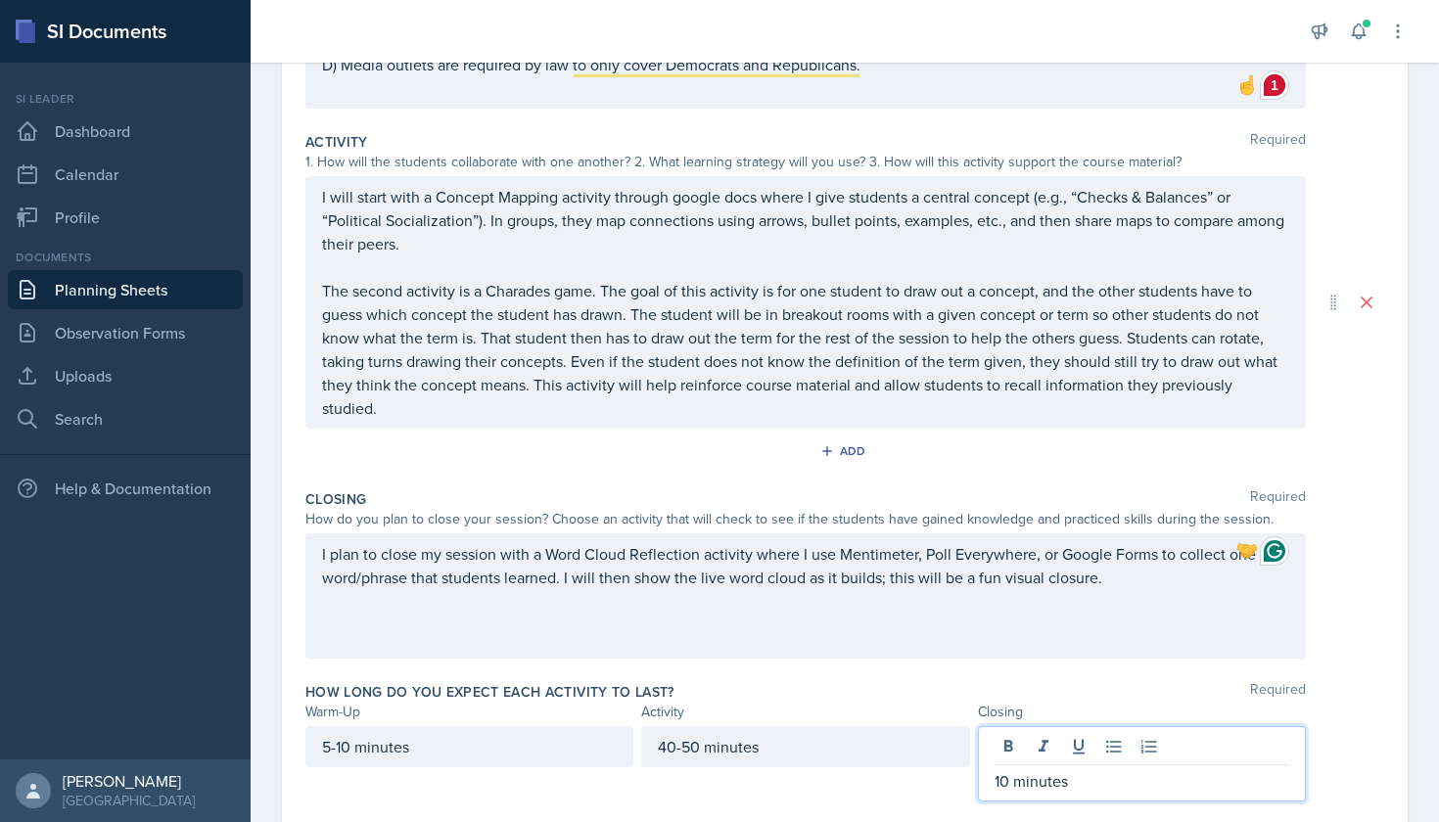
click at [992, 760] on div "10 minutes" at bounding box center [1142, 763] width 328 height 75
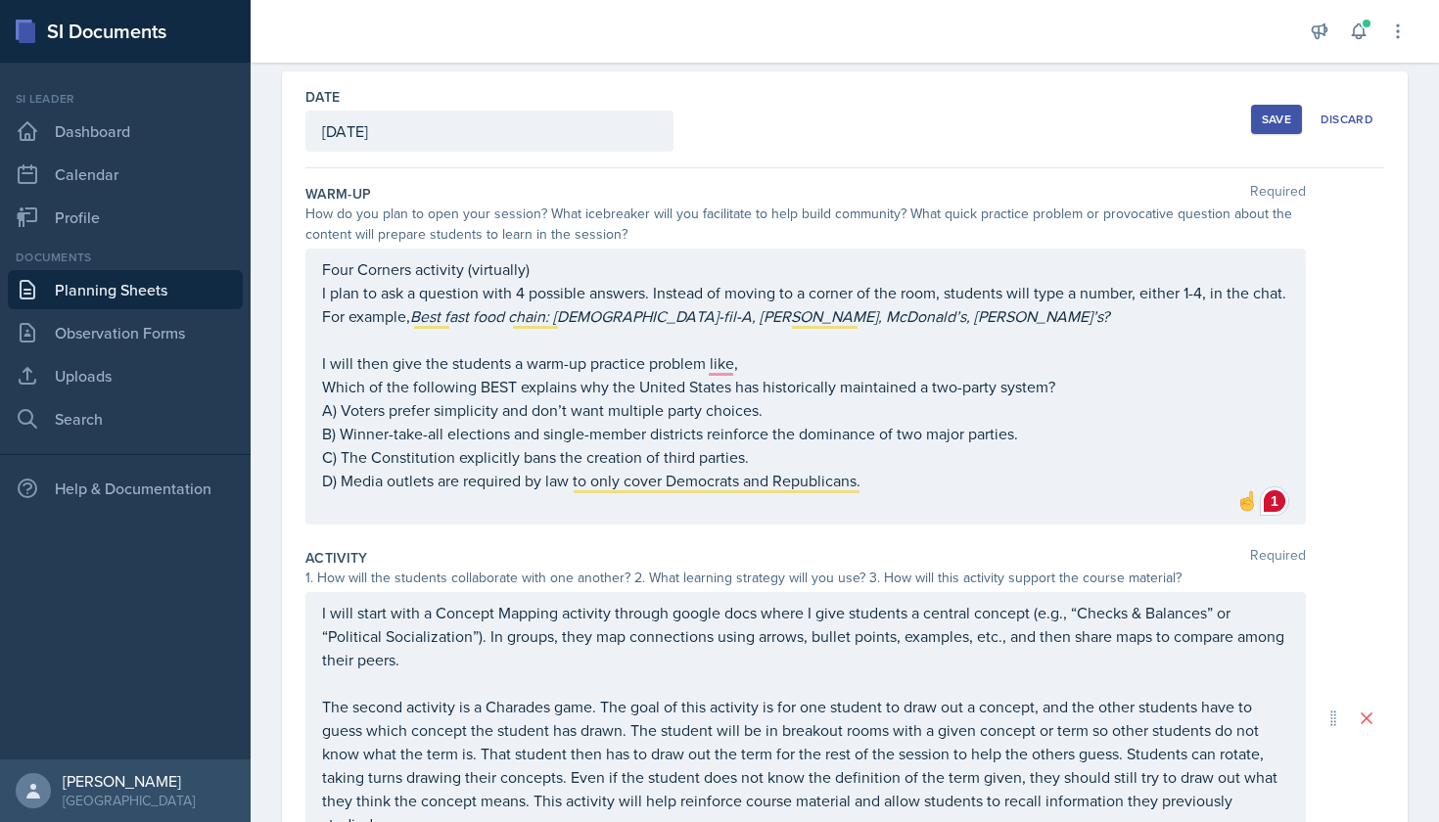
scroll to position [83, 0]
click at [1277, 115] on div "Save" at bounding box center [1276, 119] width 29 height 16
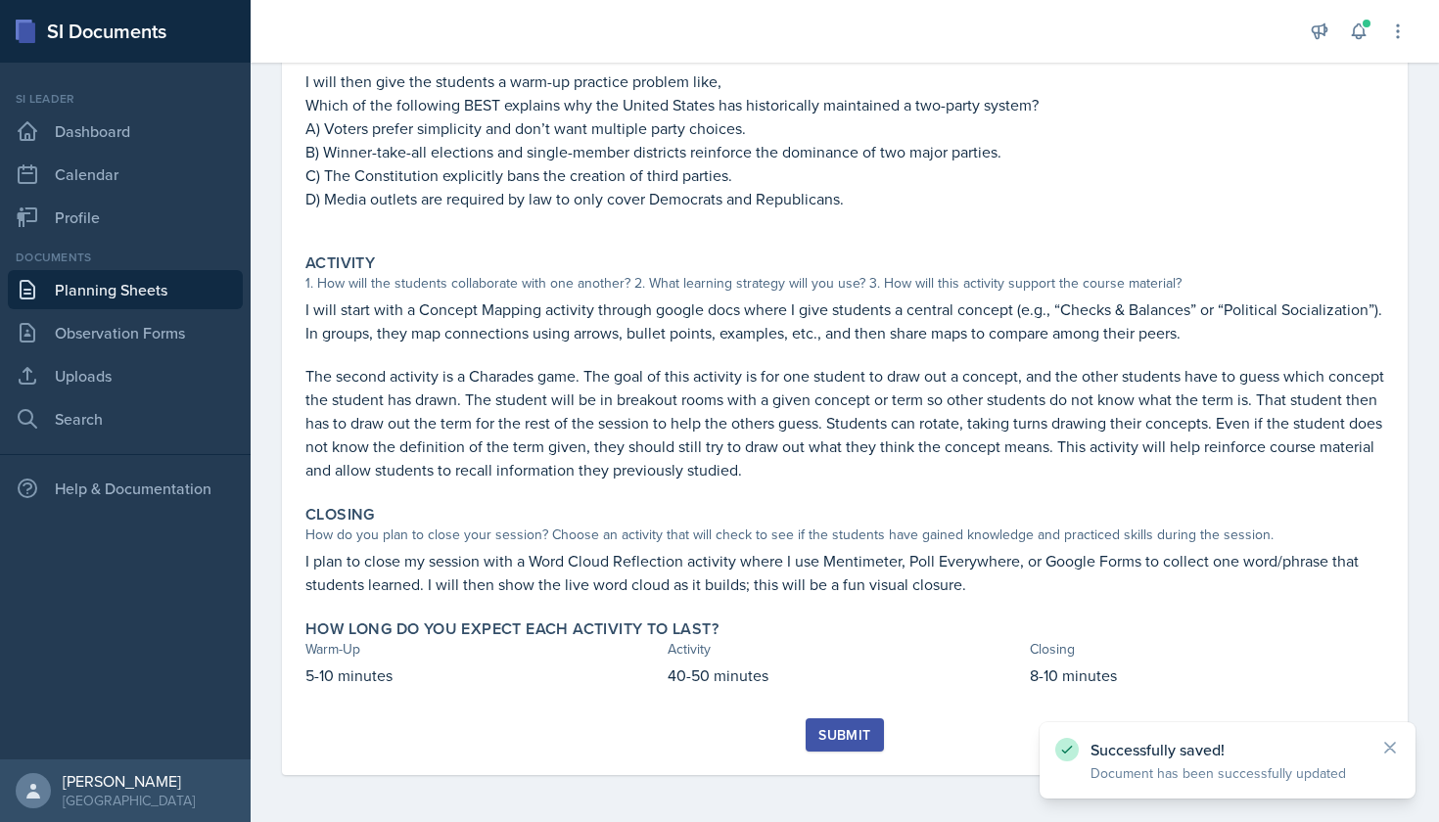
scroll to position [341, 0]
click at [830, 741] on div "Submit" at bounding box center [844, 735] width 52 height 16
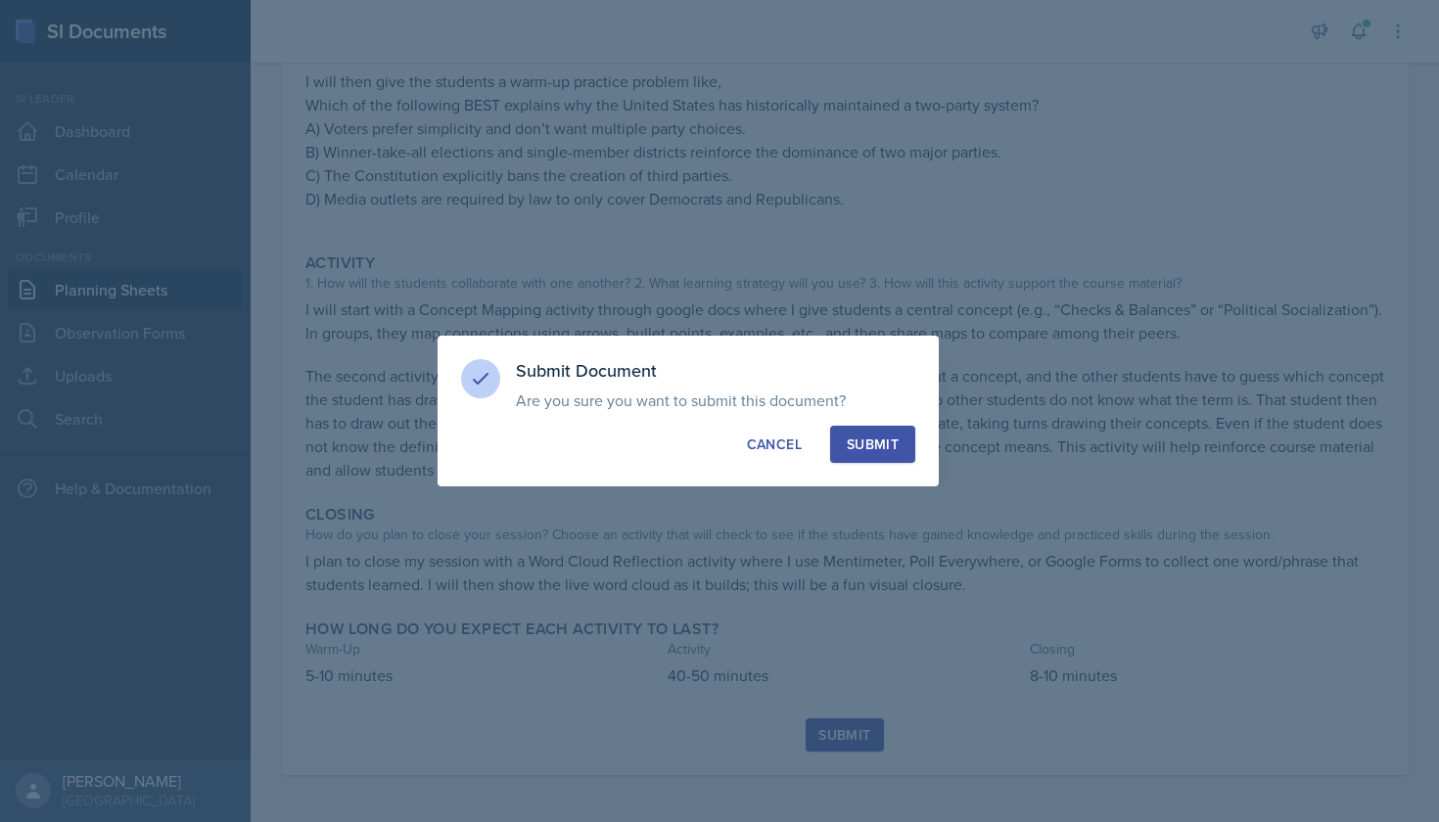
click at [867, 438] on div "Submit" at bounding box center [873, 445] width 52 height 20
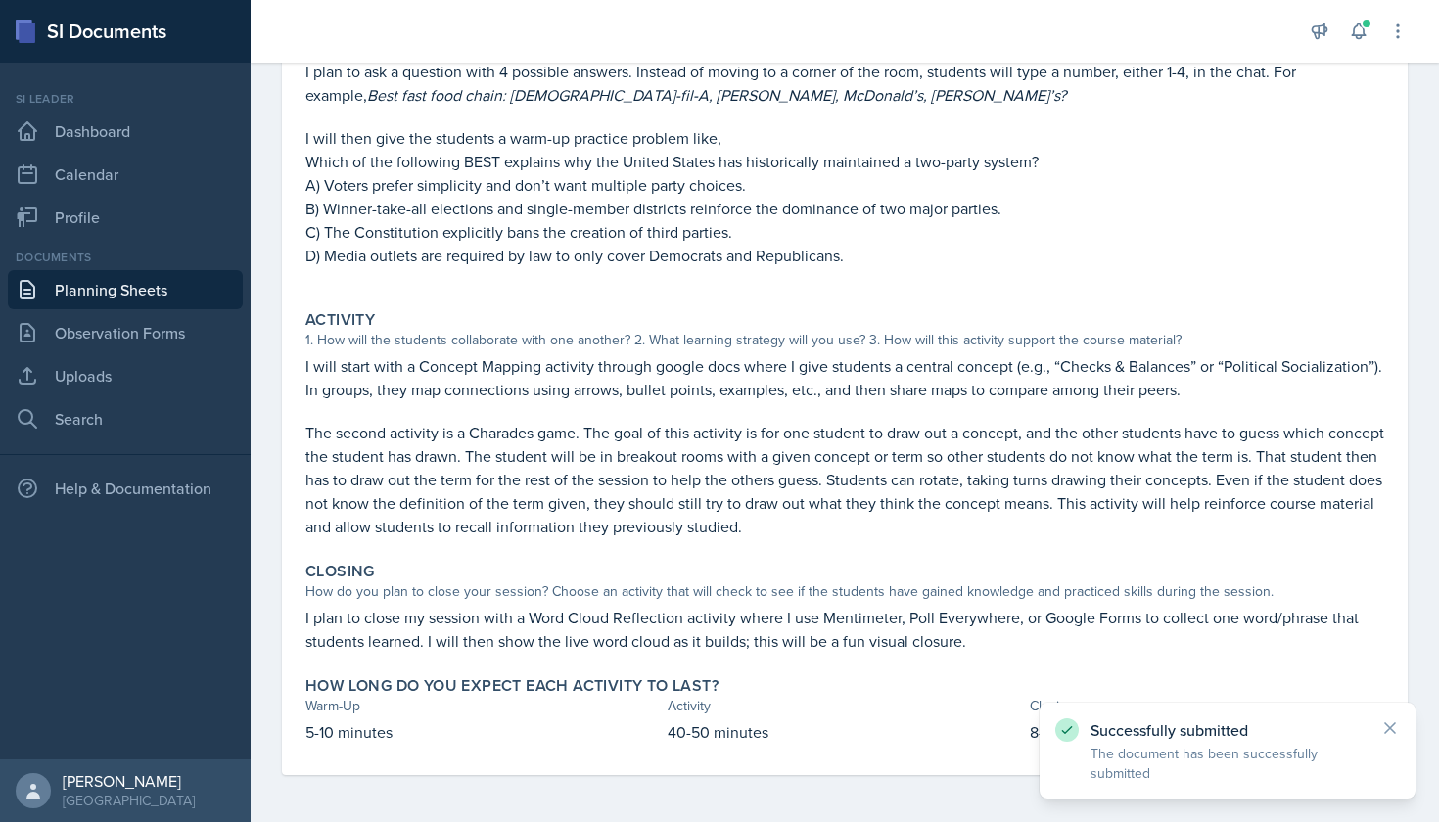
click at [148, 287] on link "Planning Sheets" at bounding box center [125, 289] width 235 height 39
